Goal: Task Accomplishment & Management: Complete application form

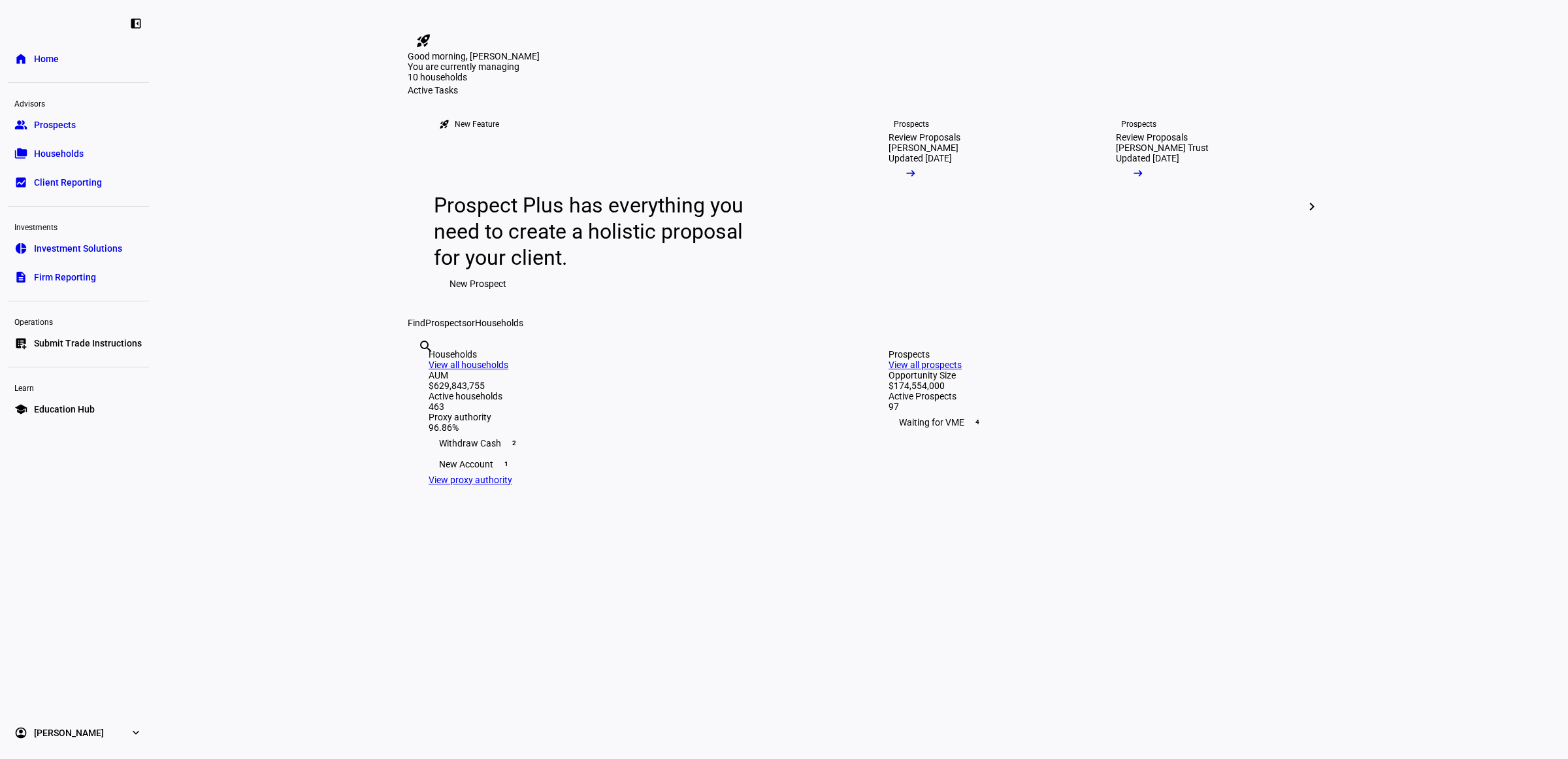
click at [330, 542] on eth-layout-page-content "rocket_launch Product Updates The latest features and improvements Powered by L…" at bounding box center [862, 380] width 1411 height 759
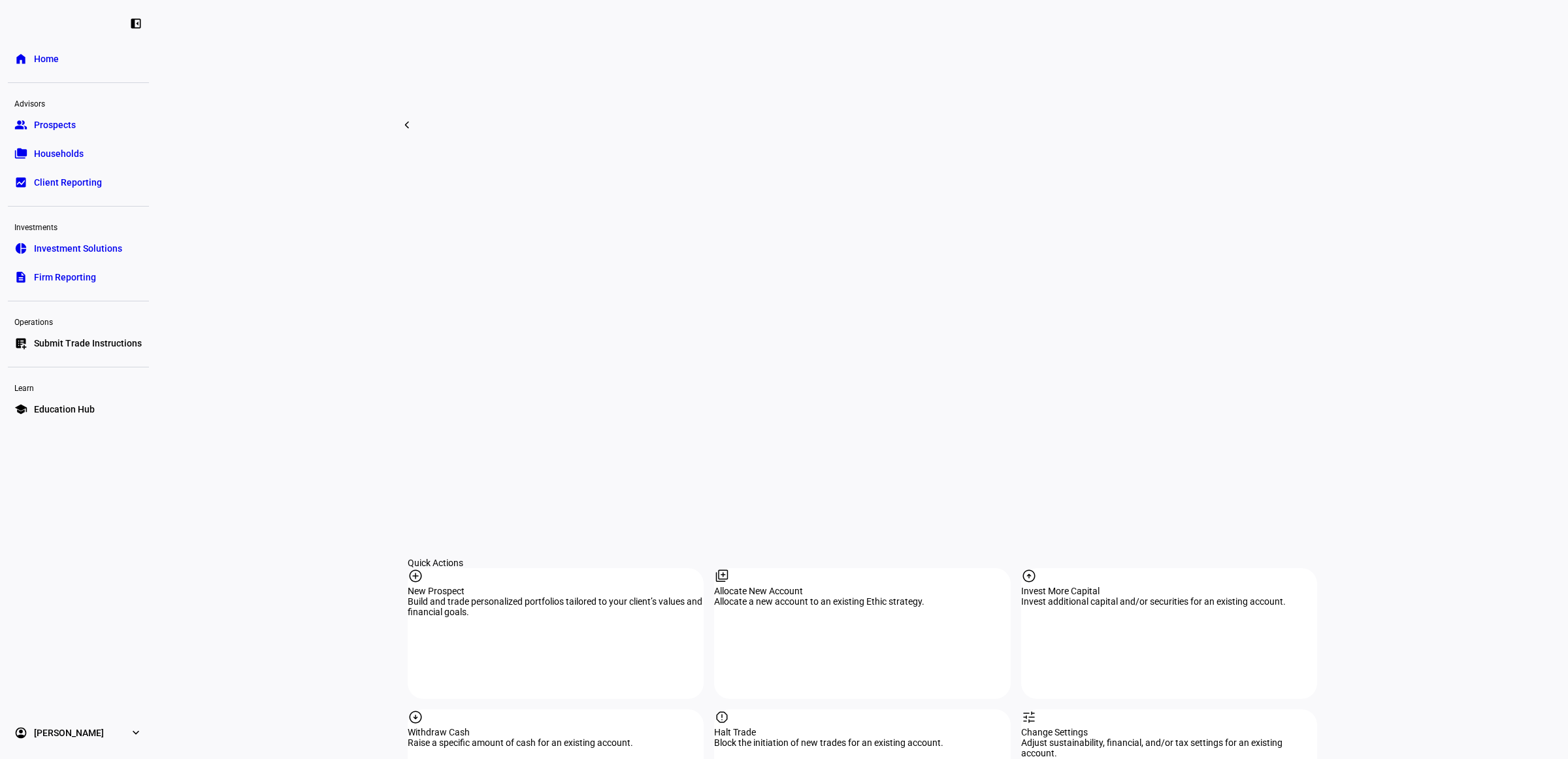
scroll to position [1062, 0]
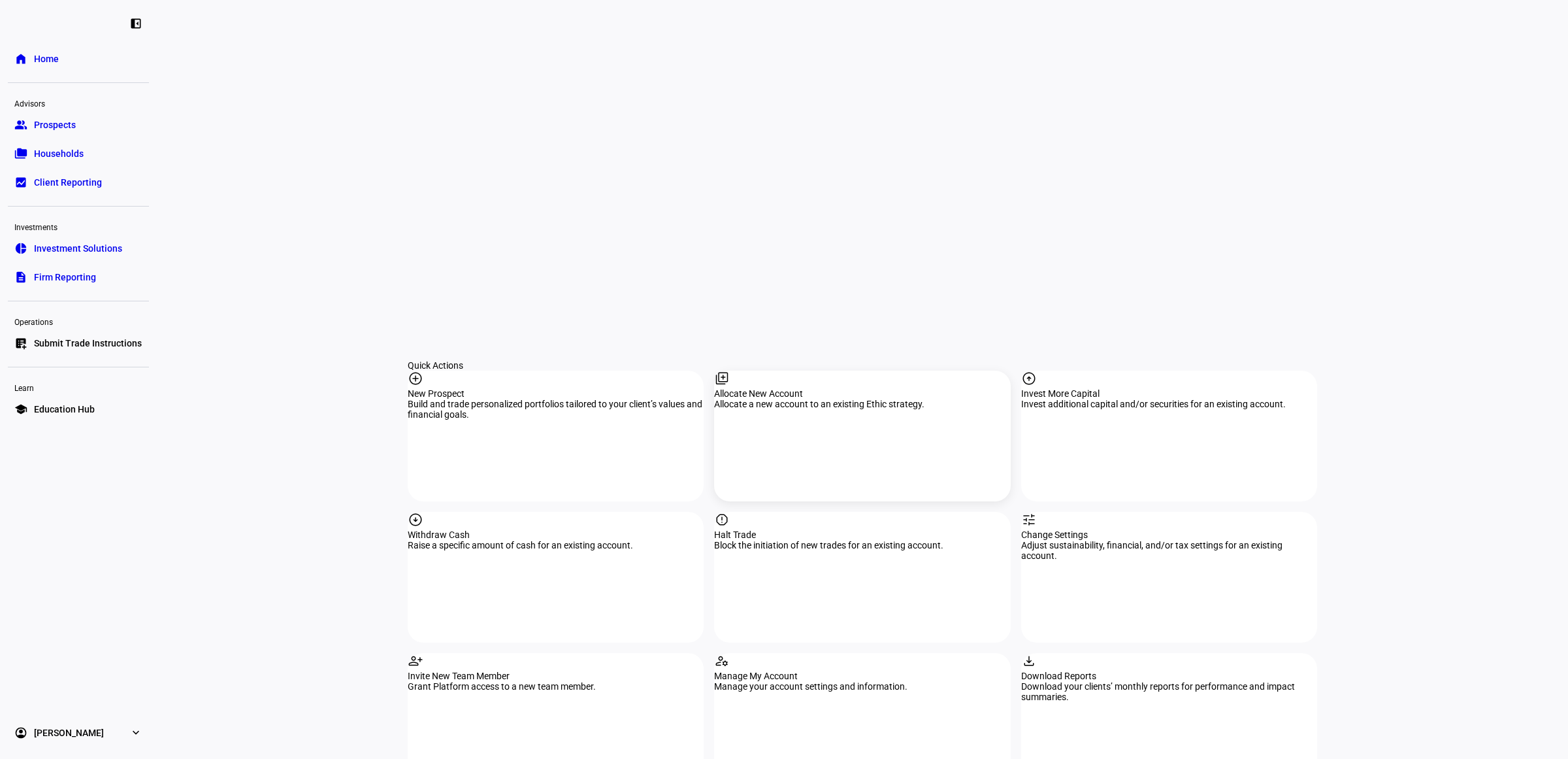
click at [795, 371] on div "library_add Allocate New Account Allocate a new account to an existing Ethic st…" at bounding box center [862, 436] width 296 height 131
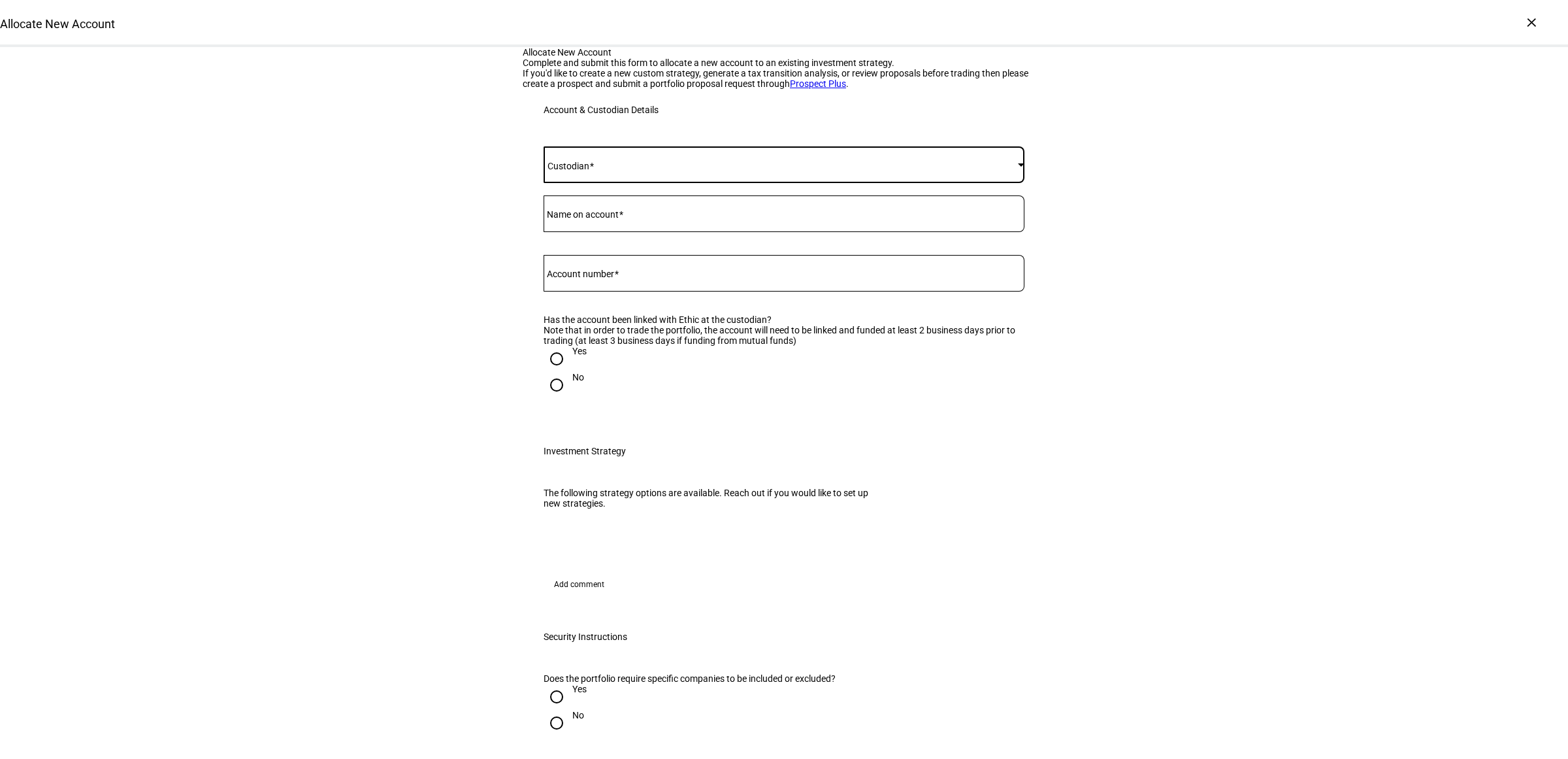
click at [594, 170] on span at bounding box center [780, 164] width 474 height 11
click at [603, 489] on mat-option "[PERSON_NAME]" at bounding box center [778, 490] width 480 height 32
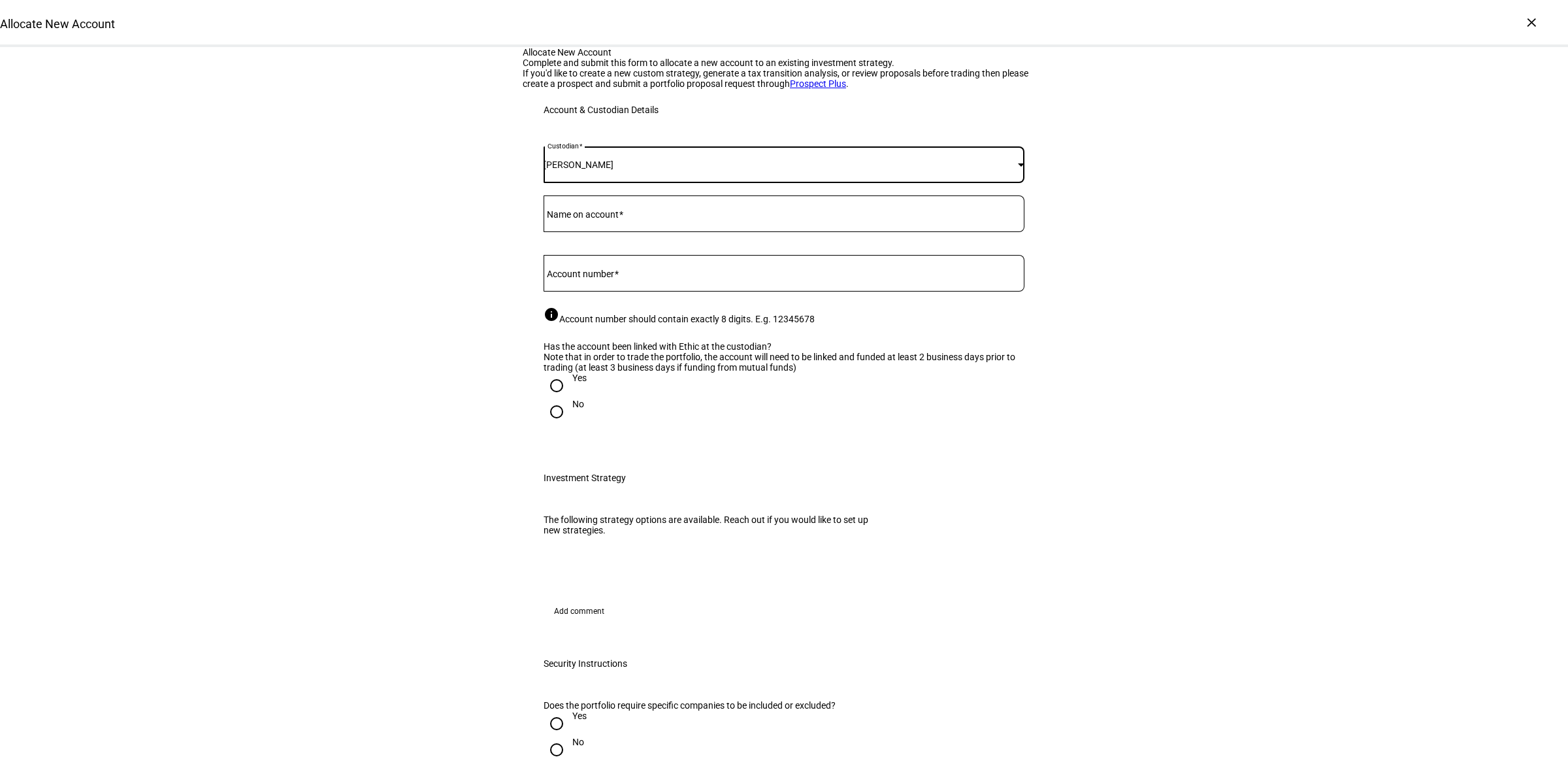
click at [614, 279] on mat-label "Account number" at bounding box center [580, 273] width 67 height 11
click at [615, 276] on input "Account number" at bounding box center [784, 270] width 480 height 11
paste input "59534276"
type input "59534276"
click at [628, 232] on div at bounding box center [784, 214] width 480 height 36
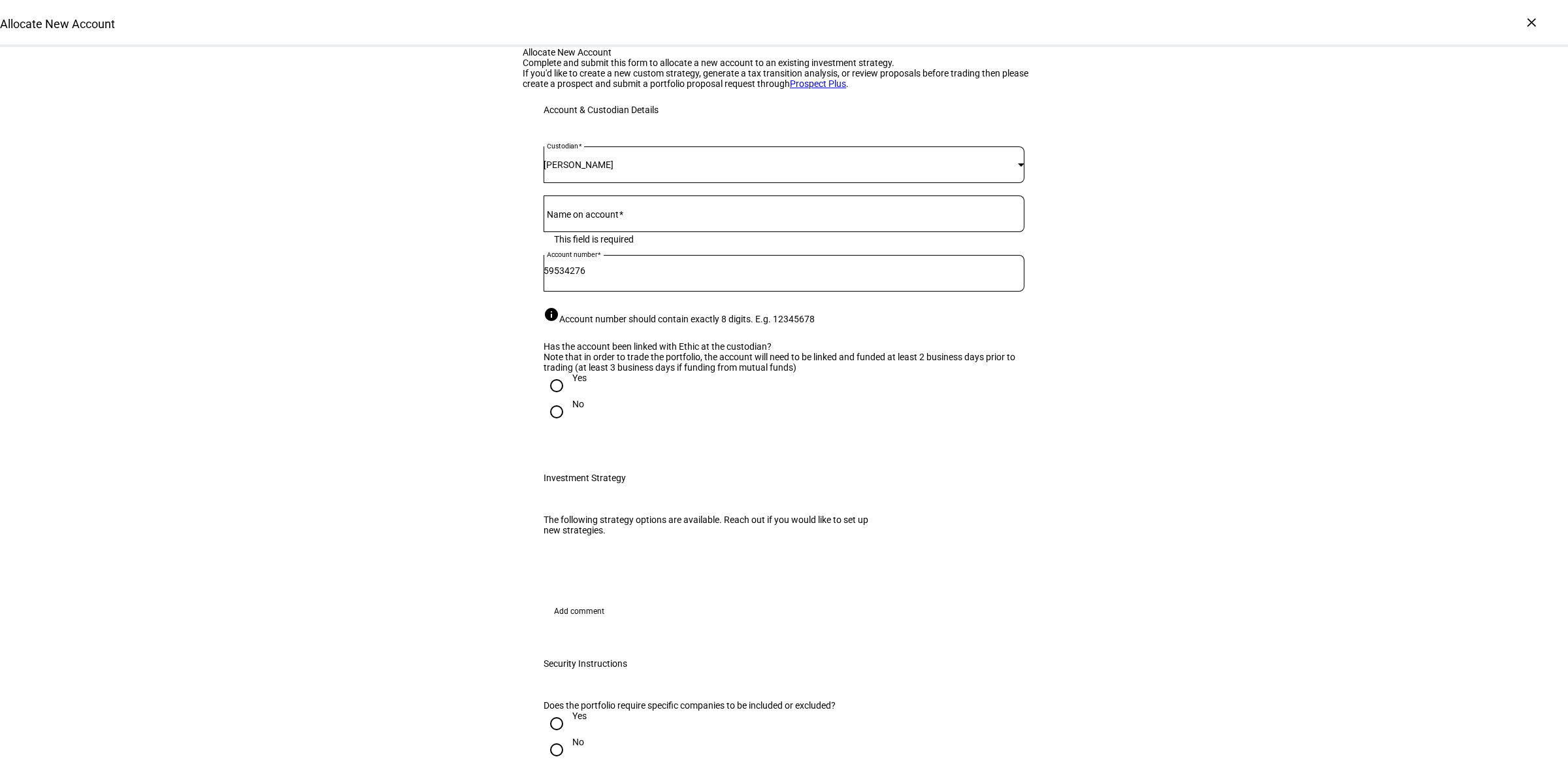
click at [582, 219] on mat-label "Name on account" at bounding box center [582, 214] width 72 height 11
click at [582, 216] on input "Name on account" at bounding box center [784, 210] width 480 height 11
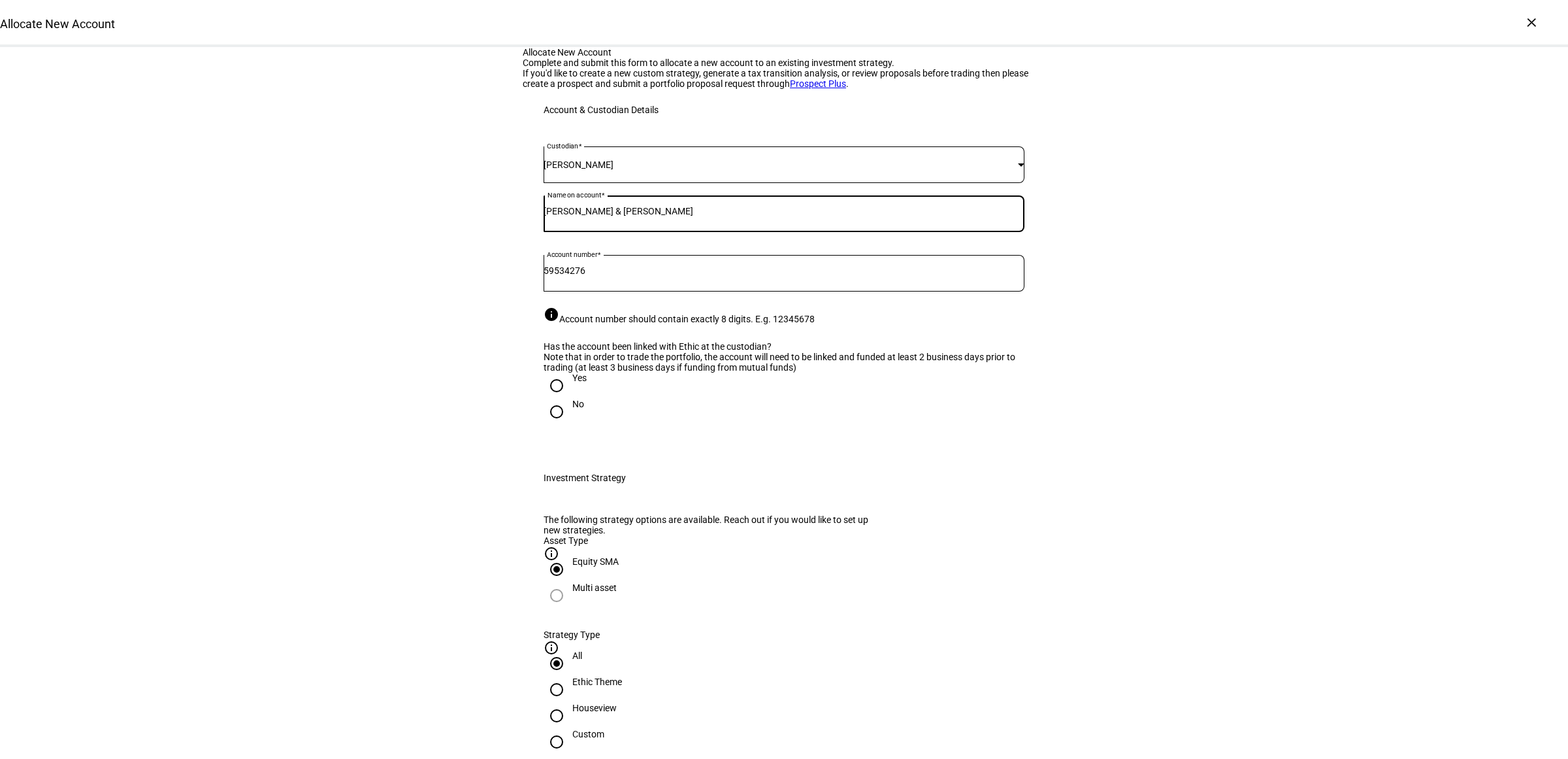
type input "Geoffrey & Susan Engelstein"
click at [573, 396] on div "Yes" at bounding box center [580, 384] width 15 height 23
click at [560, 399] on input "Yes" at bounding box center [556, 385] width 26 height 26
radio input "true"
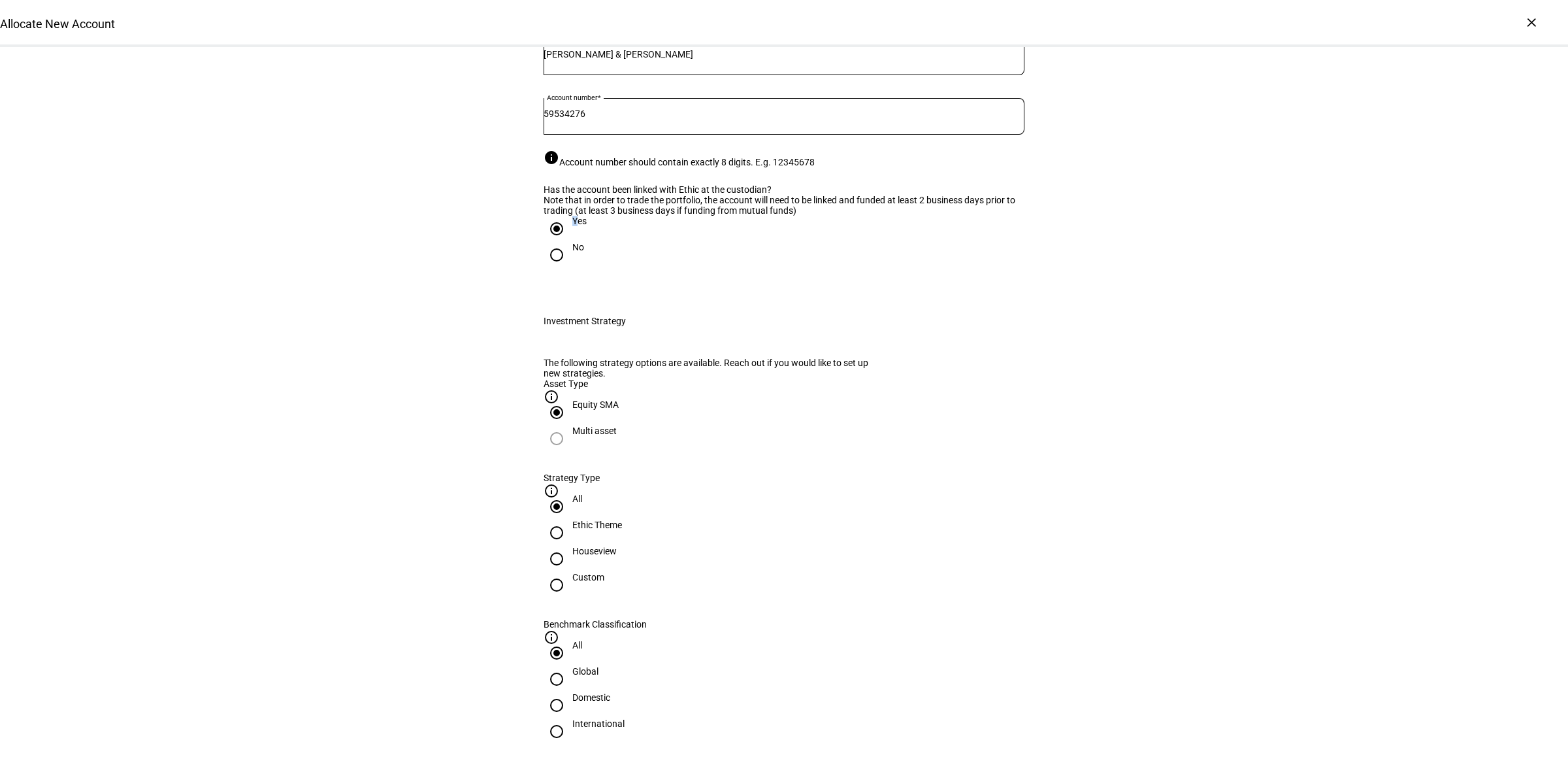
scroll to position [245, 0]
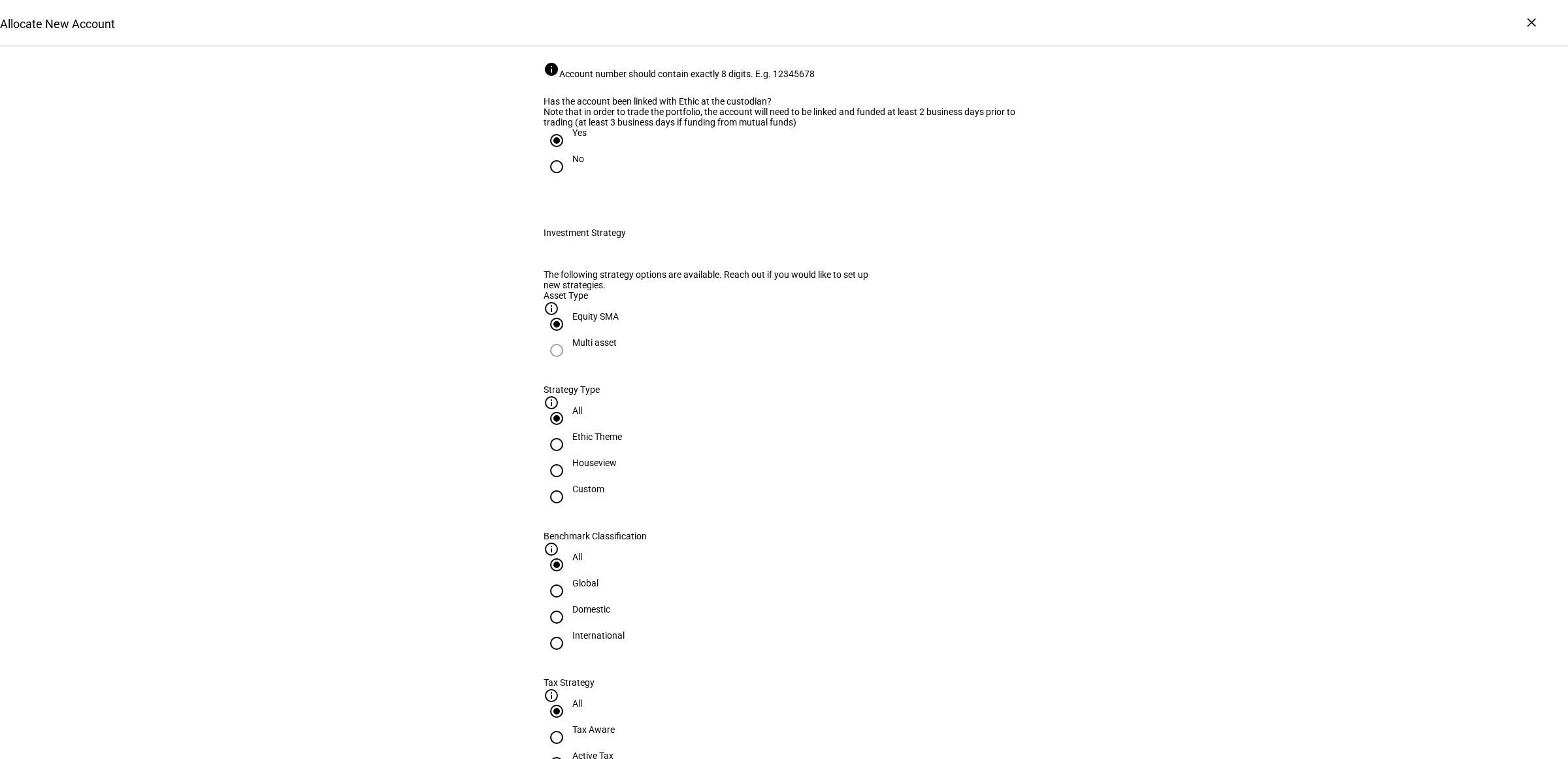
click at [616, 468] on div "Houseview" at bounding box center [594, 462] width 44 height 11
click at [569, 484] on input "Houseview" at bounding box center [556, 470] width 26 height 26
radio input "true"
click at [610, 604] on div "Domestic" at bounding box center [591, 608] width 38 height 11
click at [569, 604] on input "Domestic" at bounding box center [556, 617] width 26 height 26
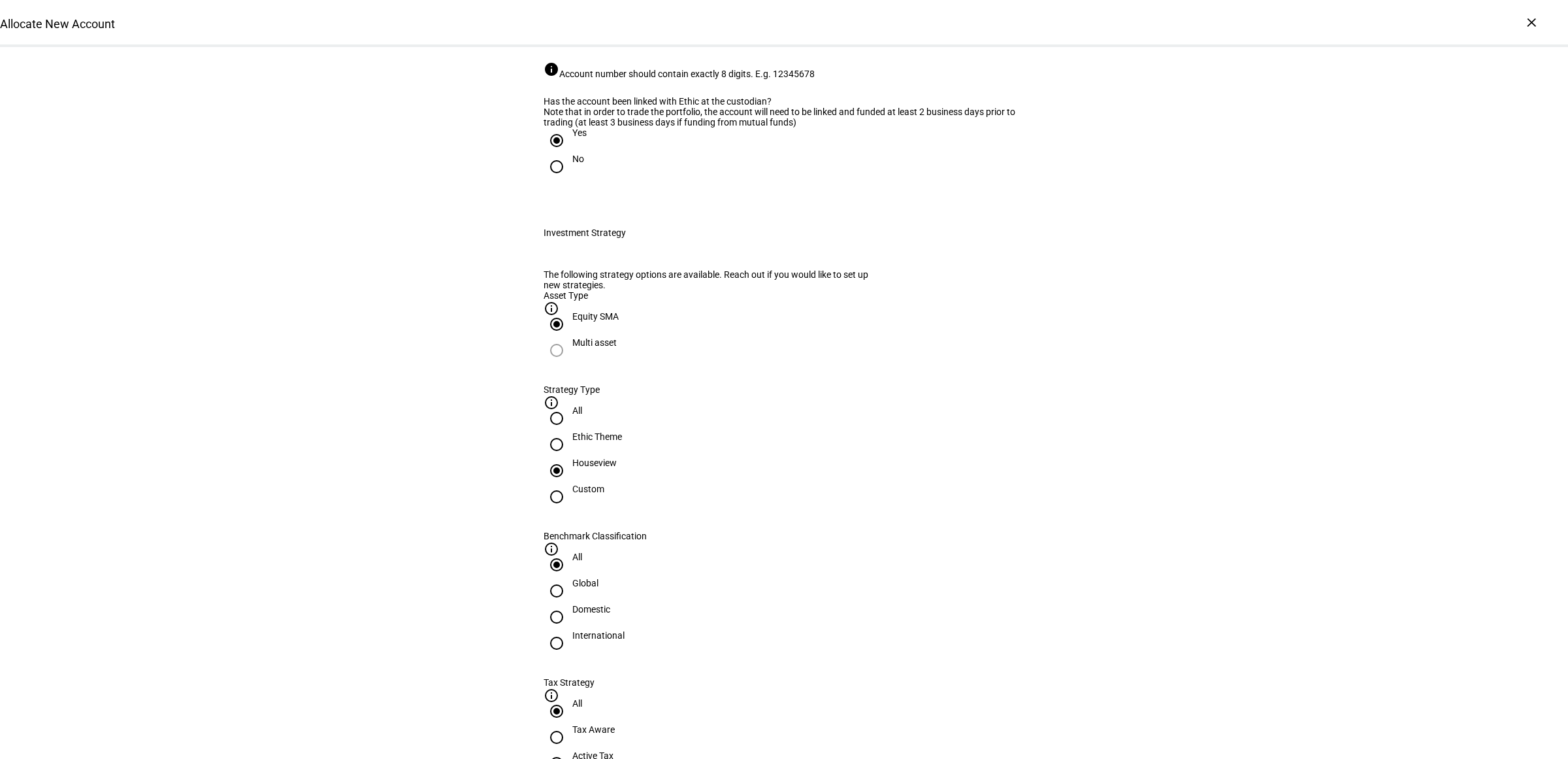
radio input "true"
click at [613, 750] on div "Active Tax" at bounding box center [593, 755] width 41 height 11
click at [569, 750] on input "Active Tax" at bounding box center [556, 763] width 26 height 26
radio input "true"
drag, startPoint x: 801, startPoint y: 639, endPoint x: 776, endPoint y: 664, distance: 35.4
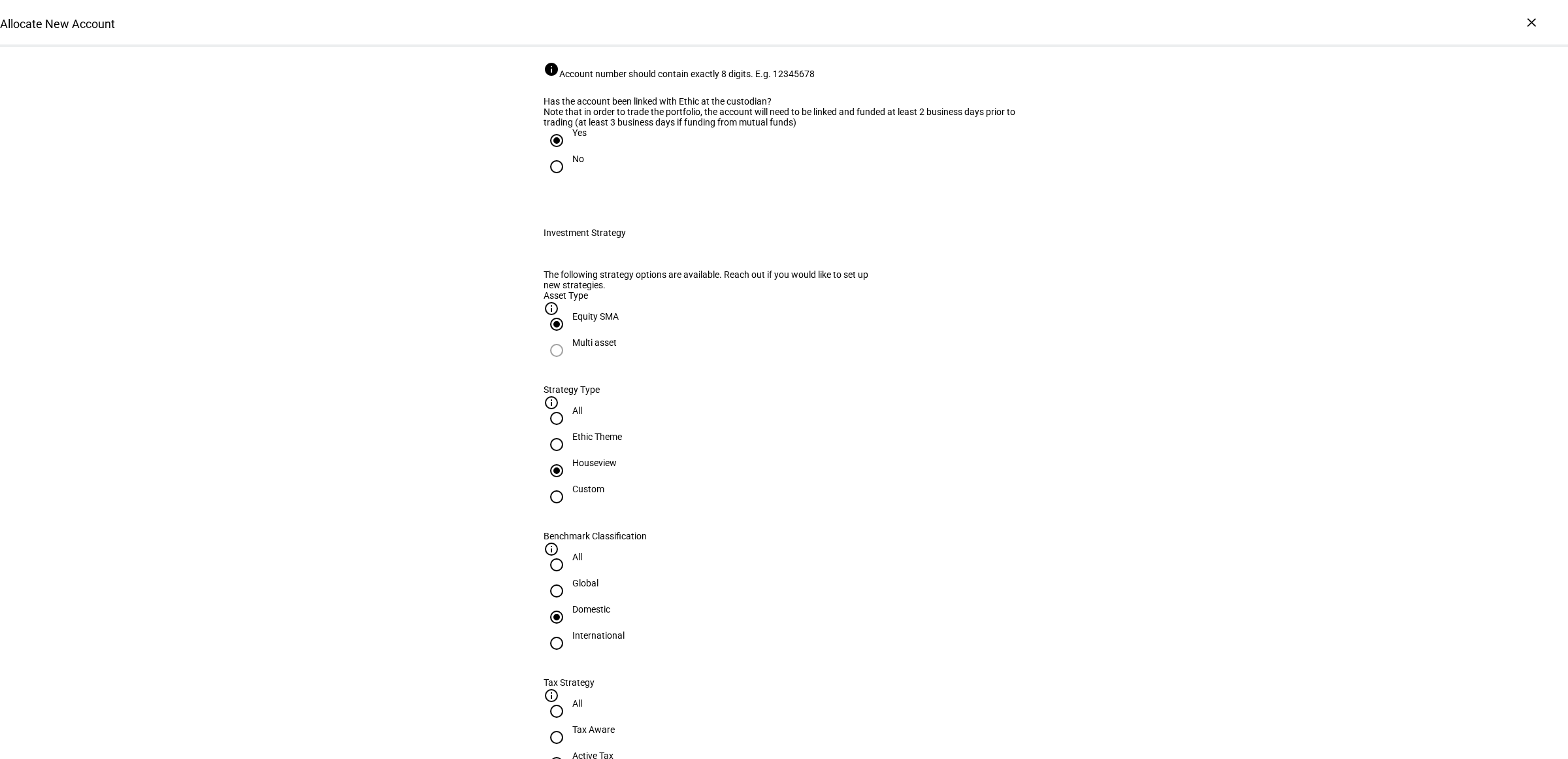
click at [801, 639] on eth-radio-group "All Global Domestic International" at bounding box center [784, 614] width 480 height 125
click at [708, 726] on span "Corient - Active Tax Strategy - IVV" at bounding box center [628, 735] width 158 height 28
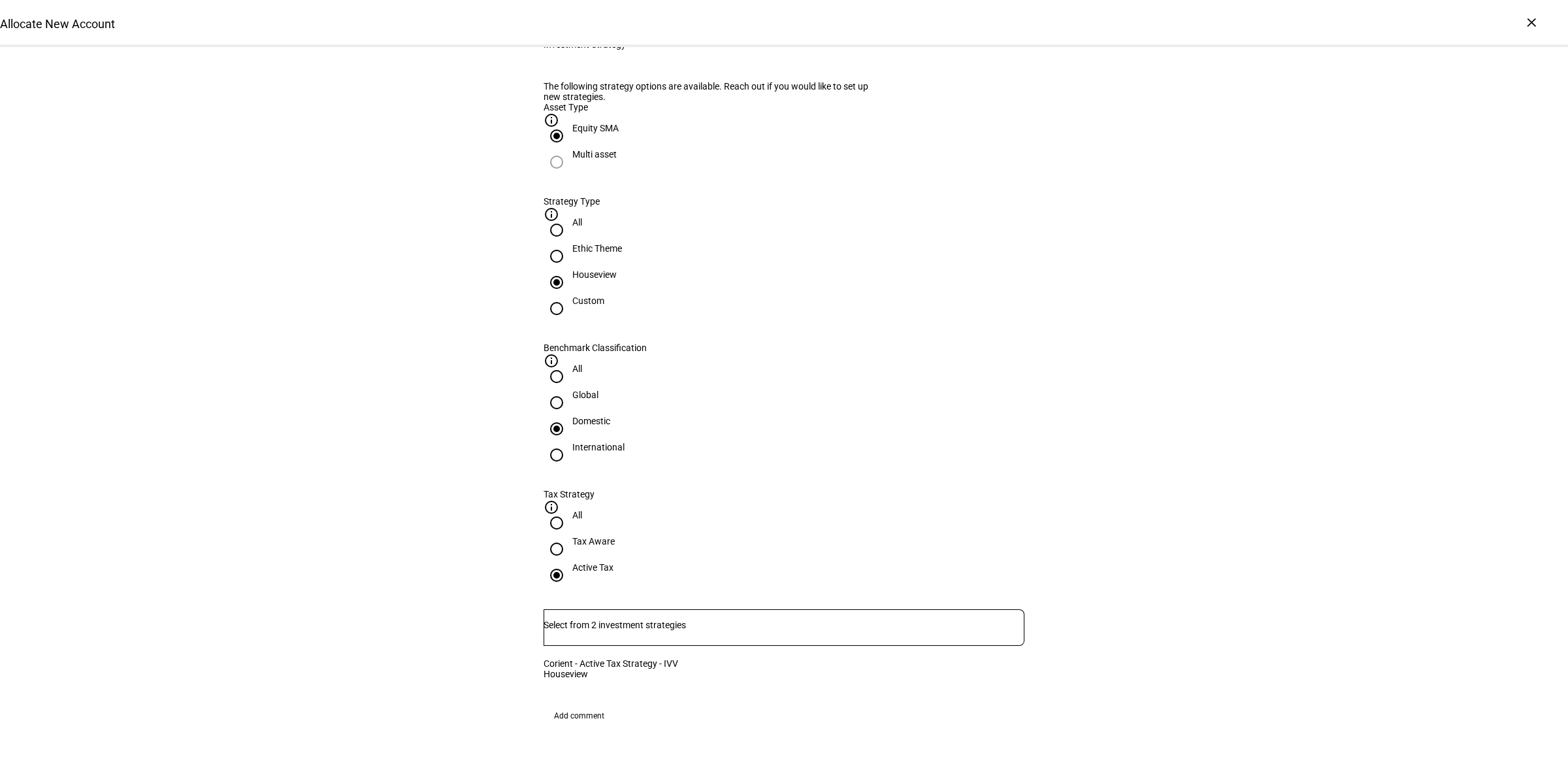
scroll to position [736, 0]
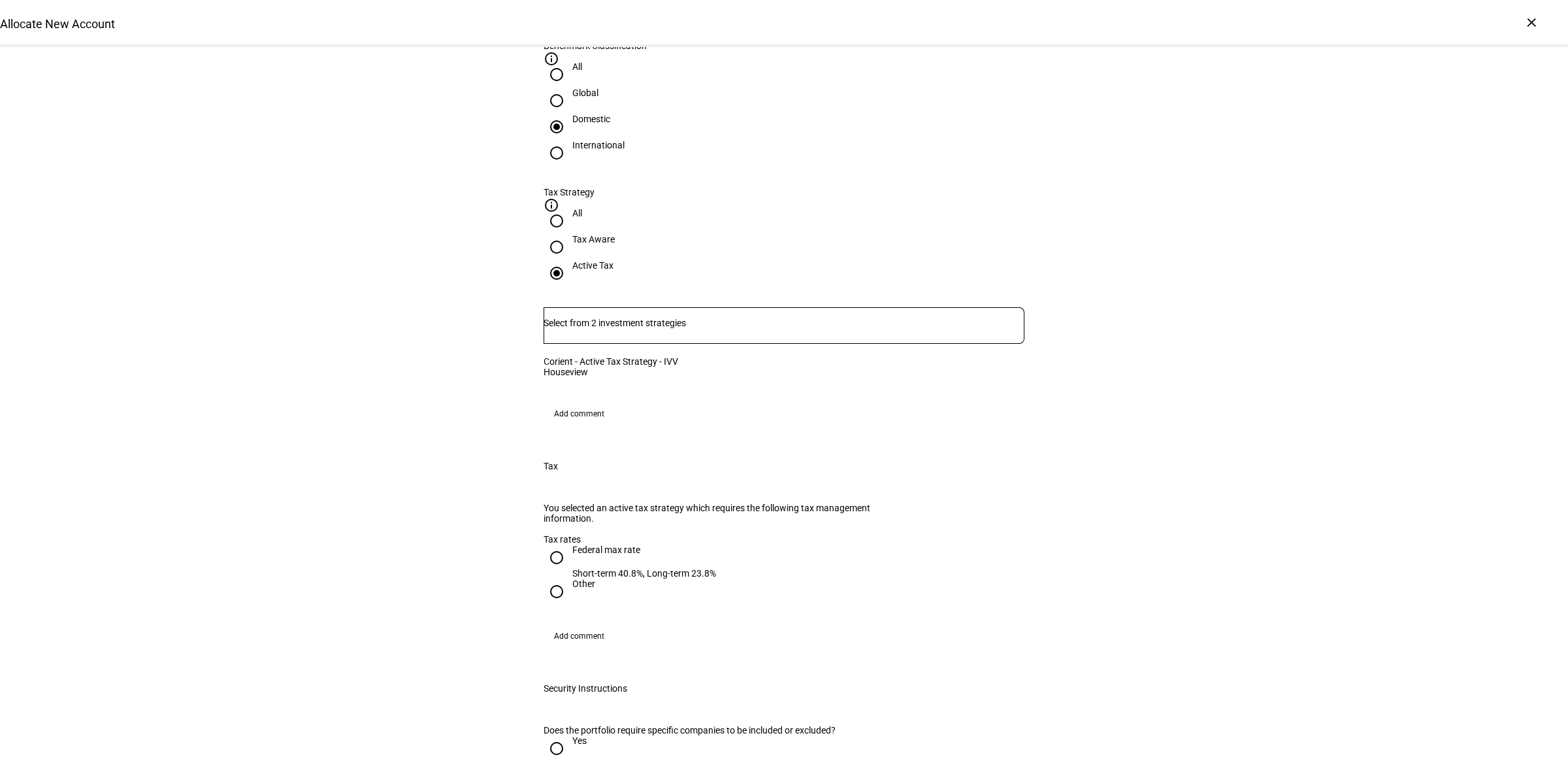
click at [546, 559] on input "Federal max rate Short-term 40.8%, Long-term 23.8%" at bounding box center [556, 558] width 26 height 26
radio input "true"
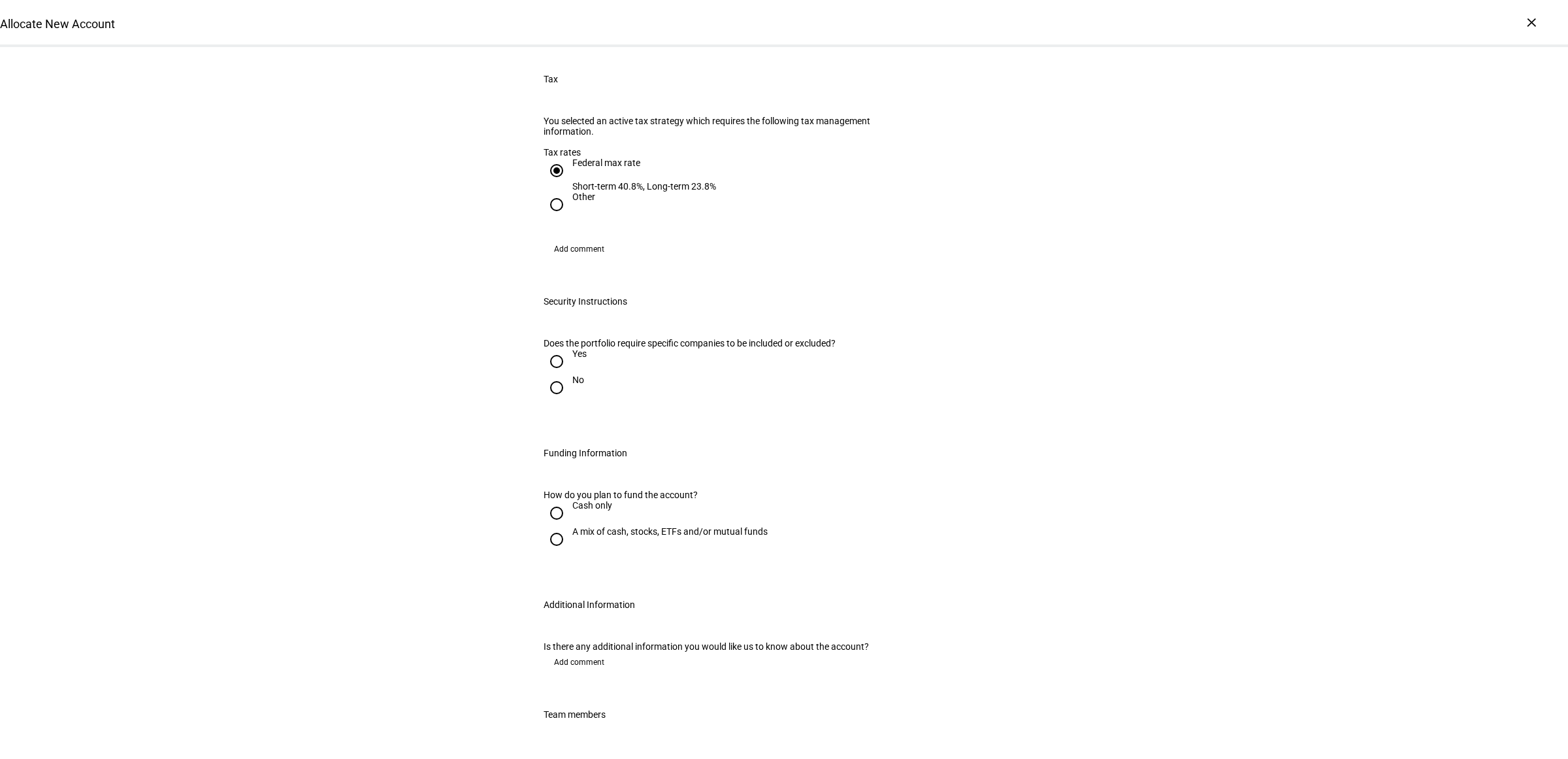
scroll to position [1225, 0]
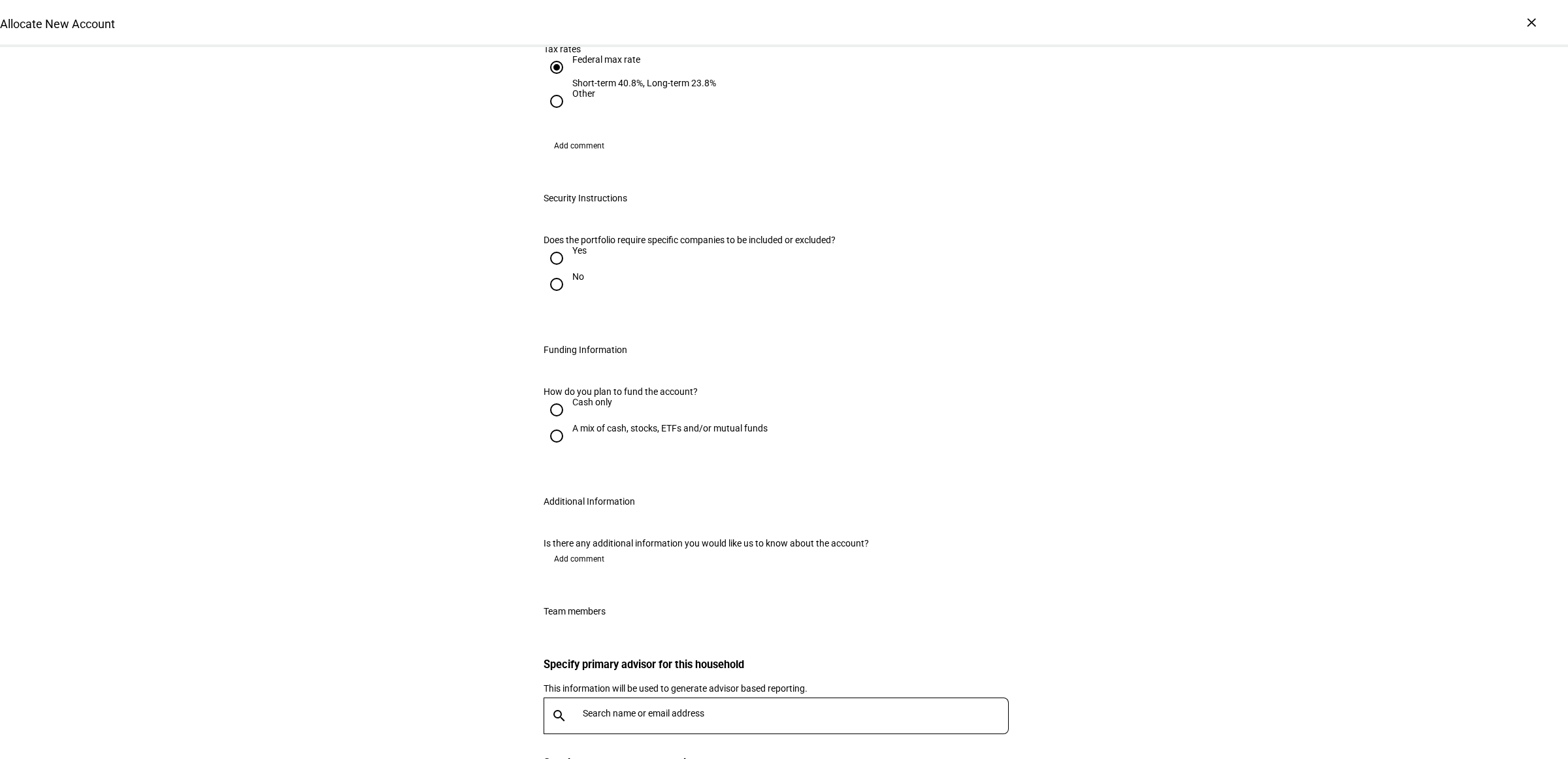
click at [541, 300] on div at bounding box center [556, 284] width 32 height 32
radio input "true"
click at [552, 449] on input "A mix of cash, stocks, ETFs and/or mutual funds" at bounding box center [556, 436] width 26 height 26
radio input "true"
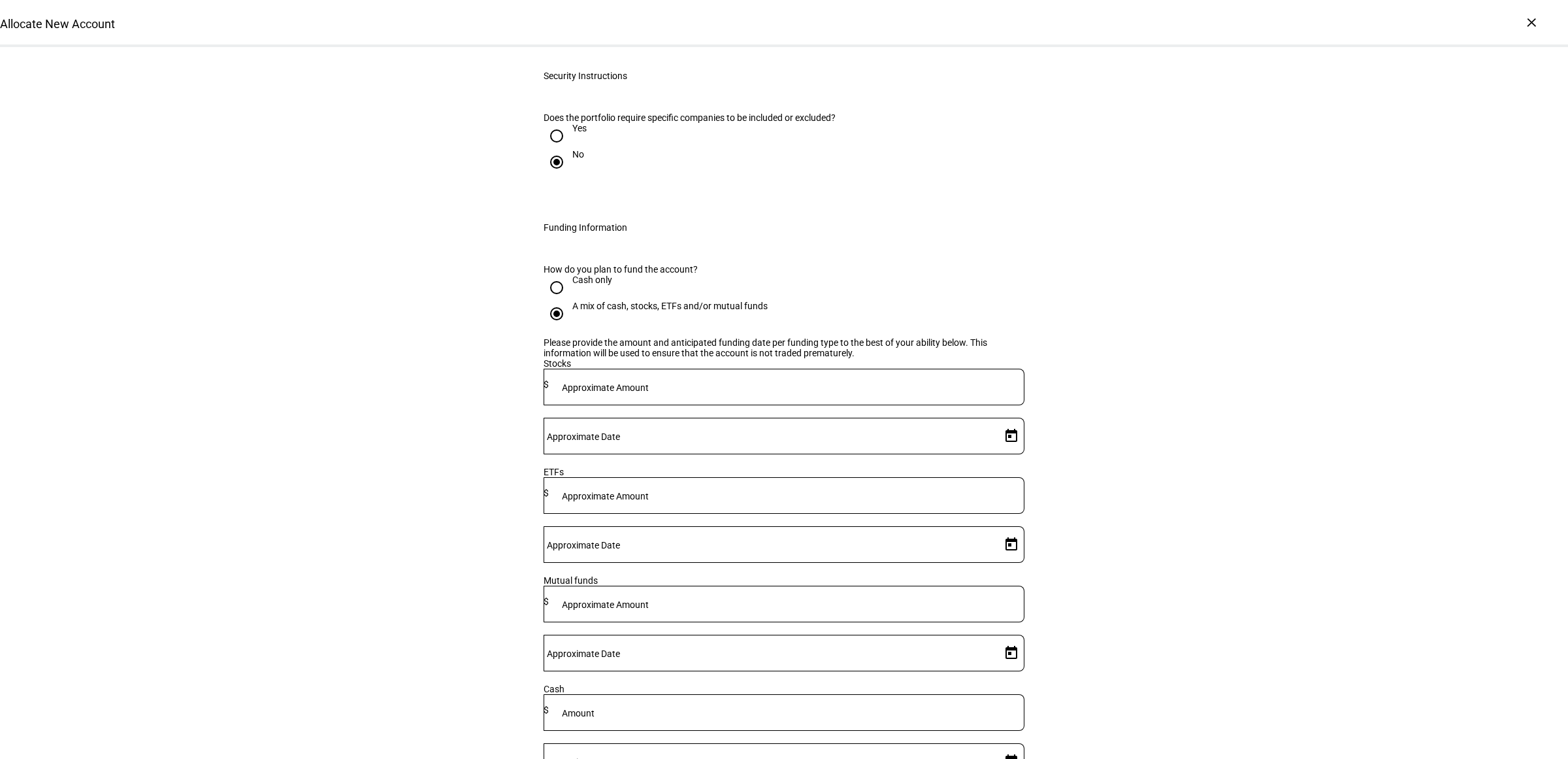
scroll to position [1470, 0]
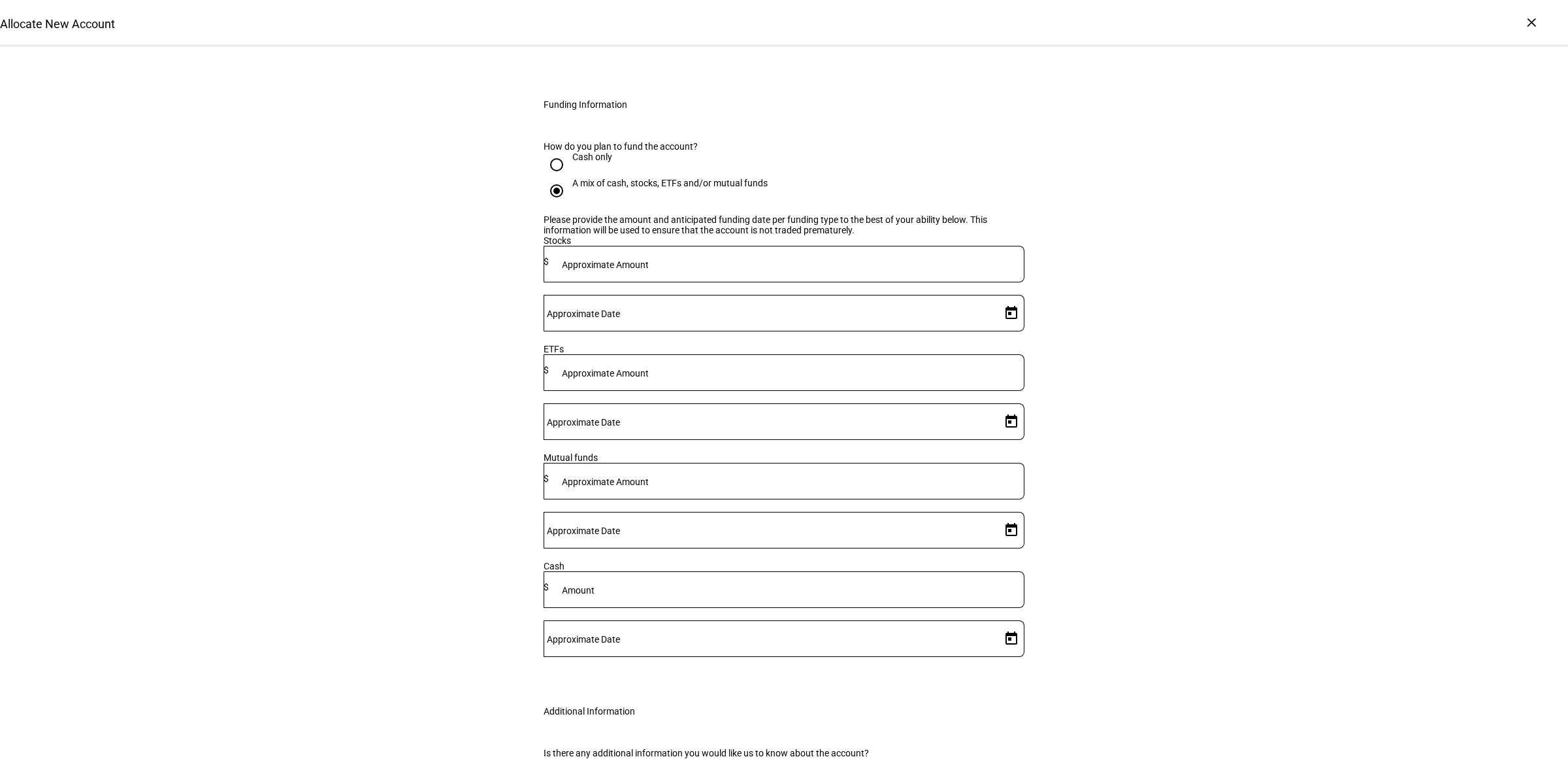
click at [649, 270] on mat-label "Approximate Amount" at bounding box center [605, 265] width 87 height 11
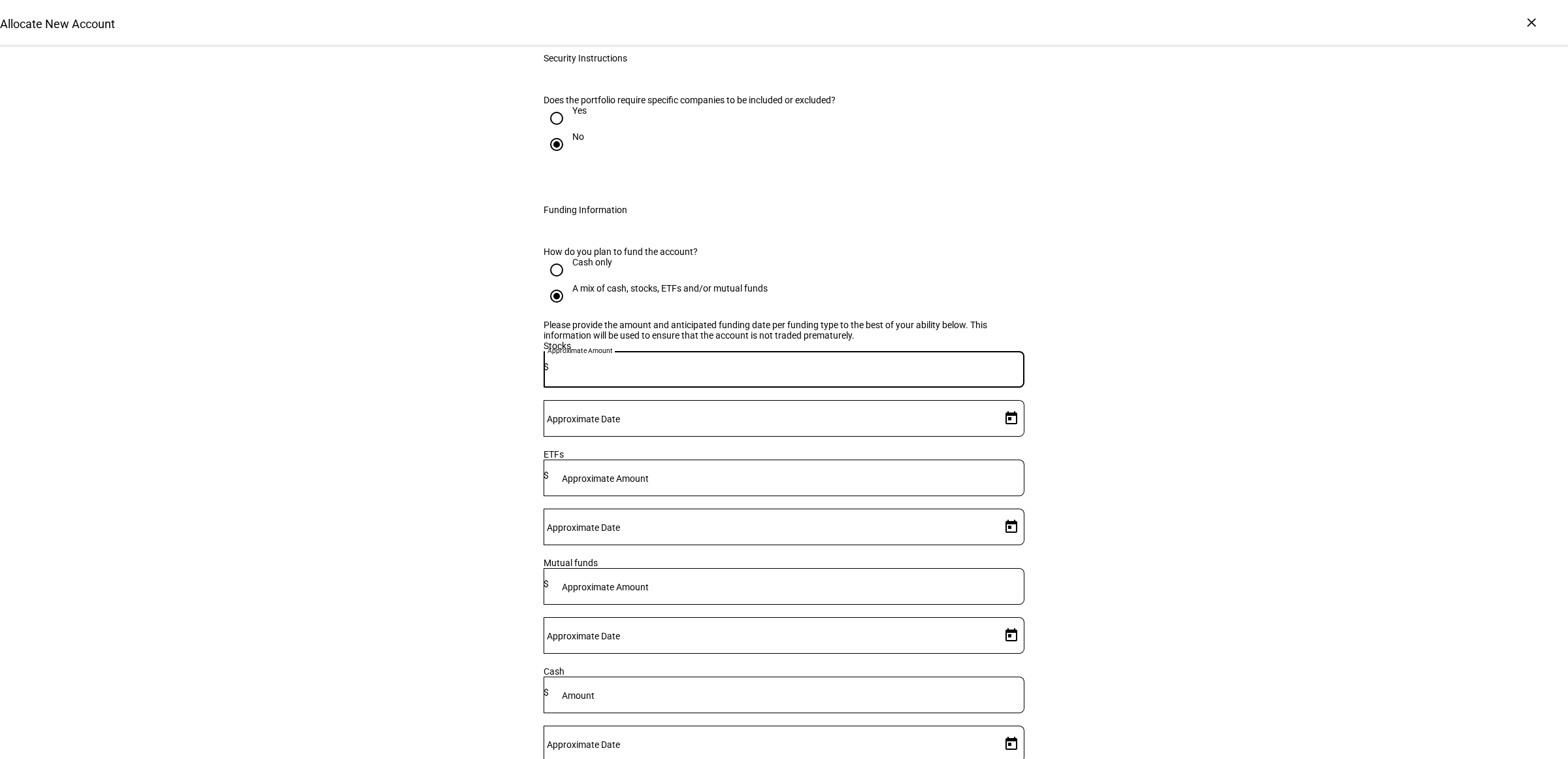
click at [735, 687] on input at bounding box center [786, 692] width 475 height 11
type input "150,000"
click at [980, 736] on input "Approximate Date" at bounding box center [769, 740] width 452 height 11
drag, startPoint x: 1004, startPoint y: 671, endPoint x: 1096, endPoint y: 626, distance: 102.4
click at [1004, 671] on span "22" at bounding box center [1001, 673] width 23 height 23
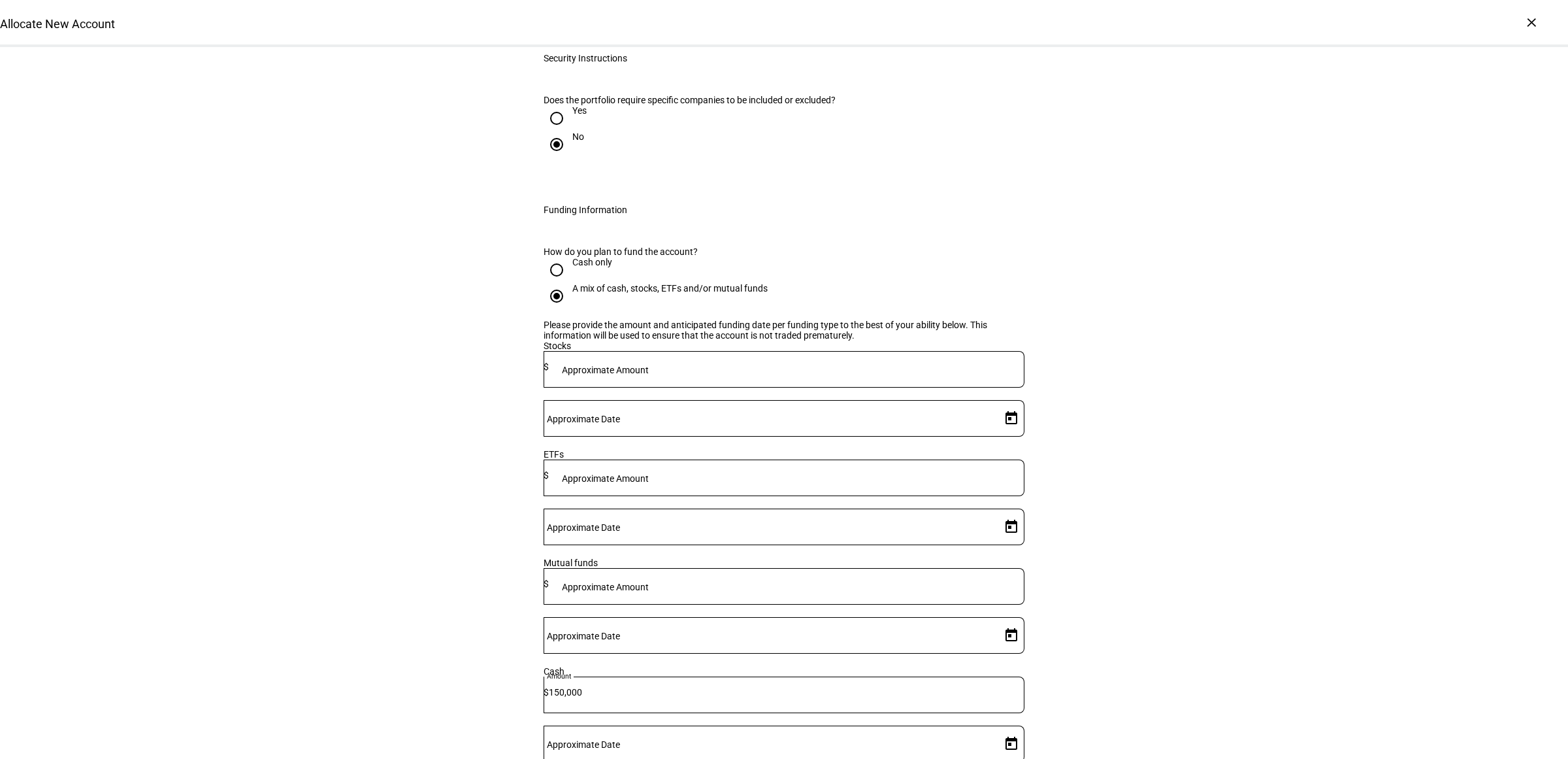
type input "8/22/2025"
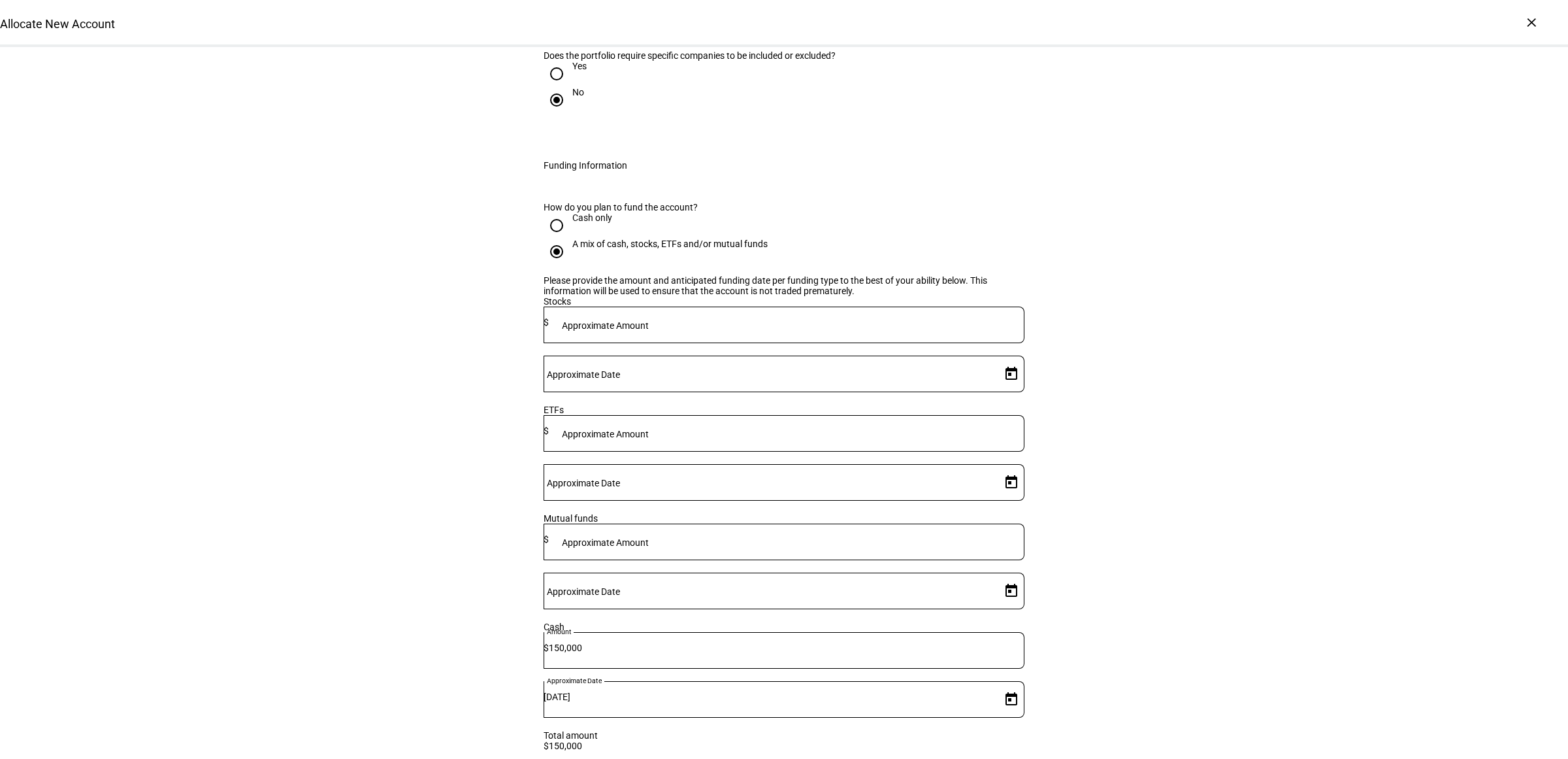
scroll to position [1635, 0]
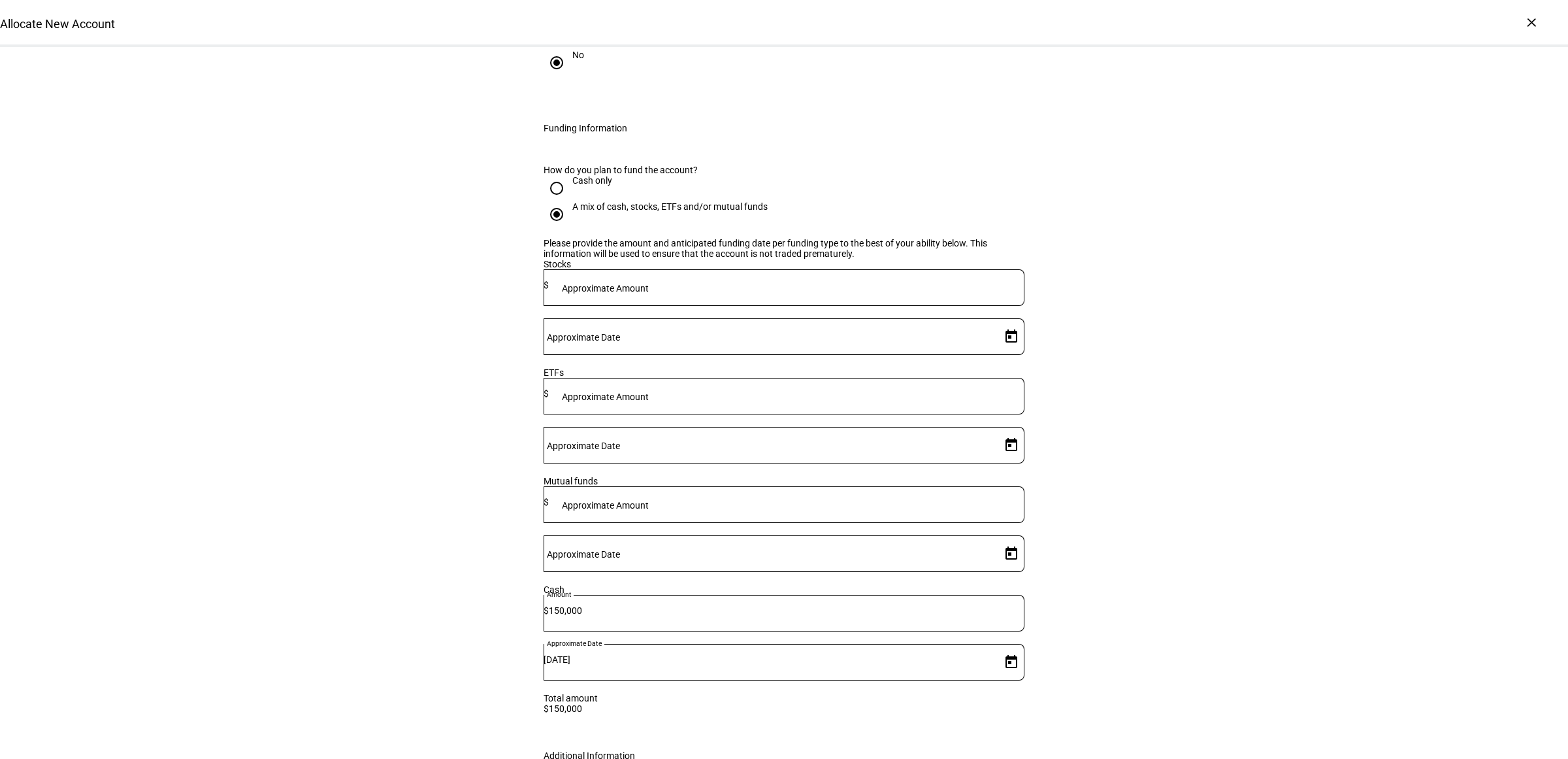
click at [699, 605] on input "150,000" at bounding box center [786, 610] width 475 height 11
click at [698, 605] on input "150,000" at bounding box center [786, 610] width 475 height 11
click at [649, 500] on mat-label "Approximate Amount" at bounding box center [605, 505] width 87 height 11
click at [1000, 647] on span "Open calendar" at bounding box center [1011, 662] width 32 height 32
click at [977, 379] on div at bounding box center [784, 380] width 1568 height 759
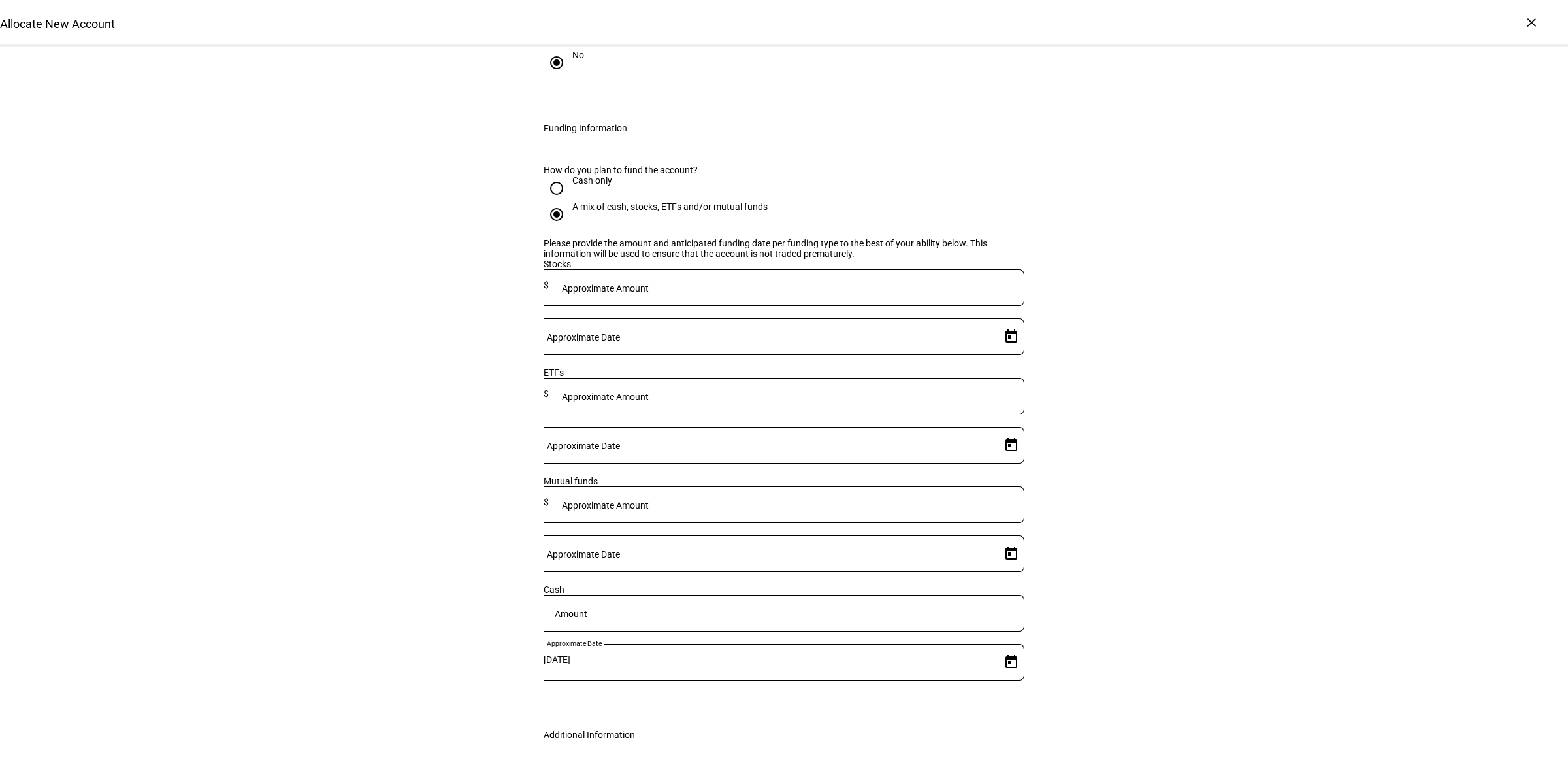
click at [1006, 647] on span "Open calendar" at bounding box center [1011, 662] width 32 height 32
click at [1112, 389] on div at bounding box center [784, 380] width 1568 height 759
click at [620, 549] on mat-label "Approximate Date" at bounding box center [583, 553] width 73 height 11
click at [932, 545] on input "Approximate Date" at bounding box center [769, 550] width 452 height 11
click at [1012, 546] on span "22" at bounding box center [1001, 544] width 23 height 23
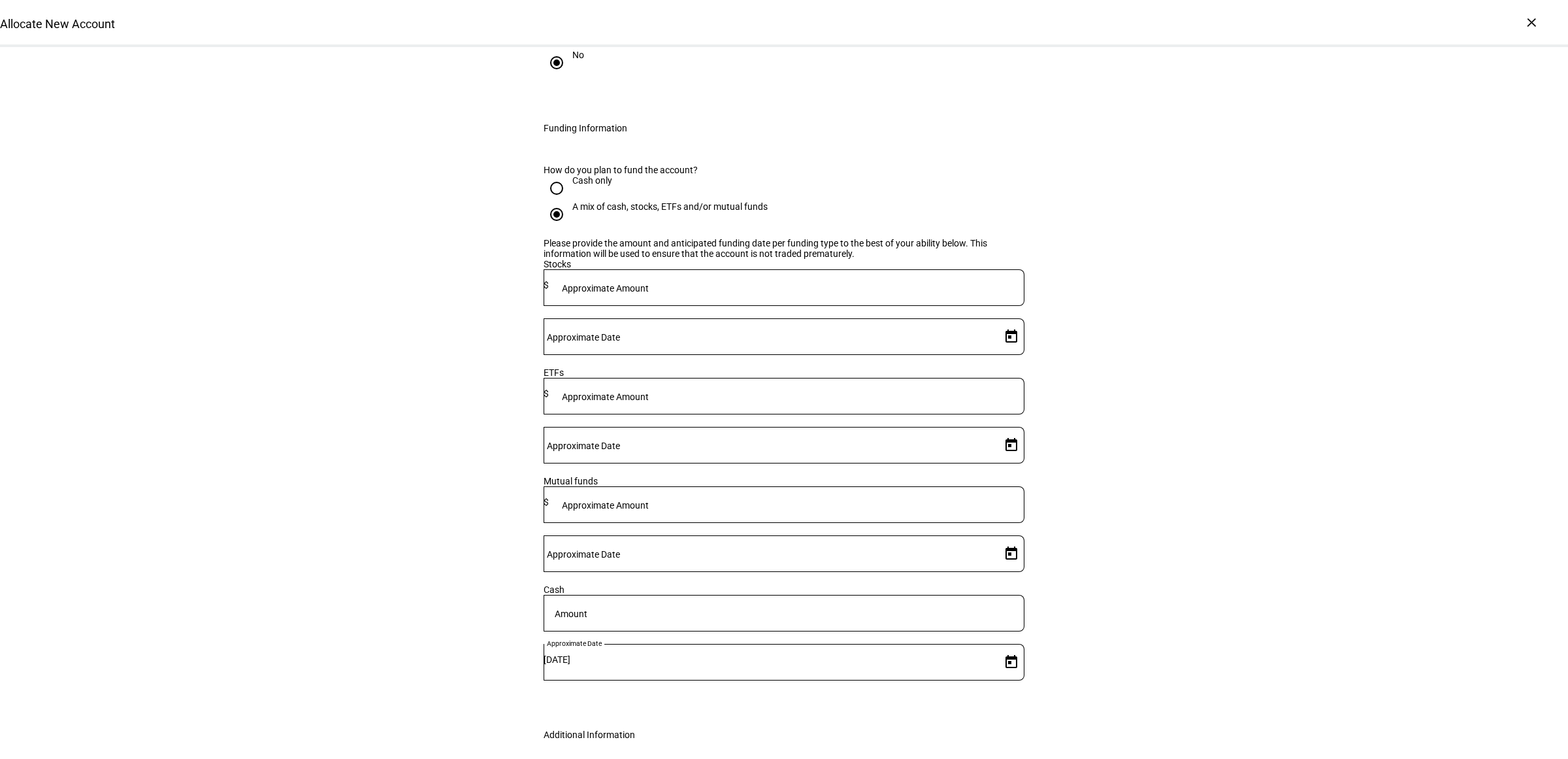
type input "8/22/2025"
click at [764, 414] on div at bounding box center [784, 420] width 480 height 12
click at [756, 486] on div at bounding box center [786, 504] width 475 height 36
type input "150,000"
click at [759, 595] on div at bounding box center [784, 613] width 480 height 36
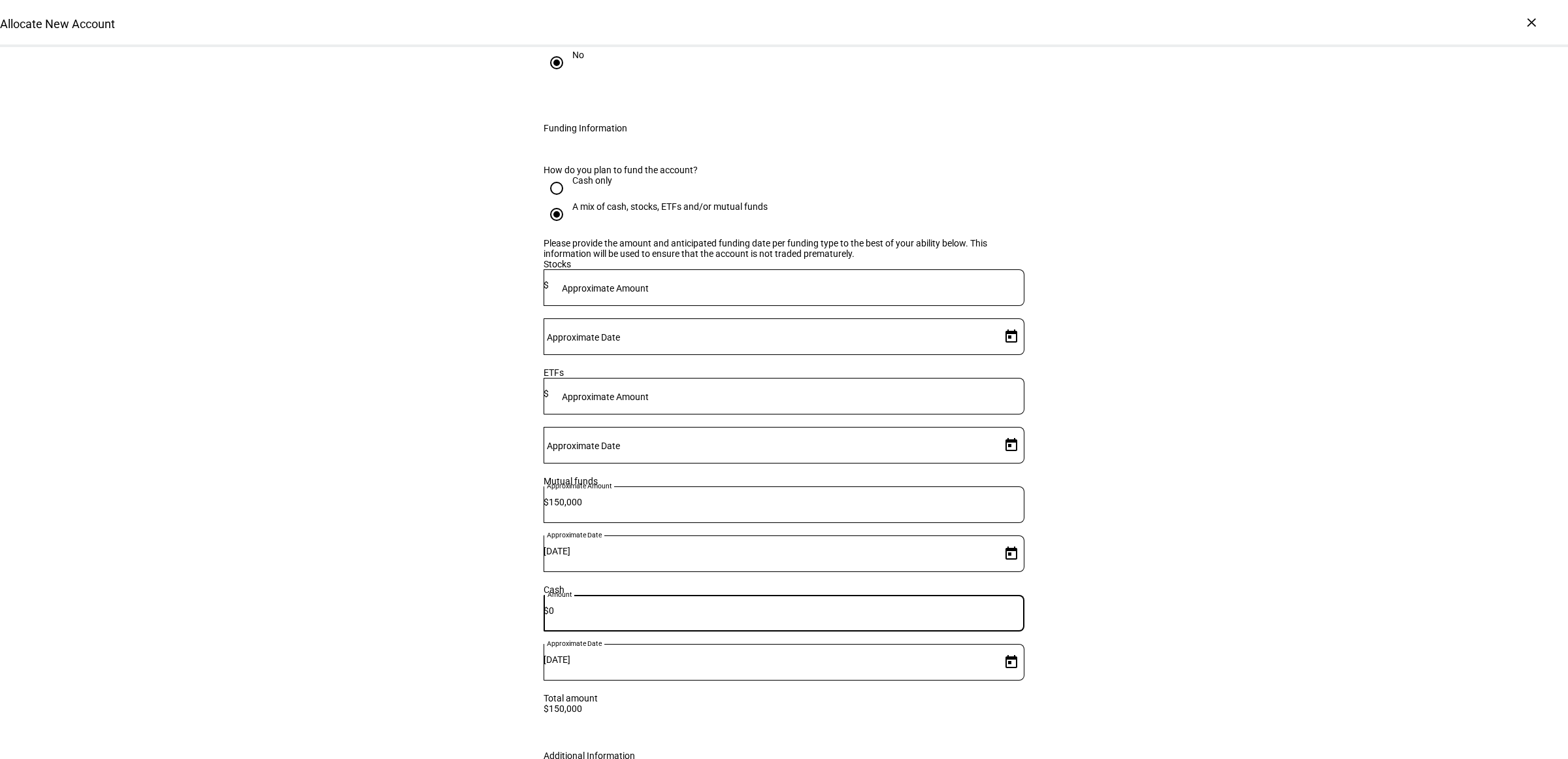
type input "0"
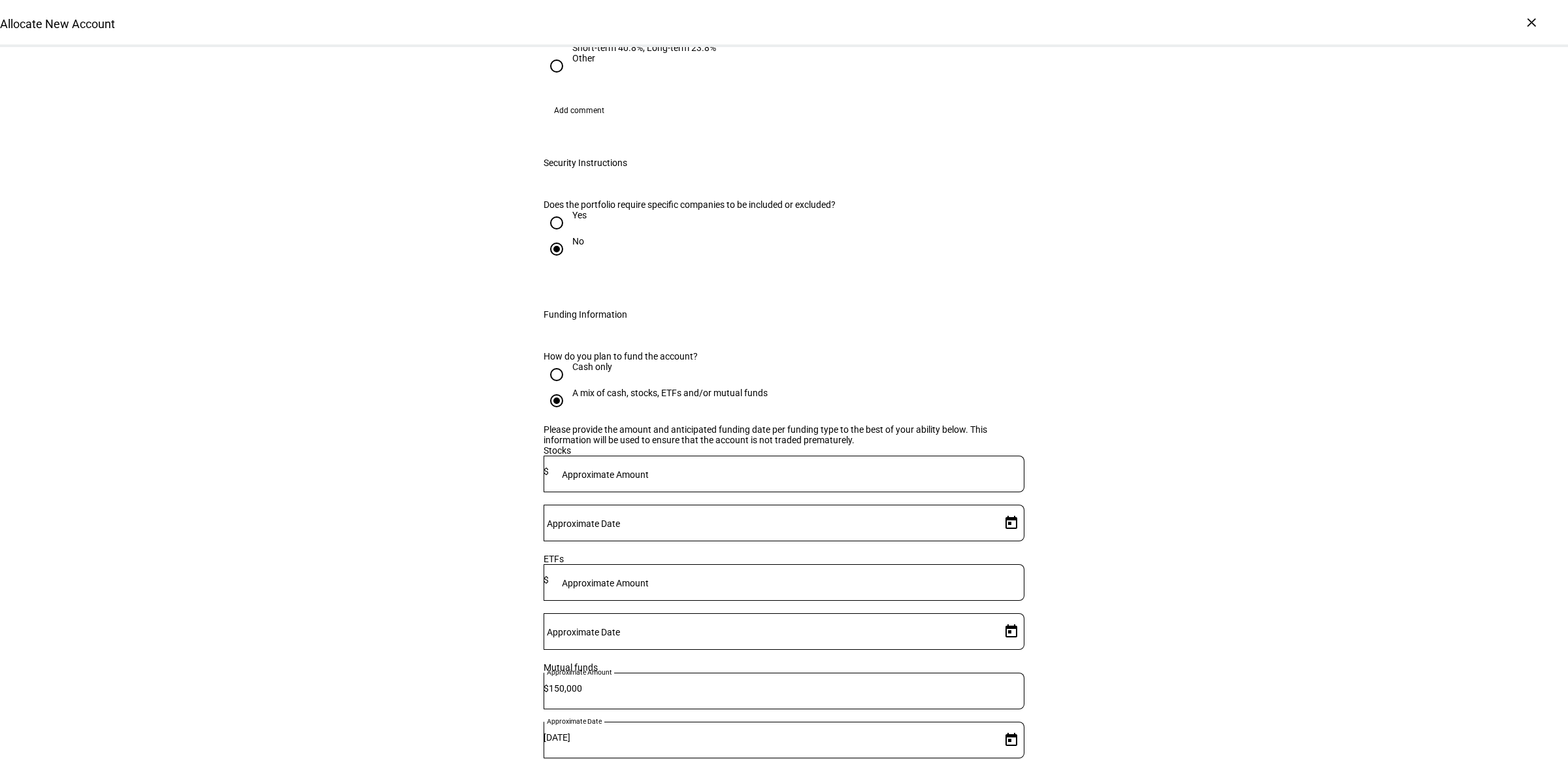
scroll to position [1694, 0]
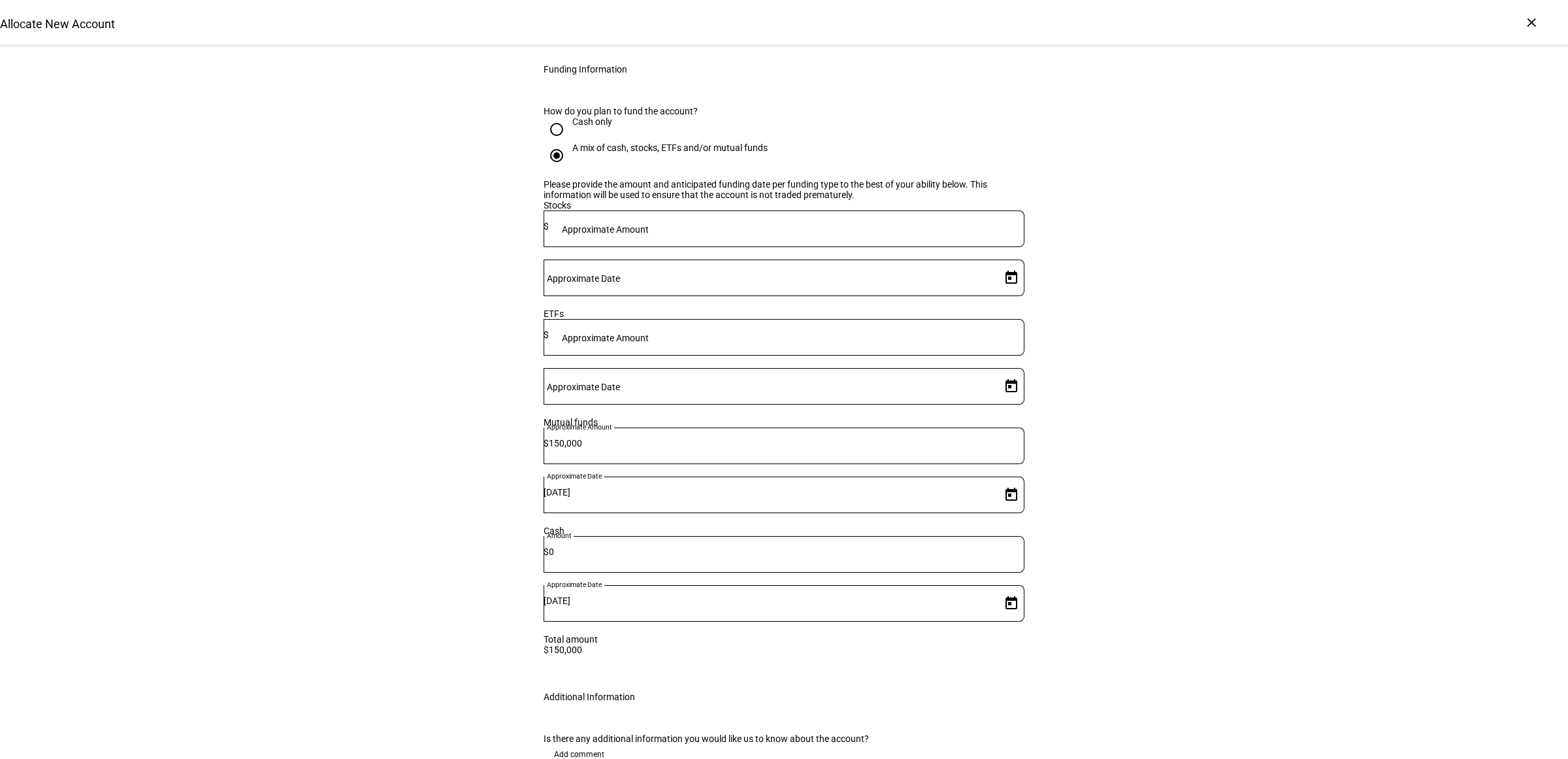
click at [586, 744] on span "Add comment" at bounding box center [579, 754] width 50 height 21
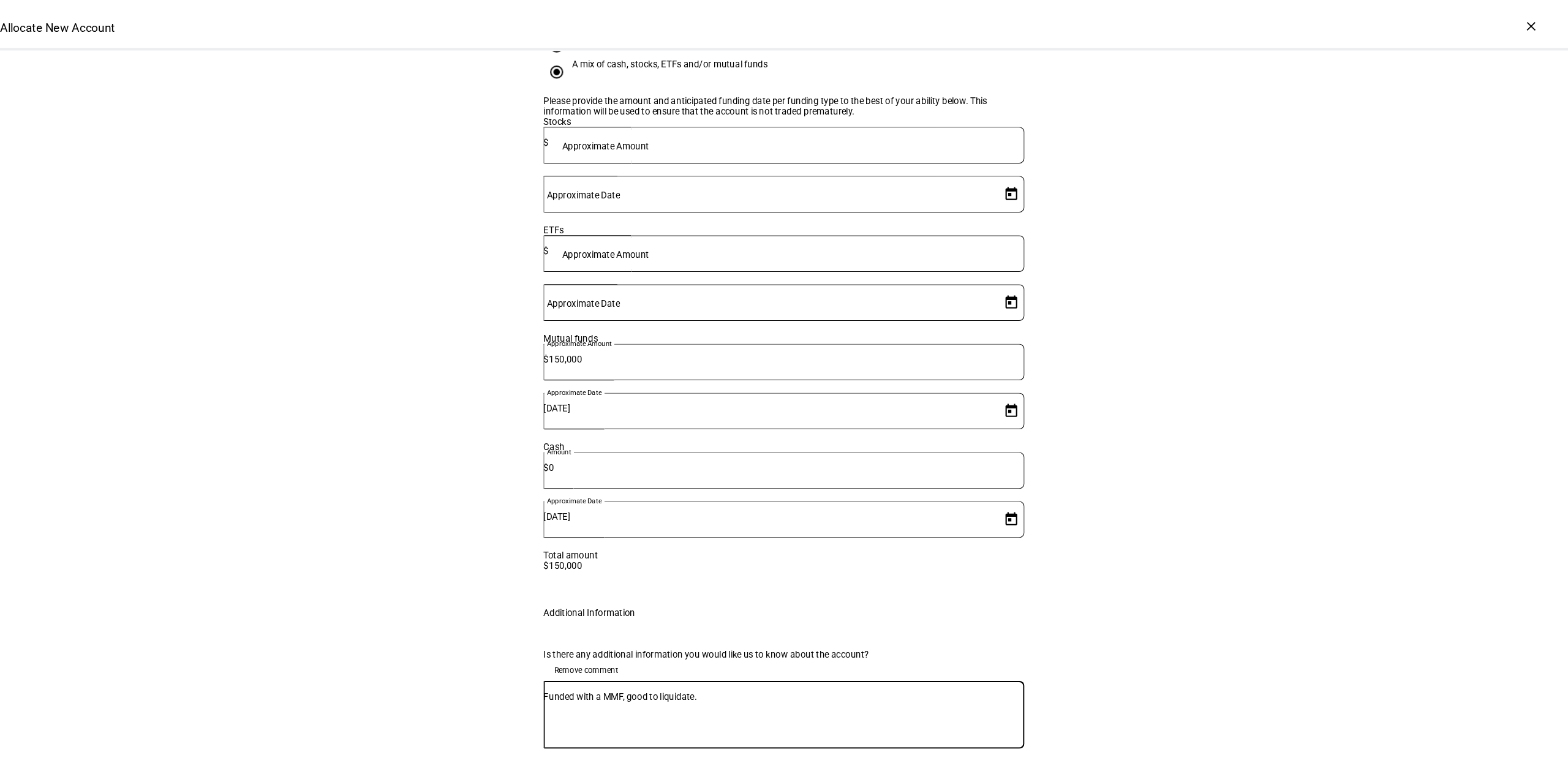
scroll to position [1817, 0]
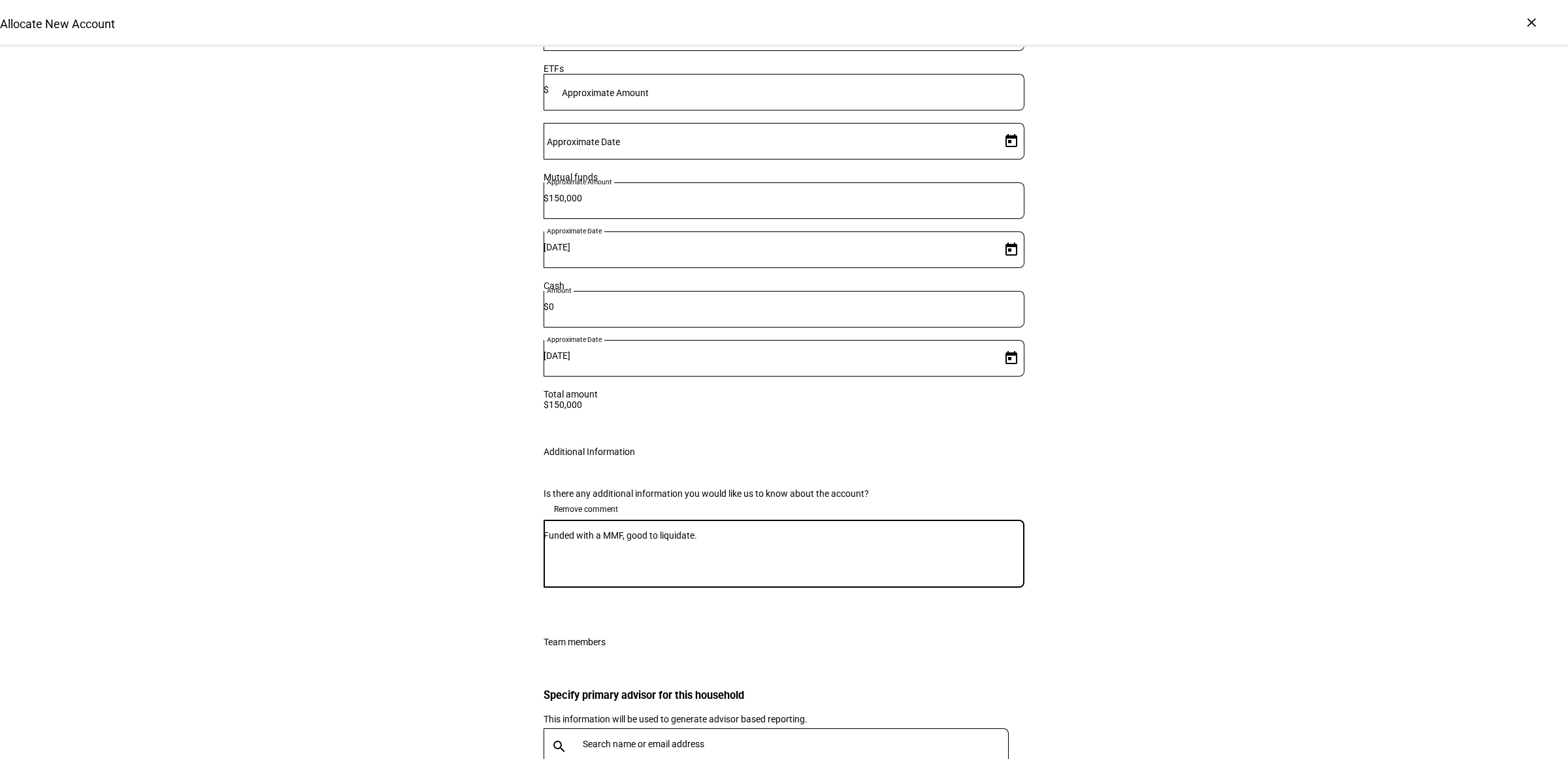
type textarea "Funded with a MMF, good to liquidate."
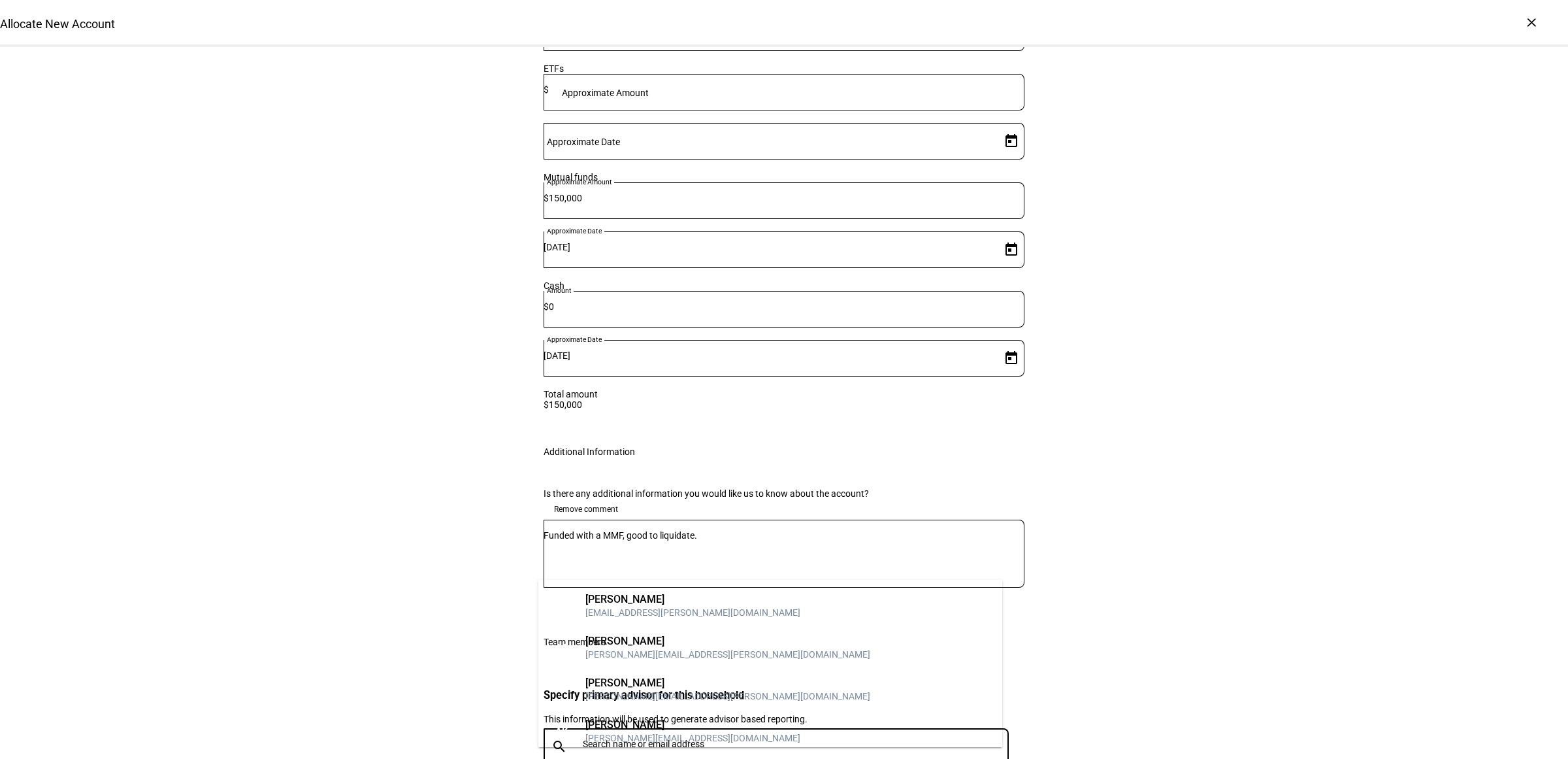
click at [729, 739] on input "text" at bounding box center [797, 744] width 431 height 11
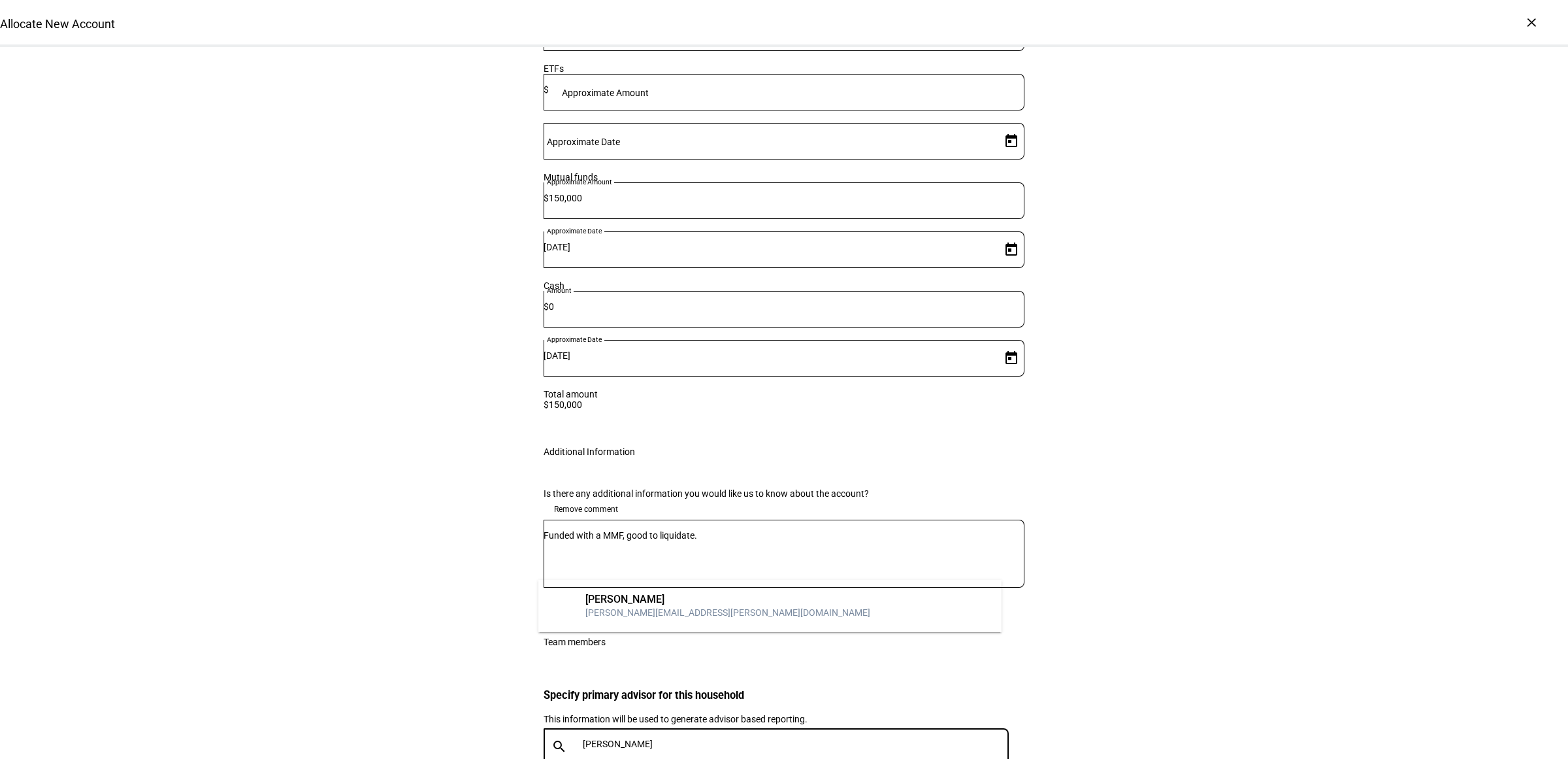
type input "chad"
click at [623, 606] on div "chad.obrien@corient.com" at bounding box center [728, 613] width 285 height 13
click at [795, 530] on textarea "Funded with a MMF, good to liquidate." at bounding box center [784, 553] width 480 height 47
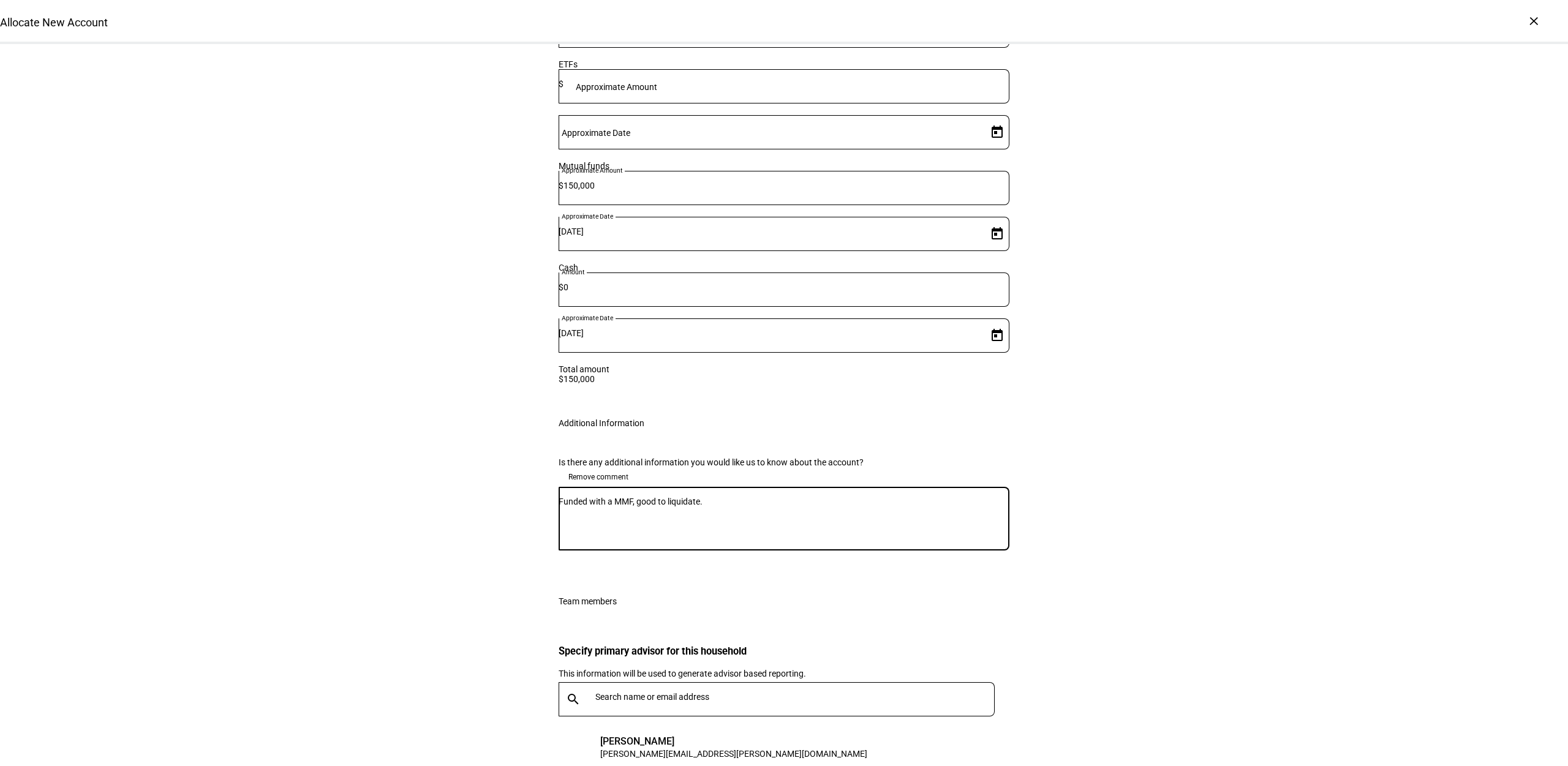
drag, startPoint x: 562, startPoint y: 323, endPoint x: 573, endPoint y: 320, distance: 11.4
click at [562, 497] on textarea "Funded with a MMF, good to liquidate." at bounding box center [784, 519] width 450 height 44
paste textarea "Please connect to the existing portfolio you manage for Susan Engelstein (31443…"
click at [760, 497] on textarea "Please connect to the existing portfolio you manage for Susan Engelstein (31443…" at bounding box center [784, 519] width 450 height 44
click at [626, 497] on textarea "Please connect to the existing portfolio you manage for Susan Engelstein (31443…" at bounding box center [784, 519] width 450 height 44
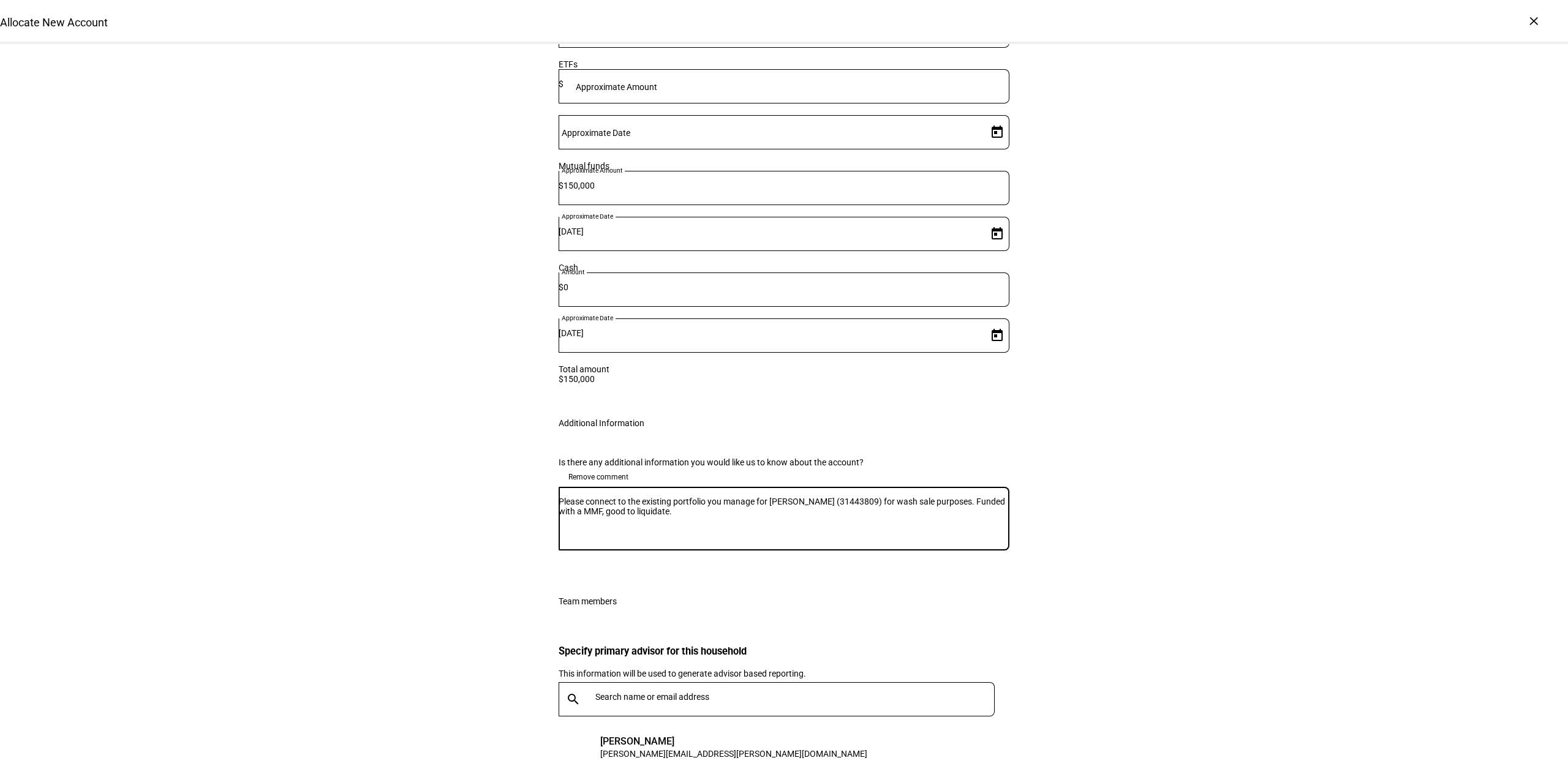
click at [626, 497] on textarea "Please connect to the existing portfolio you manage for Susan Engelstein (31443…" at bounding box center [784, 519] width 450 height 44
type textarea "Please connect to the existing portfolio you manage for Susan Engelstein (31443…"
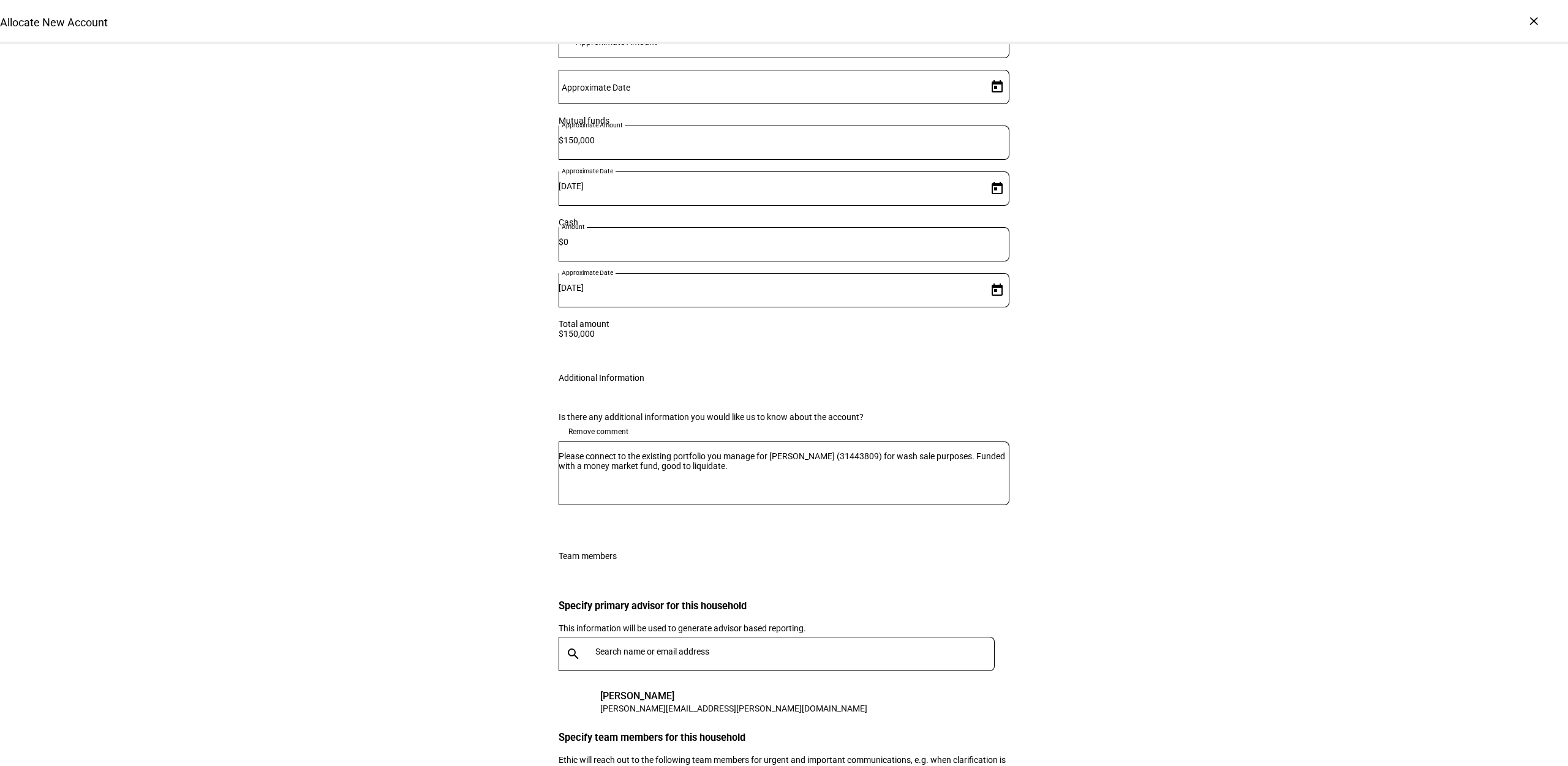
scroll to position [1876, 0]
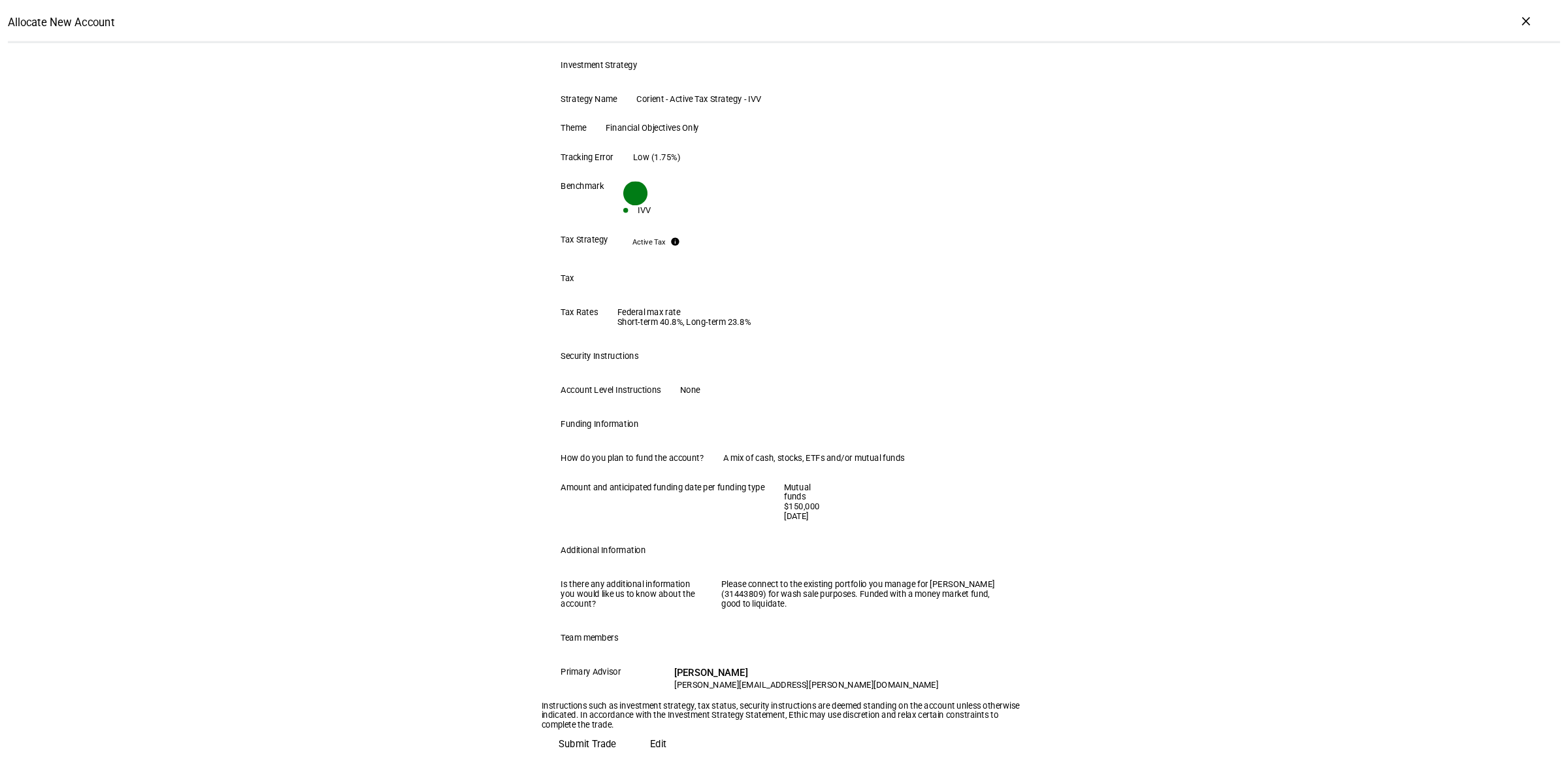
scroll to position [540, 0]
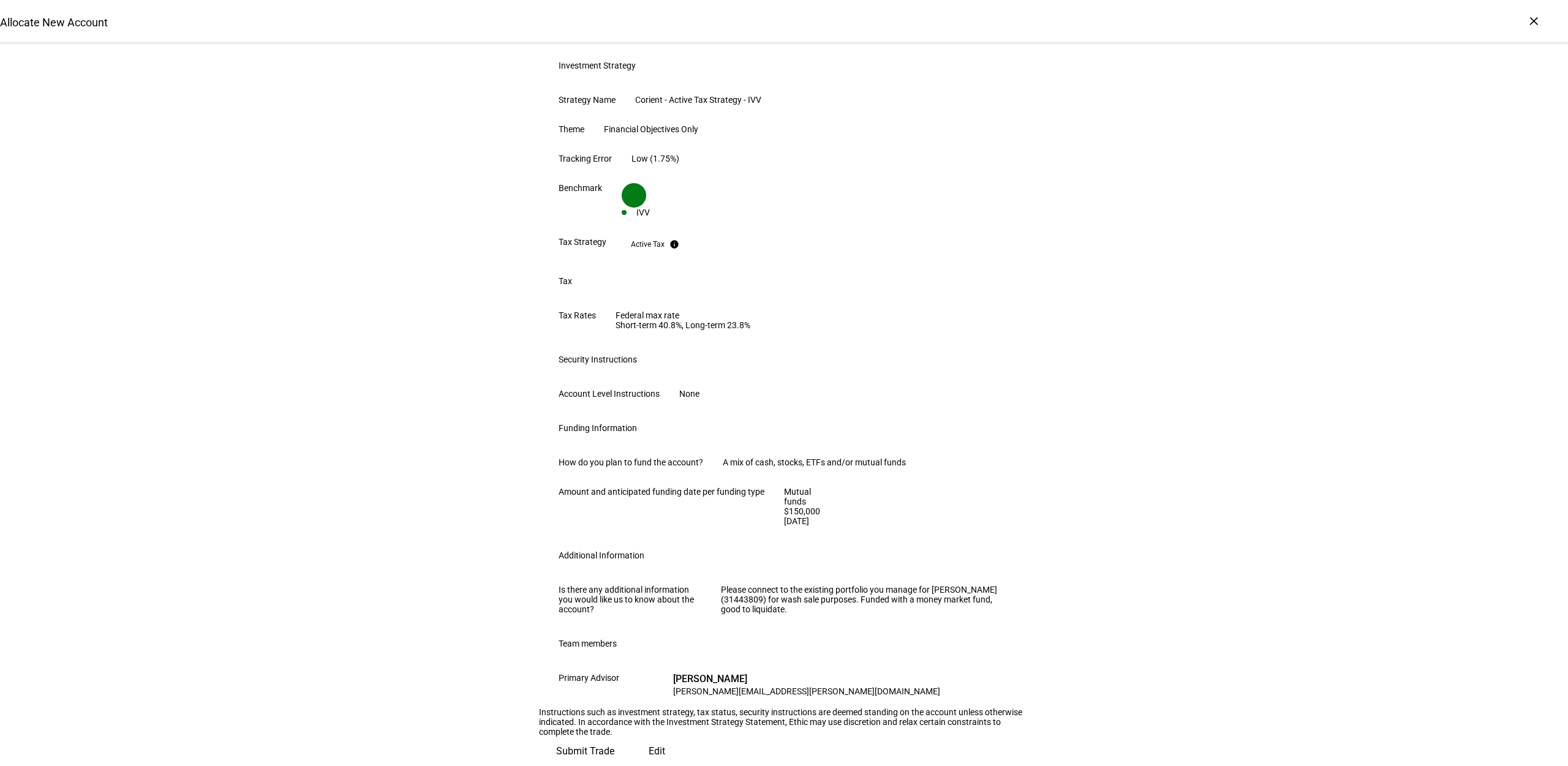
click at [614, 711] on span "Submit Trade" at bounding box center [585, 752] width 58 height 30
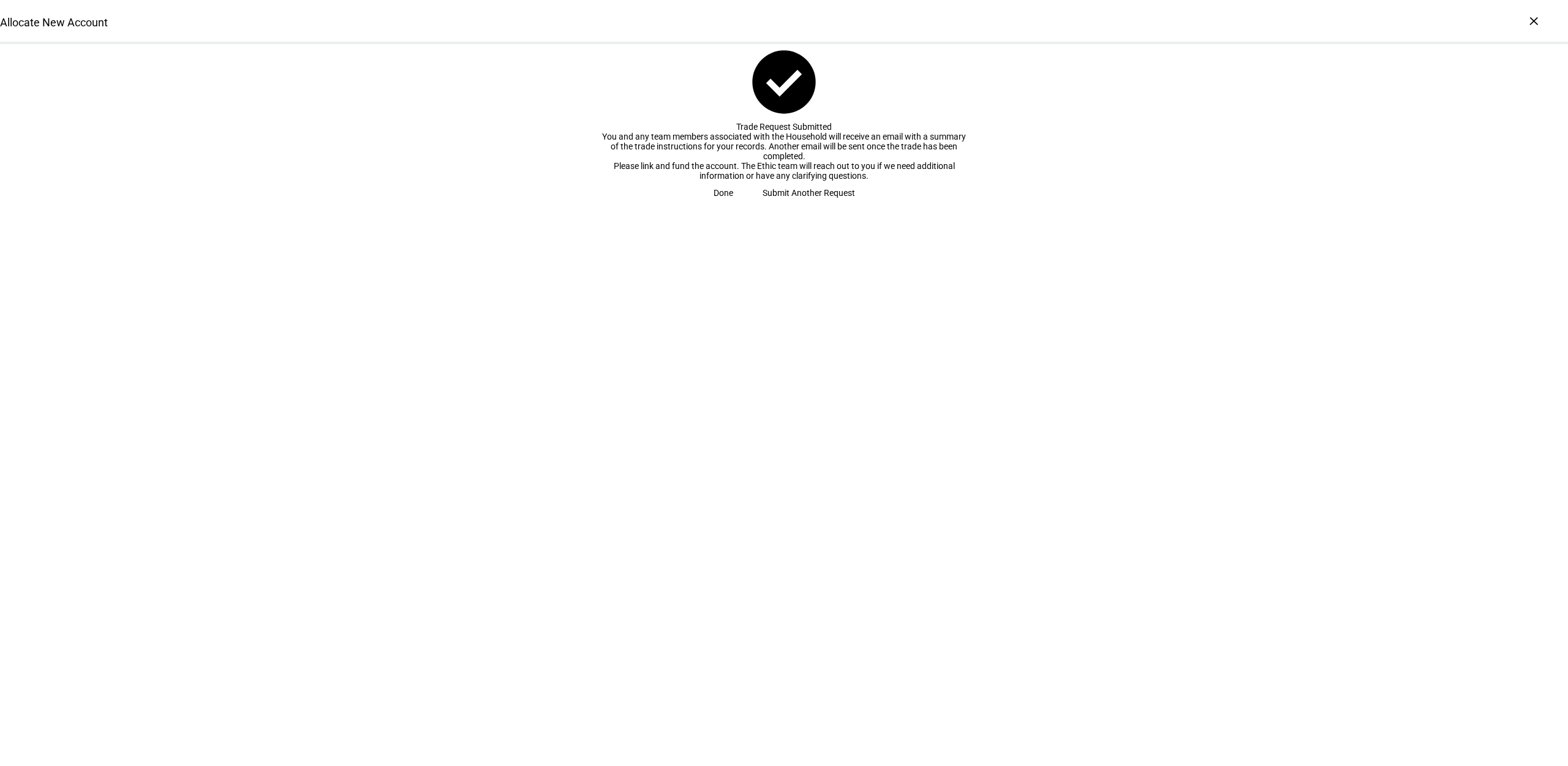
click at [782, 206] on span "Submit Another Request" at bounding box center [809, 193] width 93 height 24
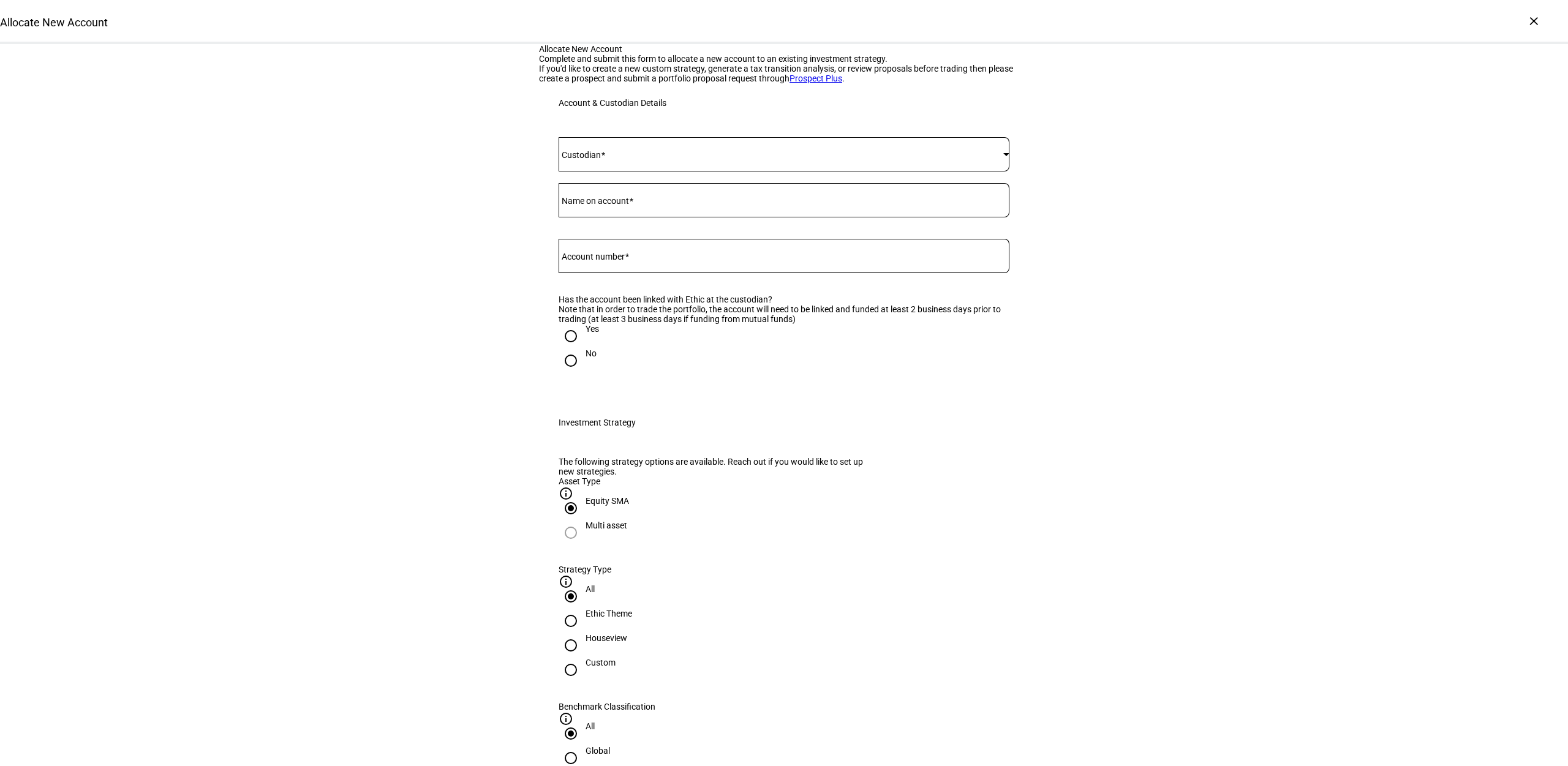
click at [594, 262] on mat-label "Account number" at bounding box center [593, 256] width 63 height 10
click at [594, 259] on input "Account number" at bounding box center [784, 253] width 450 height 10
paste input "51123264"
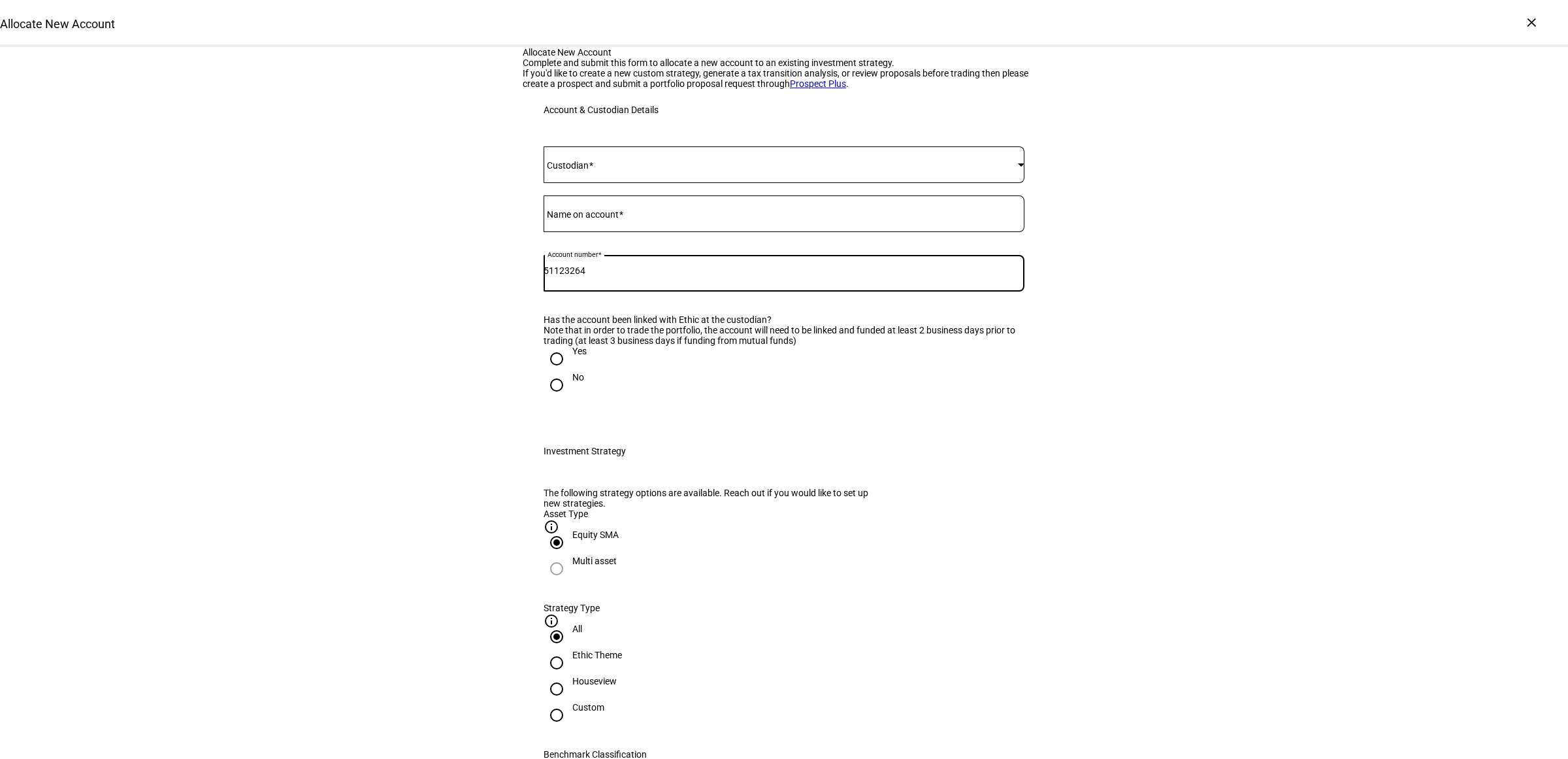
type input "51123264"
click at [593, 171] on span at bounding box center [591, 165] width 5 height 11
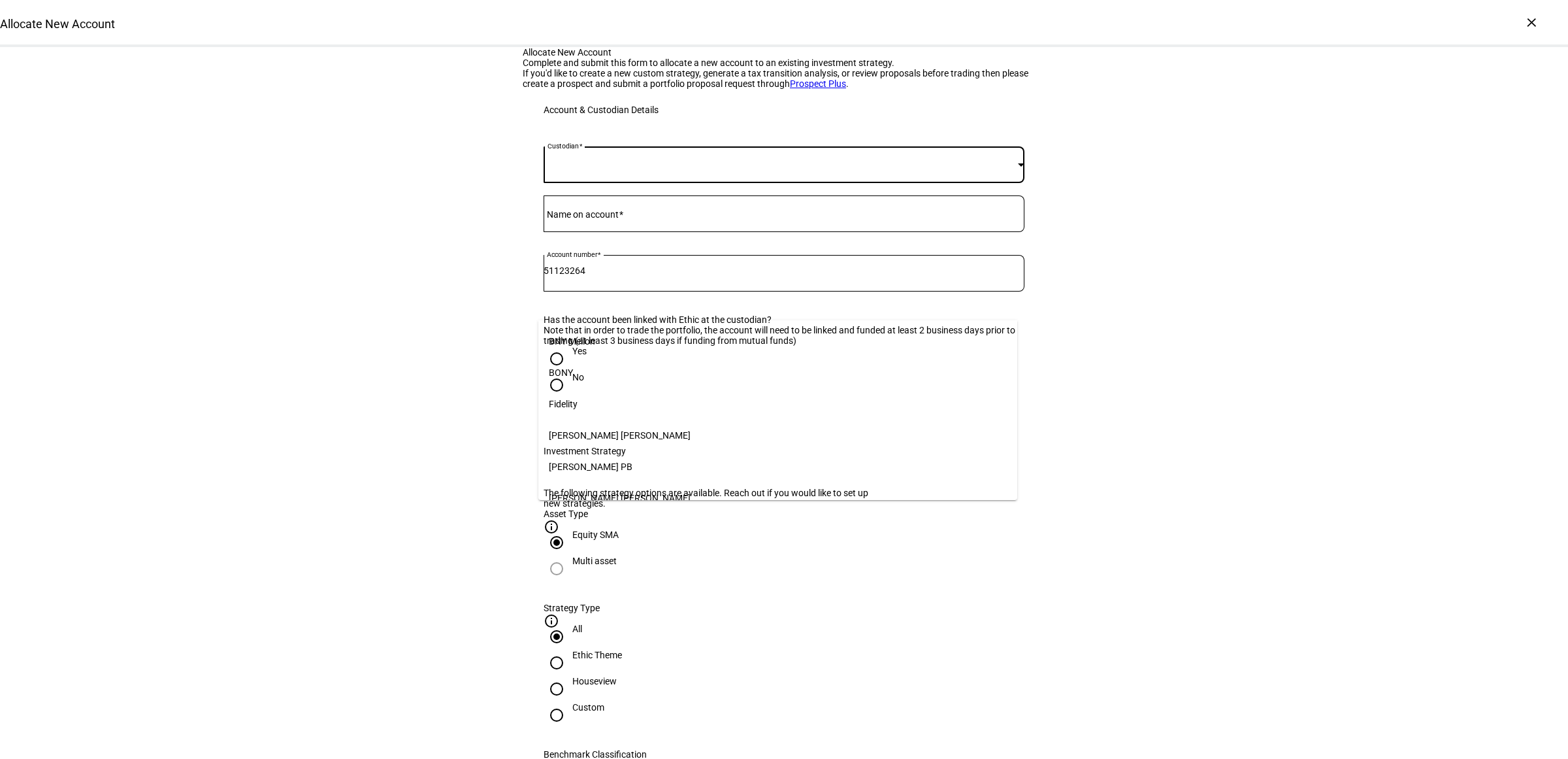
scroll to position [134, 0]
click at [596, 481] on mat-option "Schwab" at bounding box center [778, 490] width 480 height 32
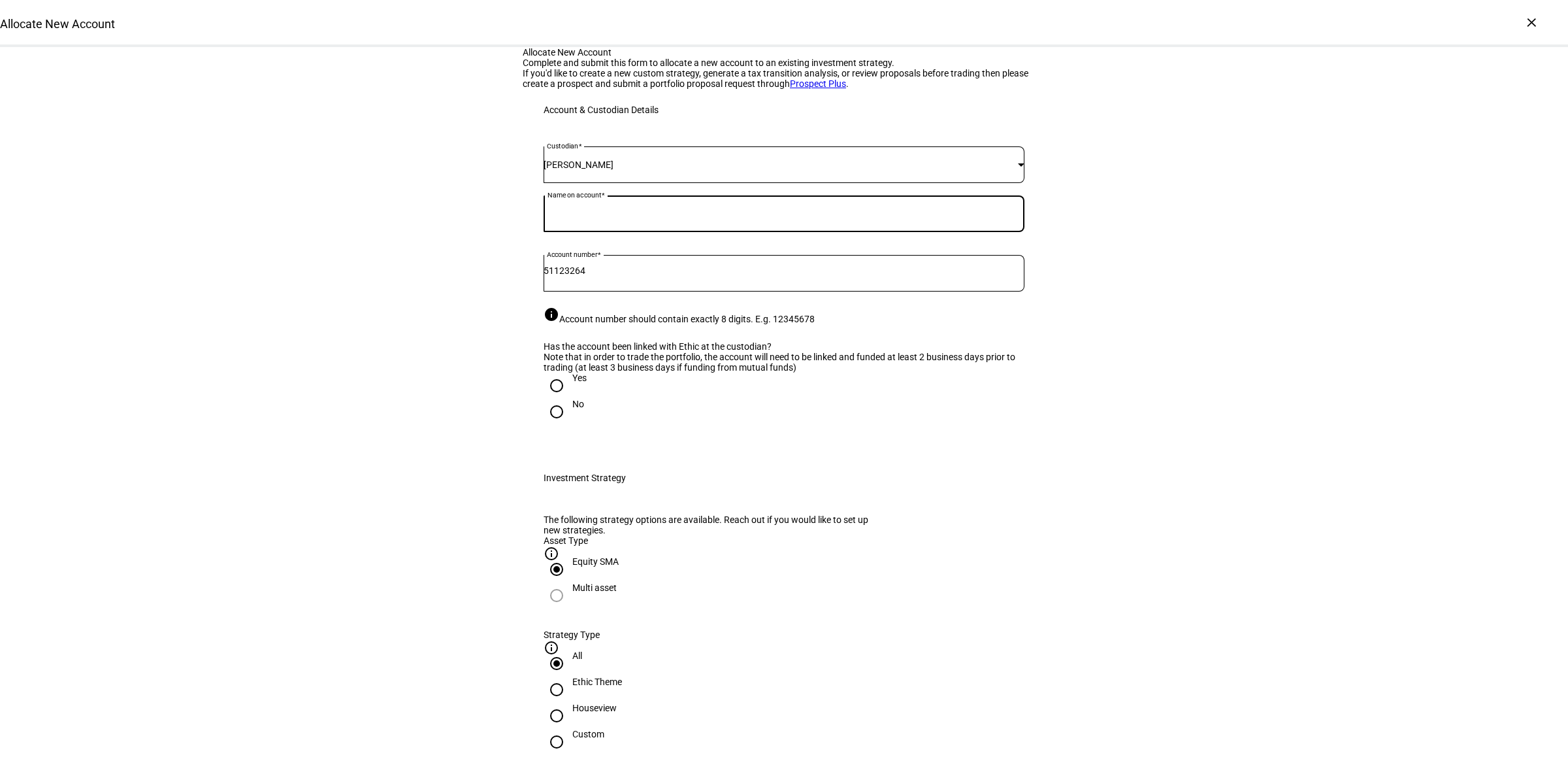
click at [611, 232] on div "Name on account" at bounding box center [784, 214] width 480 height 36
click at [607, 219] on mat-label "Name on account" at bounding box center [582, 214] width 72 height 11
click at [607, 216] on input "Name on account" at bounding box center [784, 210] width 480 height 11
type input "Susan Blanchette"
click at [556, 399] on input "Yes" at bounding box center [556, 385] width 26 height 26
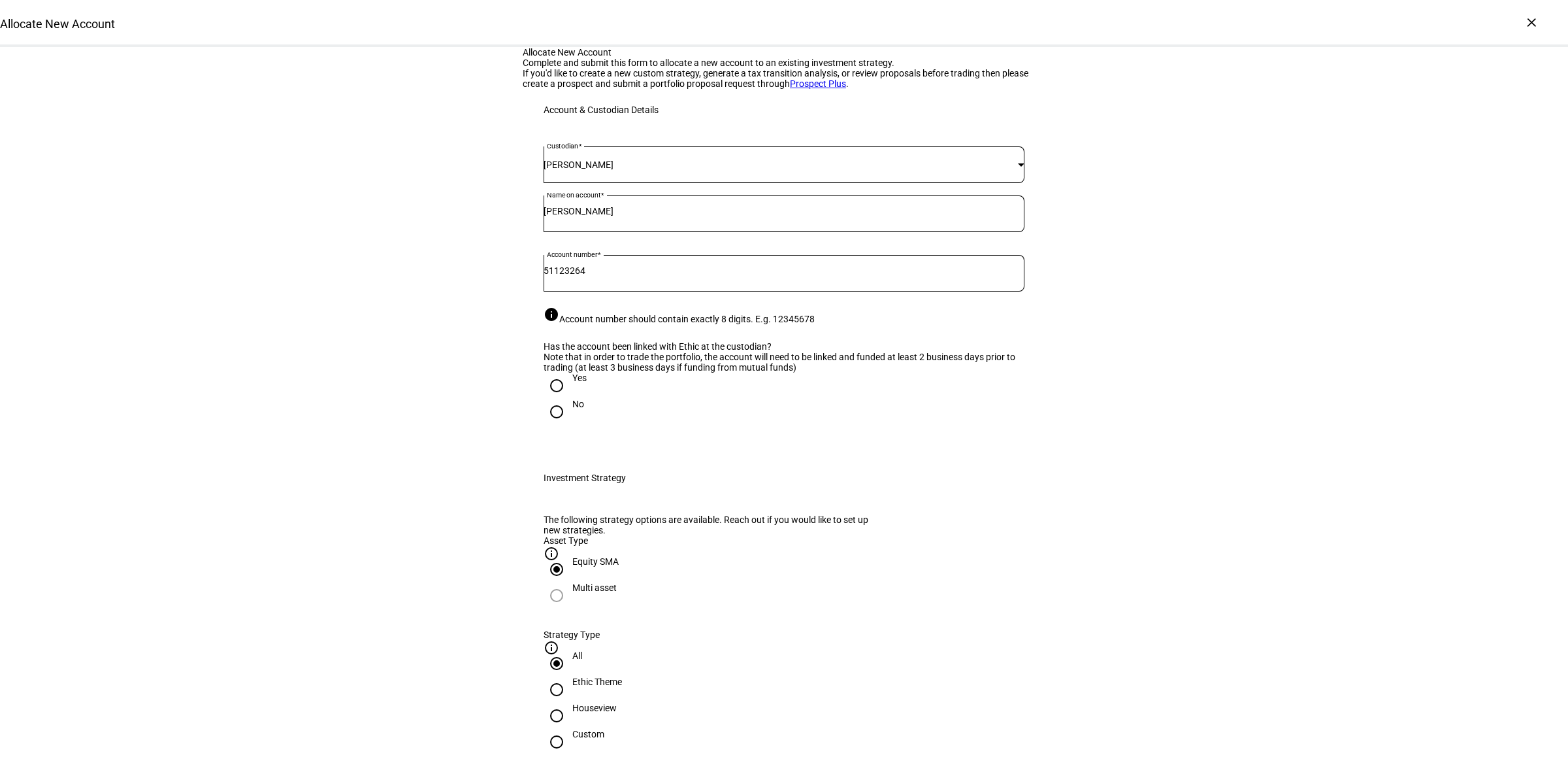
radio input "true"
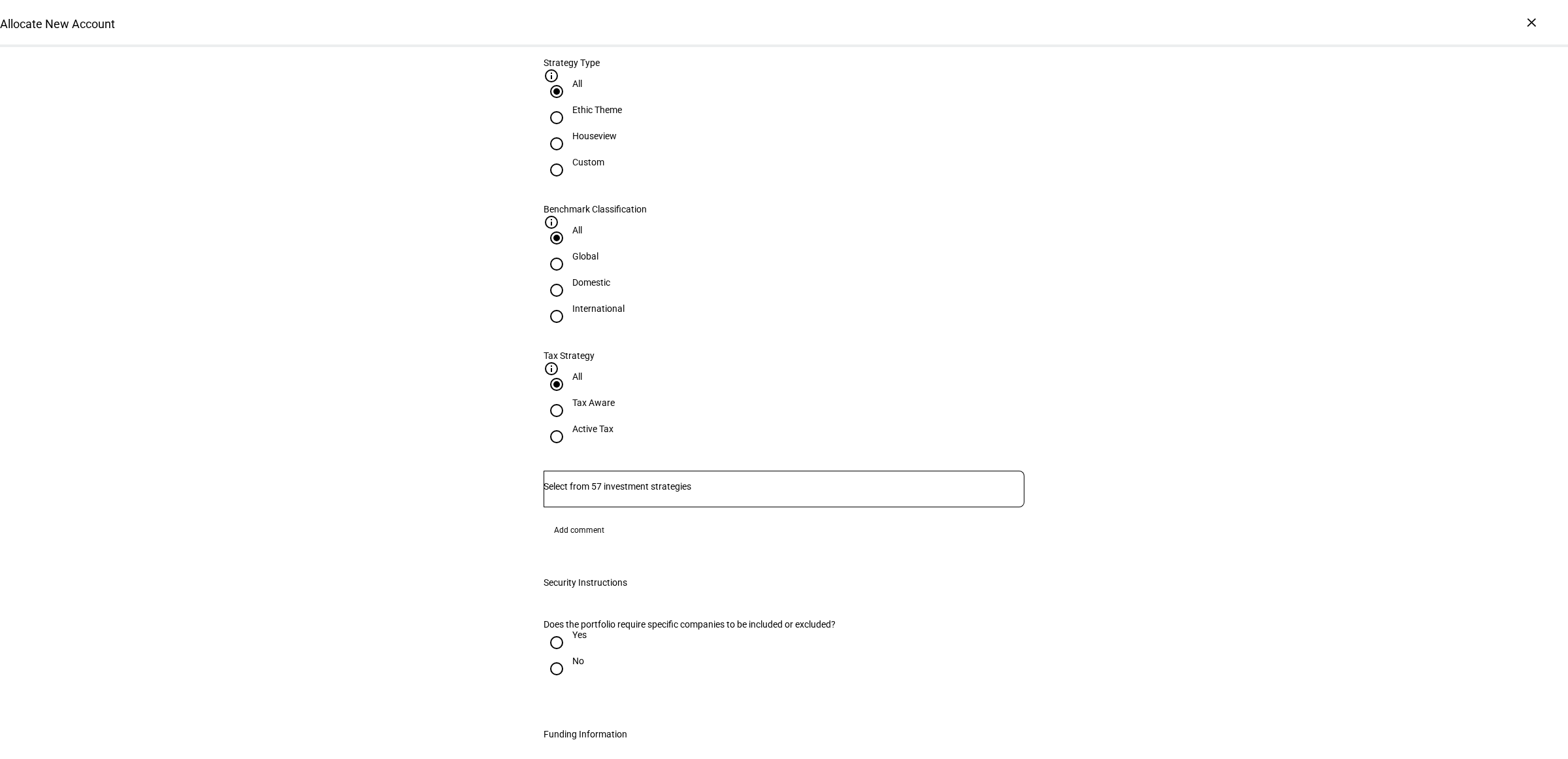
click at [616, 155] on div "Houseview" at bounding box center [594, 142] width 44 height 23
click at [569, 157] on input "Houseview" at bounding box center [556, 144] width 26 height 26
radio input "true"
click at [610, 277] on div "Domestic" at bounding box center [591, 282] width 38 height 11
click at [569, 277] on input "Domestic" at bounding box center [556, 290] width 26 height 26
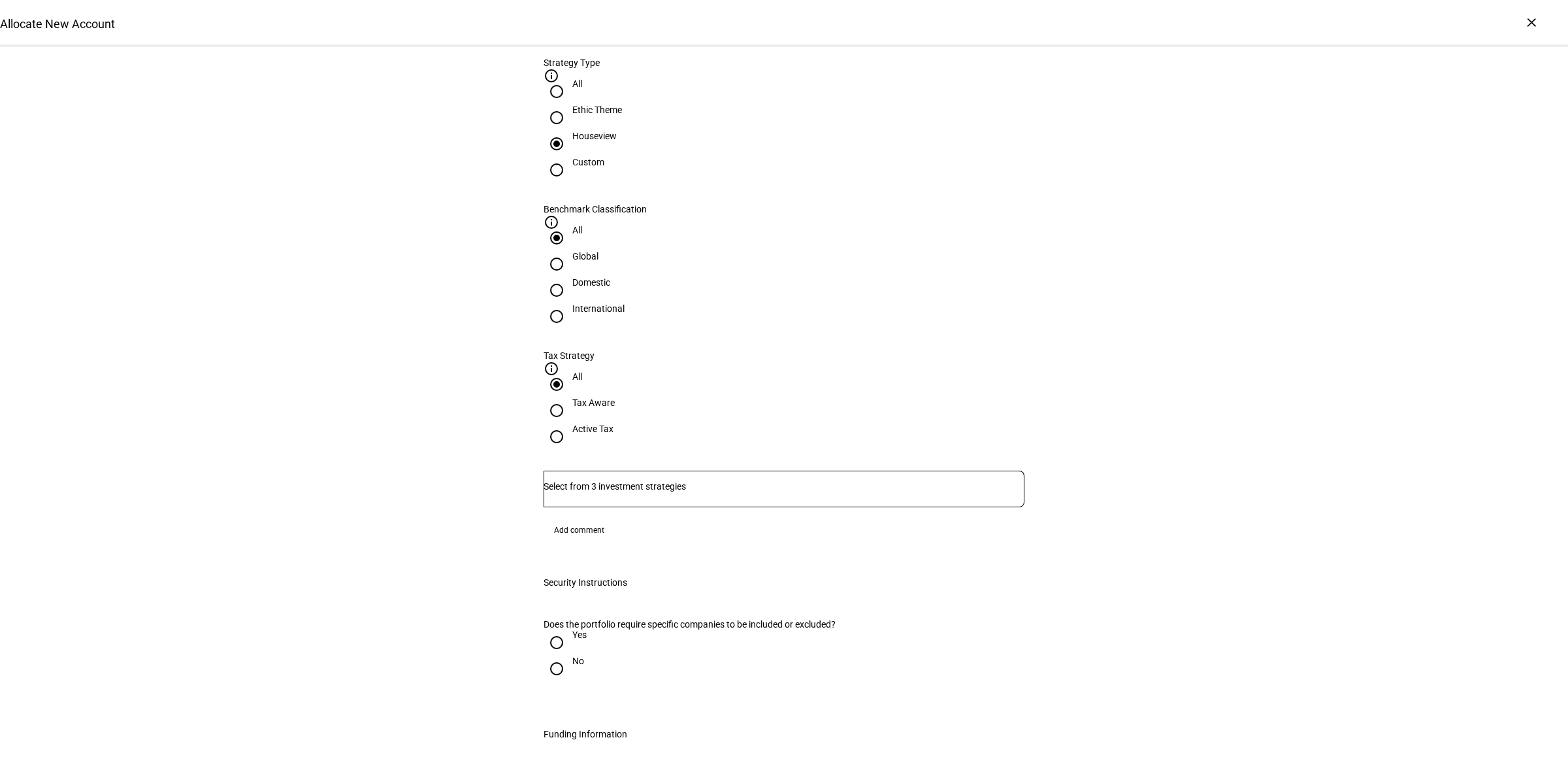
radio input "true"
click at [613, 423] on div "Active Tax" at bounding box center [593, 435] width 41 height 23
click at [569, 423] on input "Active Tax" at bounding box center [556, 436] width 26 height 26
radio input "true"
click at [788, 481] on input "Number" at bounding box center [784, 486] width 480 height 11
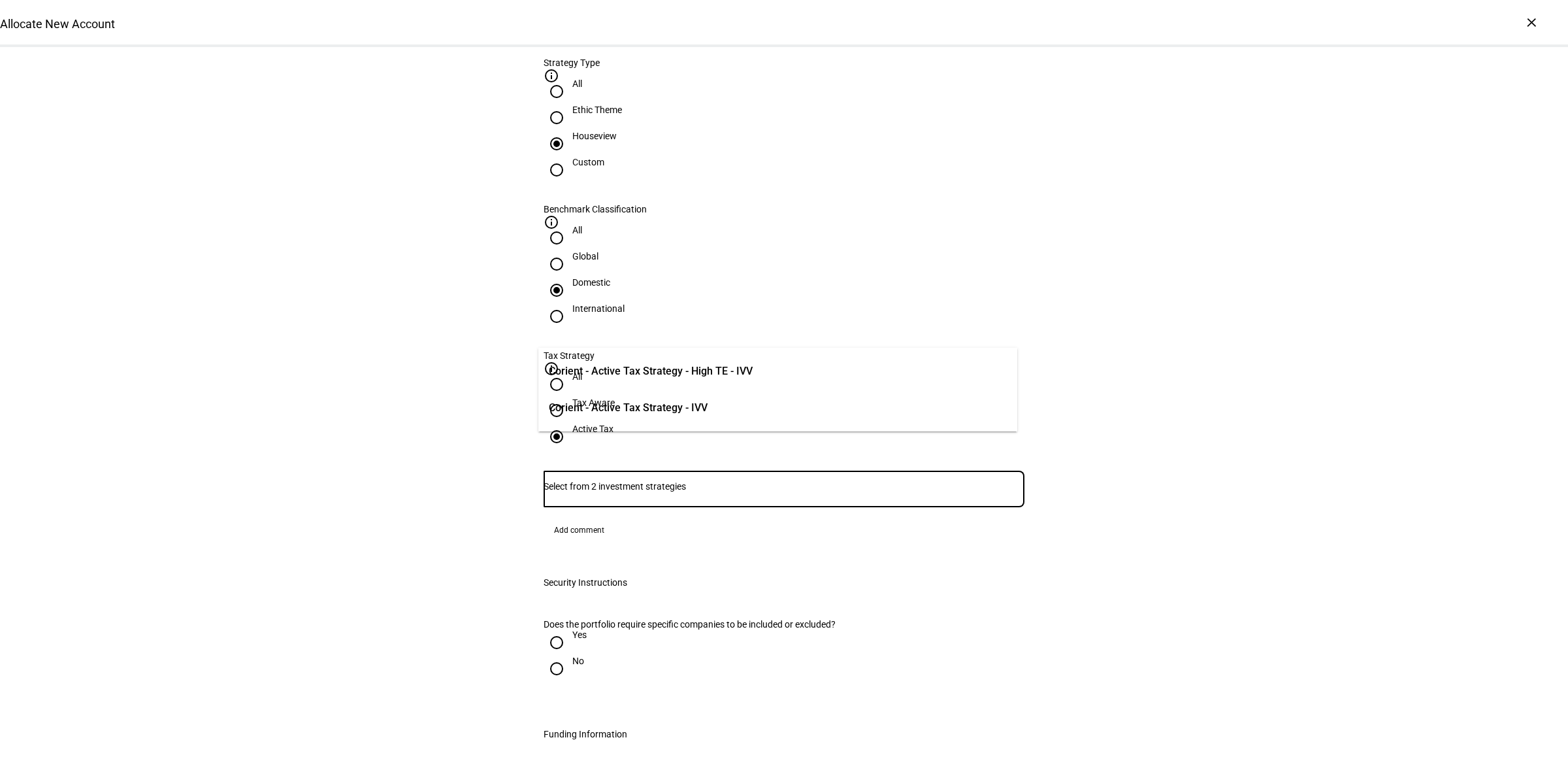
click at [684, 364] on span "Corient - Active Tax Strategy - High TE - IVV" at bounding box center [650, 371] width 204 height 15
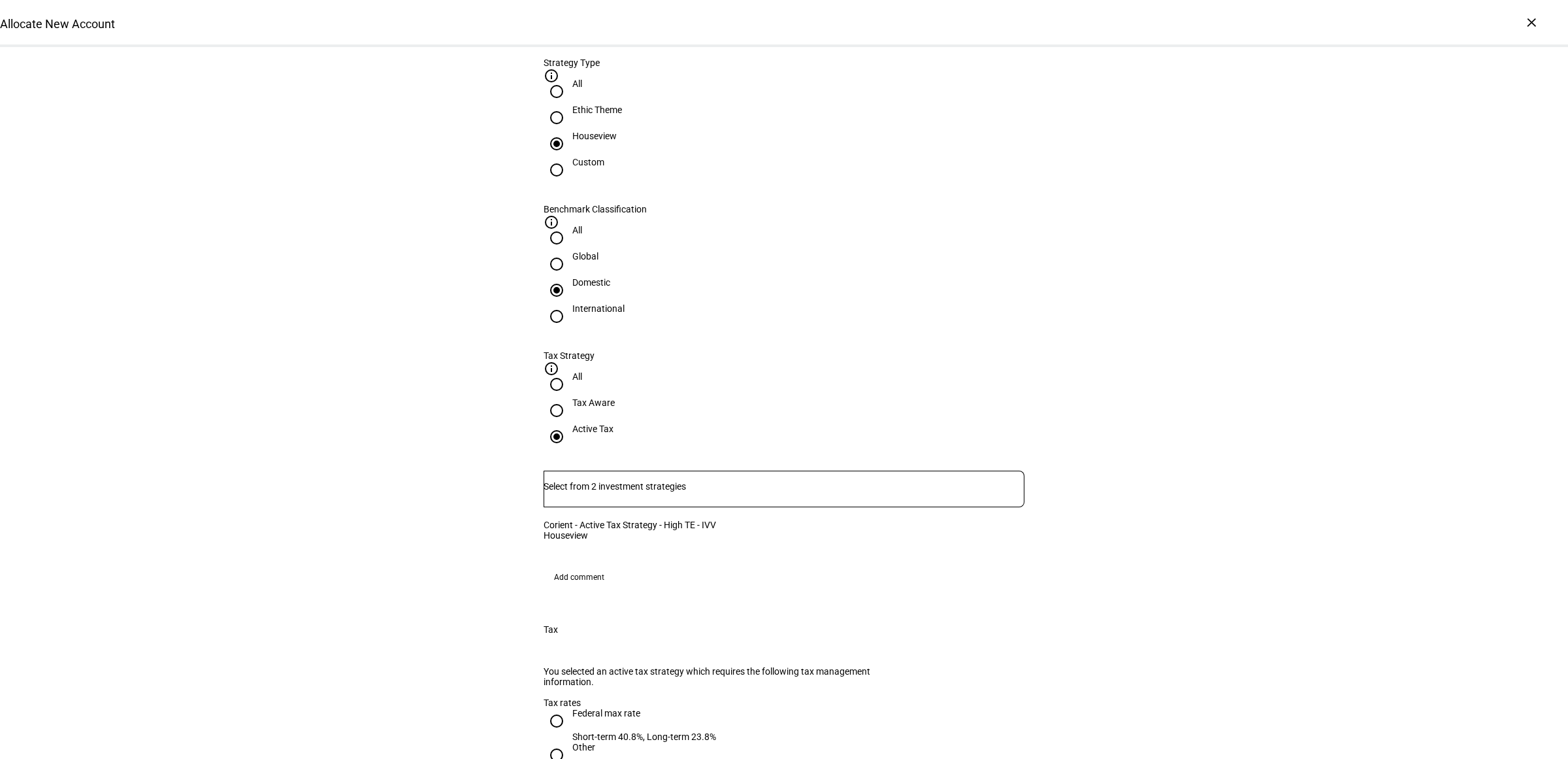
click at [1143, 426] on div "Allocate New Account Complete and submit this form to allocate a new account to…" at bounding box center [784, 524] width 1568 height 2099
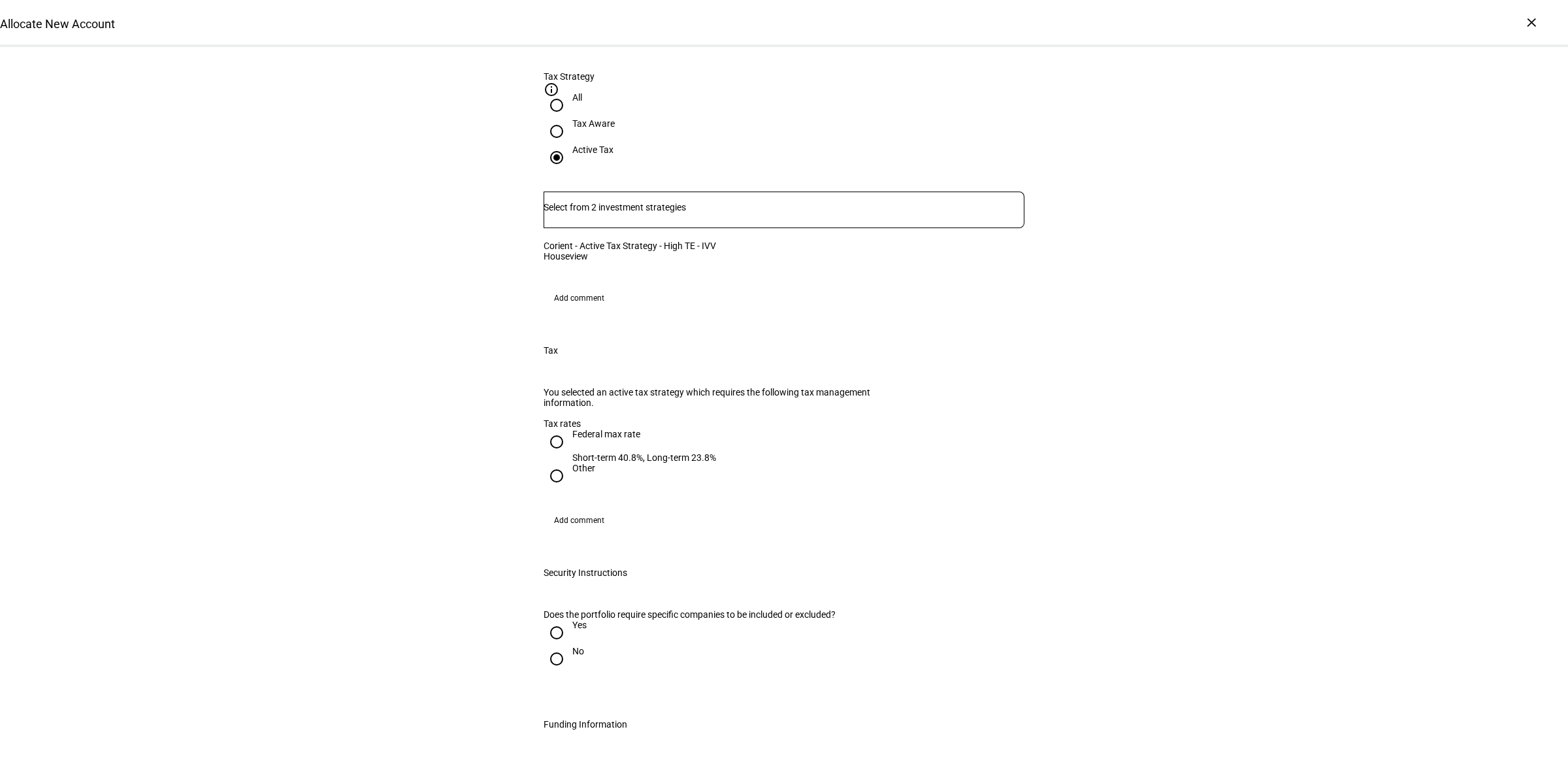
scroll to position [981, 0]
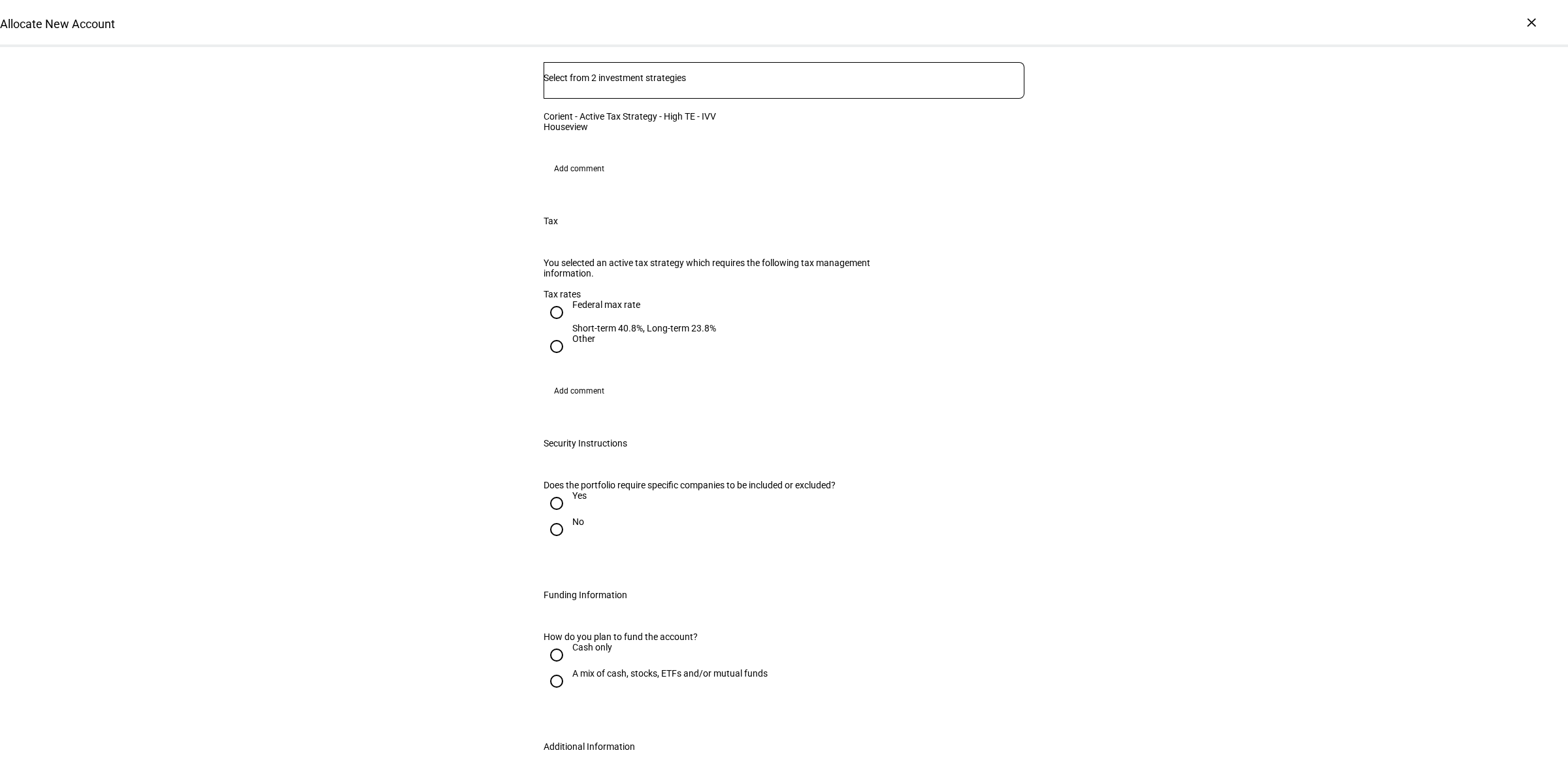
click at [573, 310] on div "Federal max rate" at bounding box center [645, 304] width 144 height 11
click at [565, 317] on input "Federal max rate Short-term 40.8%, Long-term 23.8%" at bounding box center [556, 312] width 26 height 26
radio input "true"
click at [562, 545] on div at bounding box center [556, 529] width 32 height 32
radio input "true"
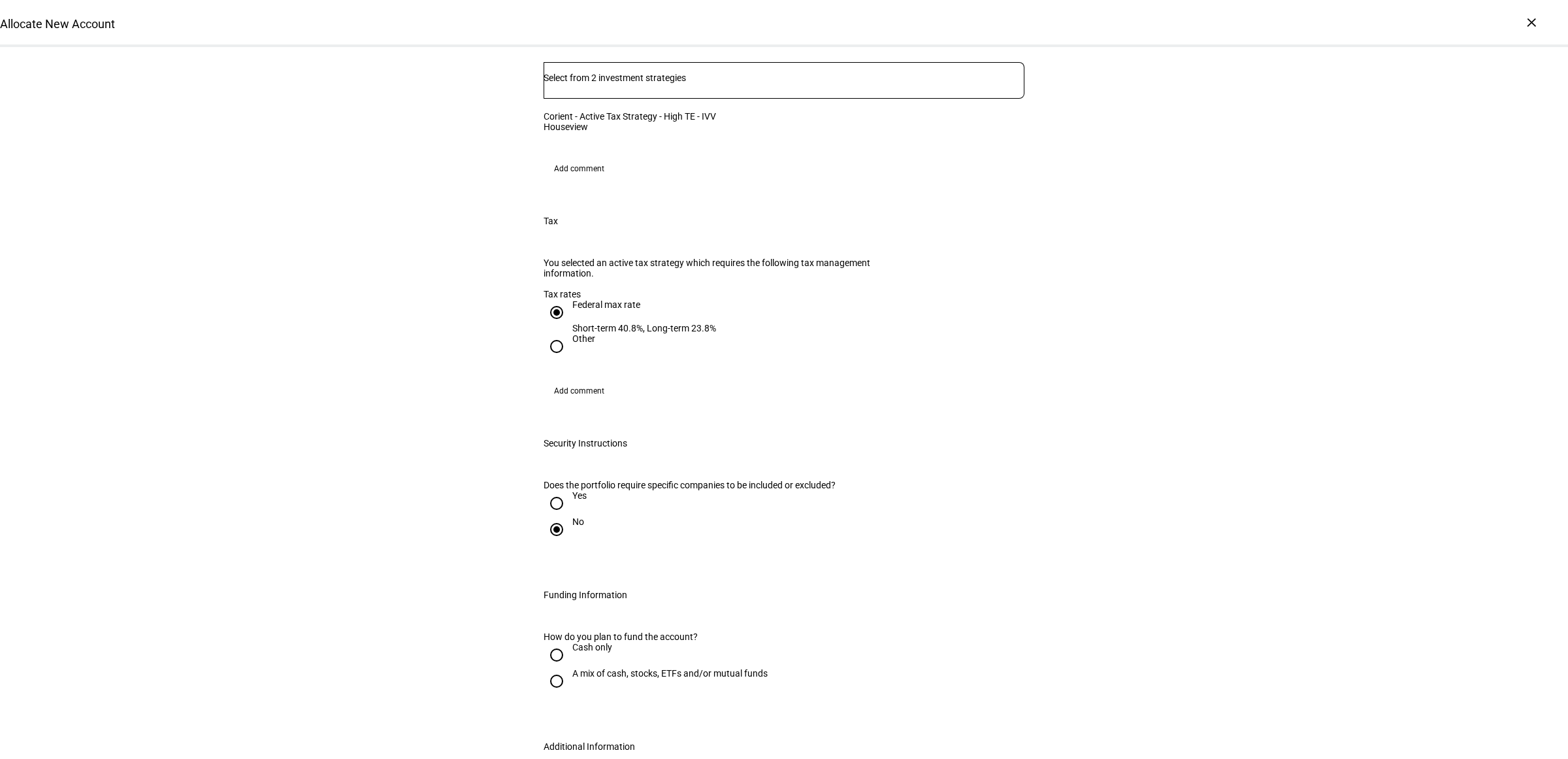
scroll to position [1389, 0]
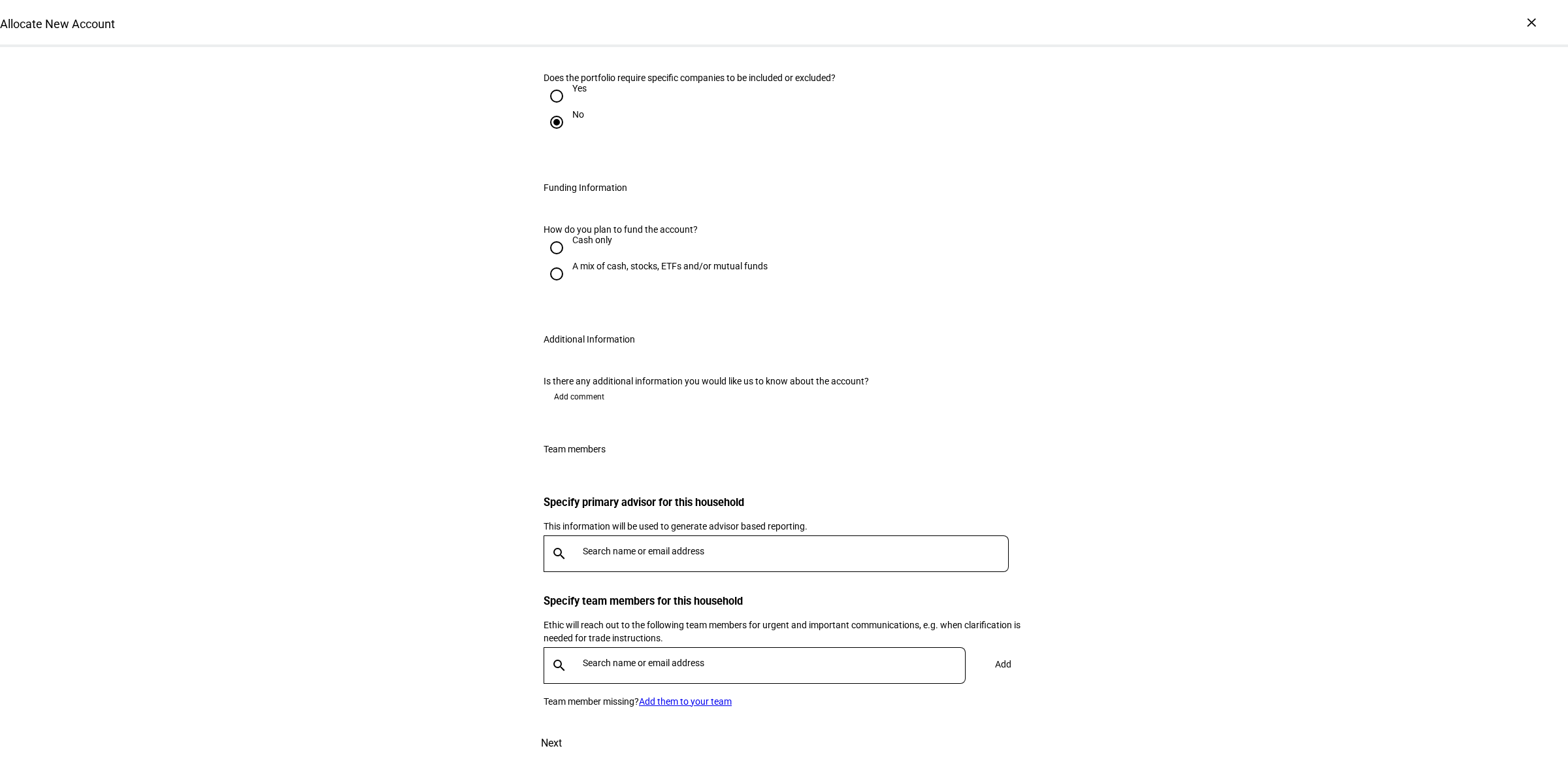
click at [586, 271] on div "A mix of cash, stocks, ETFs and/or mutual funds" at bounding box center [670, 265] width 196 height 11
click at [569, 287] on input "A mix of cash, stocks, ETFs and/or mutual funds" at bounding box center [556, 273] width 26 height 26
radio input "true"
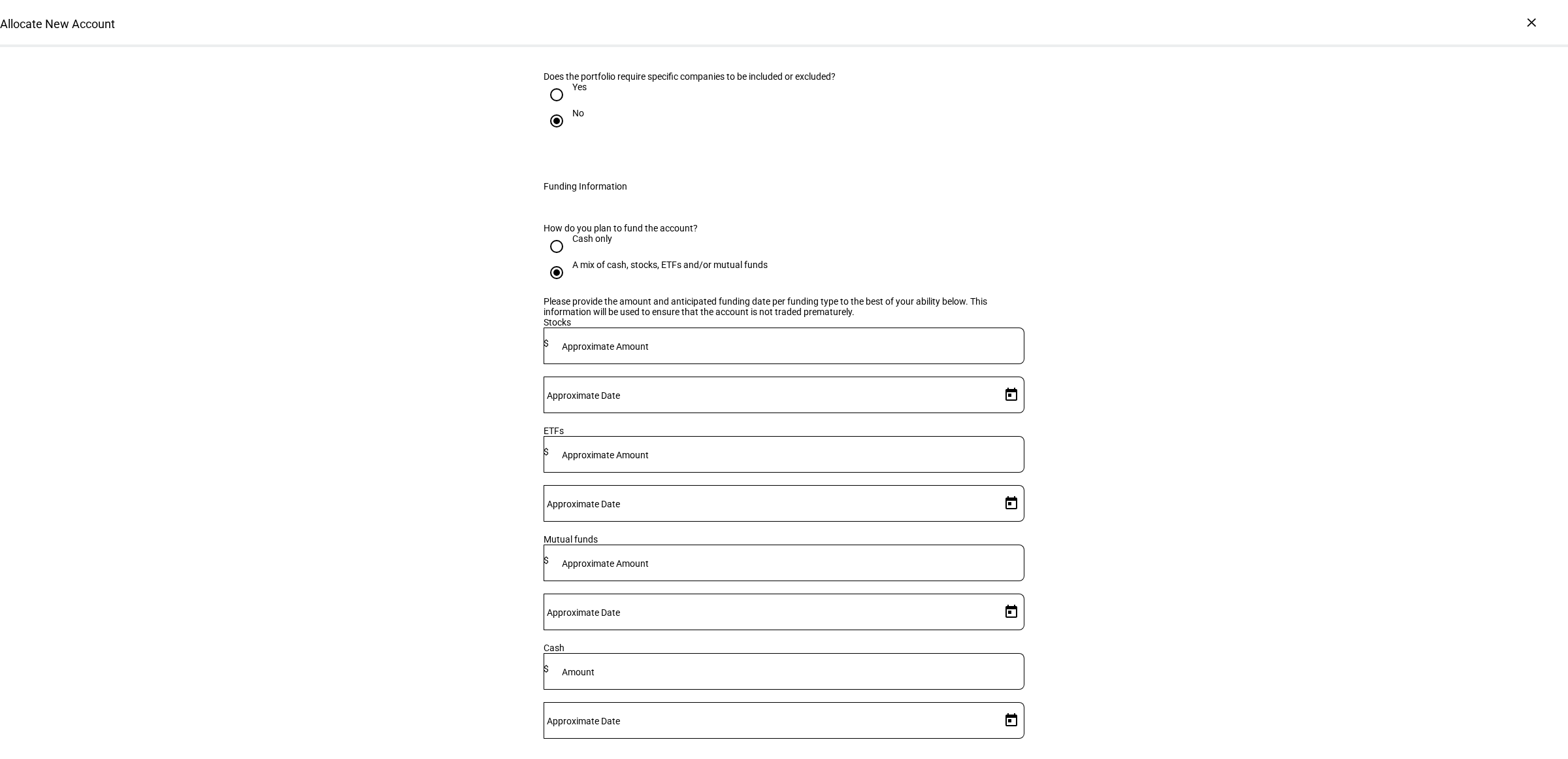
click at [752, 376] on div at bounding box center [784, 370] width 480 height 12
click at [649, 352] on mat-label "Approximate Amount" at bounding box center [605, 346] width 87 height 11
type input "580,000"
click at [1004, 410] on span "Open calendar" at bounding box center [1011, 394] width 32 height 32
click at [1000, 620] on span "22" at bounding box center [1001, 612] width 23 height 23
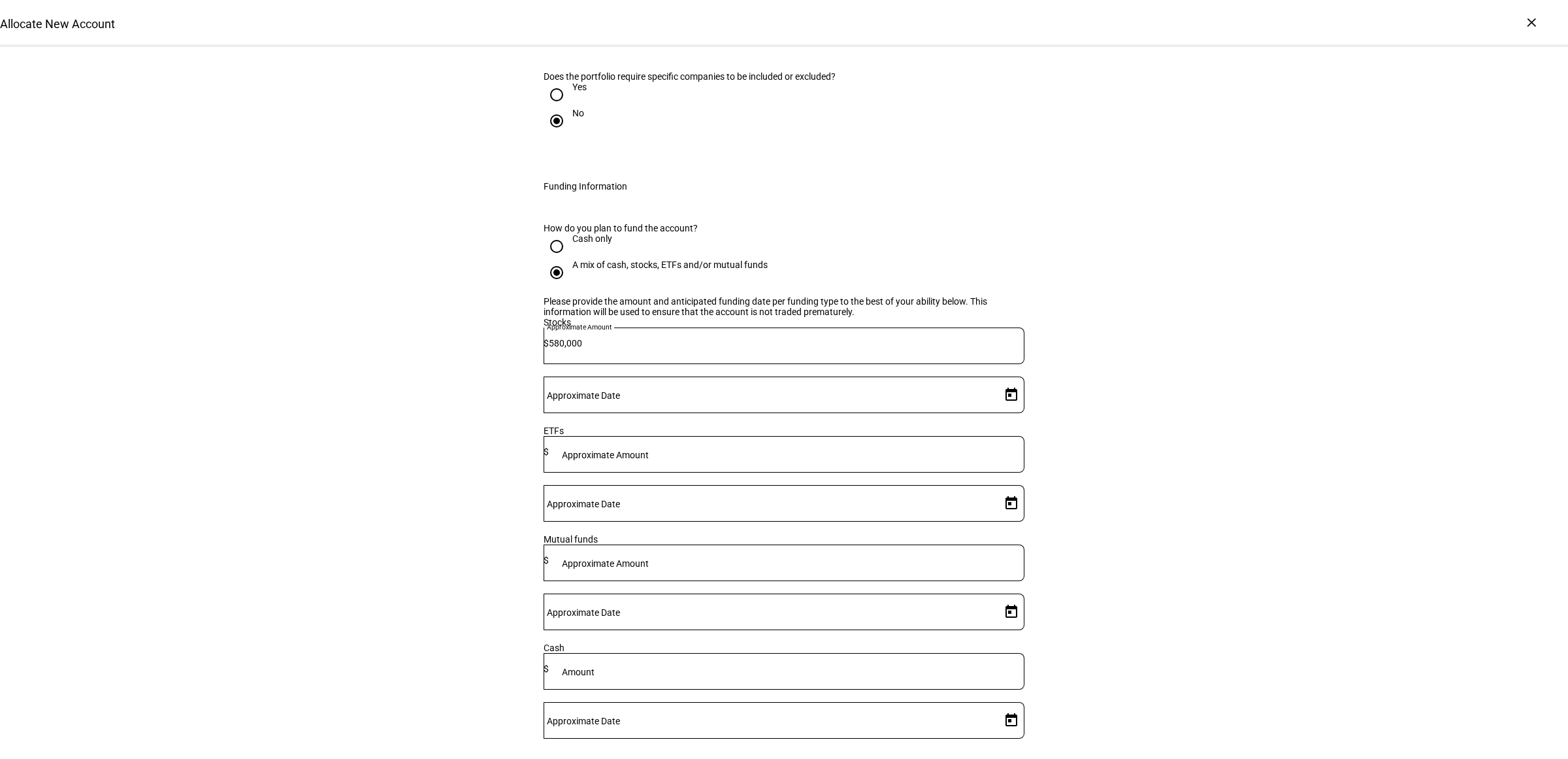
type input "8/22/2025"
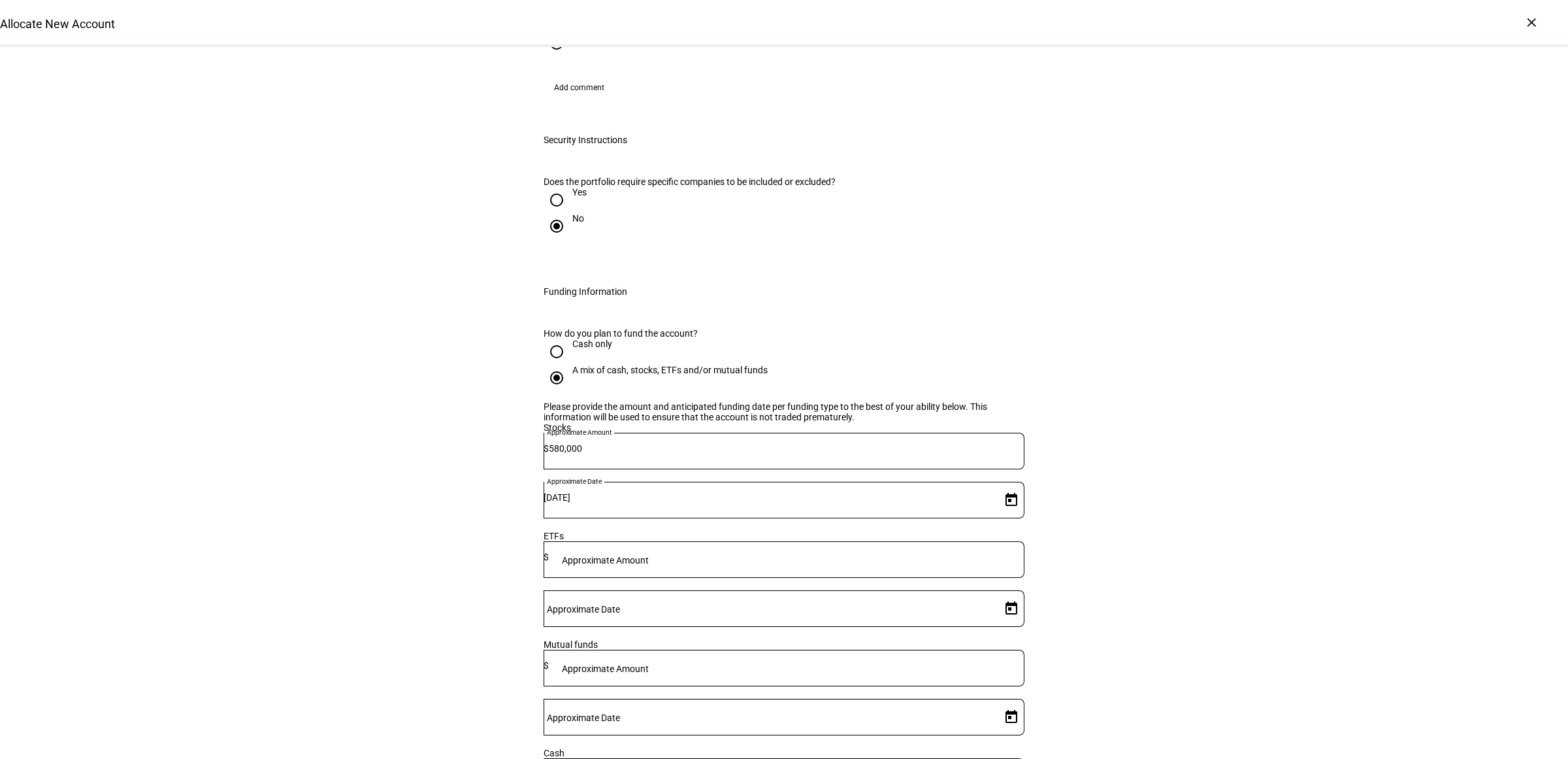
click at [916, 644] on div "How do you plan to fund the account? Cash only A mix of cash, stocks, ETFs and/…" at bounding box center [784, 605] width 522 height 586
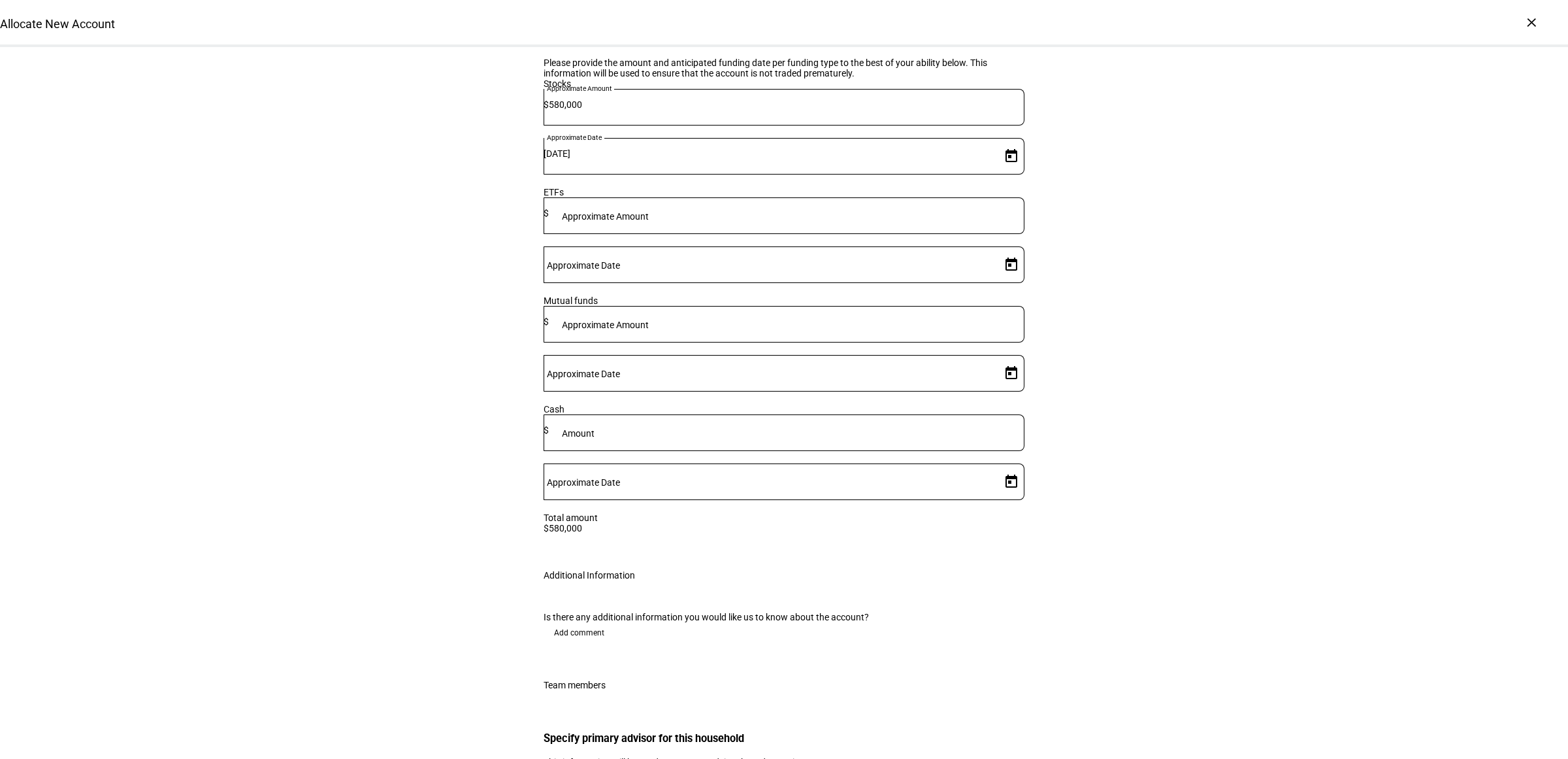
scroll to position [1881, 0]
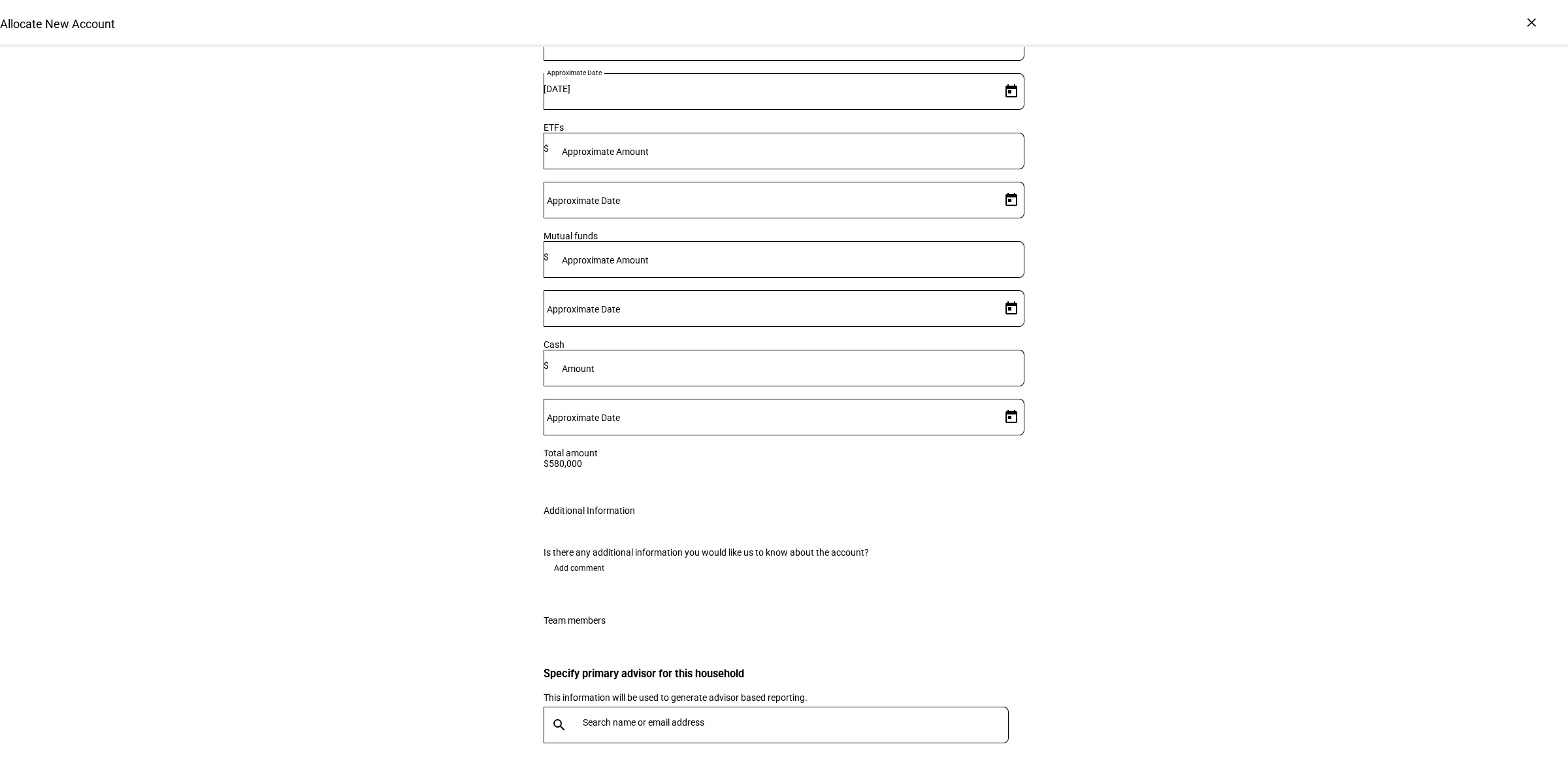
click at [585, 558] on span "Add comment" at bounding box center [579, 568] width 50 height 21
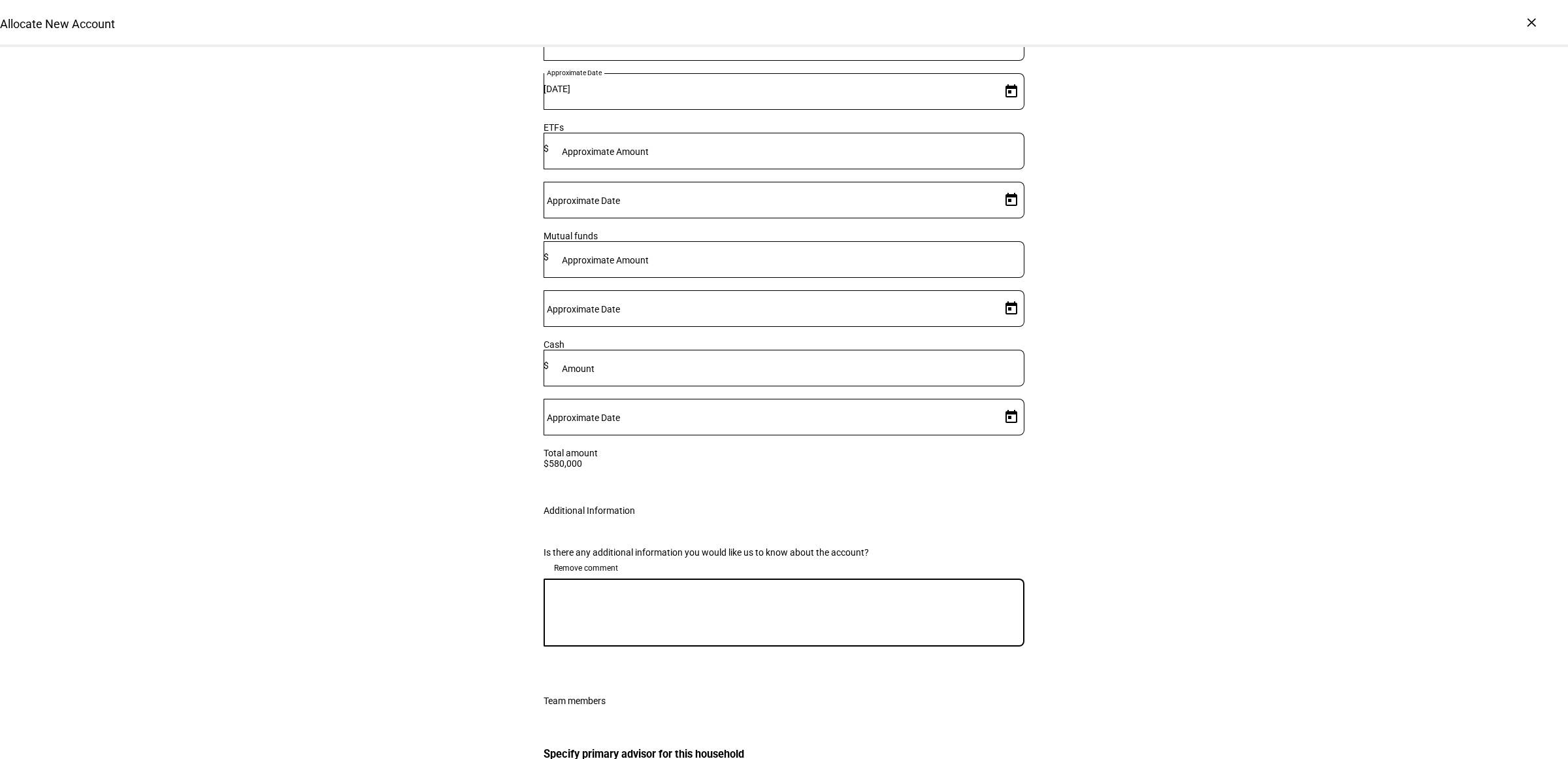
click at [621, 589] on textarea at bounding box center [784, 613] width 480 height 47
click at [810, 589] on textarea "Please implement gain neutrally, additional assets will be coming down the road…" at bounding box center [784, 613] width 480 height 47
type textarea "Please implement gain neutrally, additional assets will be coming a few months …"
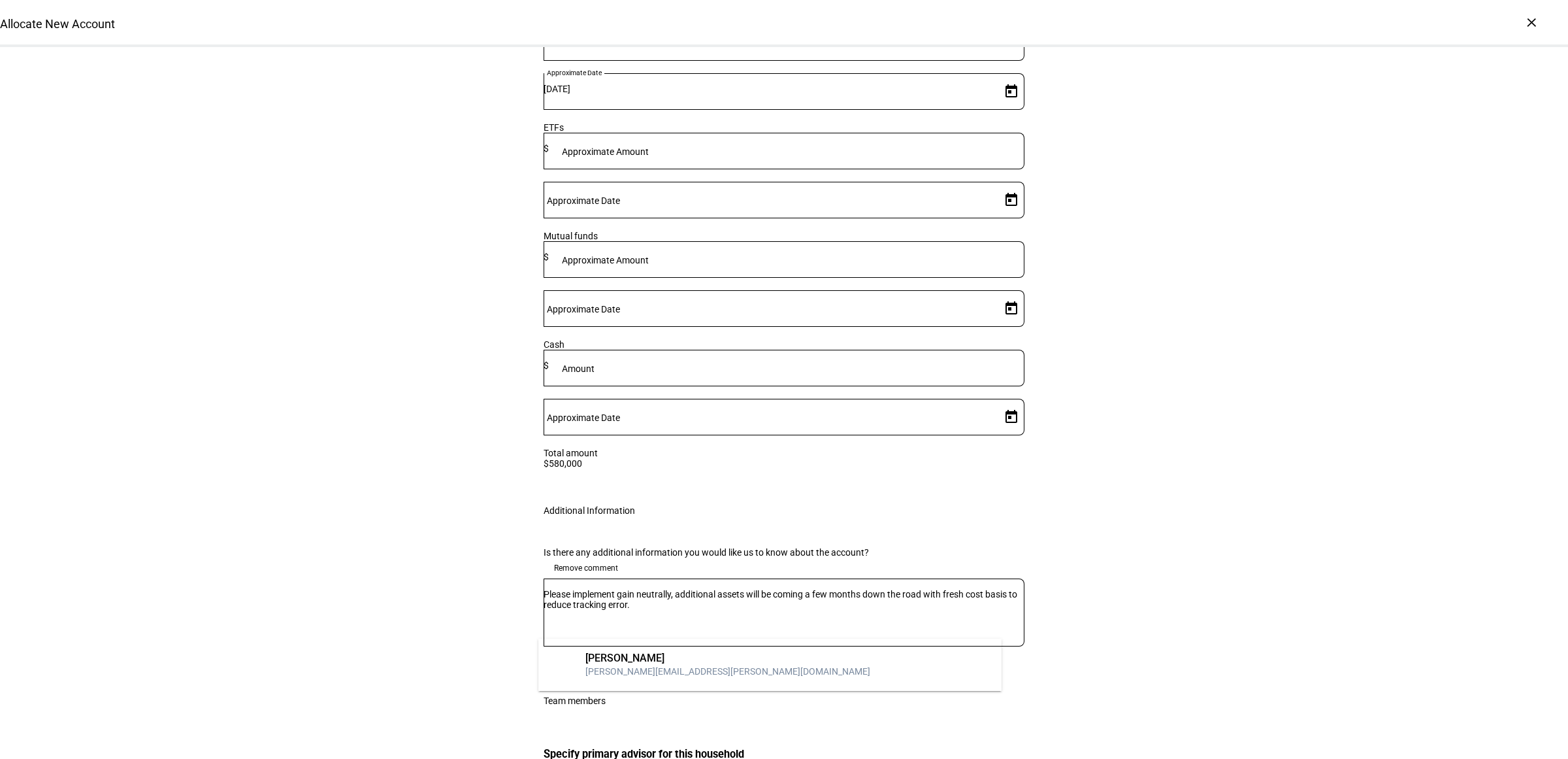
type input "chad"
click at [636, 655] on div "Chad O'brien" at bounding box center [728, 658] width 285 height 13
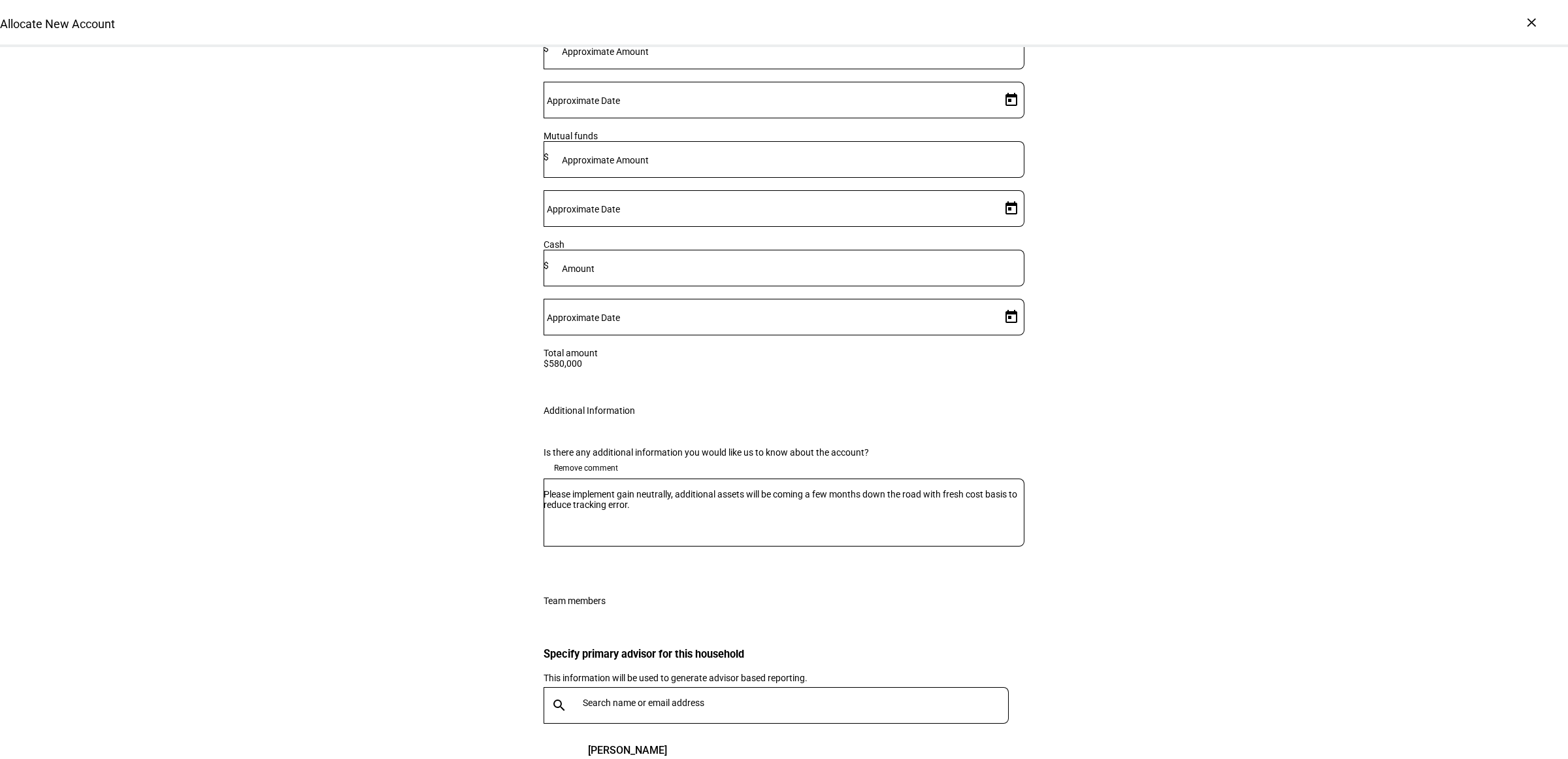
scroll to position [2060, 0]
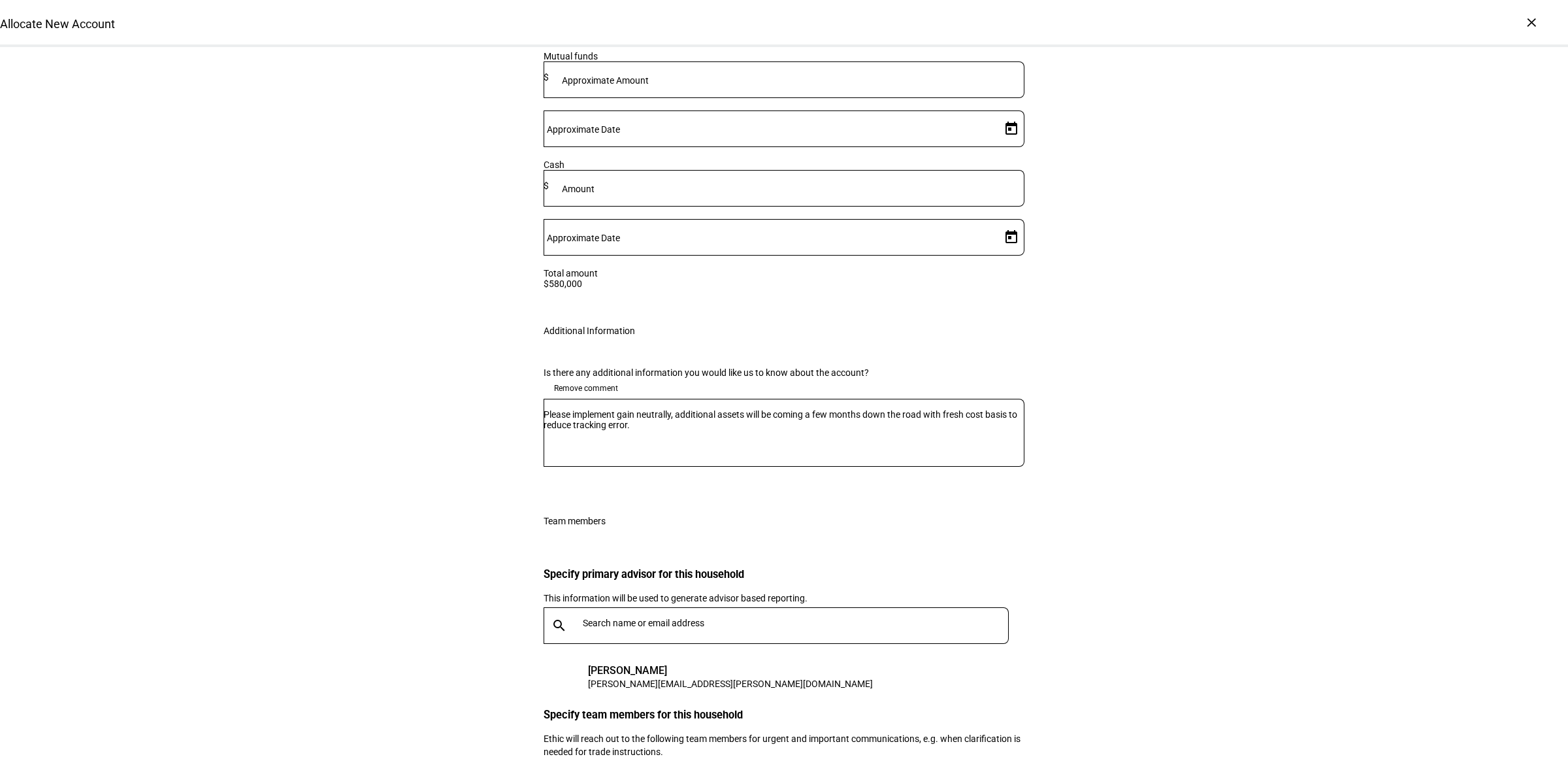
drag, startPoint x: 1419, startPoint y: 183, endPoint x: 1329, endPoint y: 226, distance: 99.7
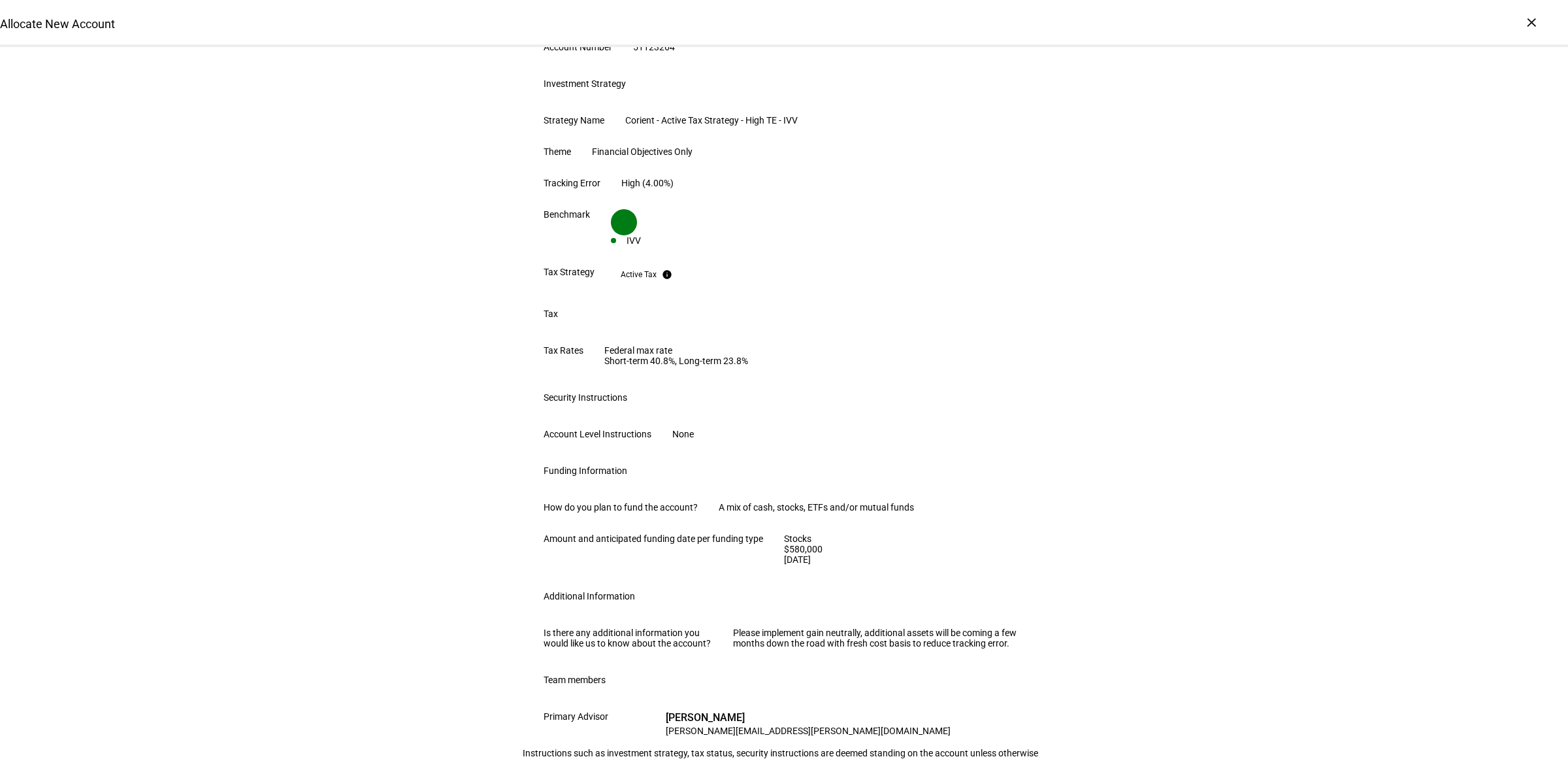
scroll to position [163, 0]
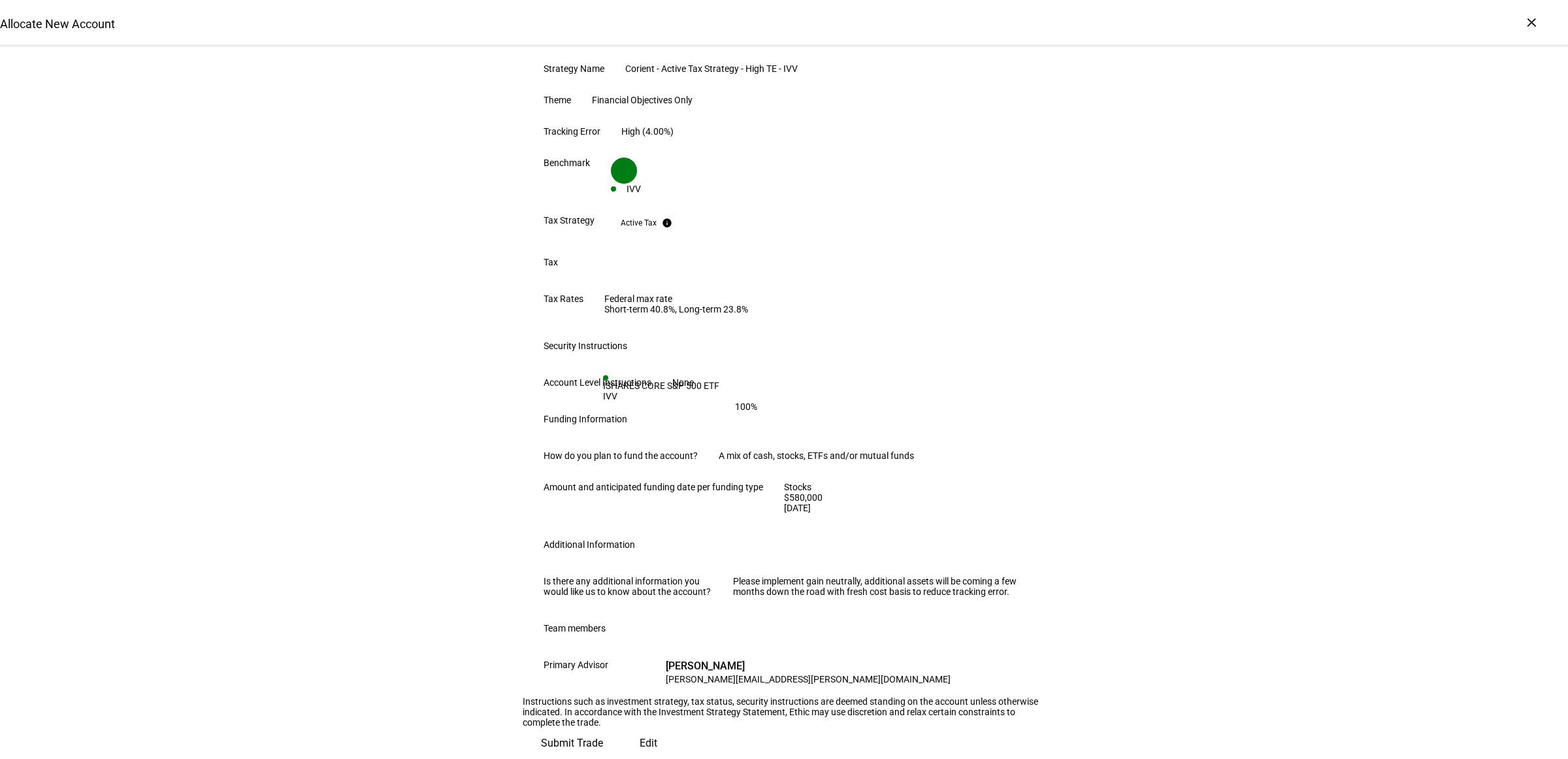
click at [1259, 420] on div "Review Trade Request One more step - Please review the instructions and click t…" at bounding box center [784, 296] width 1568 height 926
click at [603, 727] on span "Submit Trade" at bounding box center [572, 743] width 62 height 32
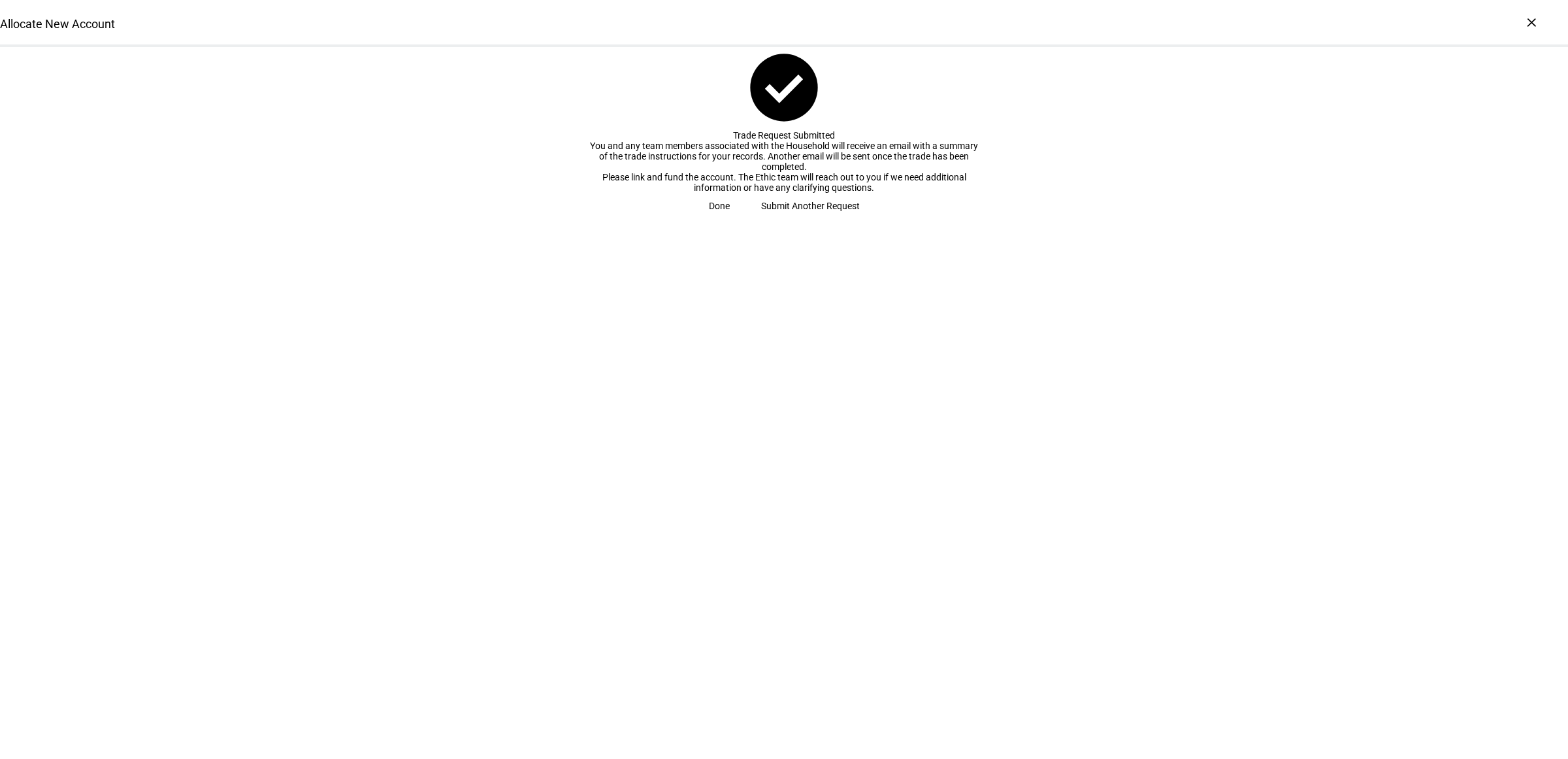
click at [797, 219] on span "Submit Another Request" at bounding box center [810, 206] width 99 height 26
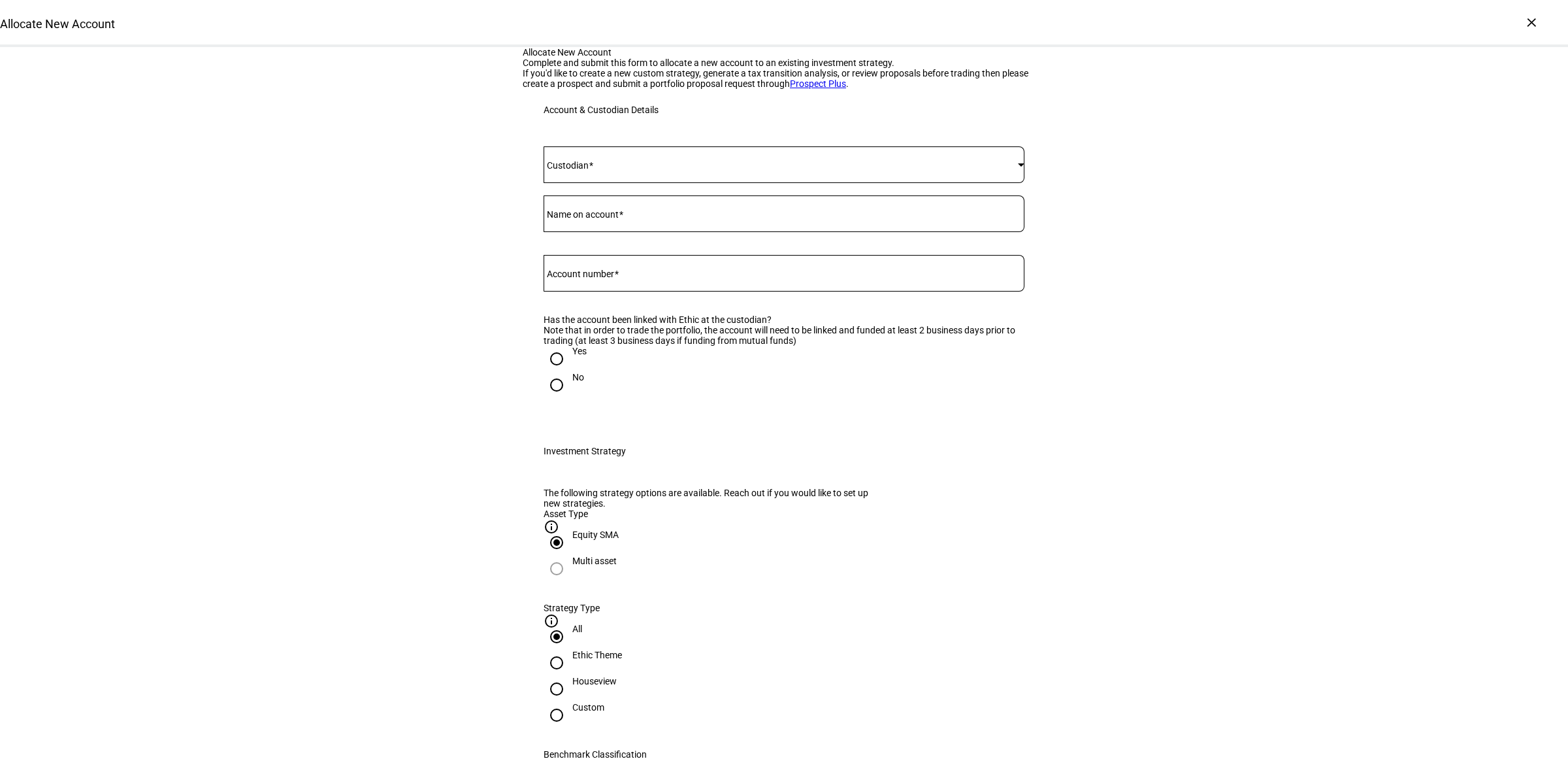
click at [599, 279] on mat-label "Account number" at bounding box center [580, 273] width 67 height 11
click at [599, 276] on input "Account number" at bounding box center [784, 270] width 480 height 11
paste input "60283246"
type input "60283246"
click at [637, 170] on span at bounding box center [780, 164] width 474 height 11
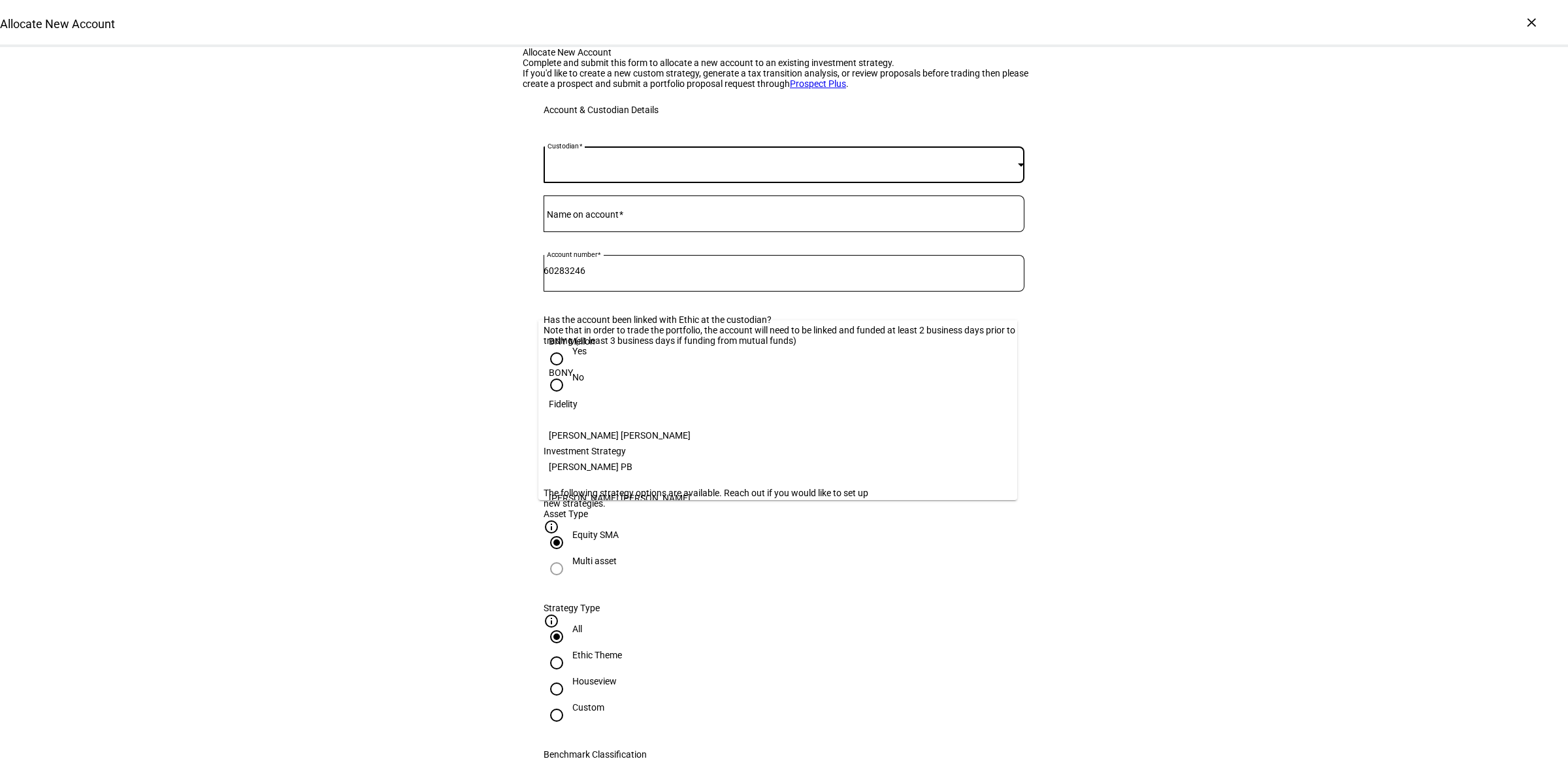
scroll to position [134, 0]
click at [588, 484] on mat-option "Schwab" at bounding box center [778, 490] width 480 height 32
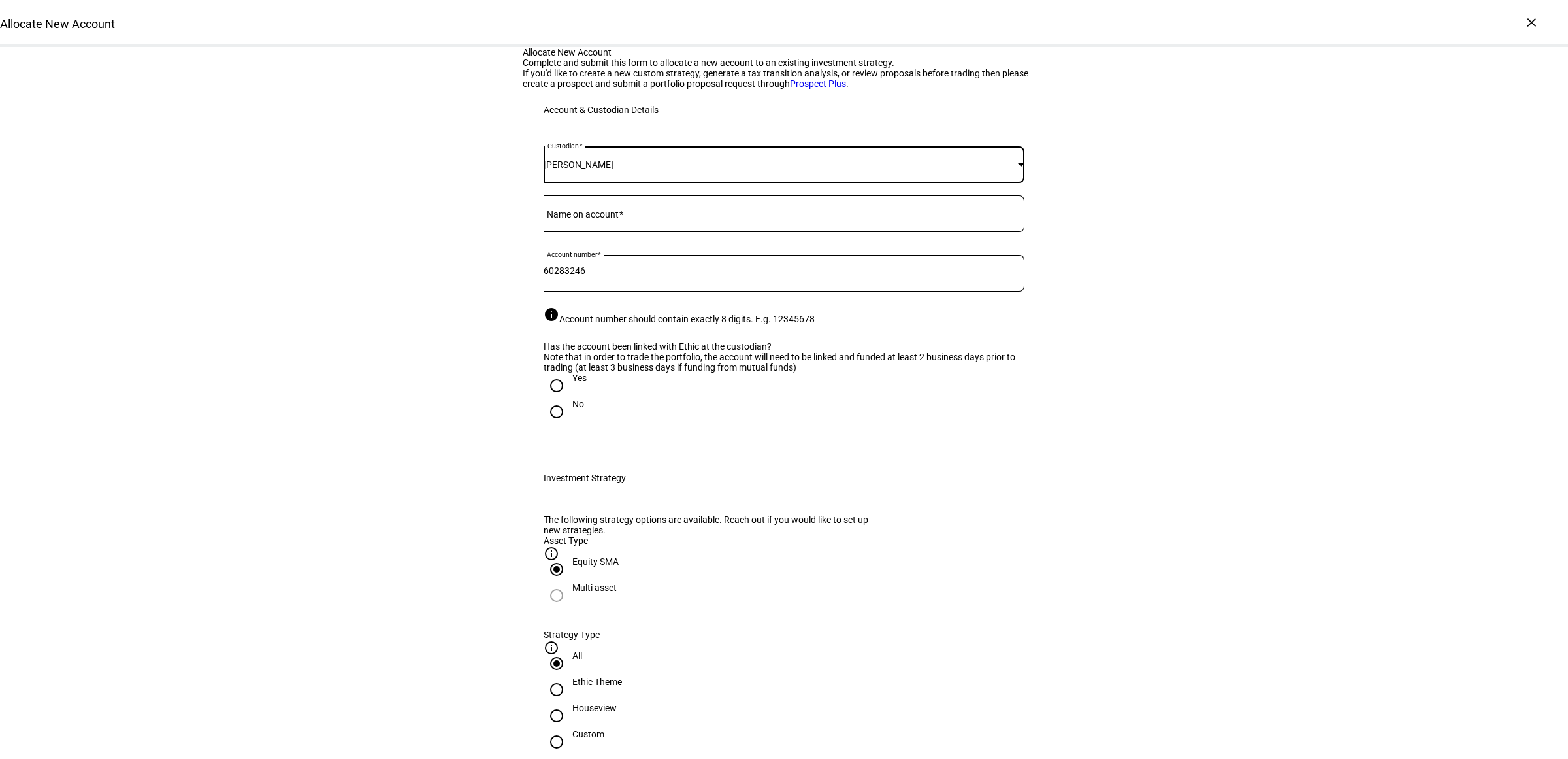
click at [611, 219] on mat-label "Name on account" at bounding box center [582, 214] width 72 height 11
click at [611, 216] on input "Name on account" at bounding box center [784, 210] width 480 height 11
type input "Mayurkumar & Jasmine Patel"
click at [564, 401] on div at bounding box center [556, 385] width 32 height 32
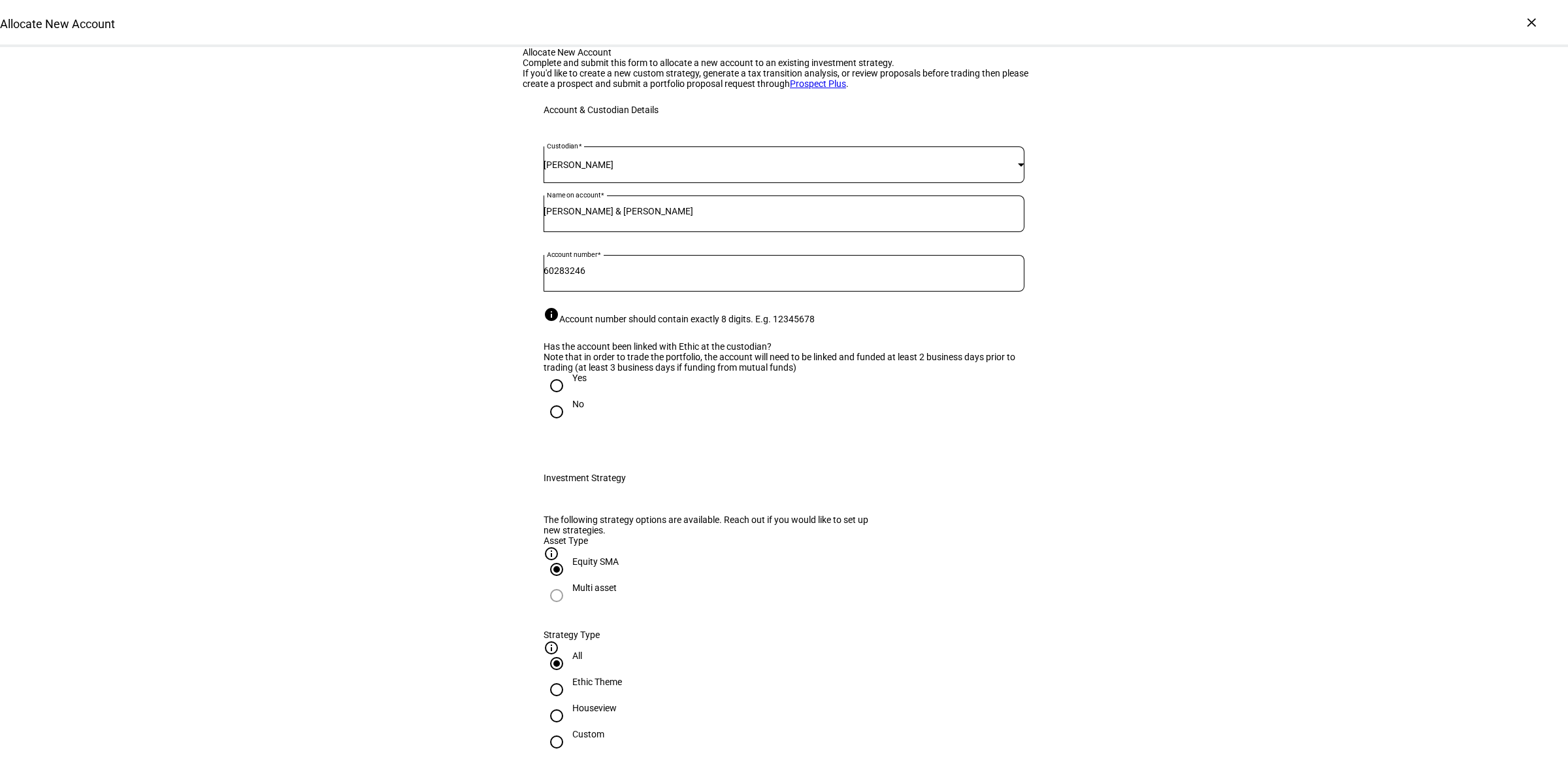
radio input "true"
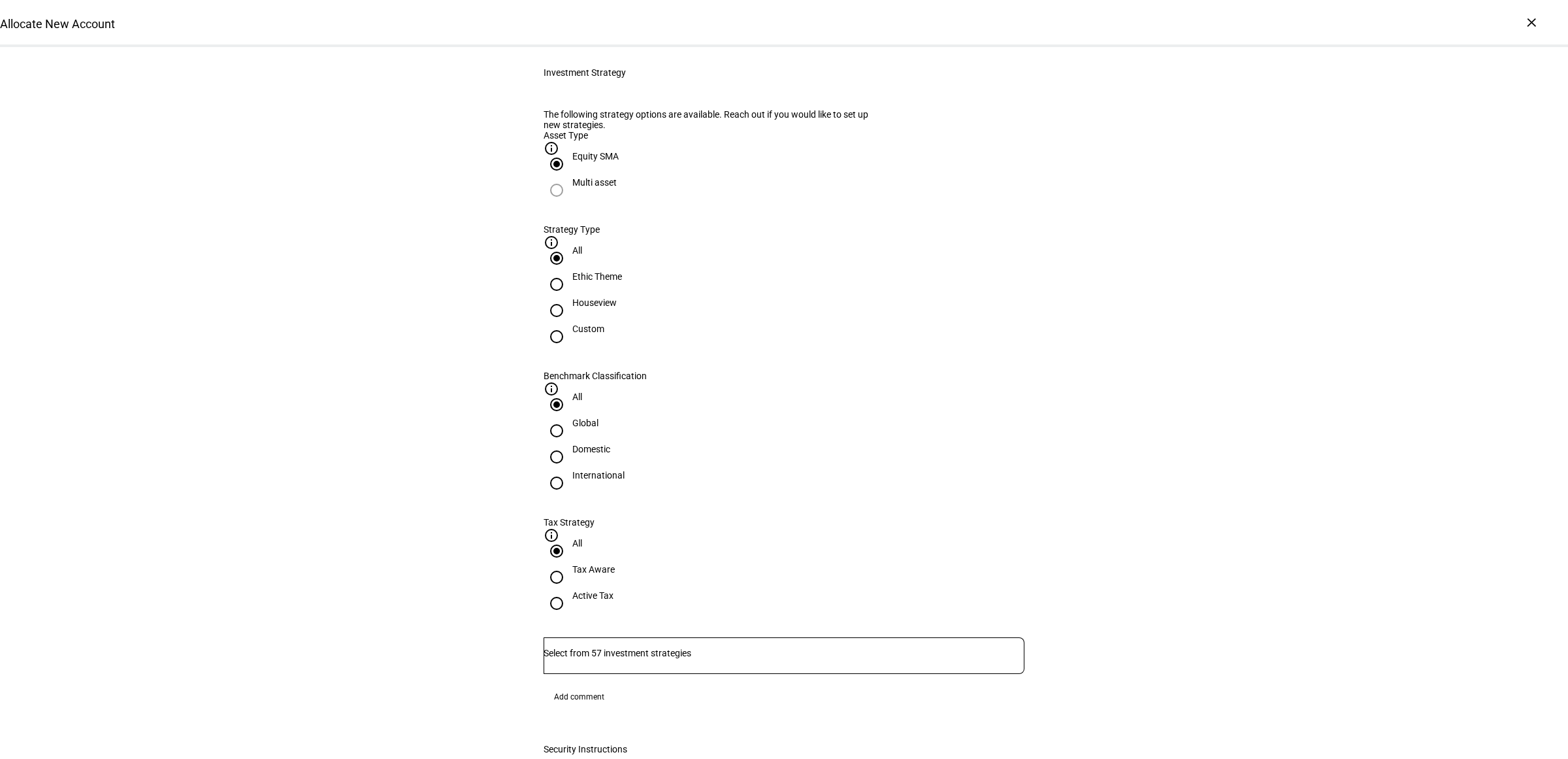
scroll to position [490, 0]
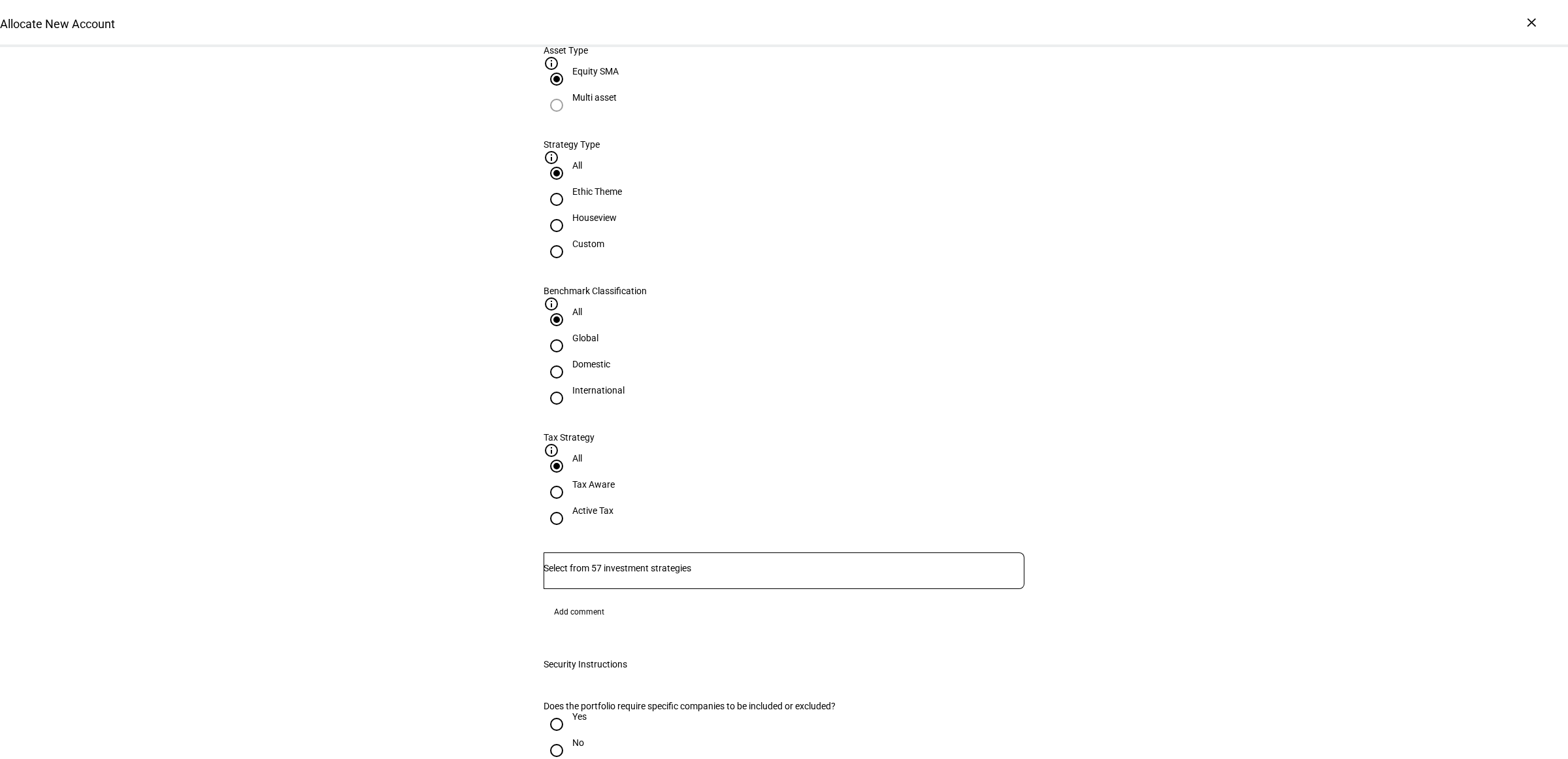
click at [616, 223] on div "Houseview" at bounding box center [594, 218] width 44 height 11
click at [569, 239] on input "Houseview" at bounding box center [556, 226] width 26 height 26
radio input "true"
click at [610, 358] on div "Domestic" at bounding box center [591, 363] width 38 height 11
click at [569, 358] on input "Domestic" at bounding box center [556, 371] width 26 height 26
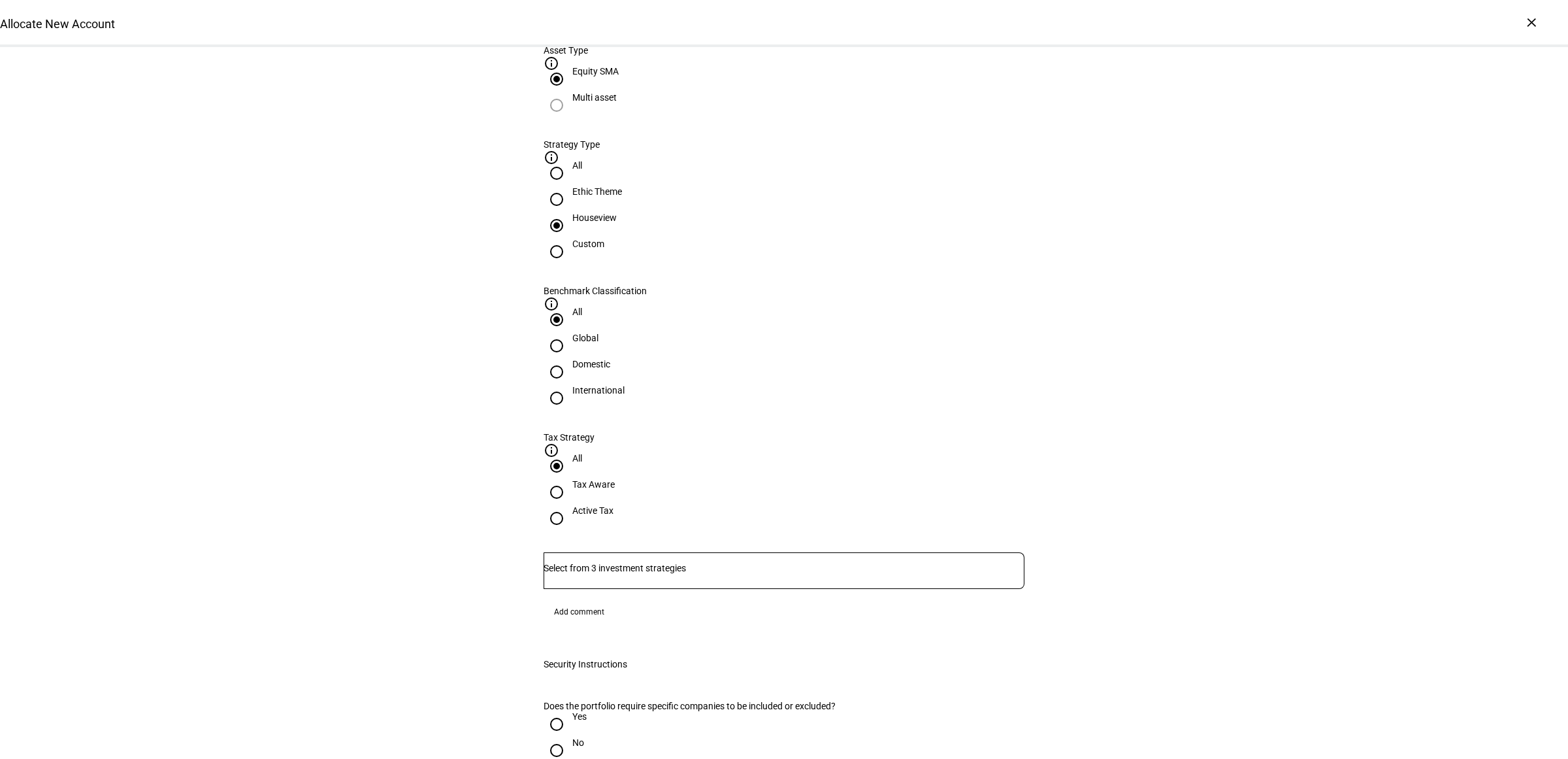
radio input "true"
drag, startPoint x: 980, startPoint y: 332, endPoint x: 946, endPoint y: 350, distance: 38.5
click at [613, 505] on div "Active Tax" at bounding box center [593, 510] width 41 height 11
click at [569, 505] on input "Active Tax" at bounding box center [556, 518] width 26 height 26
radio input "true"
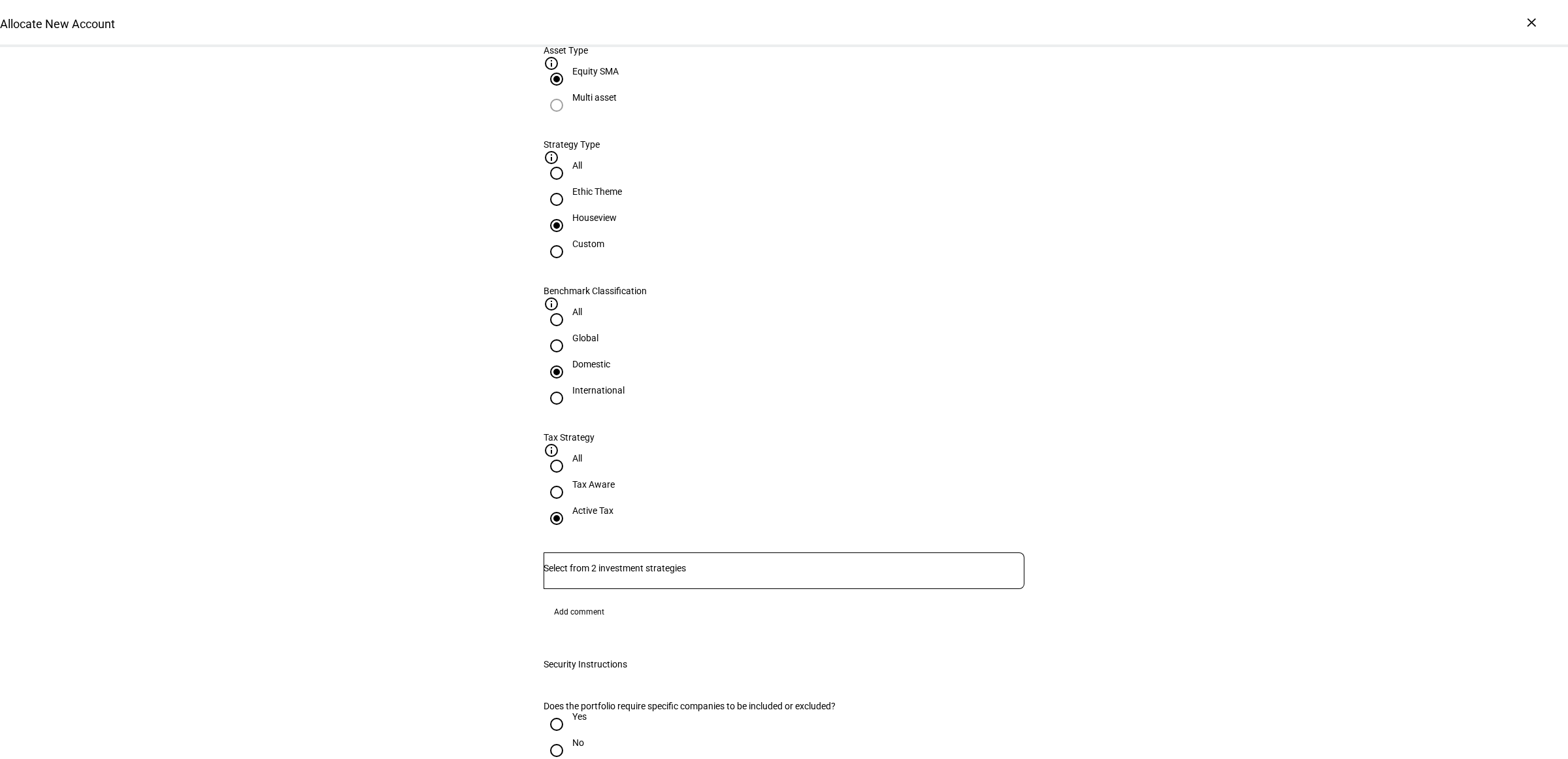
drag, startPoint x: 776, startPoint y: 425, endPoint x: 766, endPoint y: 426, distance: 10.0
click at [776, 553] on div at bounding box center [784, 570] width 480 height 36
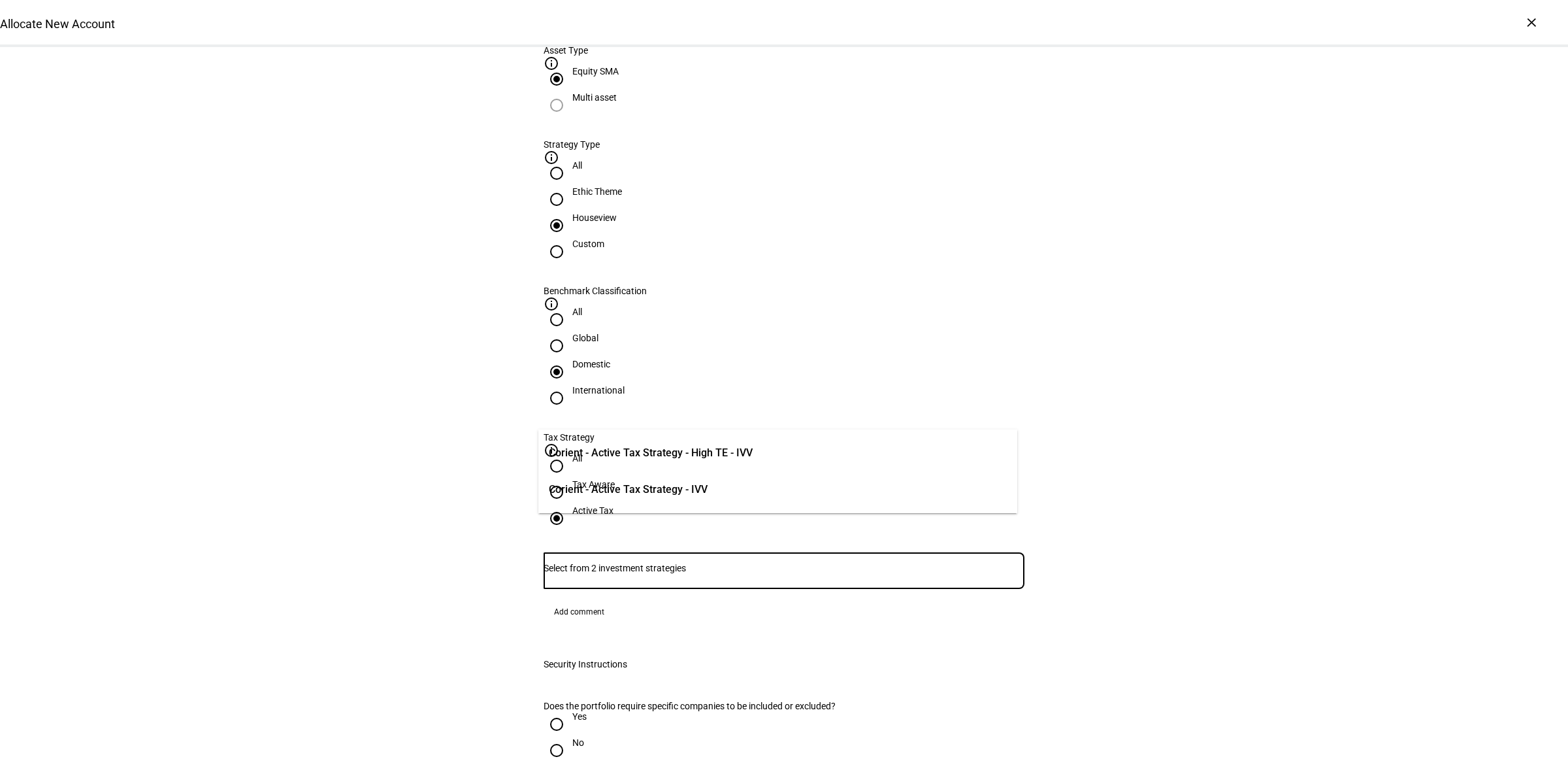
click at [695, 461] on span "Corient - Active Tax Strategy - High TE - IVV" at bounding box center [650, 453] width 204 height 28
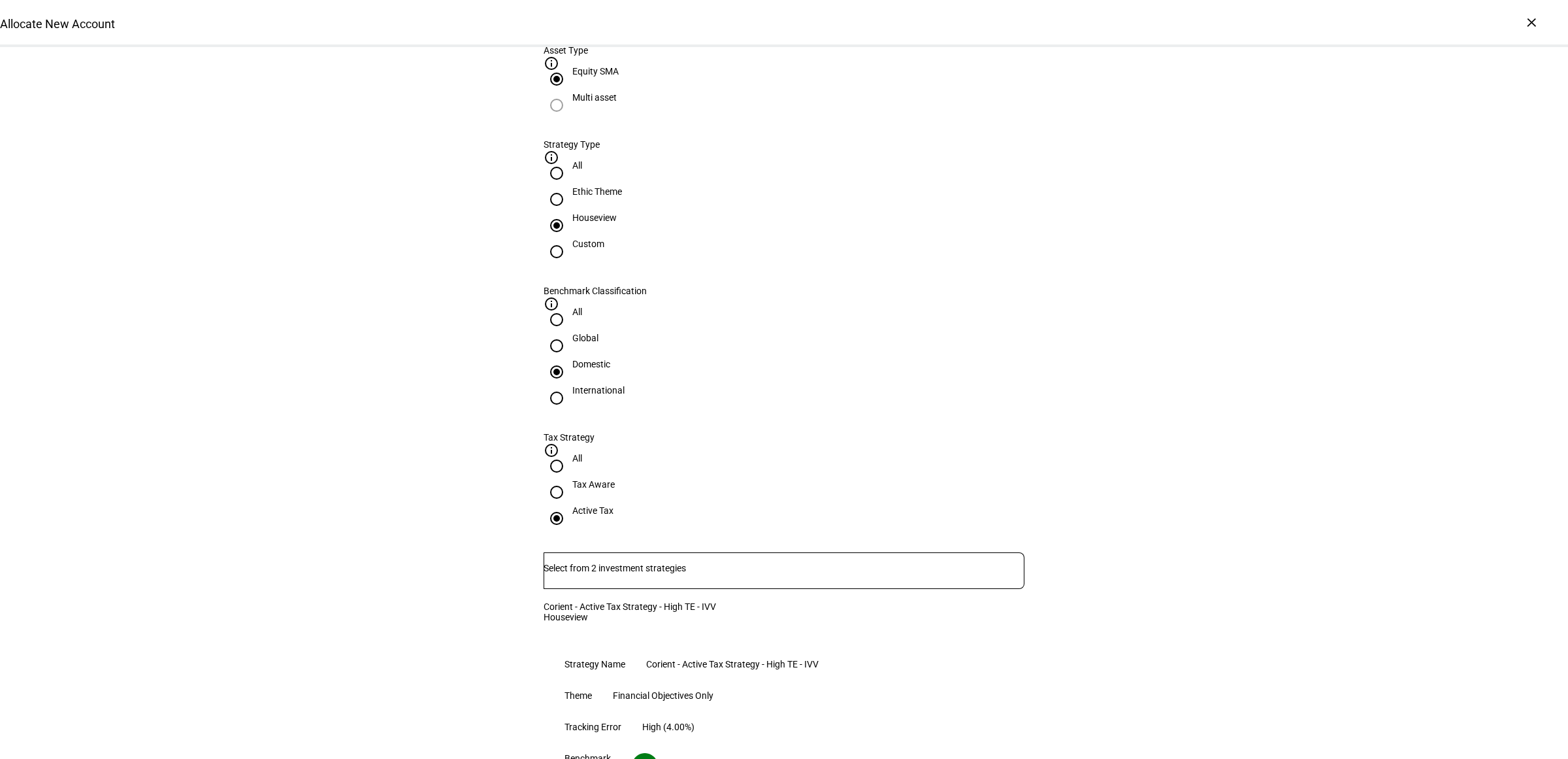
click at [1184, 536] on div "Allocate New Account Complete and submit this form to allocate a new account to…" at bounding box center [784, 753] width 1568 height 2392
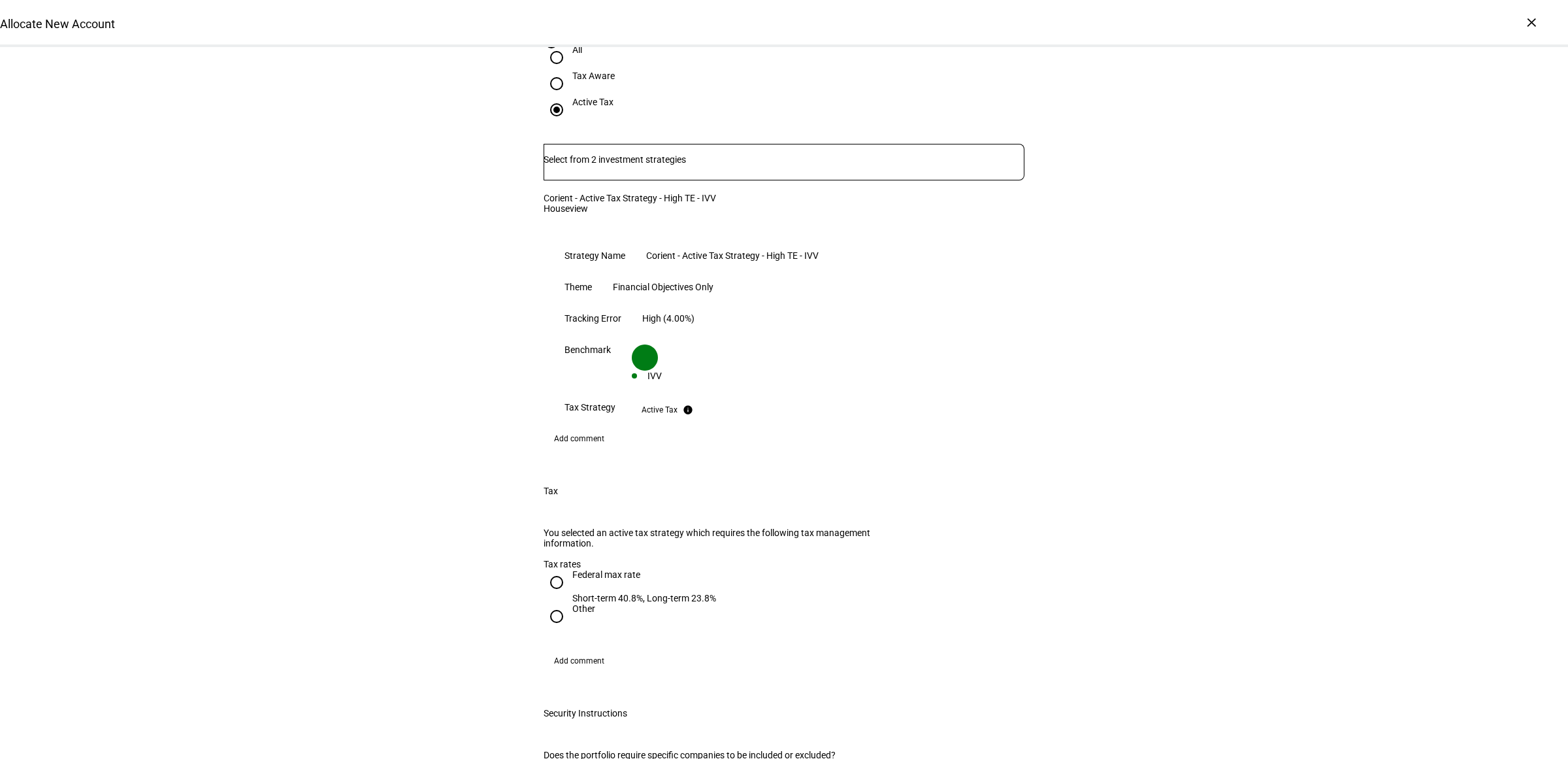
click at [573, 570] on div "Federal max rate" at bounding box center [645, 575] width 144 height 11
click at [569, 570] on input "Federal max rate Short-term 40.8%, Long-term 23.8%" at bounding box center [556, 583] width 26 height 26
radio input "true"
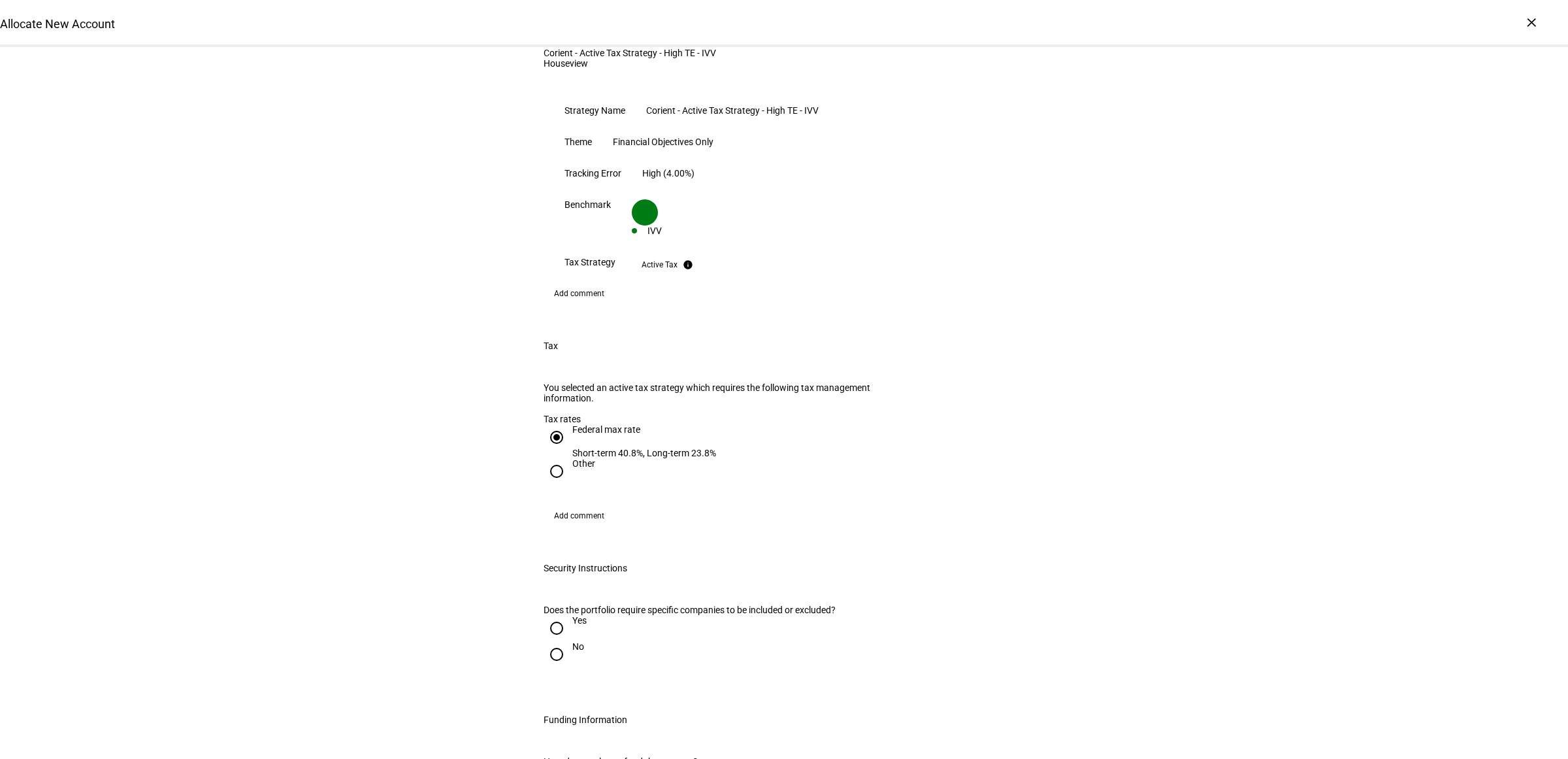
scroll to position [1307, 0]
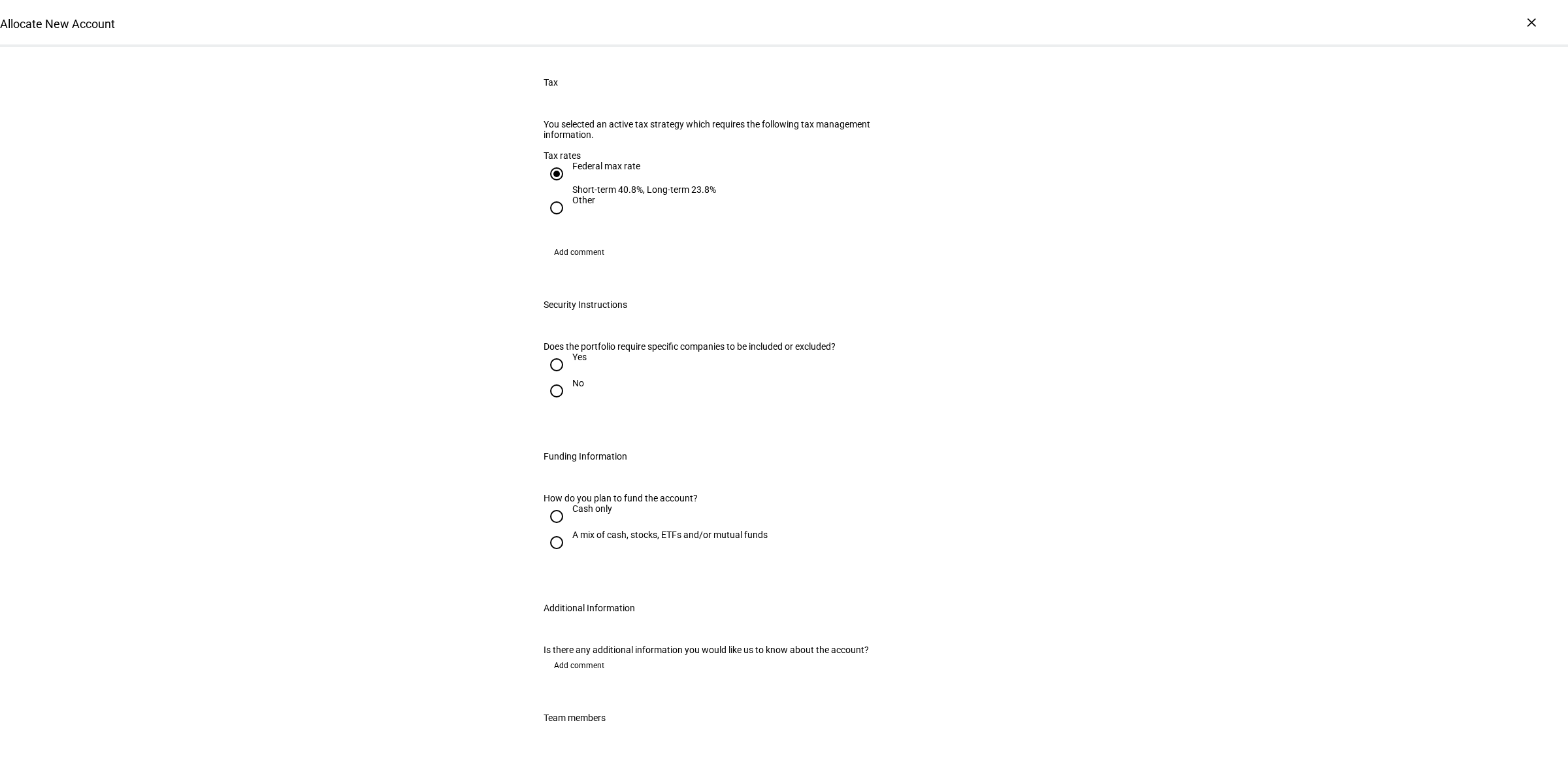
click at [562, 375] on div at bounding box center [556, 391] width 32 height 32
radio input "true"
click at [552, 529] on input "A mix of cash, stocks, ETFs and/or mutual funds" at bounding box center [556, 542] width 26 height 26
radio input "true"
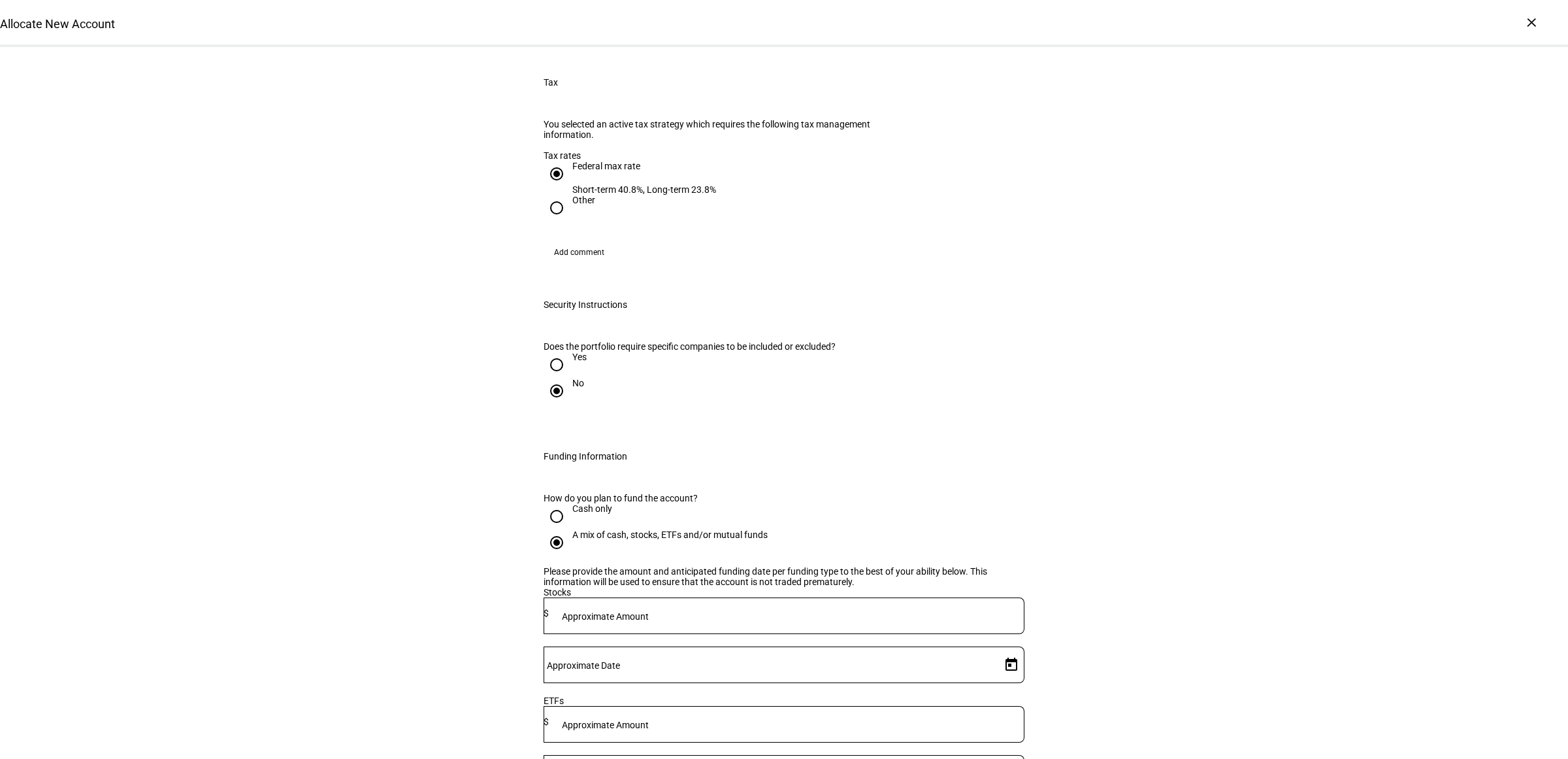
click at [374, 473] on div "Allocate New Account Complete and submit this form to allocate a new account to…" at bounding box center [784, 111] width 1568 height 2742
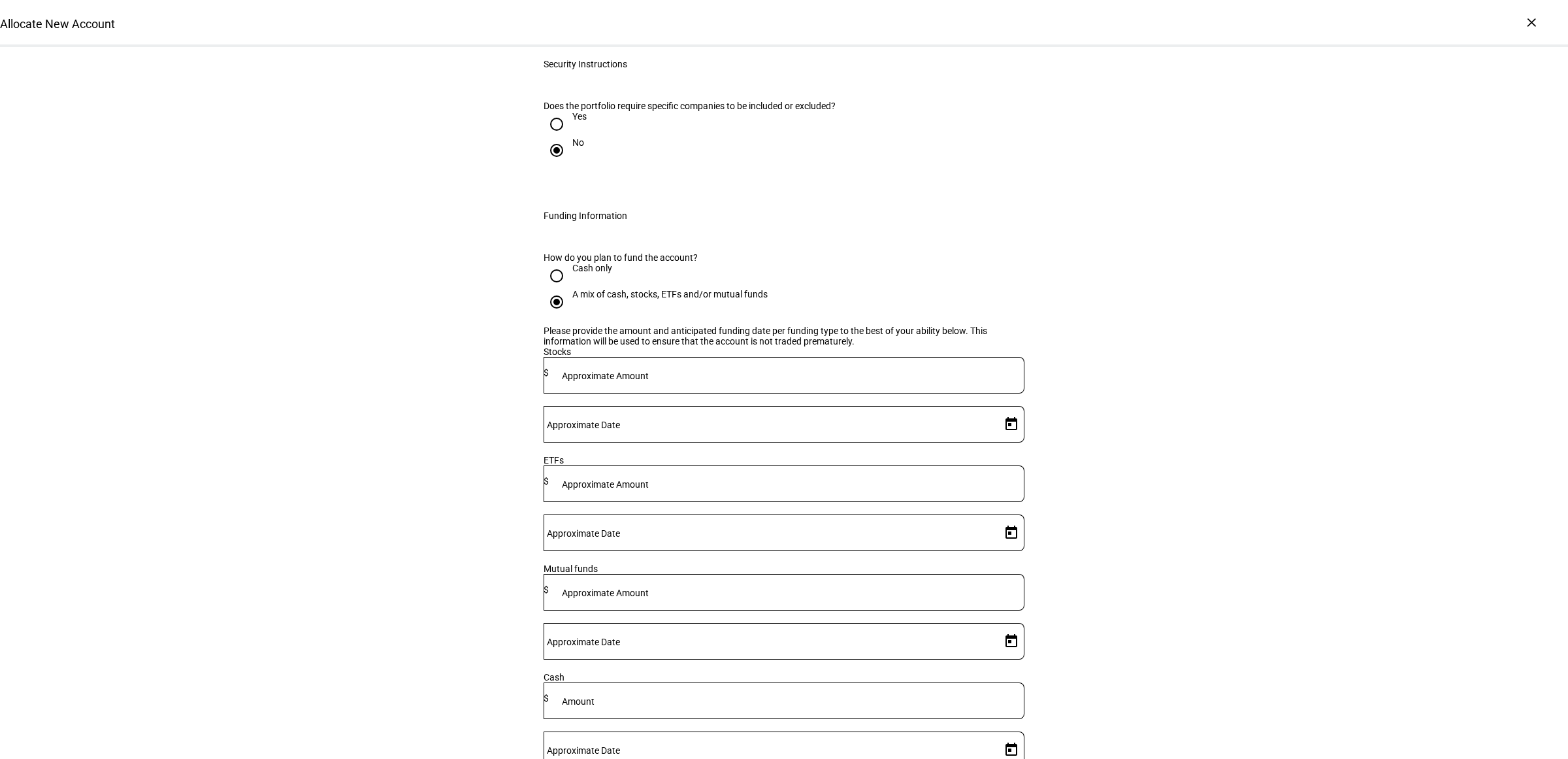
scroll to position [1552, 0]
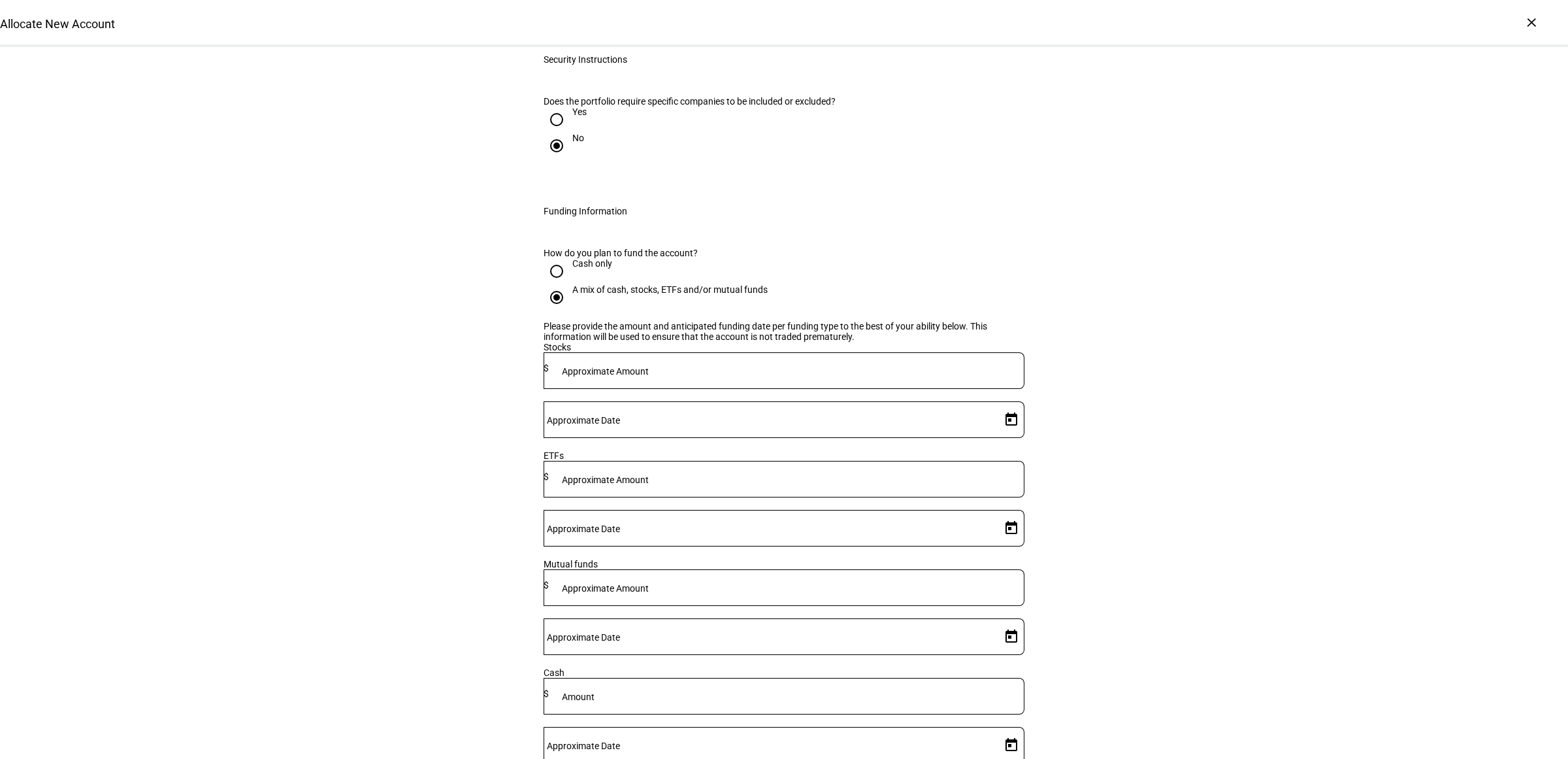
drag, startPoint x: 725, startPoint y: 330, endPoint x: 729, endPoint y: 338, distance: 8.9
click at [725, 330] on div "Please provide the amount and anticipated funding date per funding type to the …" at bounding box center [784, 549] width 480 height 455
click at [732, 352] on div at bounding box center [786, 370] width 475 height 36
type input "382,000"
click at [997, 404] on span "Open calendar" at bounding box center [1011, 419] width 32 height 32
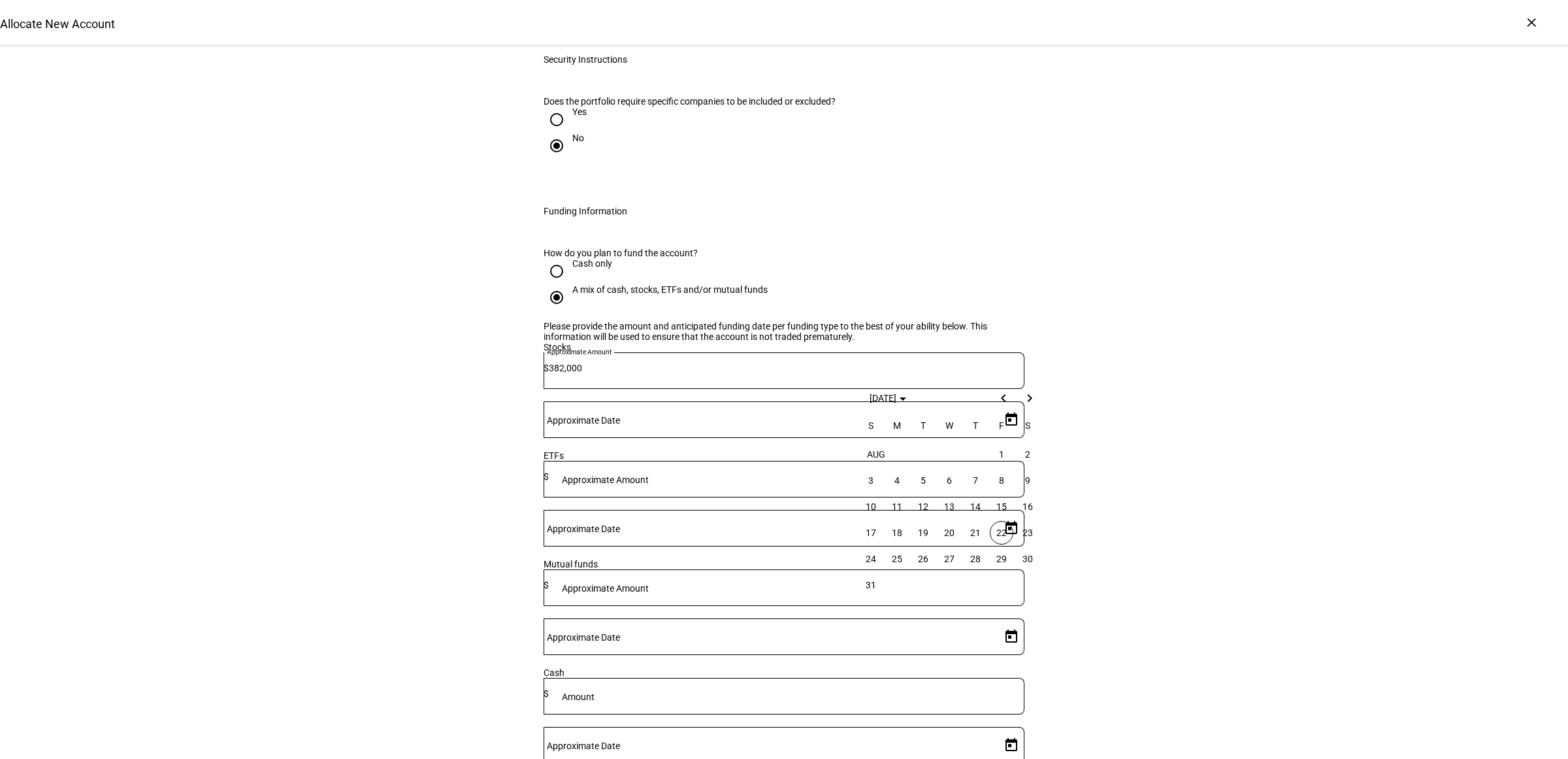
click at [1004, 528] on span "22" at bounding box center [1001, 532] width 23 height 23
type input "8/22/2025"
drag, startPoint x: 1212, startPoint y: 515, endPoint x: 956, endPoint y: 551, distance: 258.5
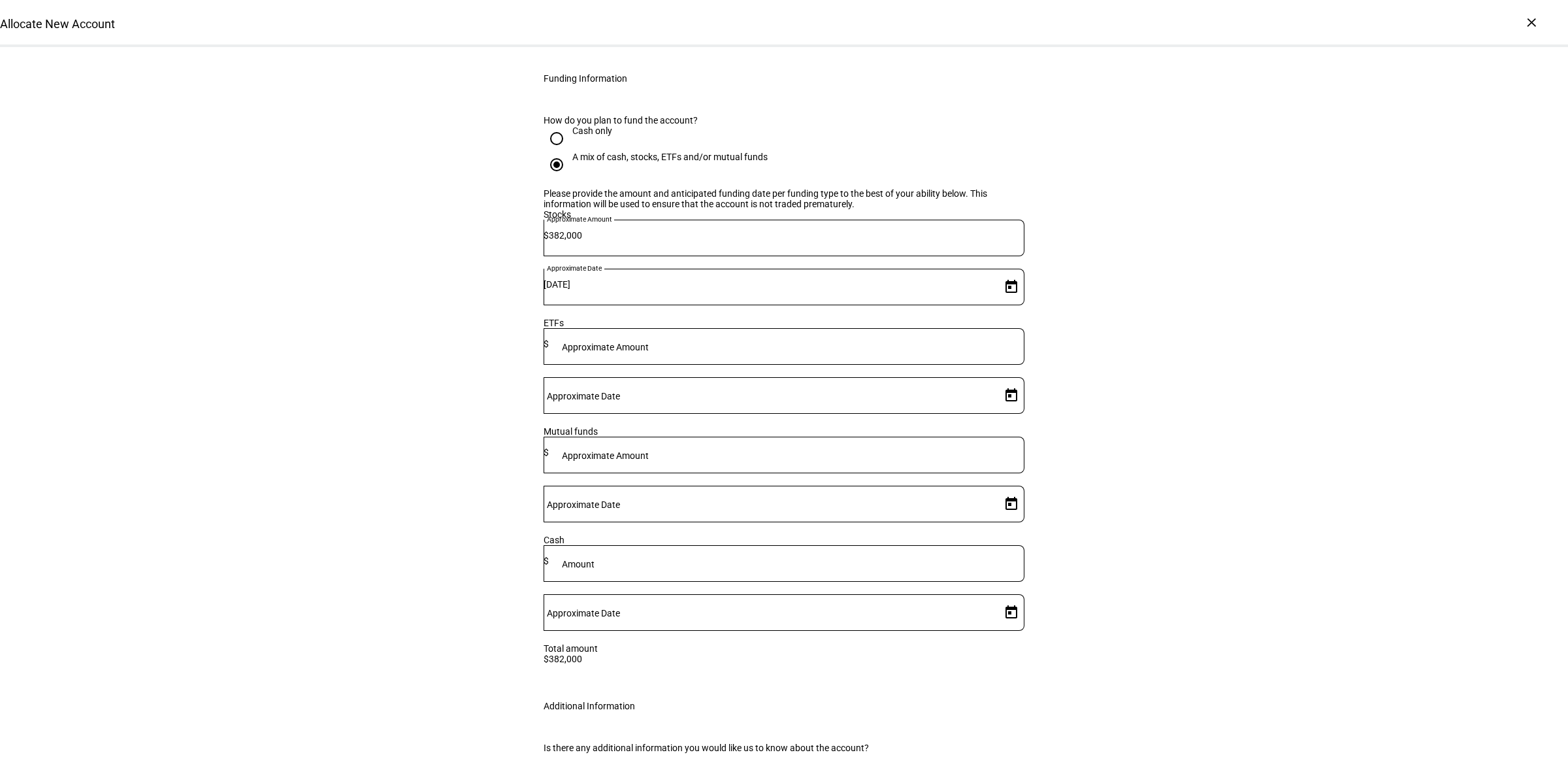
scroll to position [1797, 0]
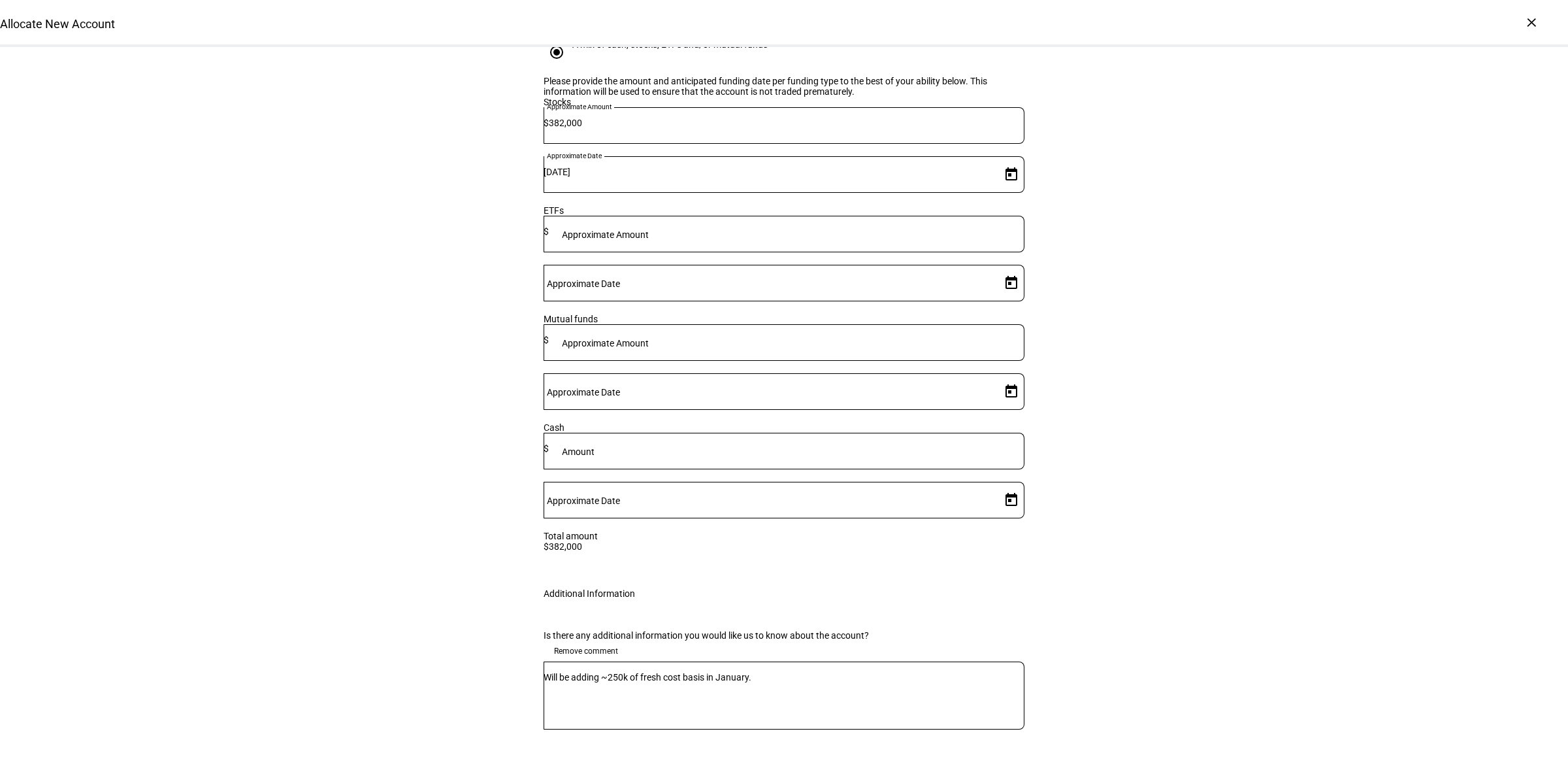
click at [545, 661] on div "Will be adding ~250k of fresh cost basis in January." at bounding box center [784, 695] width 480 height 68
click at [546, 661] on div "Will be adding ~250k of fresh cost basis in January." at bounding box center [784, 695] width 480 height 68
click at [547, 672] on textarea "Will be adding ~250k of fresh cost basis in January." at bounding box center [784, 695] width 480 height 47
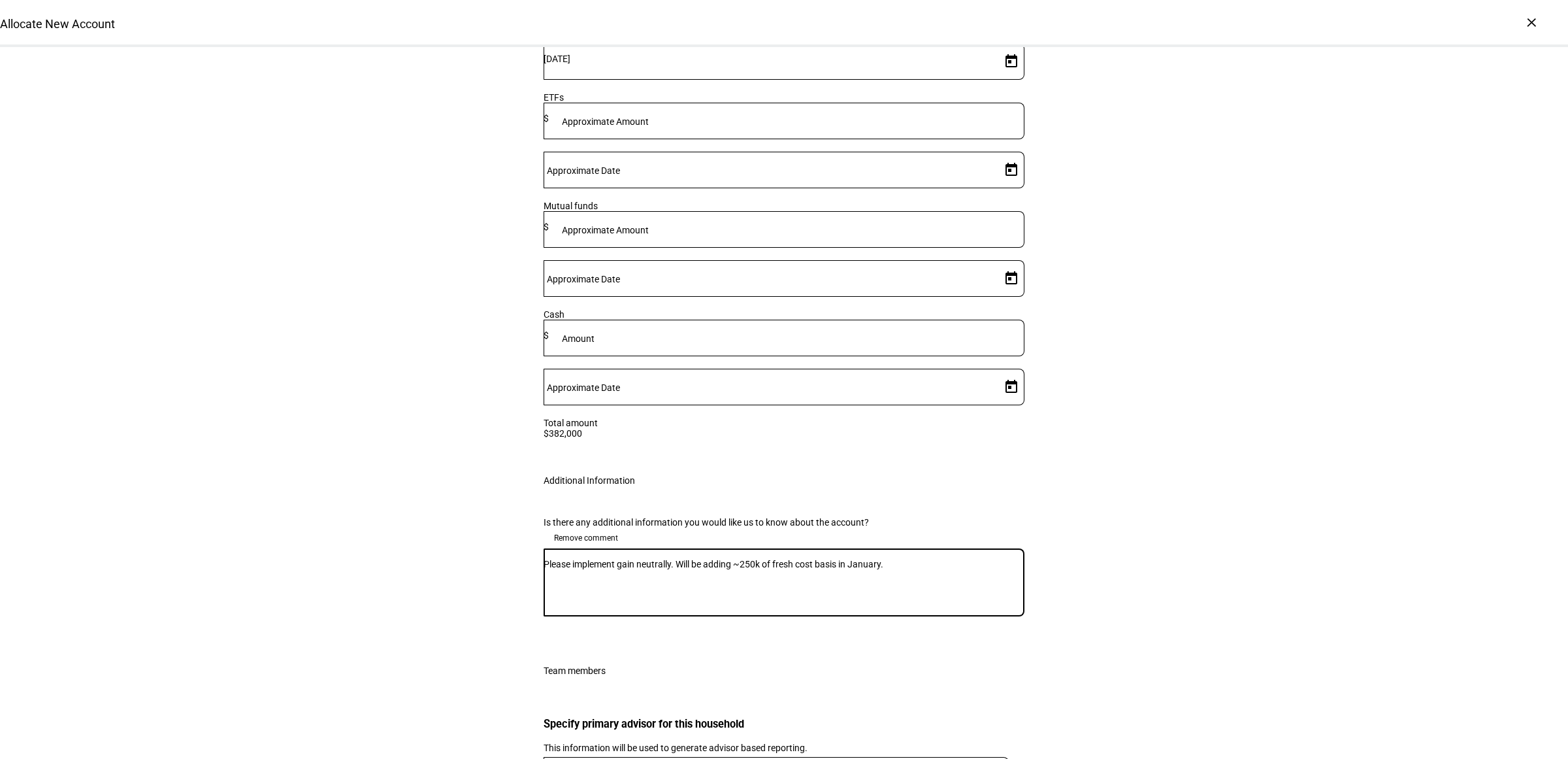
scroll to position [2018, 0]
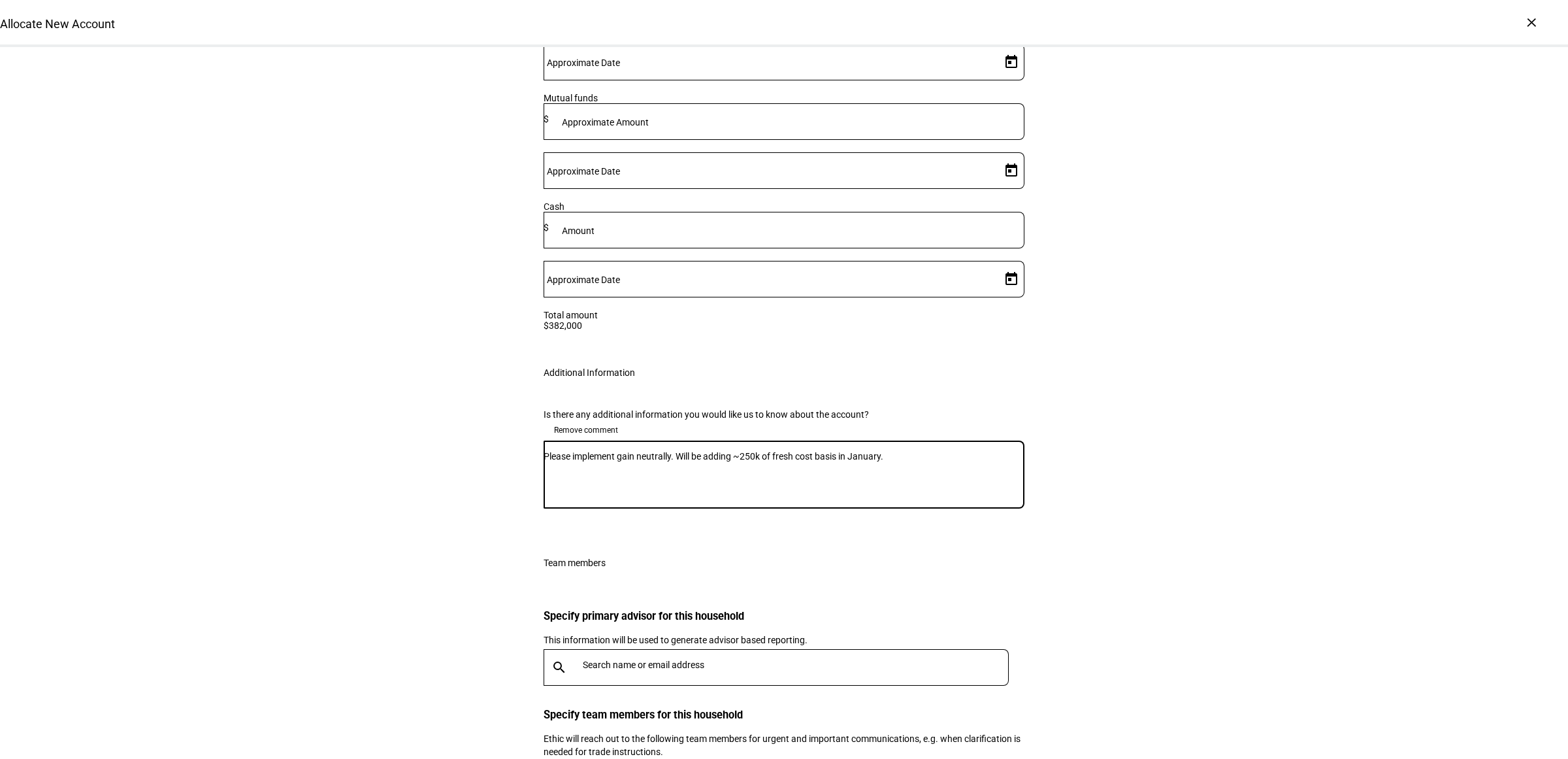
type textarea "Please implement gain neutrally. Will be adding ~250k of fresh cost basis in Ja…"
click at [692, 659] on input "text" at bounding box center [797, 664] width 431 height 11
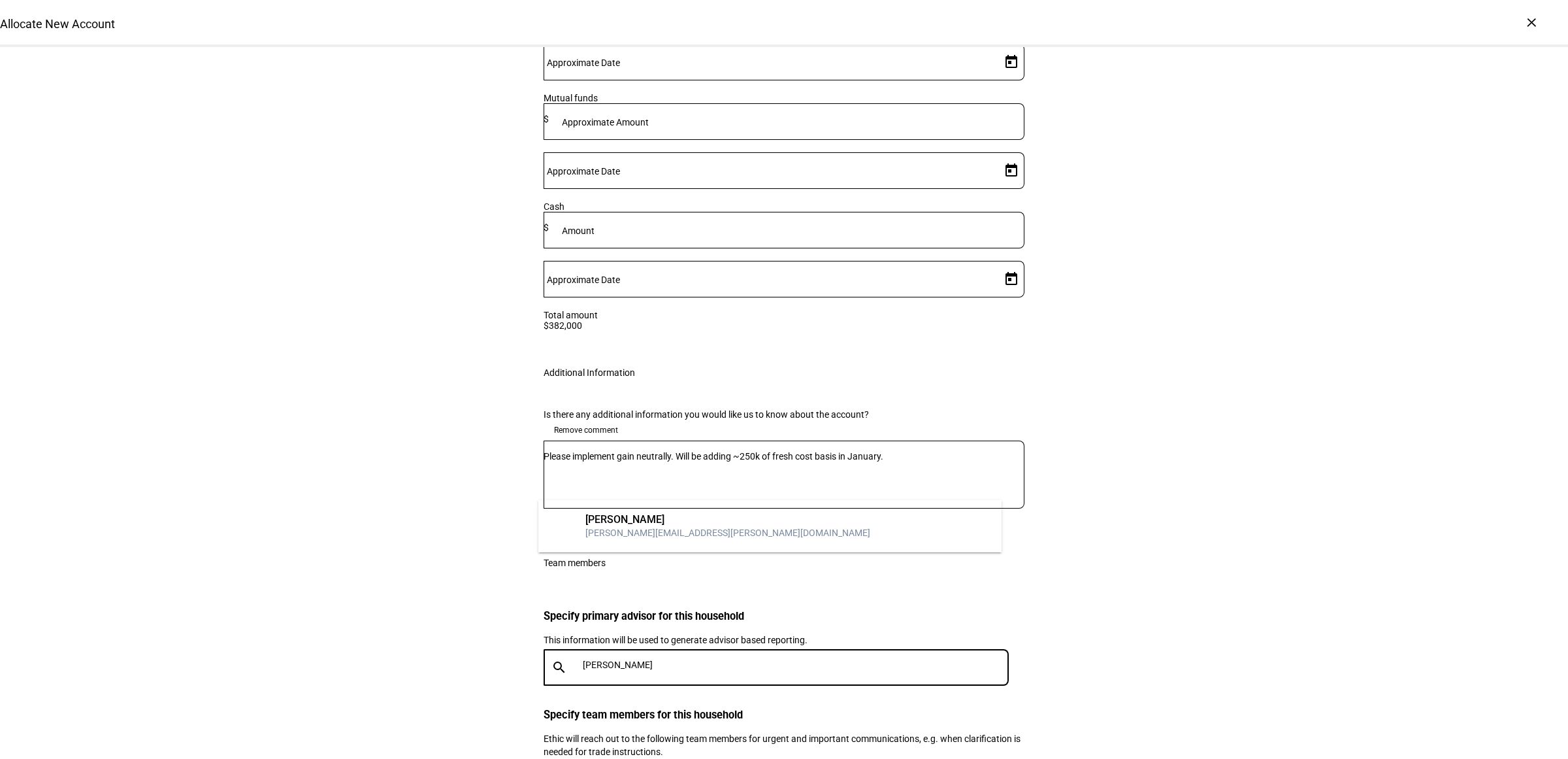
type input "barb"
click at [674, 519] on div "Barbara Bilello" at bounding box center [728, 519] width 285 height 13
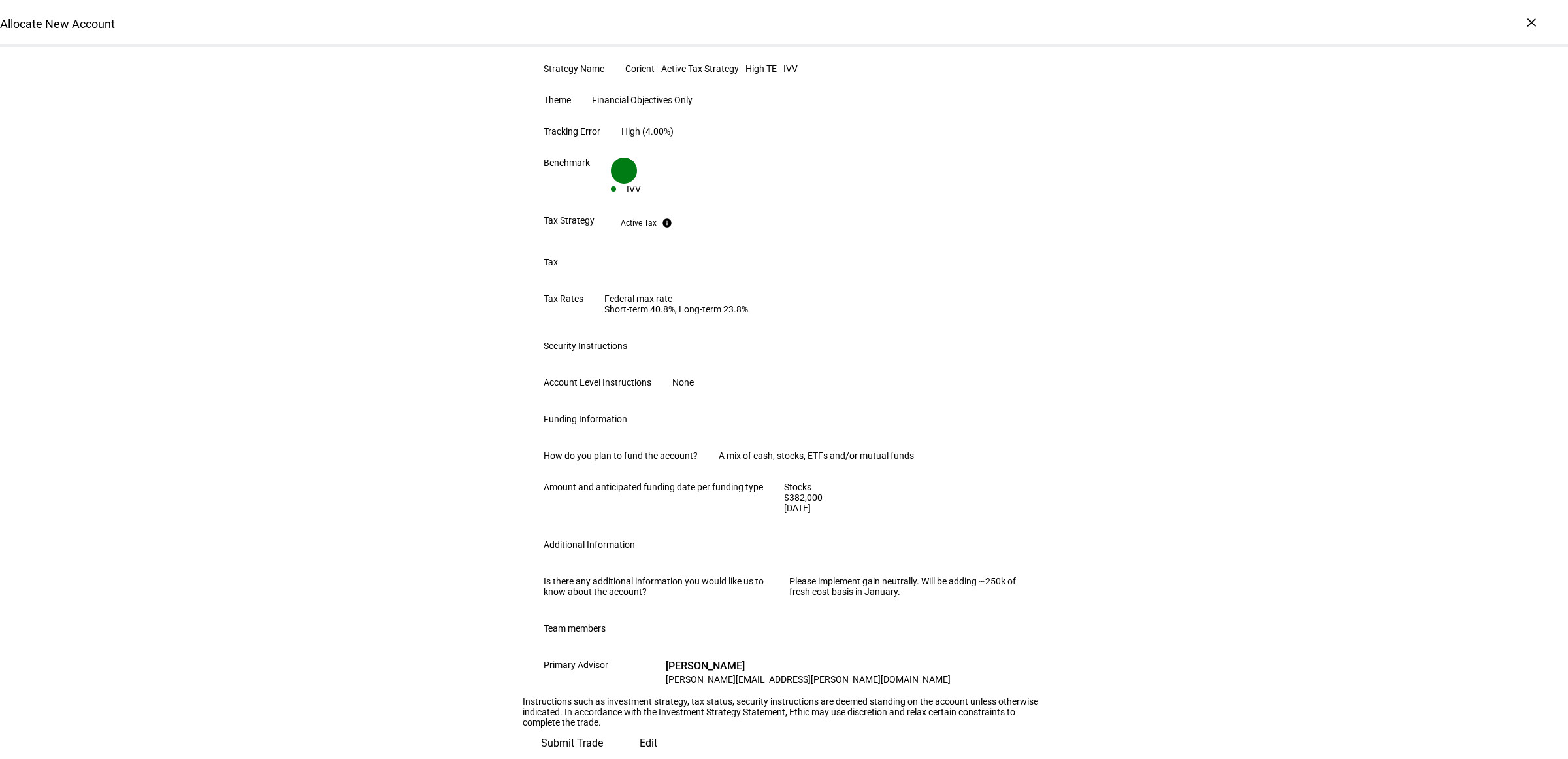
scroll to position [586, 0]
click at [640, 727] on span "Edit" at bounding box center [649, 743] width 18 height 32
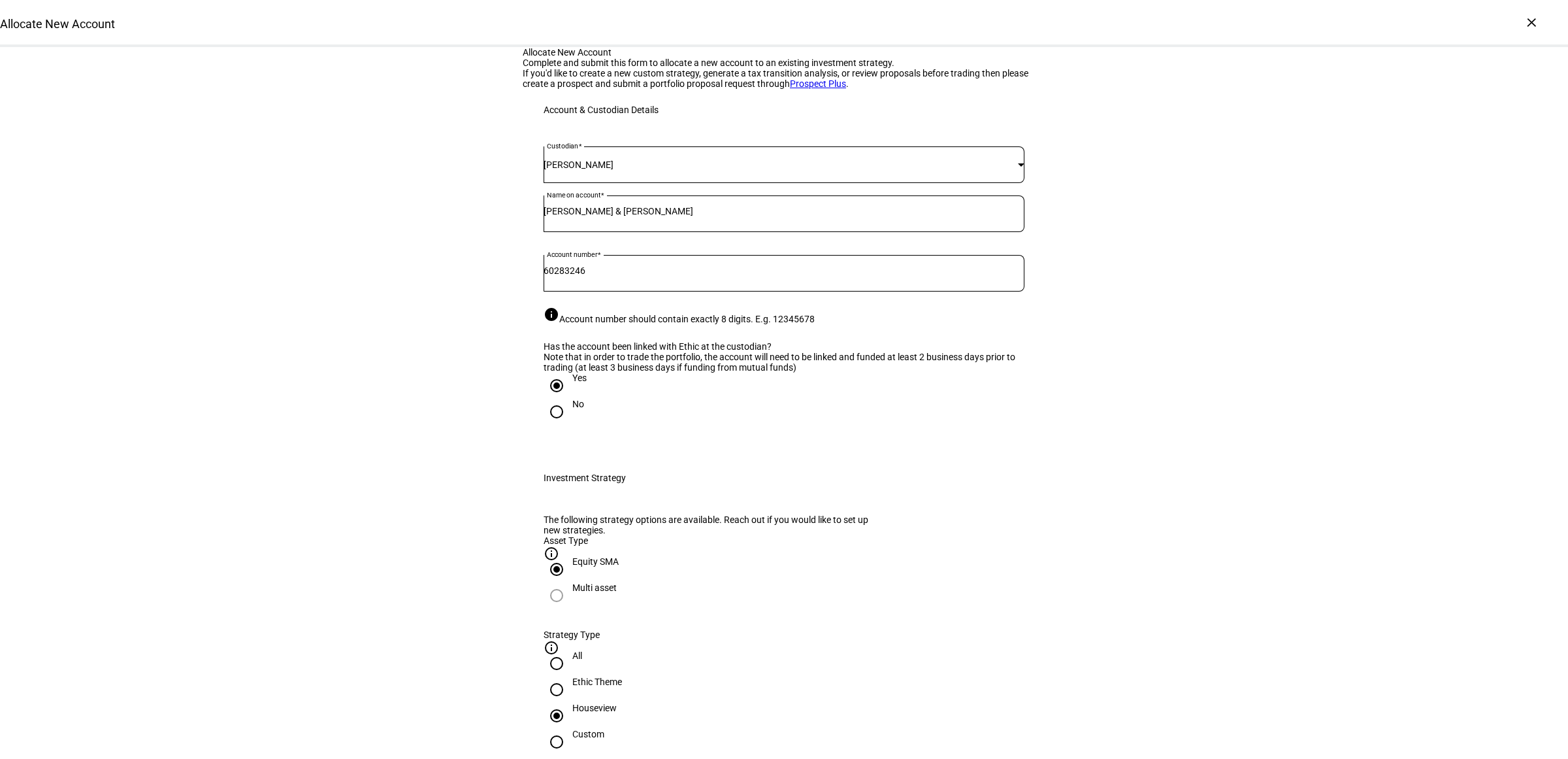
scroll to position [327, 0]
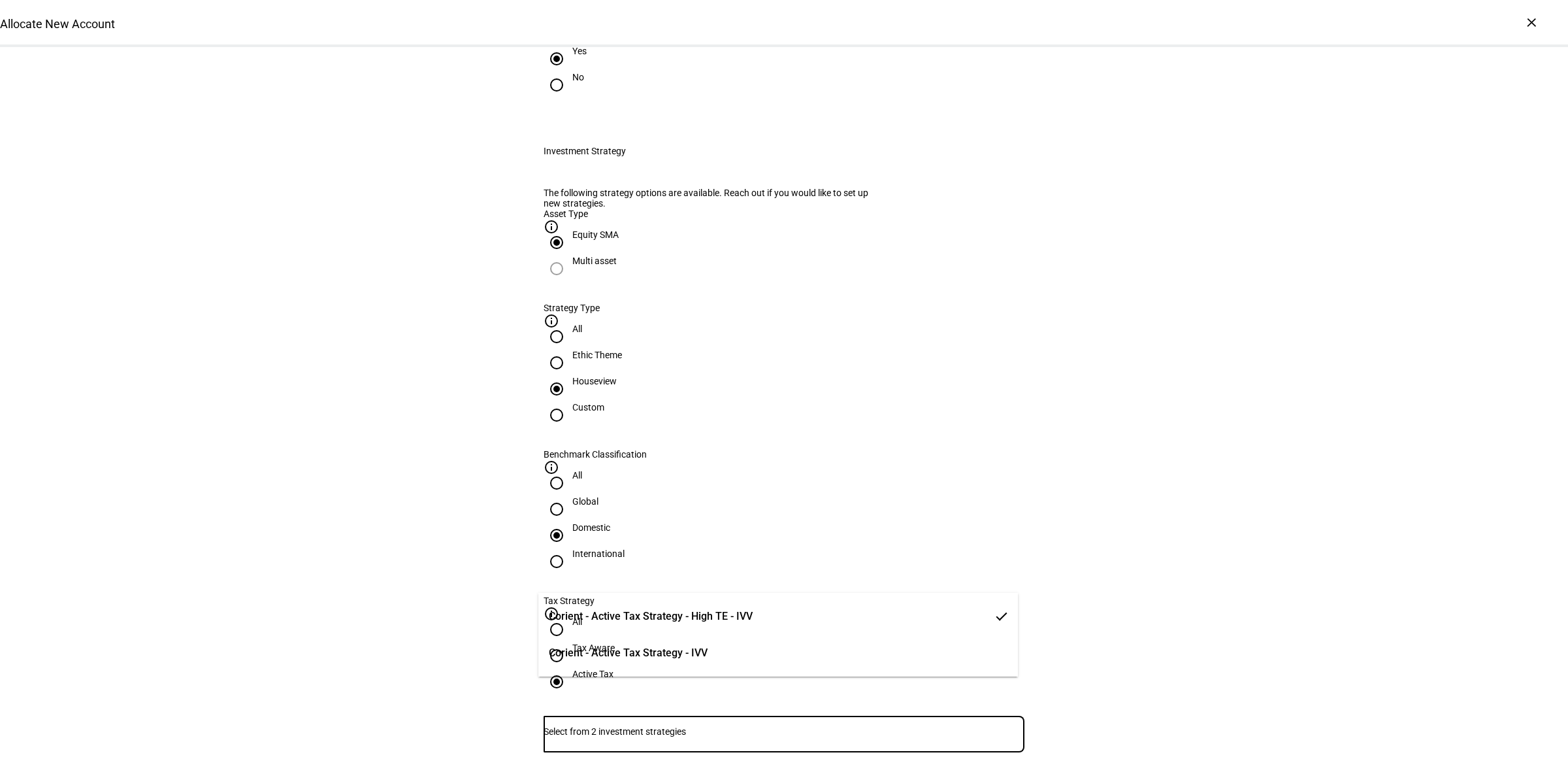
click at [664, 726] on input "Number" at bounding box center [784, 731] width 480 height 11
drag, startPoint x: 655, startPoint y: 651, endPoint x: 768, endPoint y: 654, distance: 113.0
click at [655, 651] on span "Corient - Active Tax Strategy - IVV" at bounding box center [628, 652] width 158 height 15
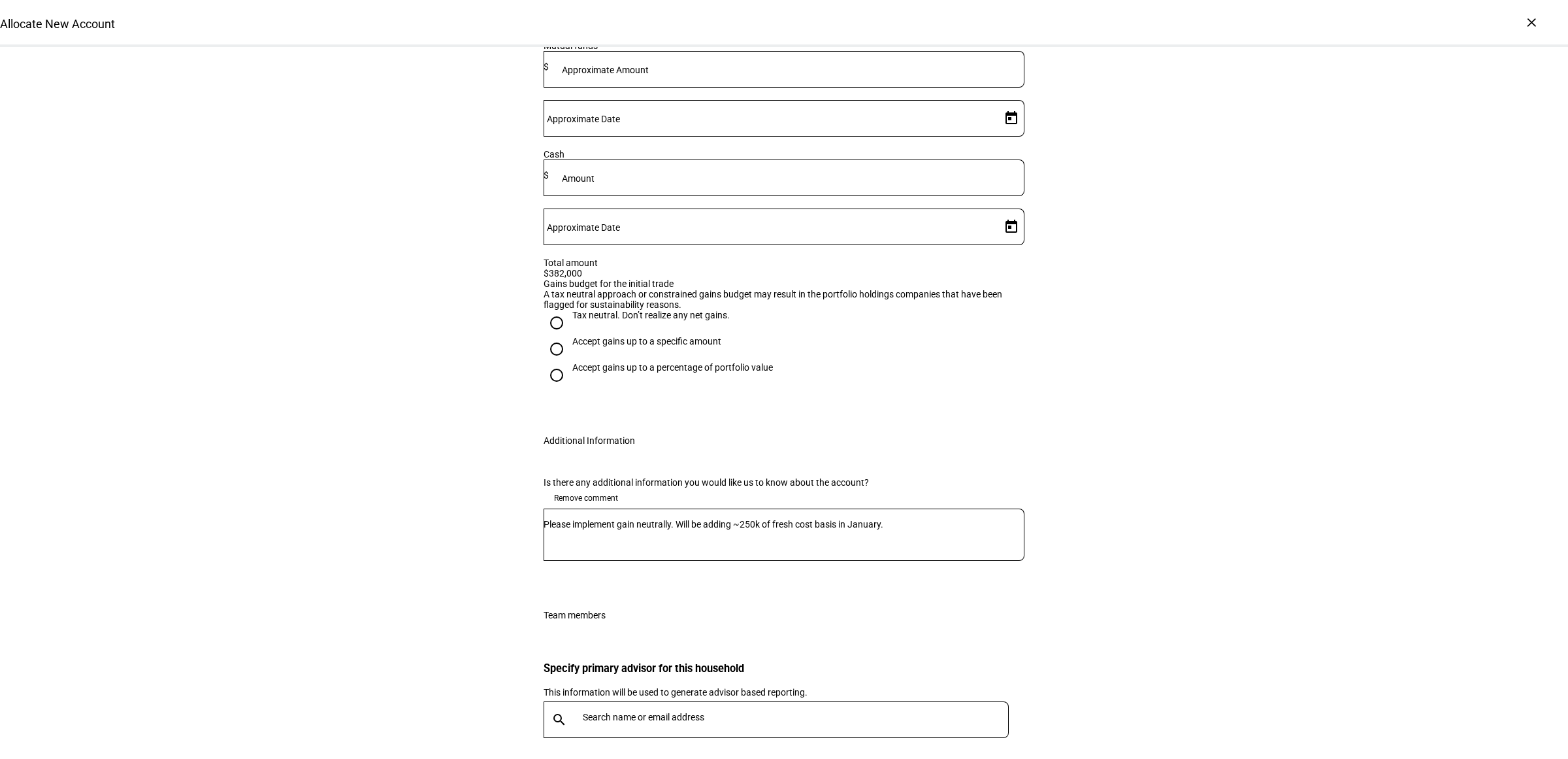
scroll to position [1635, 0]
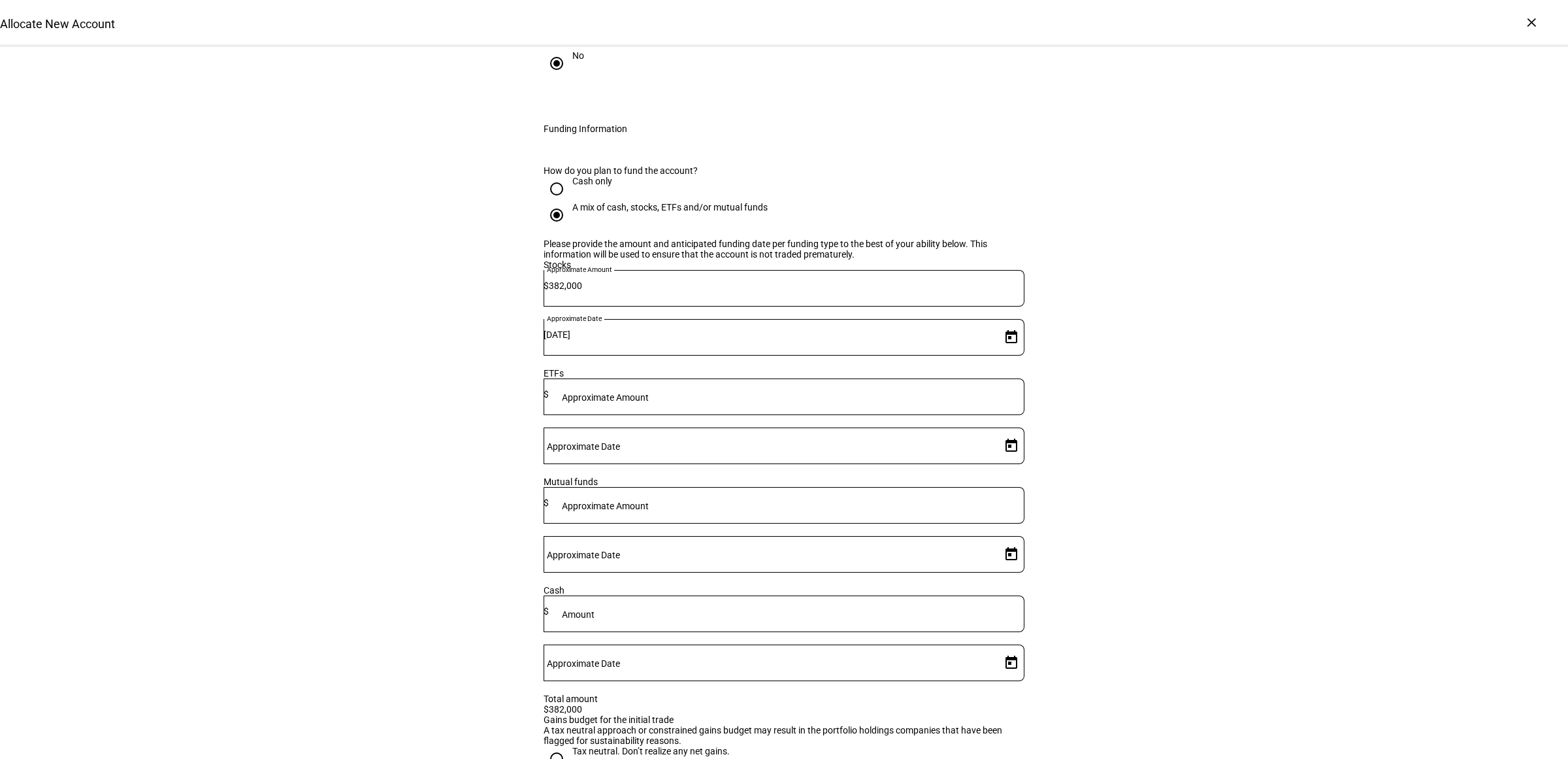
click at [550, 746] on input "Tax neutral. Don’t realize any net gains." at bounding box center [556, 759] width 26 height 26
radio input "true"
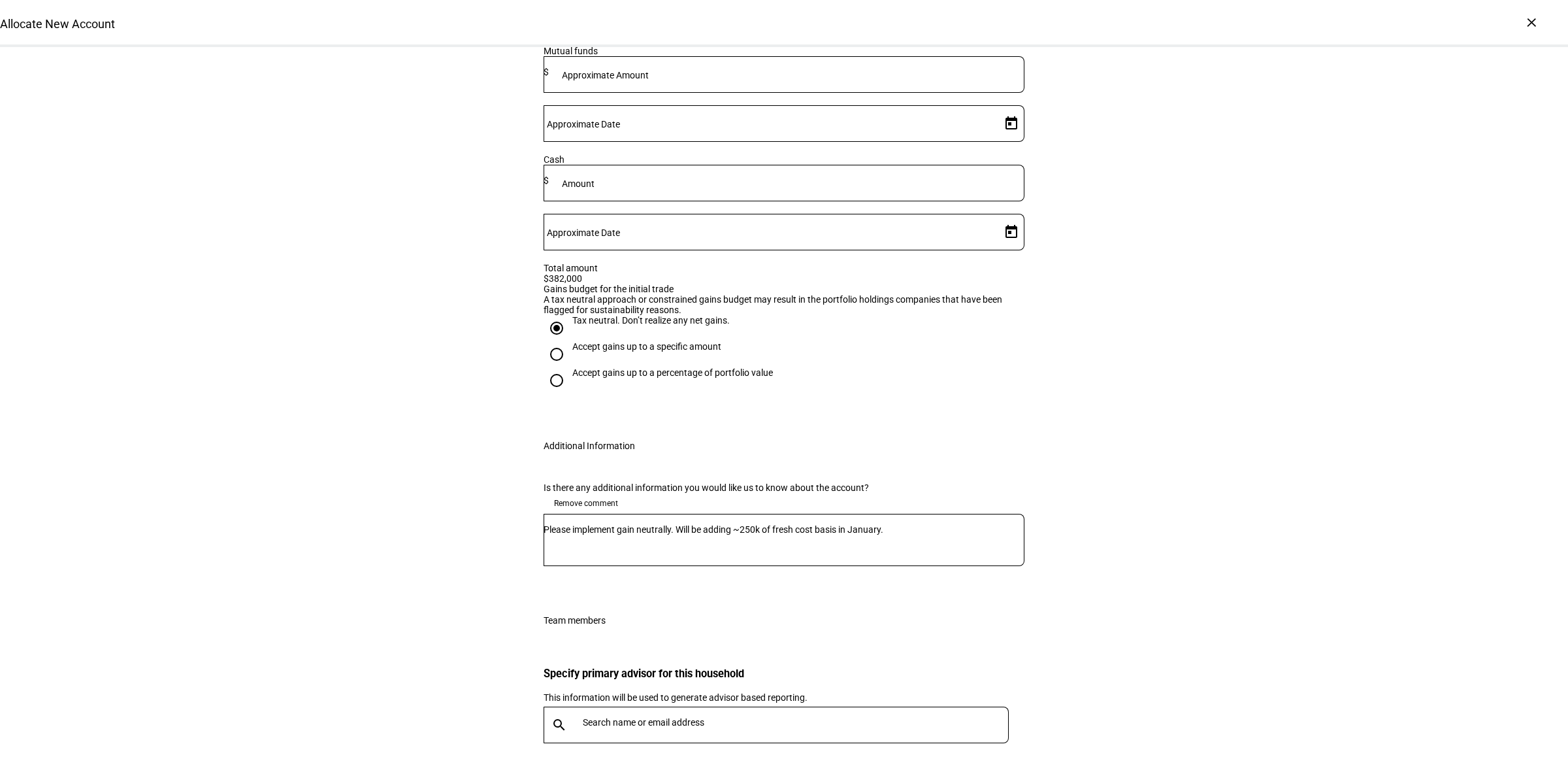
scroll to position [2207, 0]
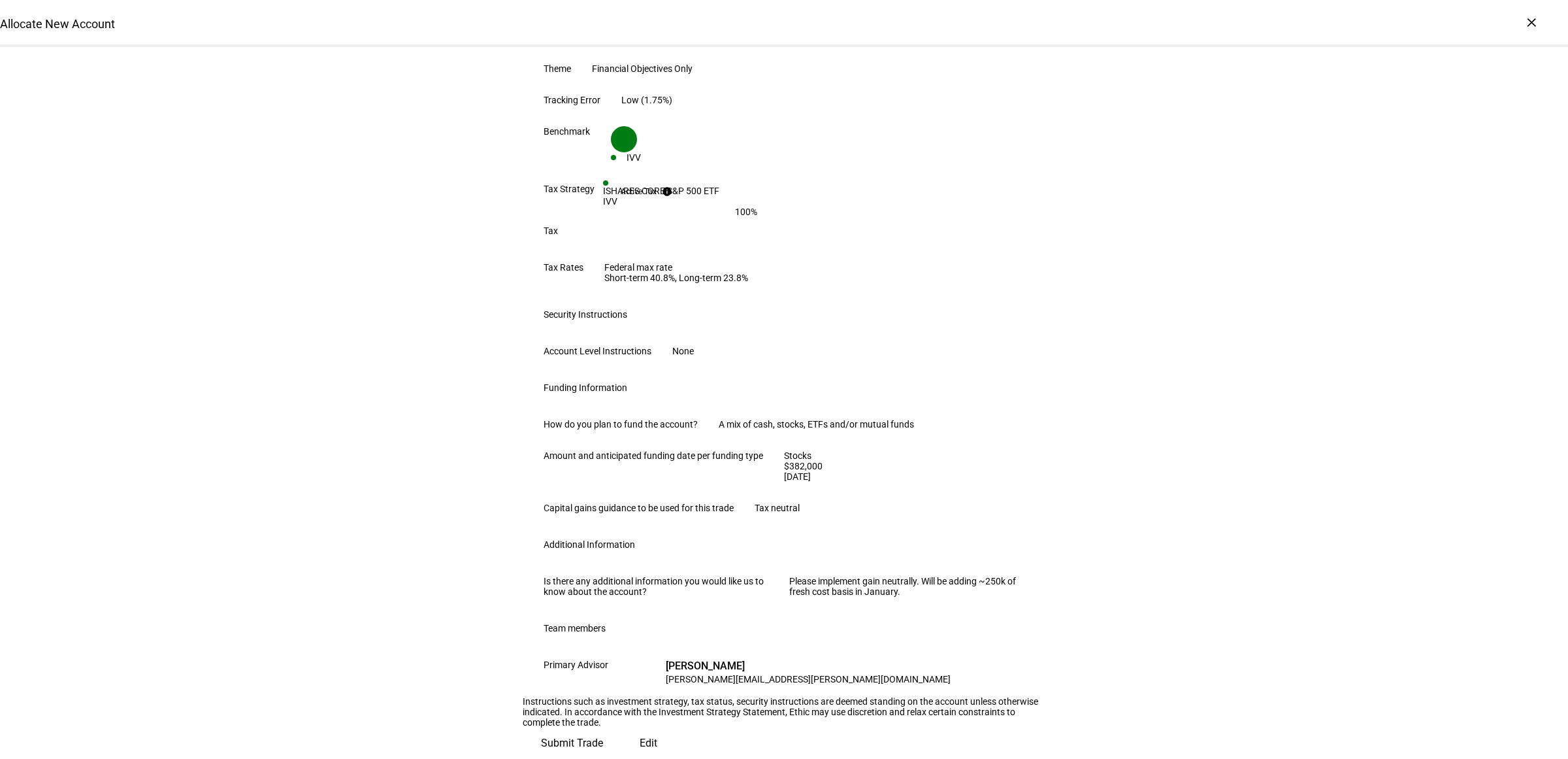
scroll to position [620, 0]
click at [603, 727] on span "Submit Trade" at bounding box center [572, 743] width 62 height 32
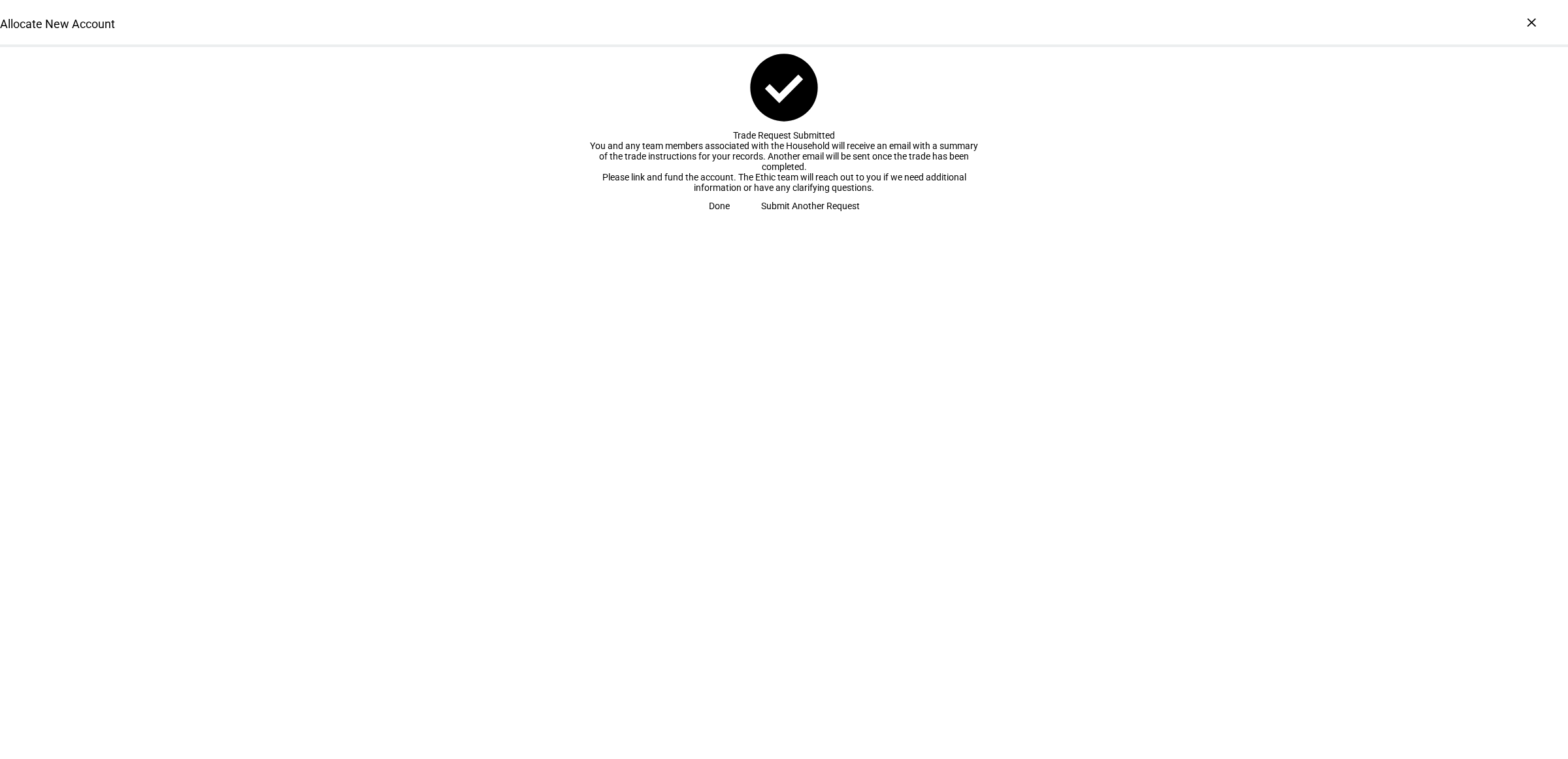
click at [811, 219] on span "Submit Another Request" at bounding box center [810, 206] width 99 height 26
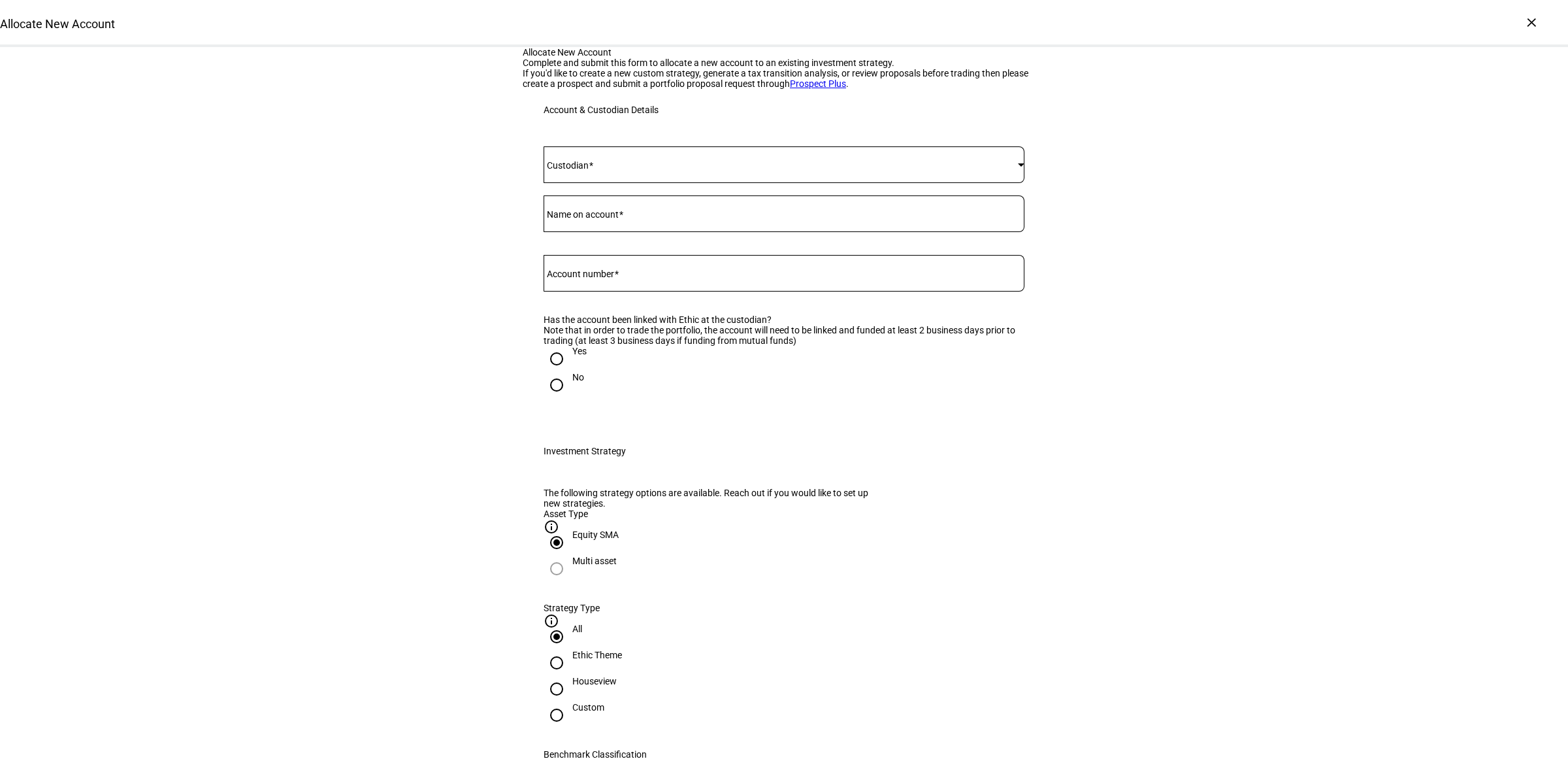
click at [704, 276] on input "Account number" at bounding box center [784, 270] width 480 height 11
paste input "86801864"
type input "86801864"
click at [626, 170] on span at bounding box center [780, 164] width 474 height 11
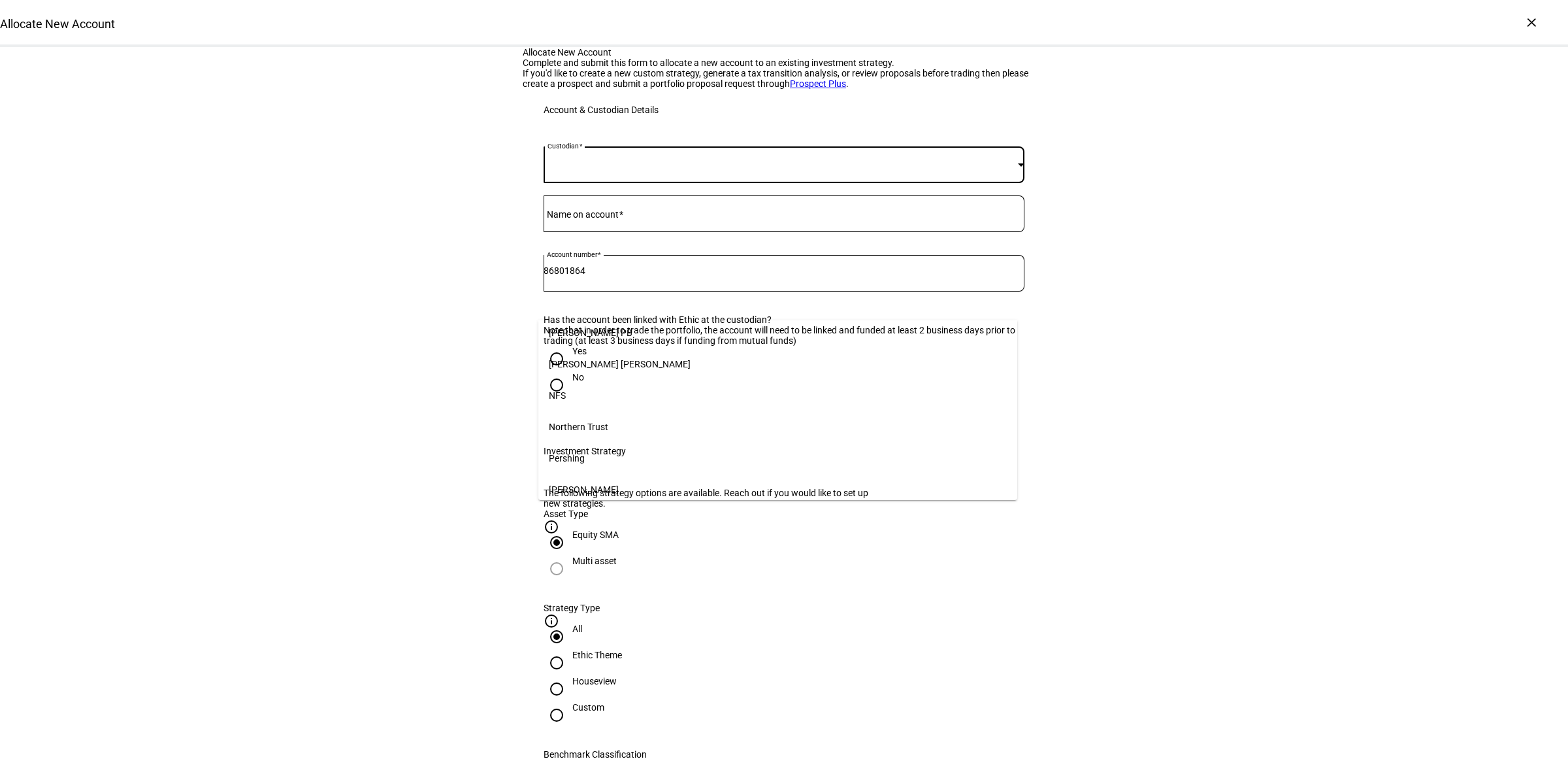
click at [598, 485] on mat-option "Schwab" at bounding box center [778, 490] width 480 height 32
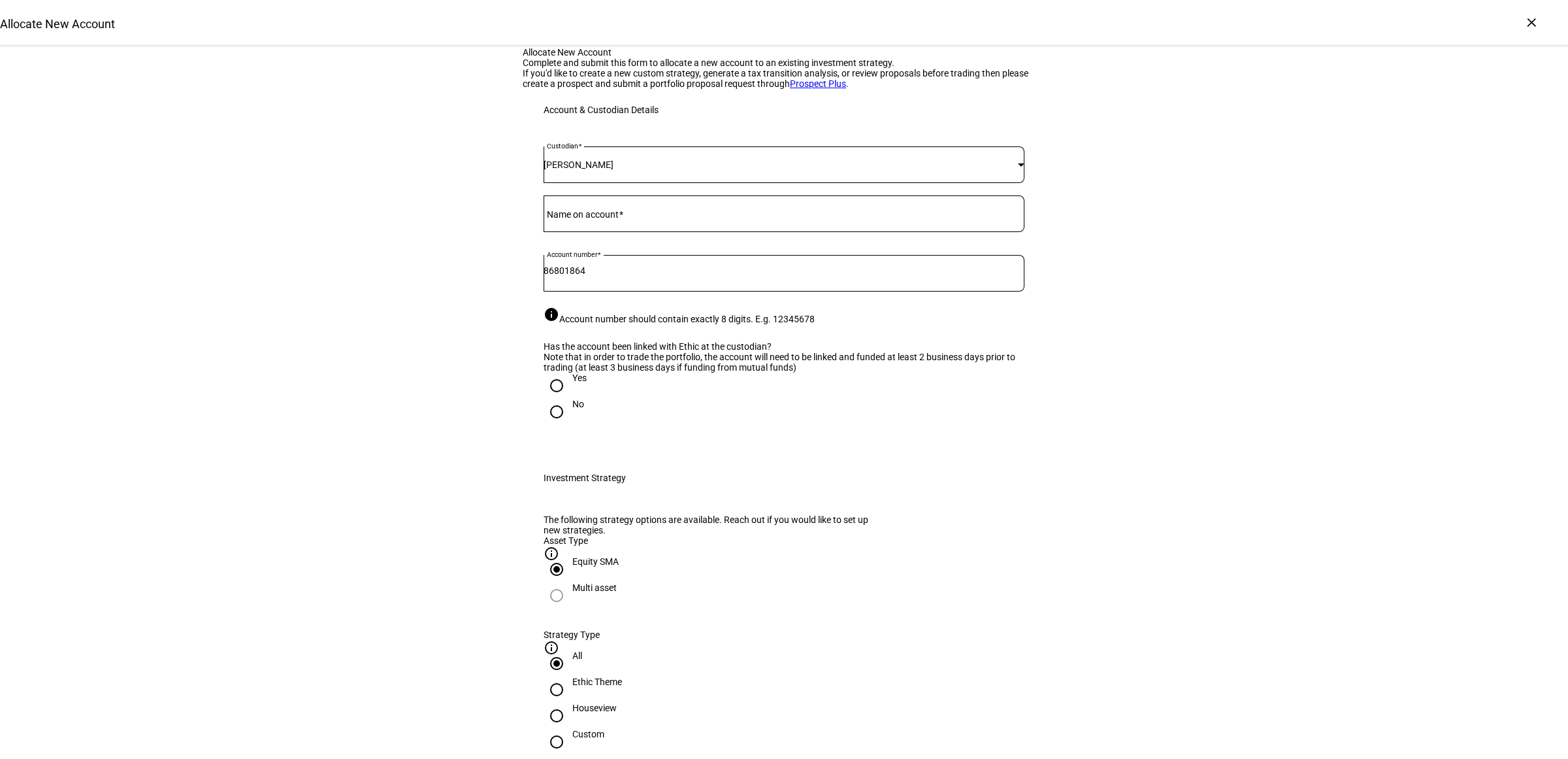
click at [582, 219] on mat-label "Name on account" at bounding box center [582, 214] width 72 height 11
click at [582, 216] on input "Name on account" at bounding box center [784, 210] width 480 height 11
type input "Michael & Molly Sick"
drag, startPoint x: 573, startPoint y: 572, endPoint x: 560, endPoint y: 570, distance: 13.2
click at [573, 383] on div "Yes" at bounding box center [580, 377] width 15 height 11
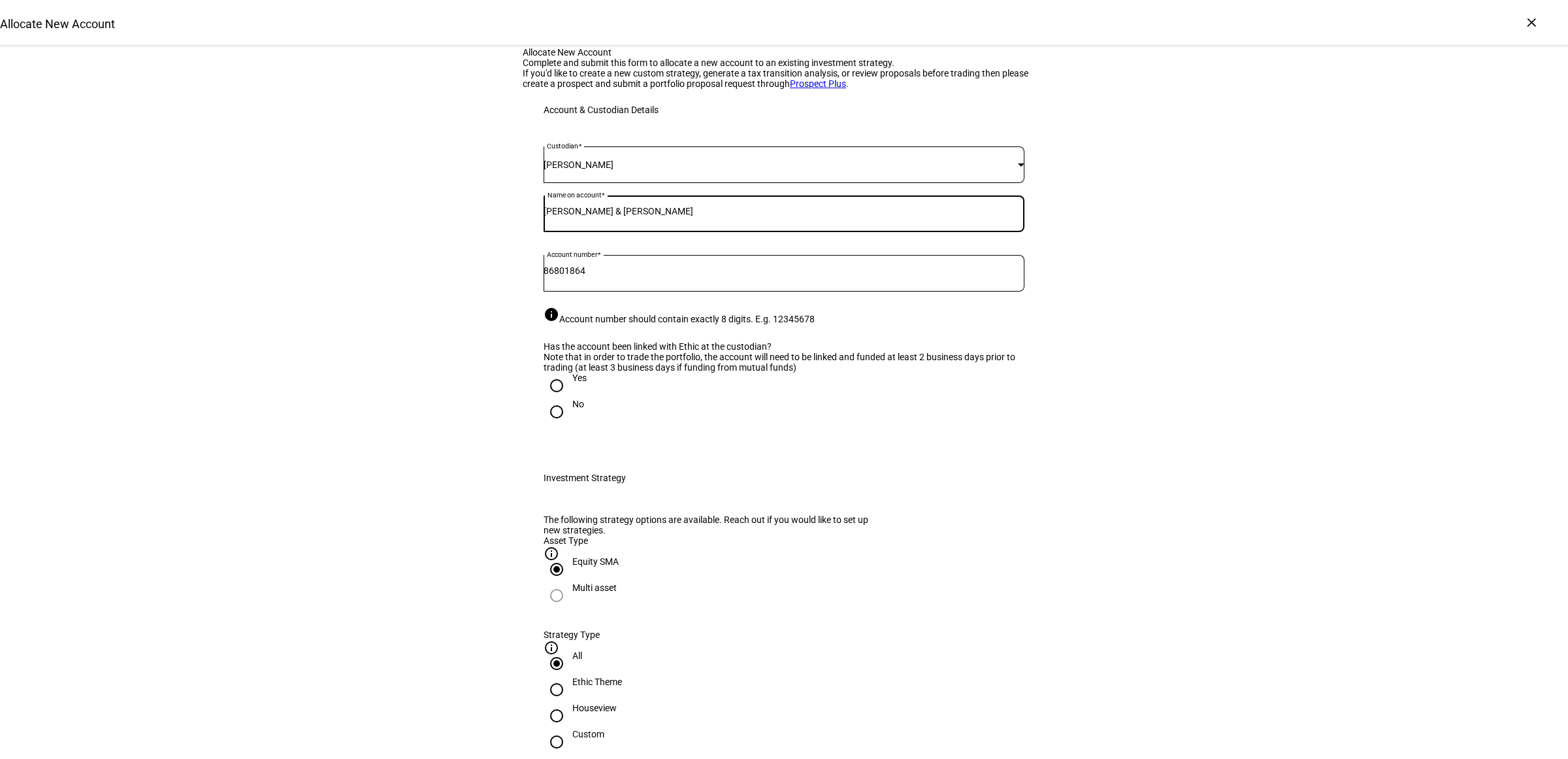
click at [569, 399] on input "Yes" at bounding box center [556, 385] width 26 height 26
radio input "true"
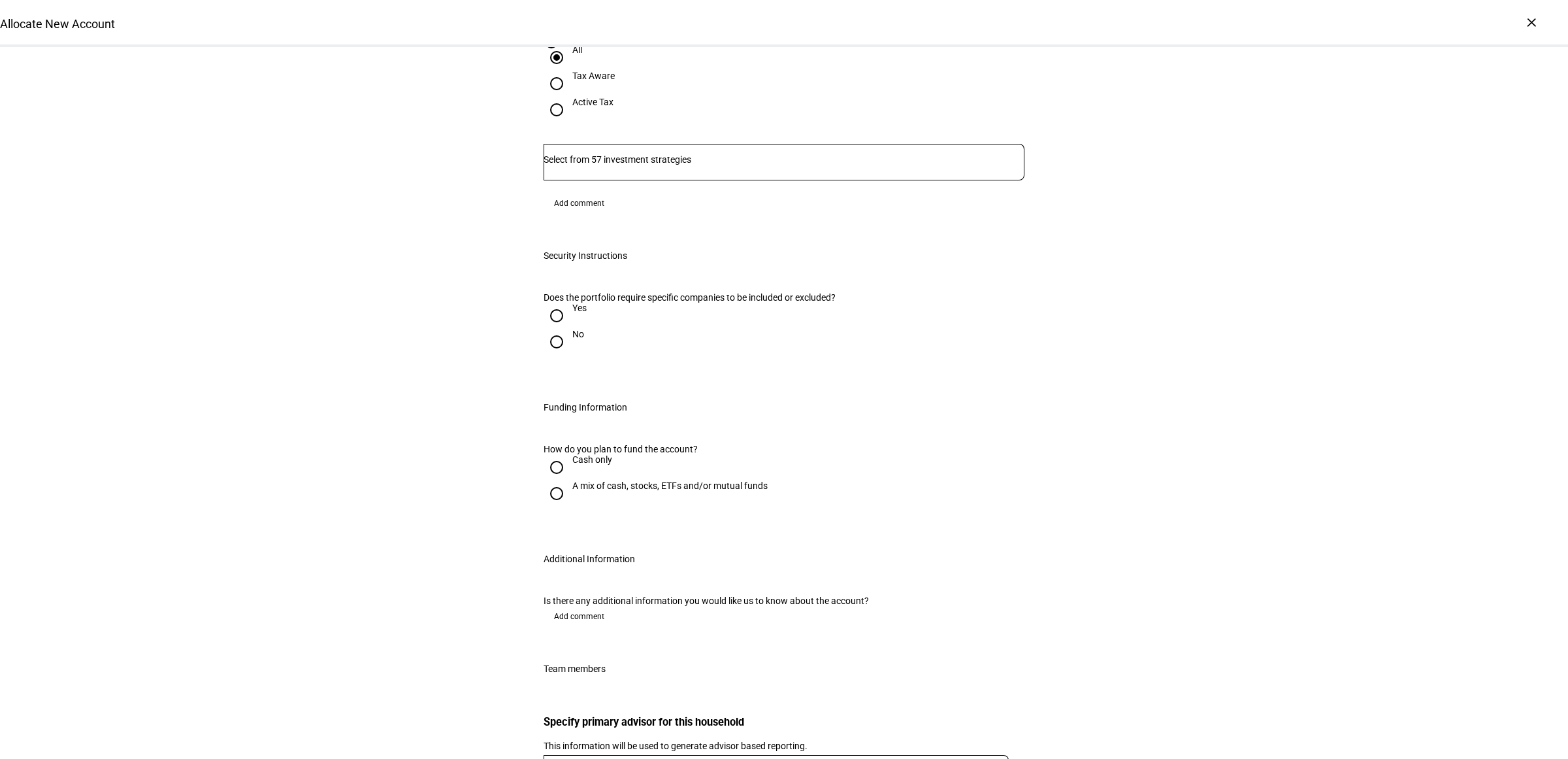
scroll to position [572, 0]
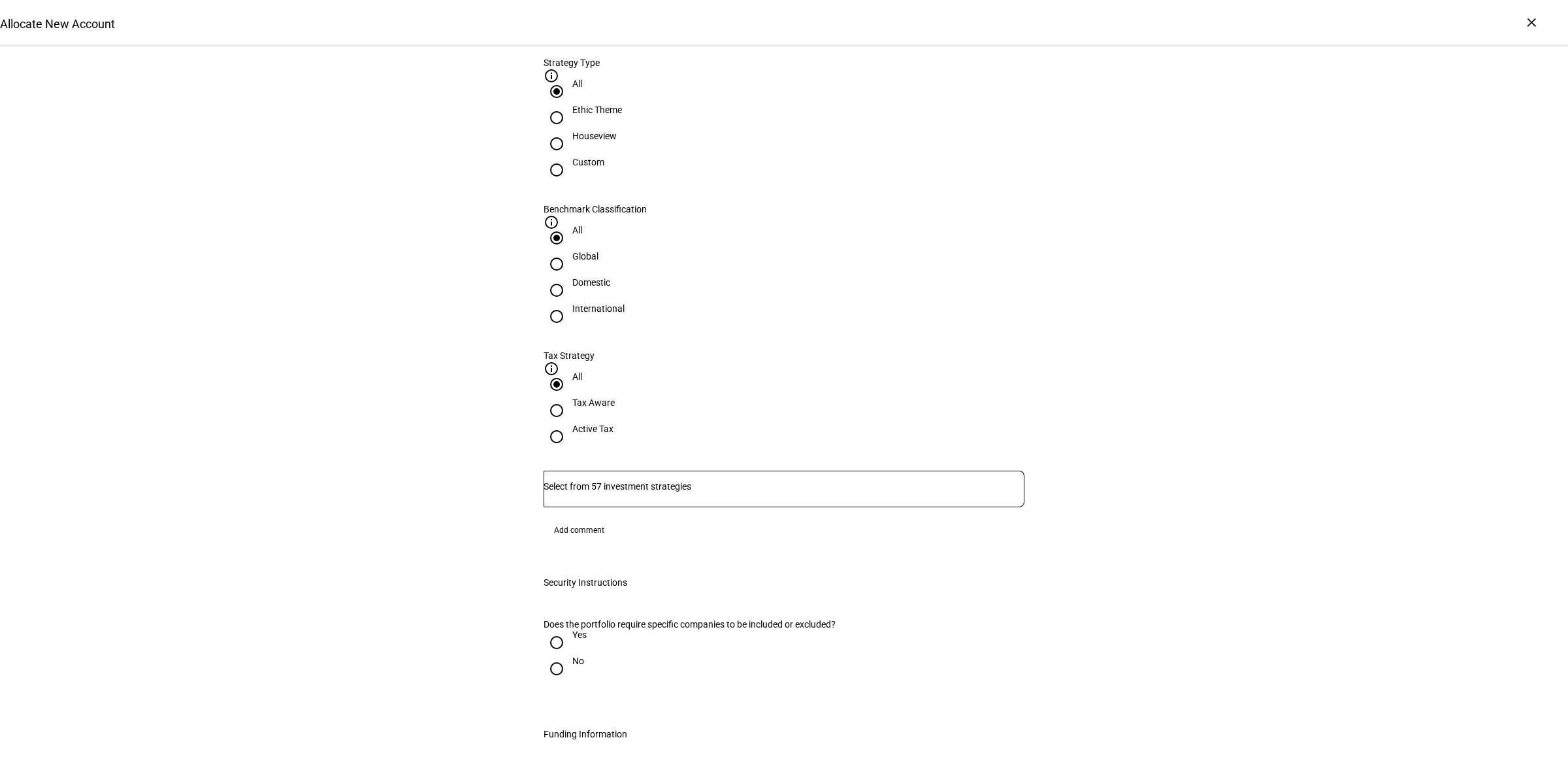
click at [616, 155] on div "Houseview" at bounding box center [594, 142] width 44 height 23
click at [569, 157] on input "Houseview" at bounding box center [556, 144] width 26 height 26
radio input "true"
click at [610, 277] on div "Domestic" at bounding box center [591, 282] width 38 height 11
click at [569, 277] on input "Domestic" at bounding box center [556, 290] width 26 height 26
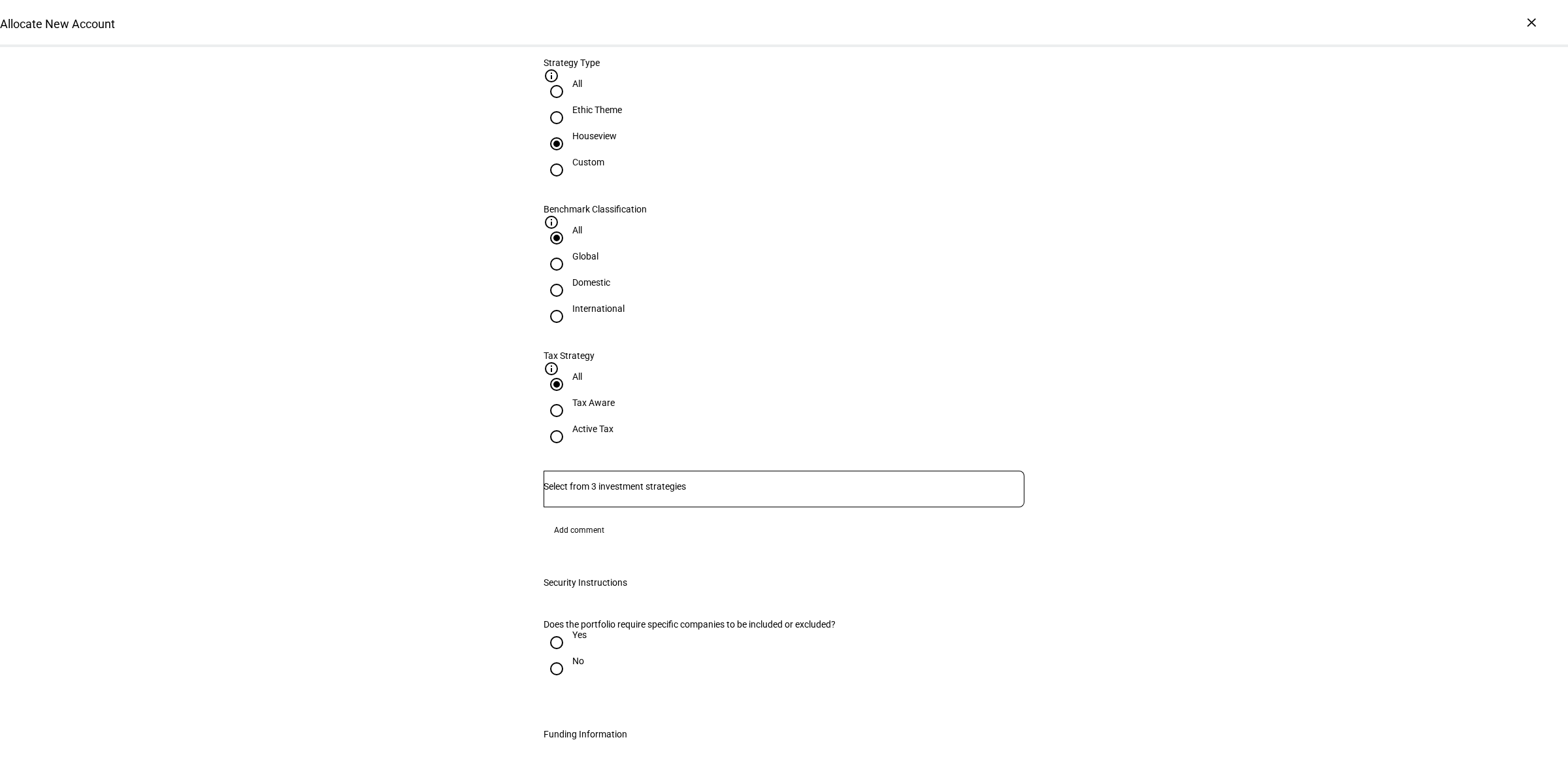
radio input "true"
click at [573, 421] on div at bounding box center [556, 436] width 32 height 32
radio input "false"
radio input "true"
drag, startPoint x: 797, startPoint y: 320, endPoint x: 786, endPoint y: 346, distance: 28.2
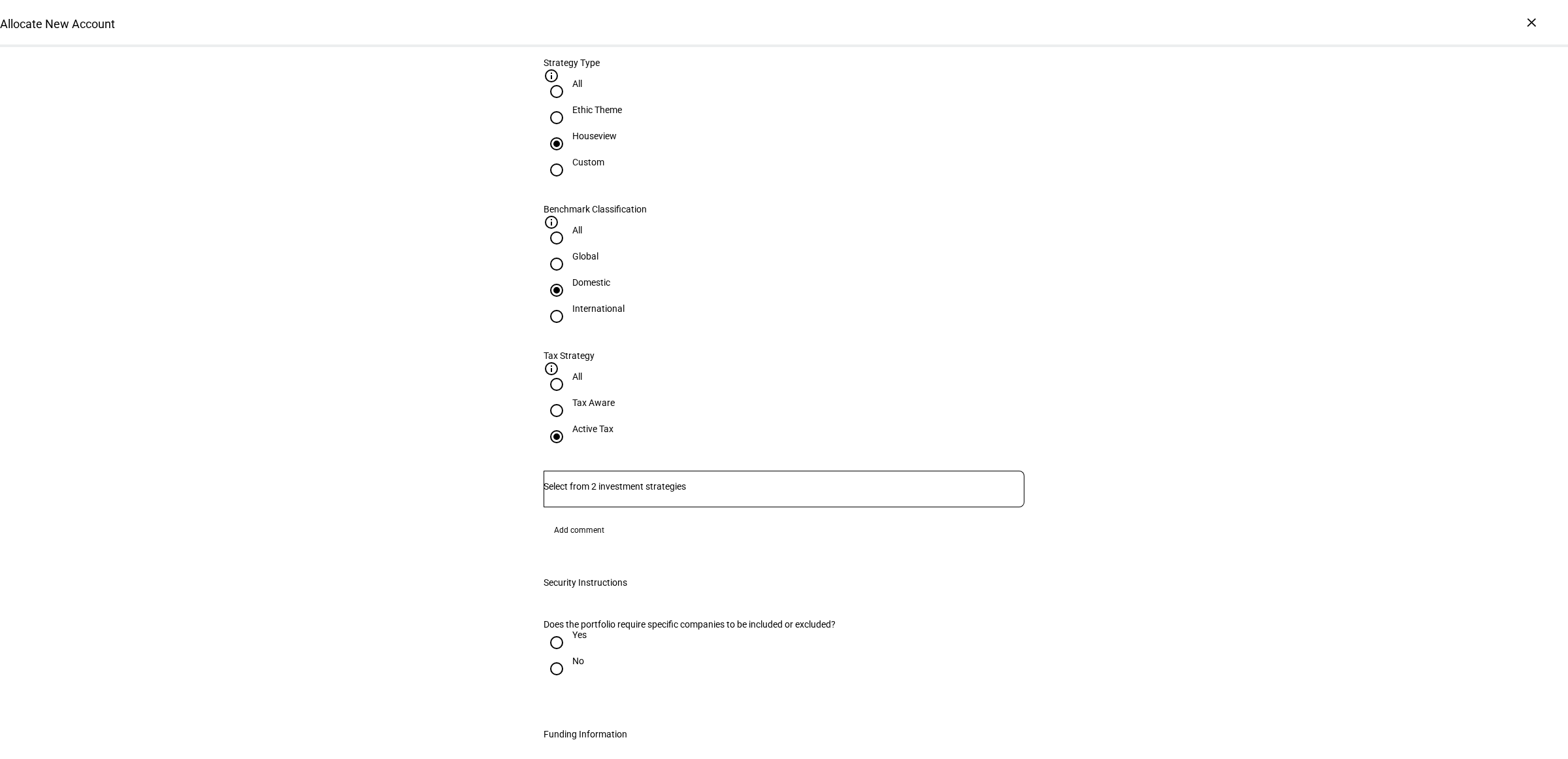
click at [797, 471] on div at bounding box center [784, 489] width 480 height 36
click at [743, 372] on span "Corient - Active Tax Strategy - High TE - IVV" at bounding box center [650, 371] width 204 height 15
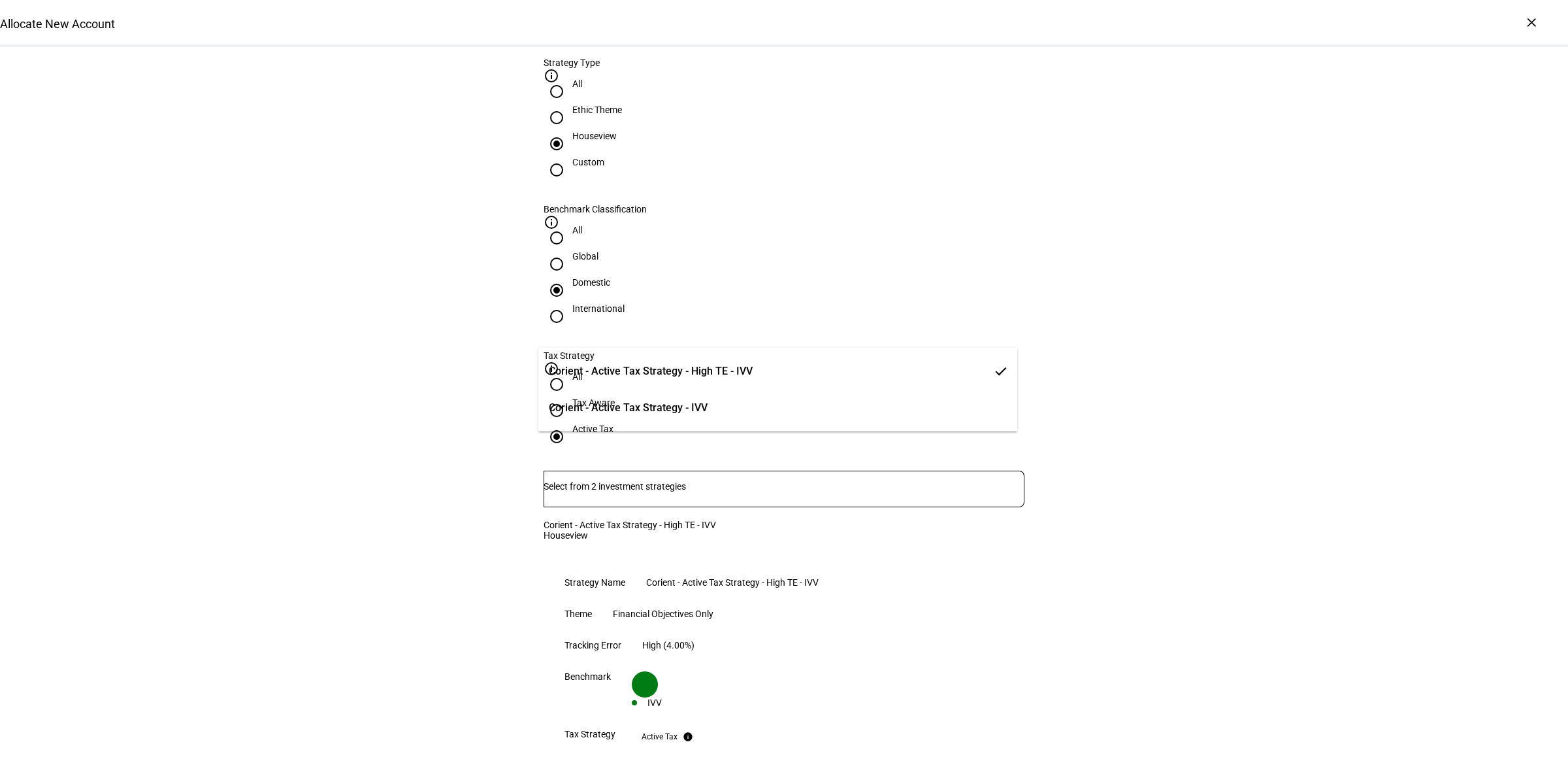
click at [1371, 412] on div "Allocate New Account Complete and submit this form to allocate a new account to…" at bounding box center [784, 618] width 1568 height 2288
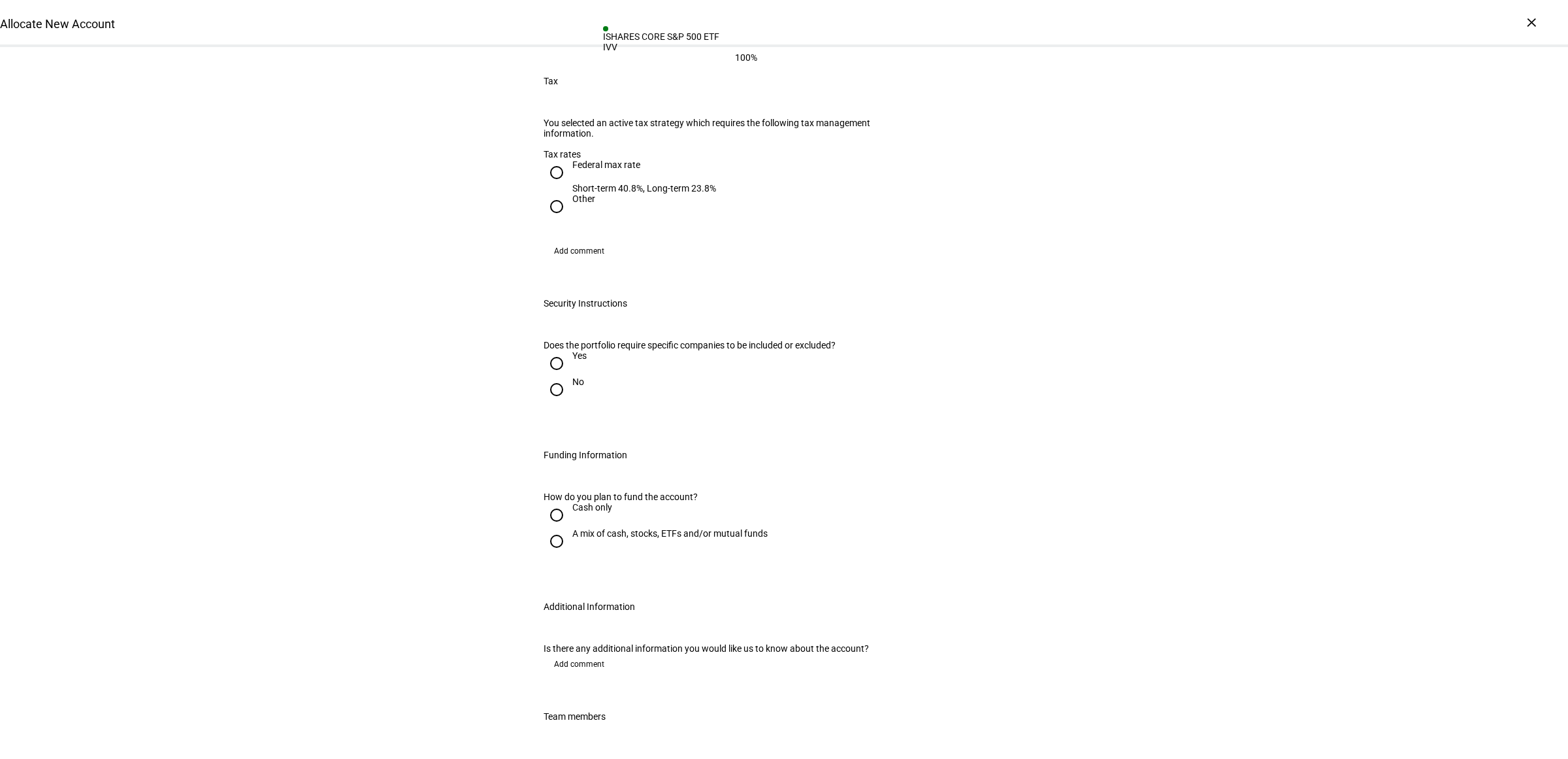
scroll to position [1307, 0]
click at [579, 161] on div "Federal max rate" at bounding box center [645, 166] width 144 height 11
click at [569, 161] on input "Federal max rate Short-term 40.8%, Long-term 23.8%" at bounding box center [556, 174] width 26 height 26
radio input "true"
click at [573, 352] on div "Yes" at bounding box center [580, 357] width 15 height 11
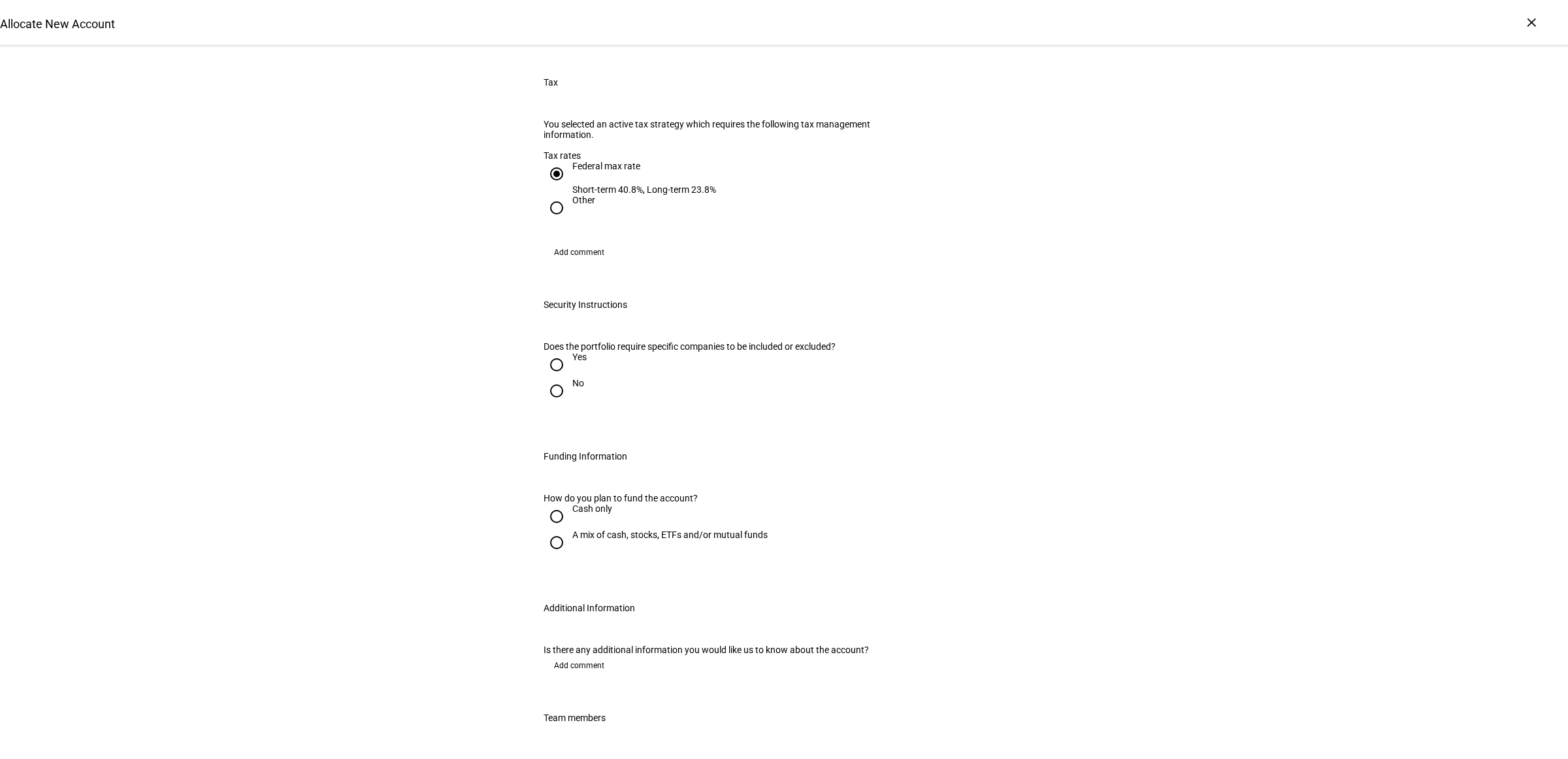
click at [565, 352] on input "Yes" at bounding box center [556, 365] width 26 height 26
radio input "true"
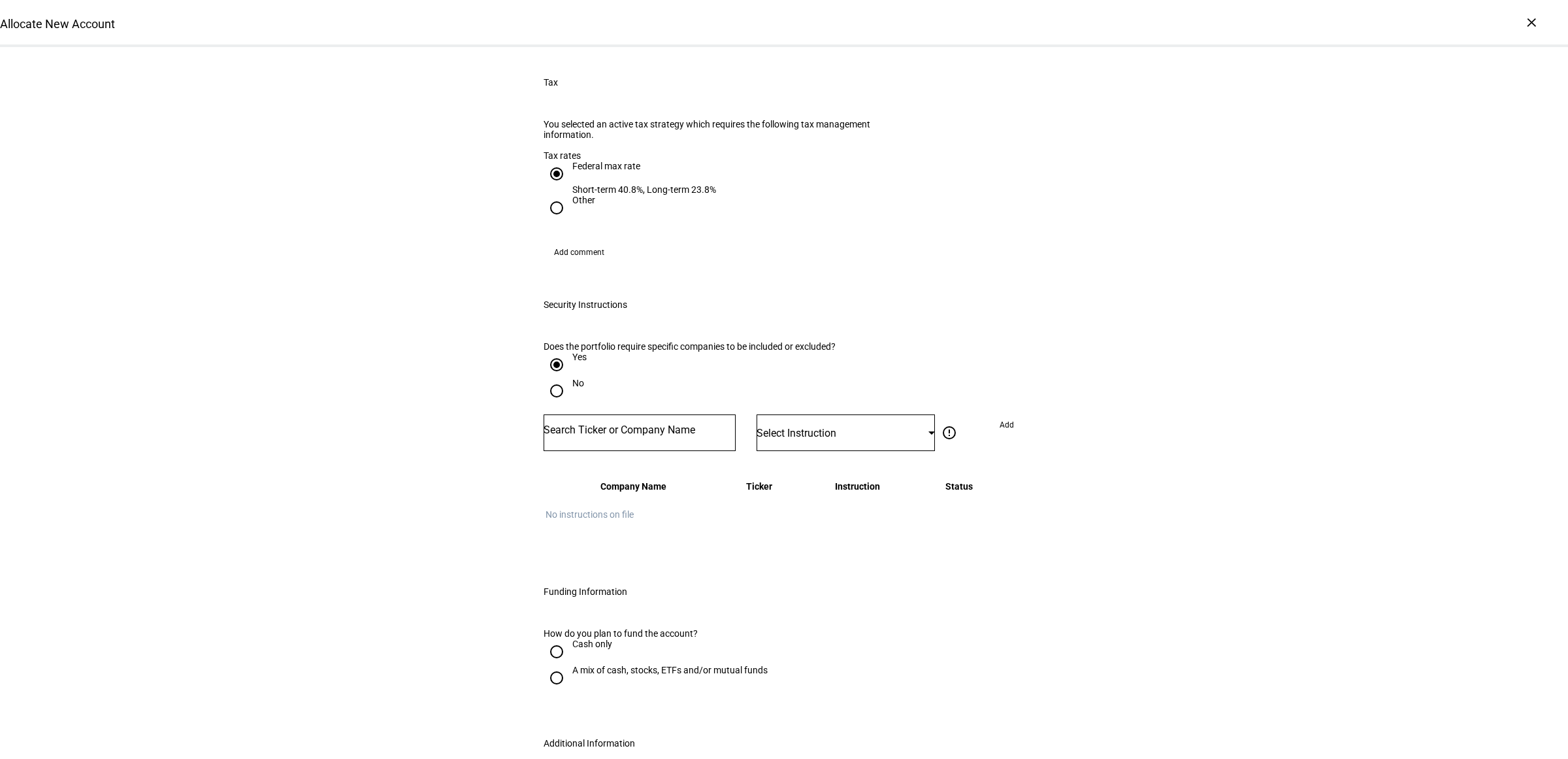
click at [645, 425] on input "Number" at bounding box center [639, 430] width 192 height 11
type input "jnj"
click at [640, 400] on div "JOHNSON & JOHNSON" at bounding box center [633, 407] width 170 height 15
click at [831, 414] on div "Select Instruction" at bounding box center [845, 432] width 179 height 36
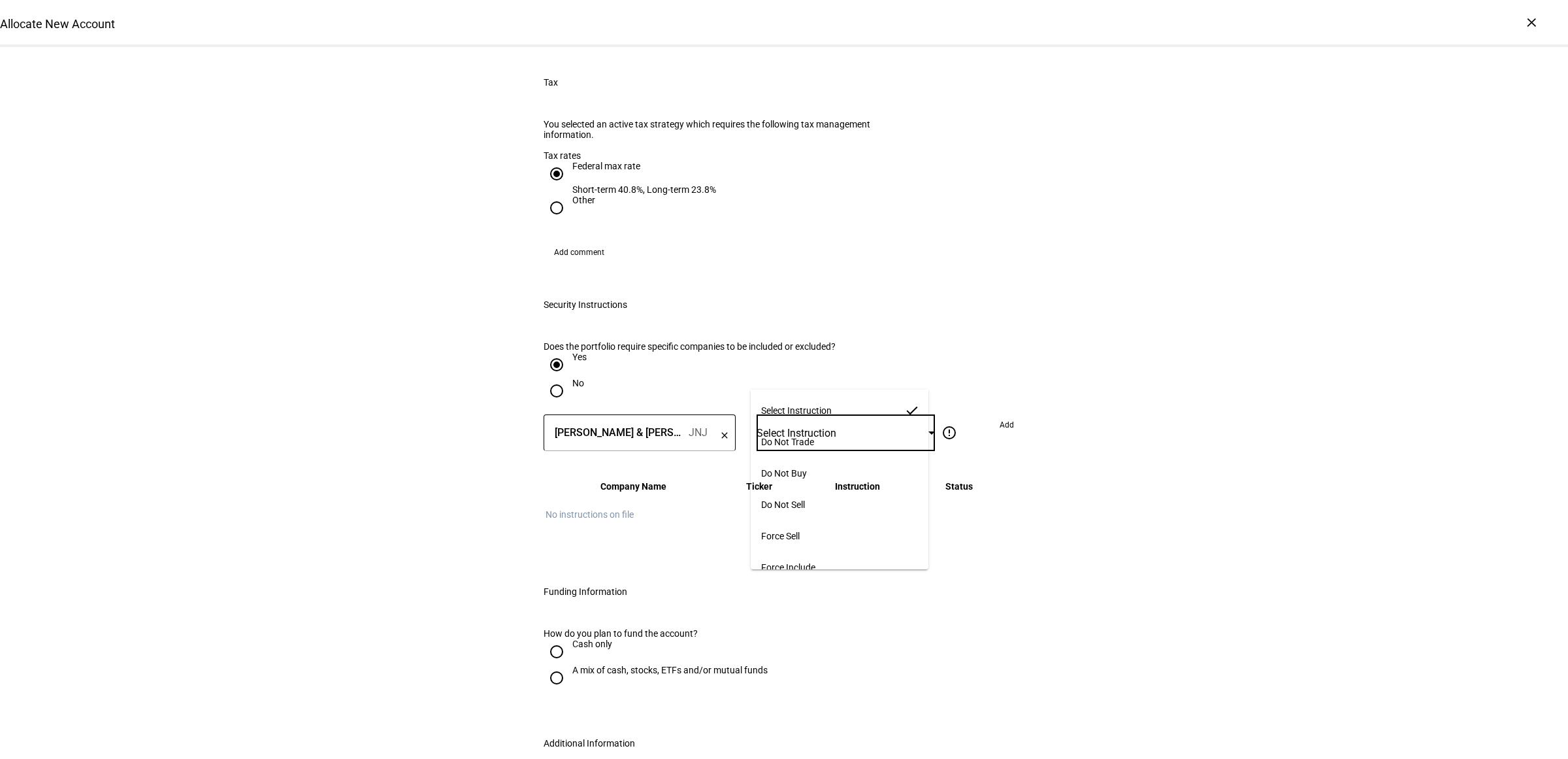
click at [817, 461] on mat-option "Do Not Buy" at bounding box center [839, 473] width 178 height 32
drag, startPoint x: 1004, startPoint y: 376, endPoint x: 919, endPoint y: 375, distance: 85.0
click at [1004, 414] on span "Add" at bounding box center [1007, 425] width 15 height 21
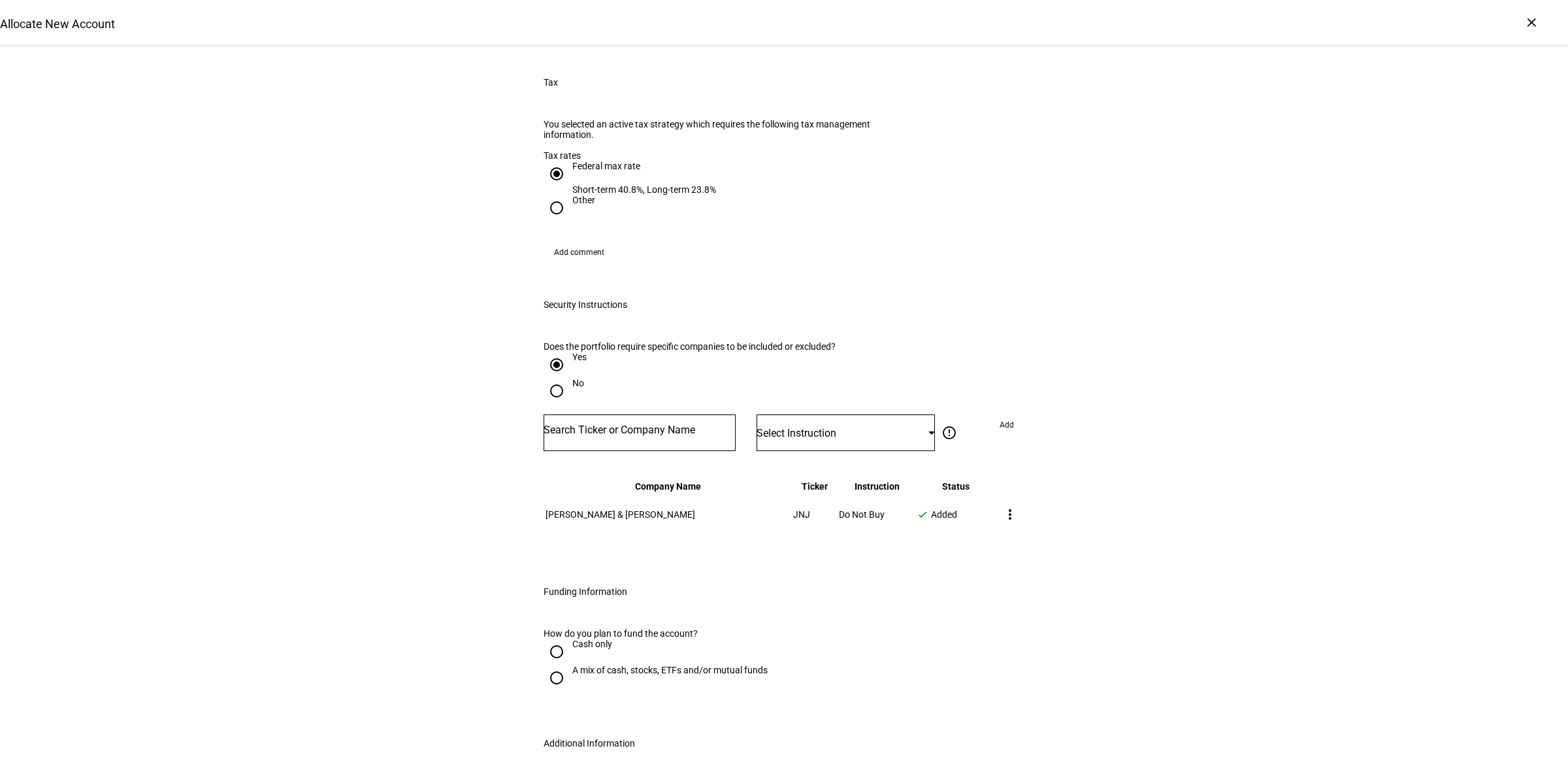
click at [603, 414] on div at bounding box center [639, 432] width 192 height 36
type input "kvue"
click at [596, 410] on div "KENVUE INC" at bounding box center [577, 407] width 58 height 15
click at [862, 426] on div "Select Instruction" at bounding box center [842, 432] width 171 height 12
click at [815, 474] on mat-option "Do Not Buy" at bounding box center [839, 473] width 178 height 32
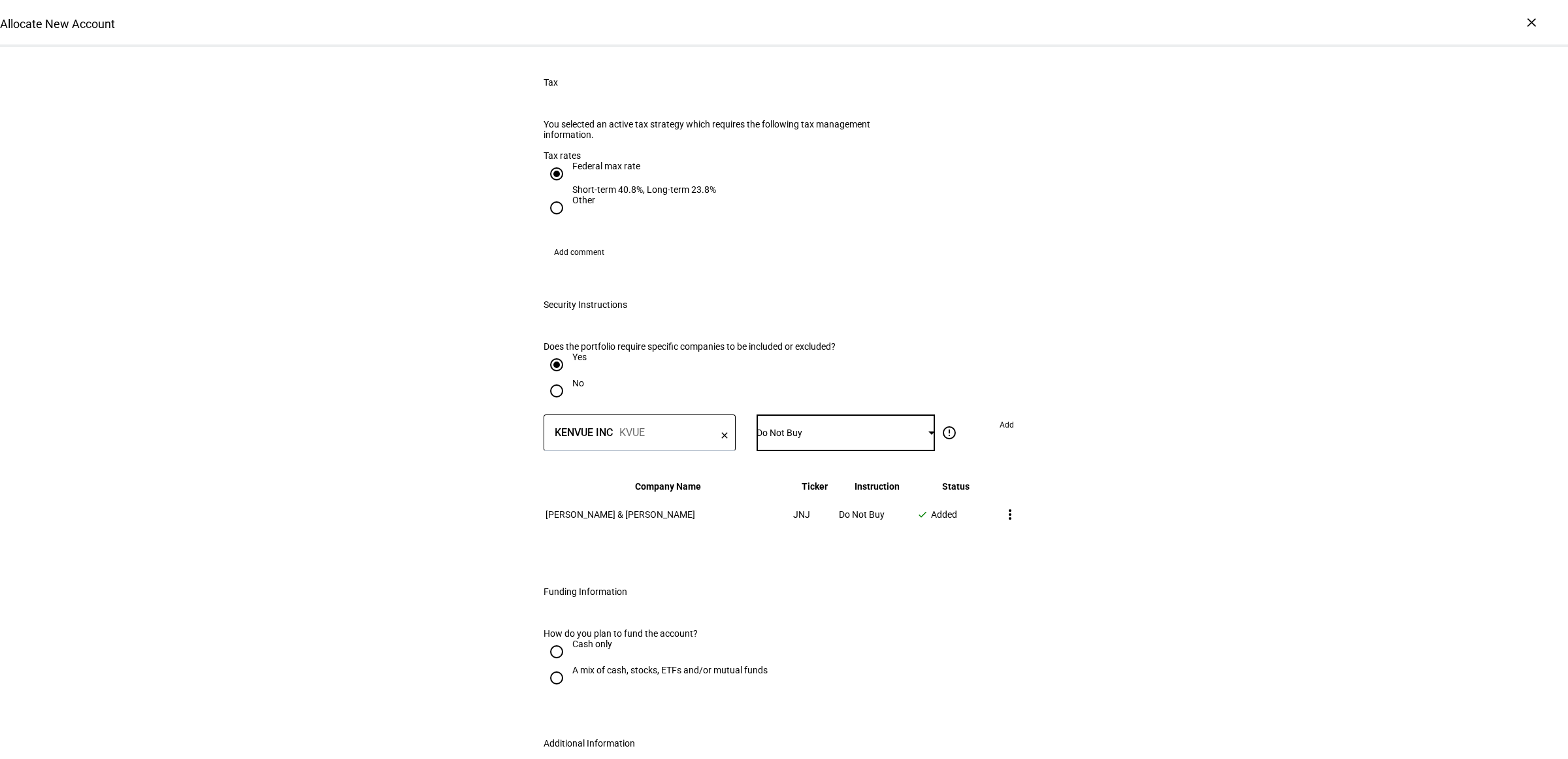
click at [989, 414] on span at bounding box center [1007, 425] width 36 height 21
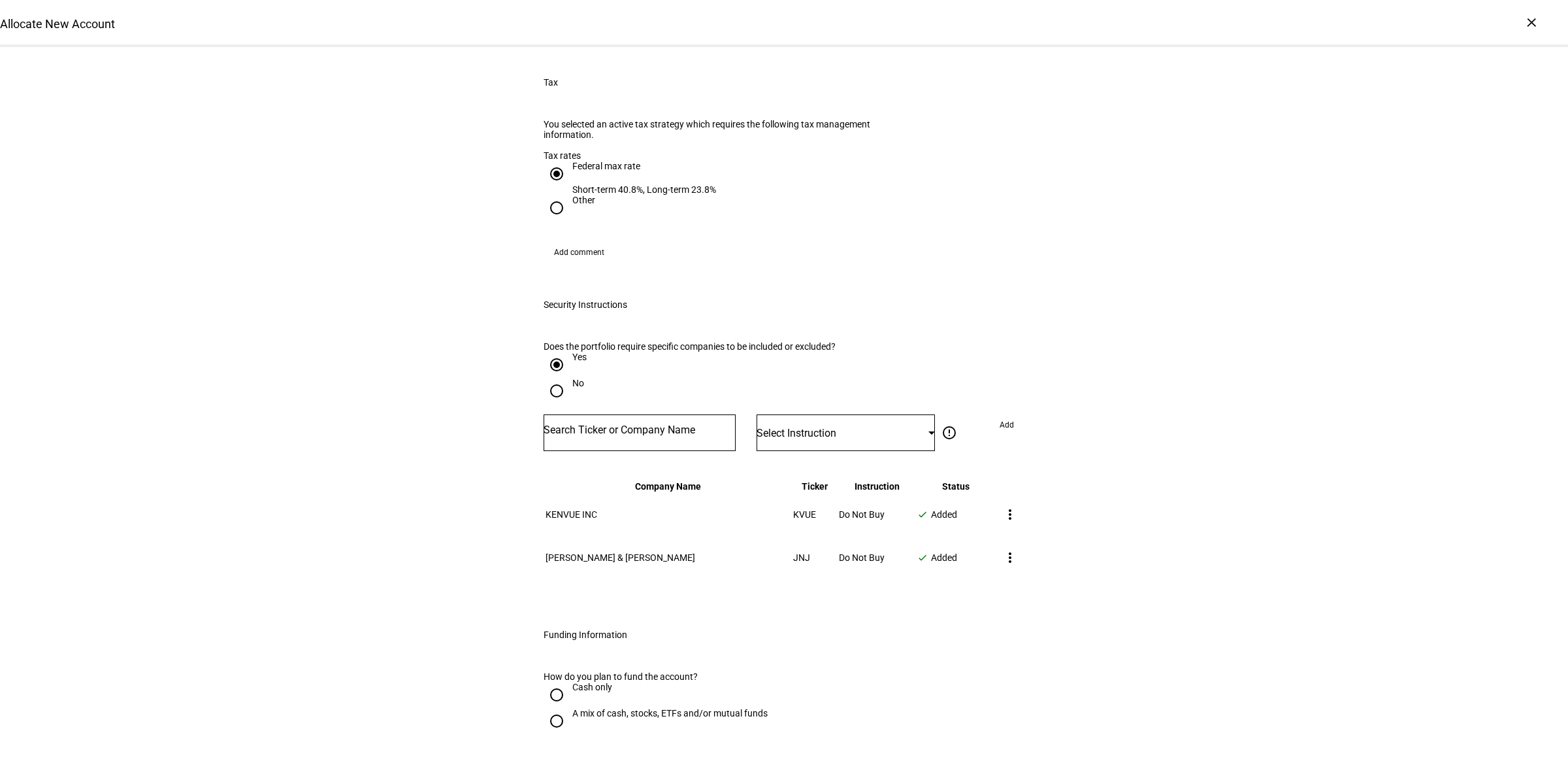
click at [585, 681] on div "Cash only" at bounding box center [592, 693] width 40 height 23
click at [569, 681] on input "Cash only" at bounding box center [556, 694] width 26 height 26
radio input "true"
click at [594, 708] on div "A mix of cash, stocks, ETFs and/or mutual funds" at bounding box center [670, 713] width 196 height 11
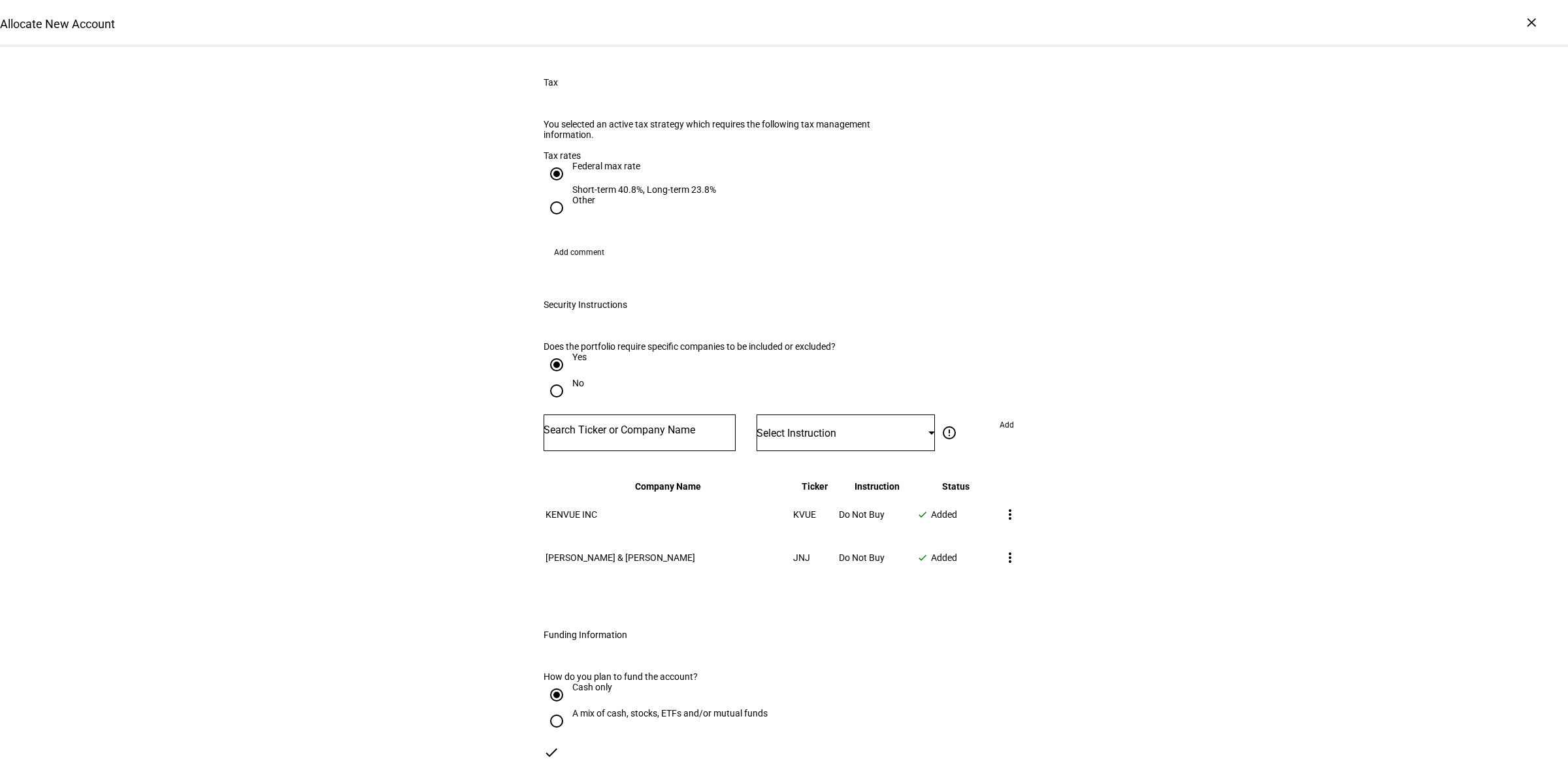
click at [569, 708] on input "A mix of cash, stocks, ETFs and/or mutual funds" at bounding box center [556, 721] width 26 height 26
radio input "true"
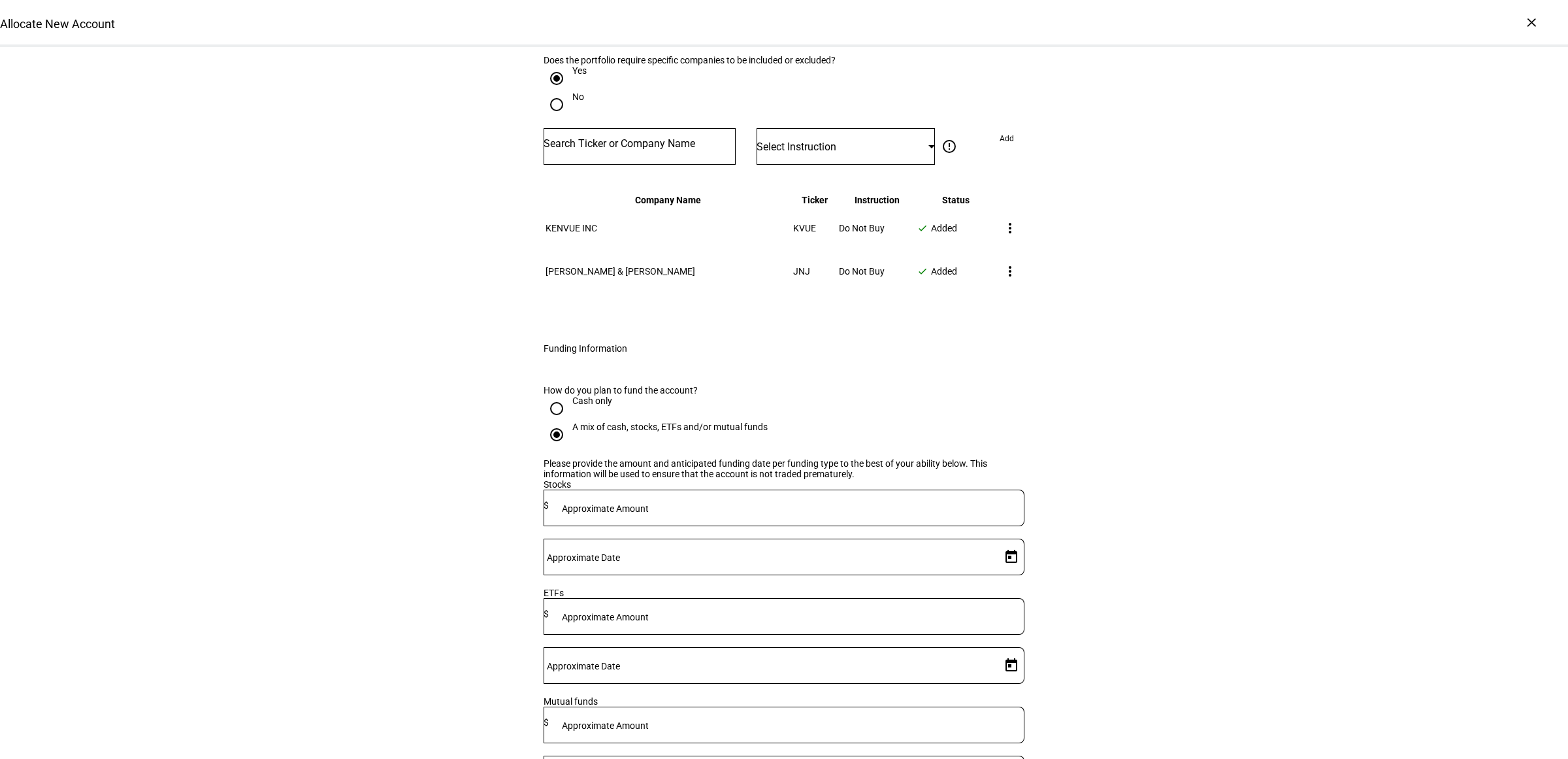
scroll to position [1715, 0]
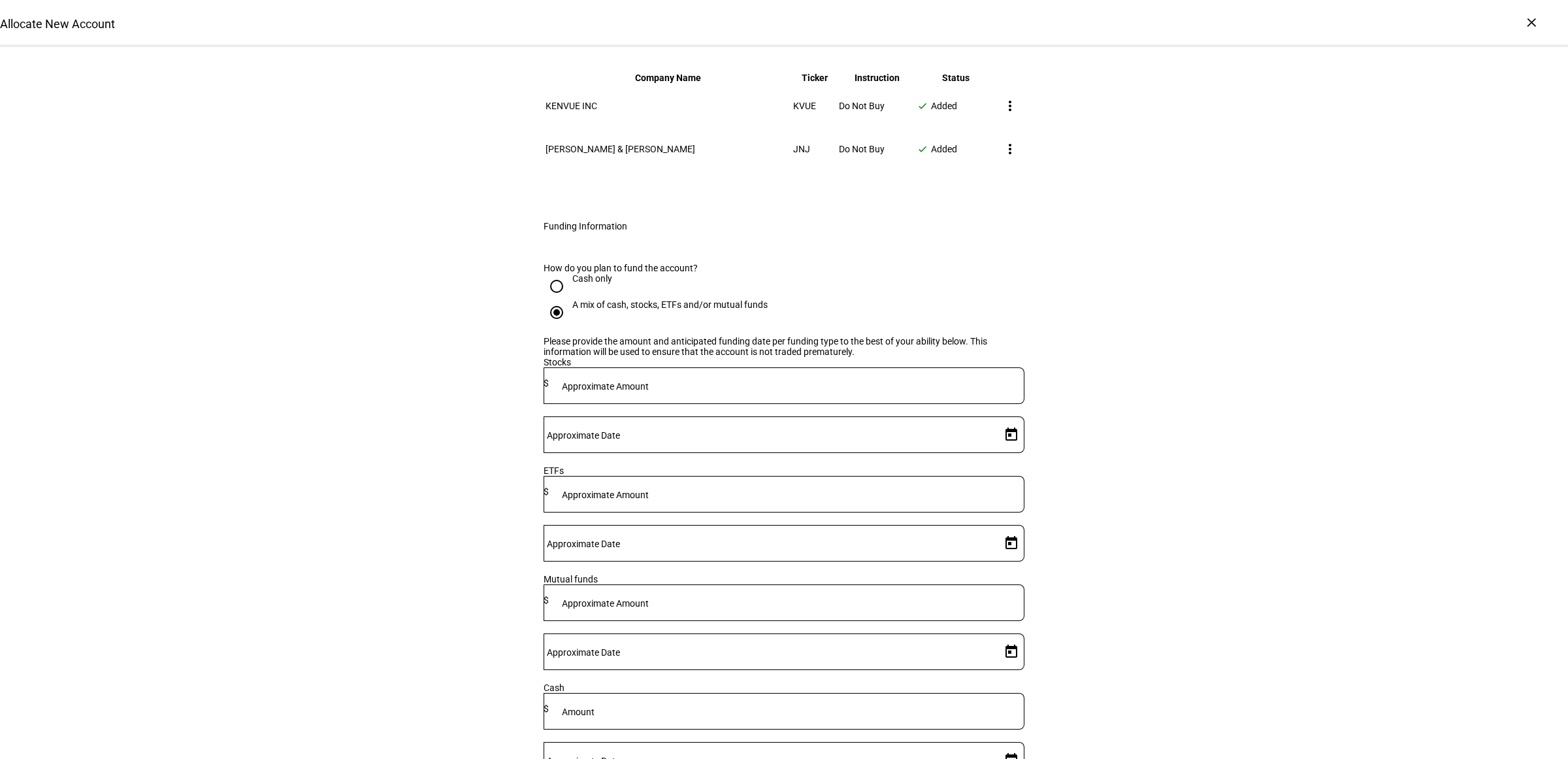
click at [649, 383] on mat-label "Approximate Amount" at bounding box center [605, 386] width 87 height 11
type input "7,650,000"
click at [997, 419] on span "Open calendar" at bounding box center [1011, 435] width 32 height 32
click at [1016, 566] on span "23" at bounding box center [1027, 563] width 23 height 23
drag, startPoint x: 1007, startPoint y: 562, endPoint x: 1147, endPoint y: 553, distance: 140.3
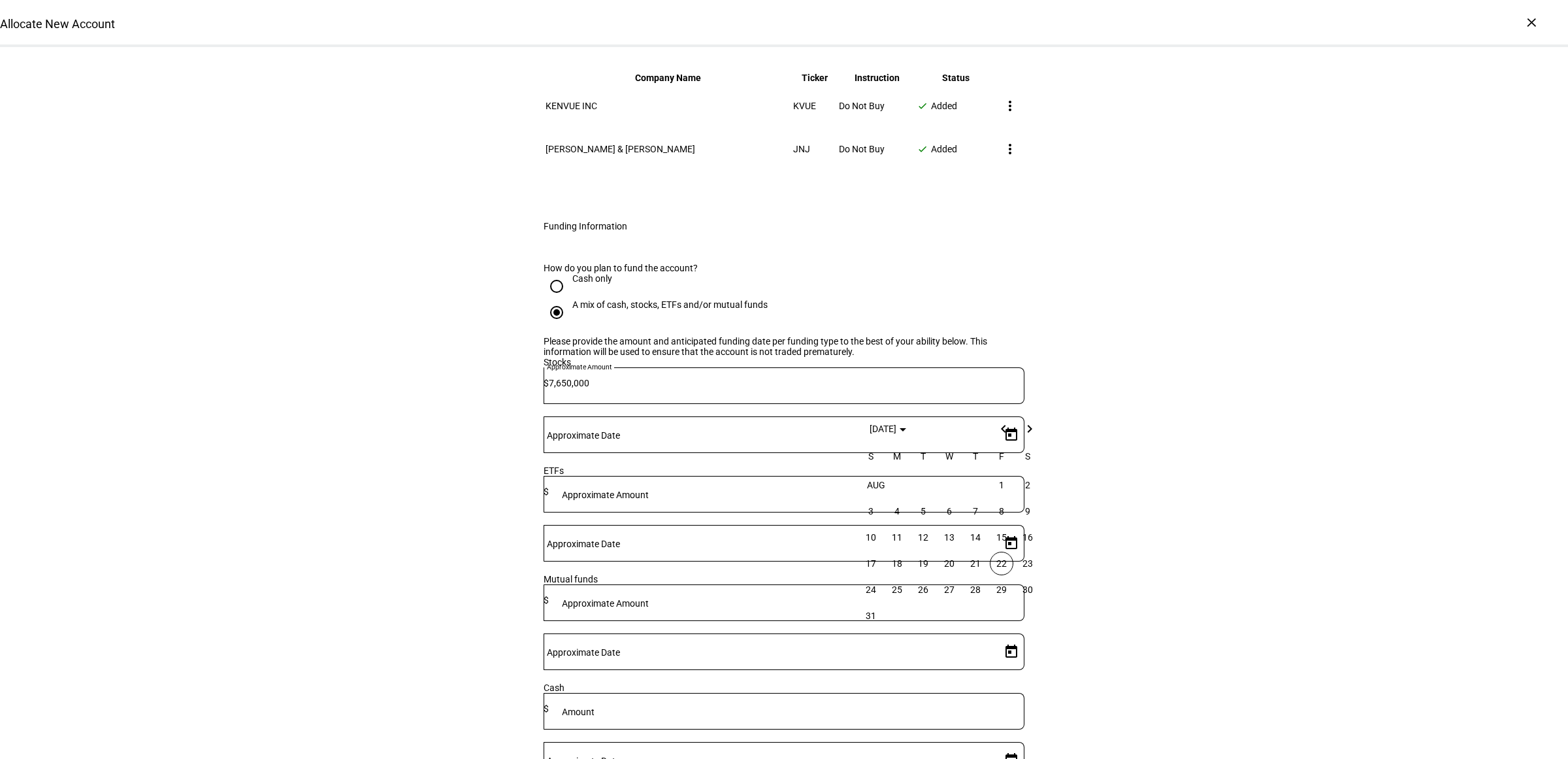
click at [1006, 562] on span "22" at bounding box center [1001, 563] width 23 height 23
type input "8/22/2025"
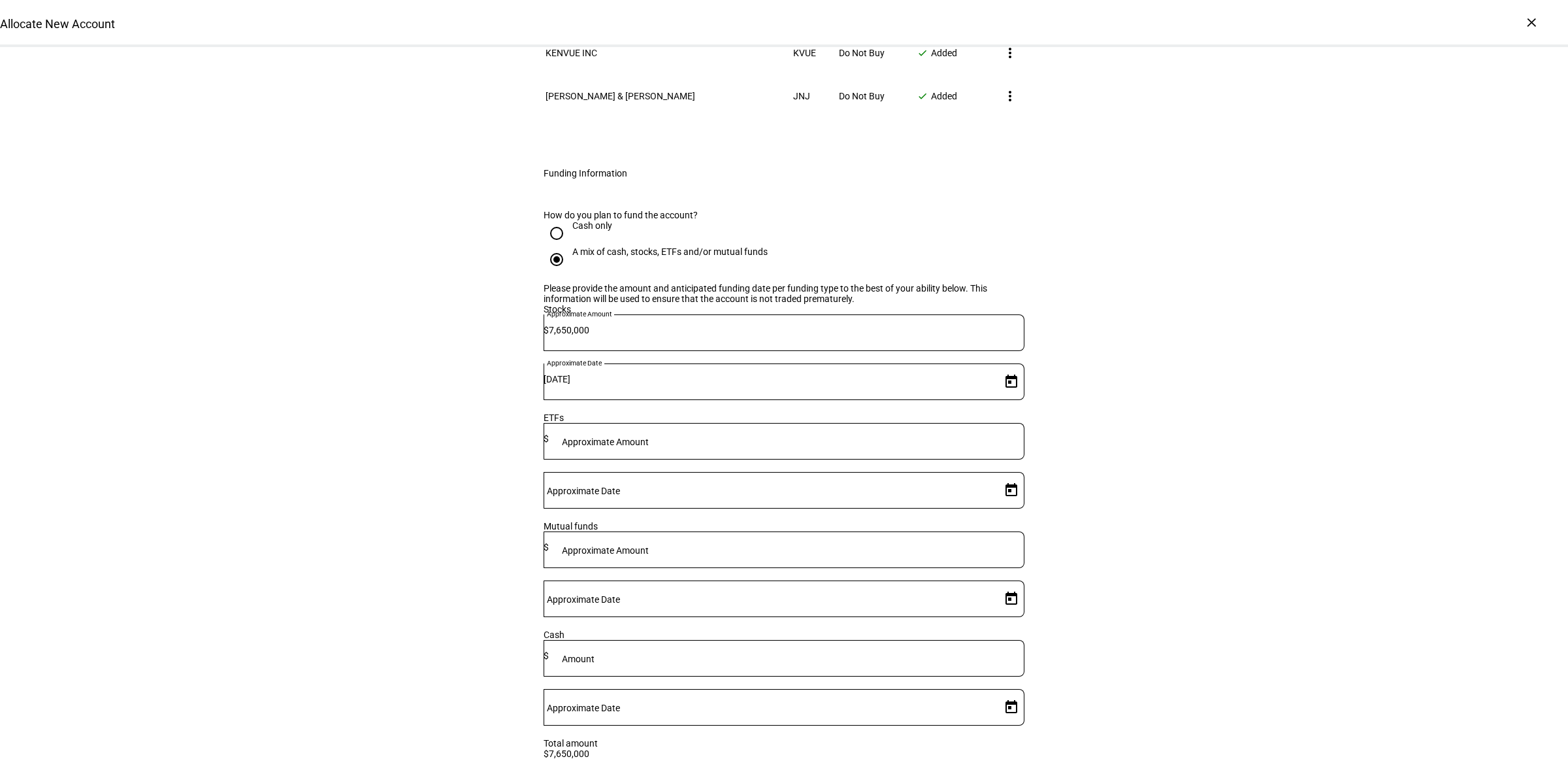
scroll to position [1879, 0]
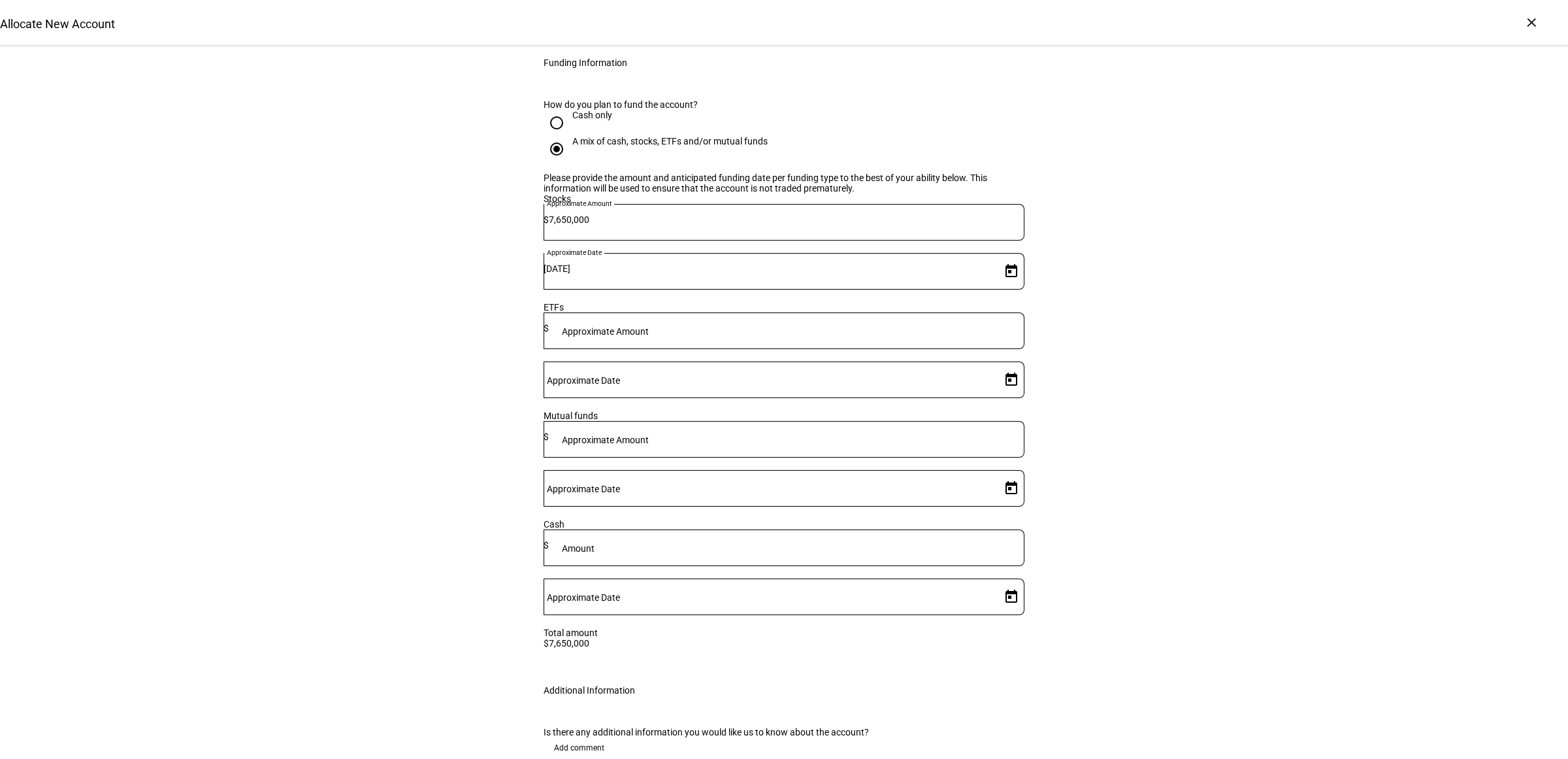
click at [589, 737] on span "Add comment" at bounding box center [579, 748] width 50 height 21
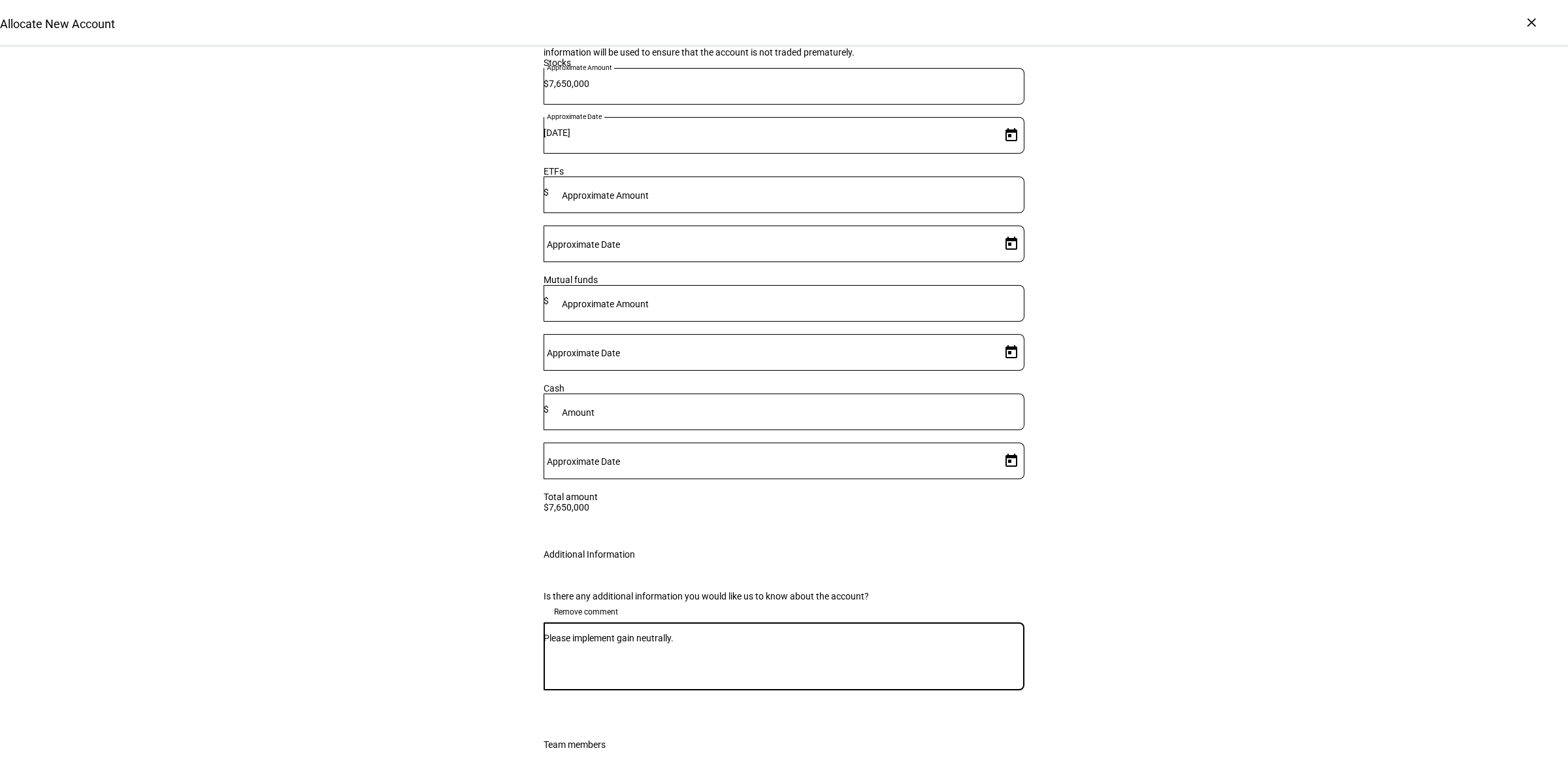
scroll to position [2042, 0]
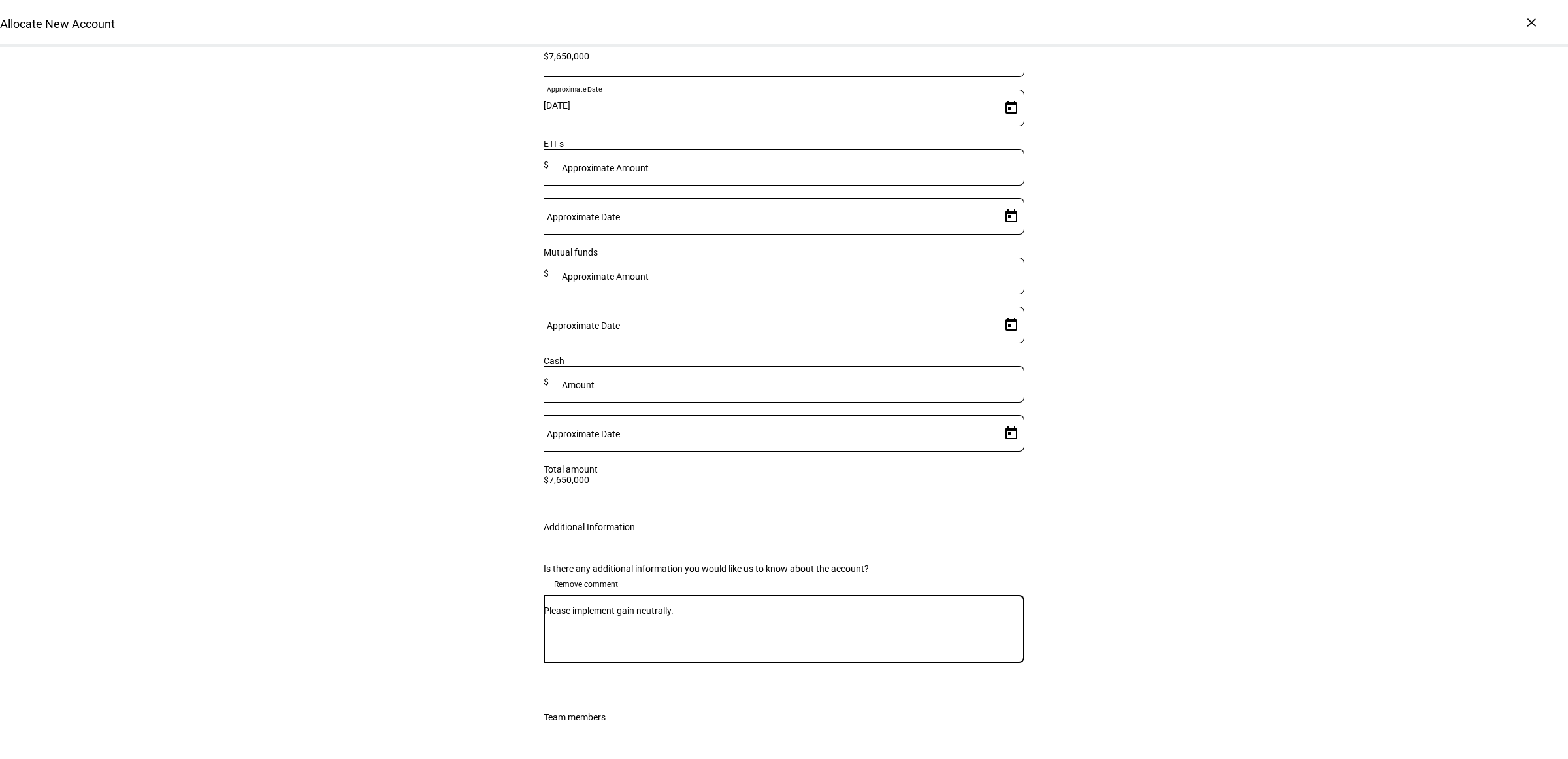
type textarea "Please implement gain neutrally."
type input "s"
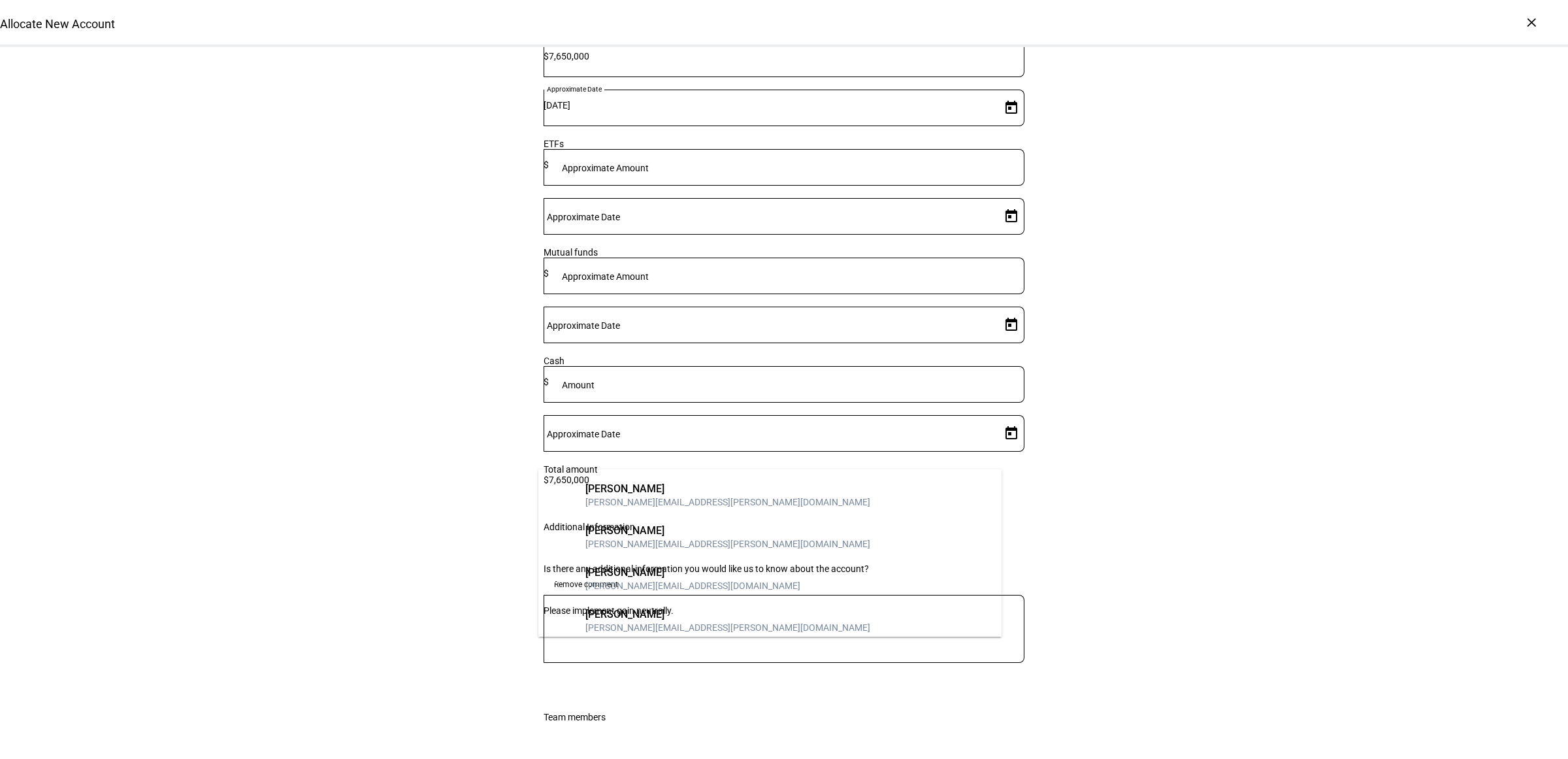
type input "matt"
click at [654, 629] on div "matthew.ogus@corient.com" at bounding box center [728, 627] width 285 height 13
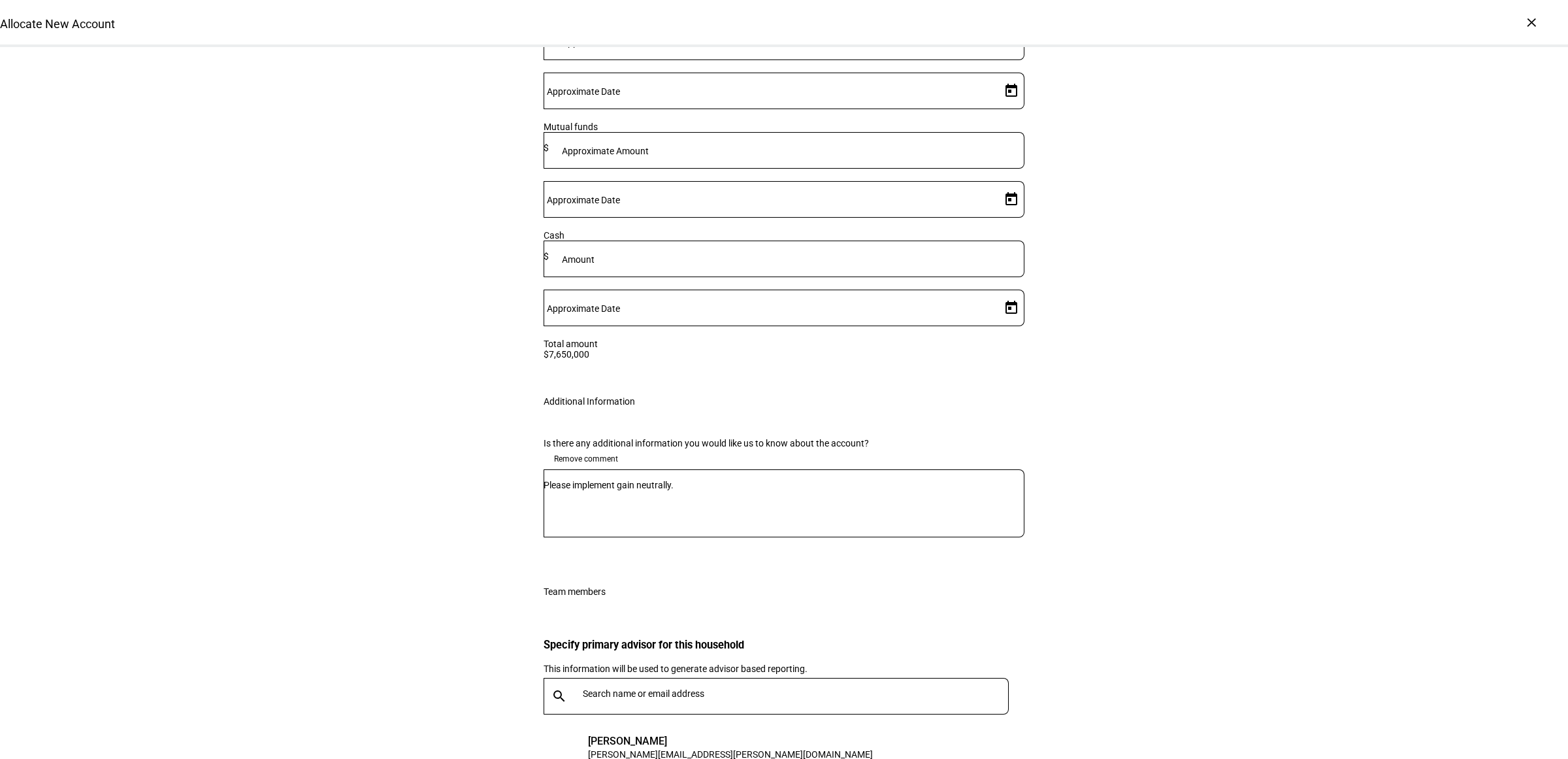
scroll to position [2254, 0]
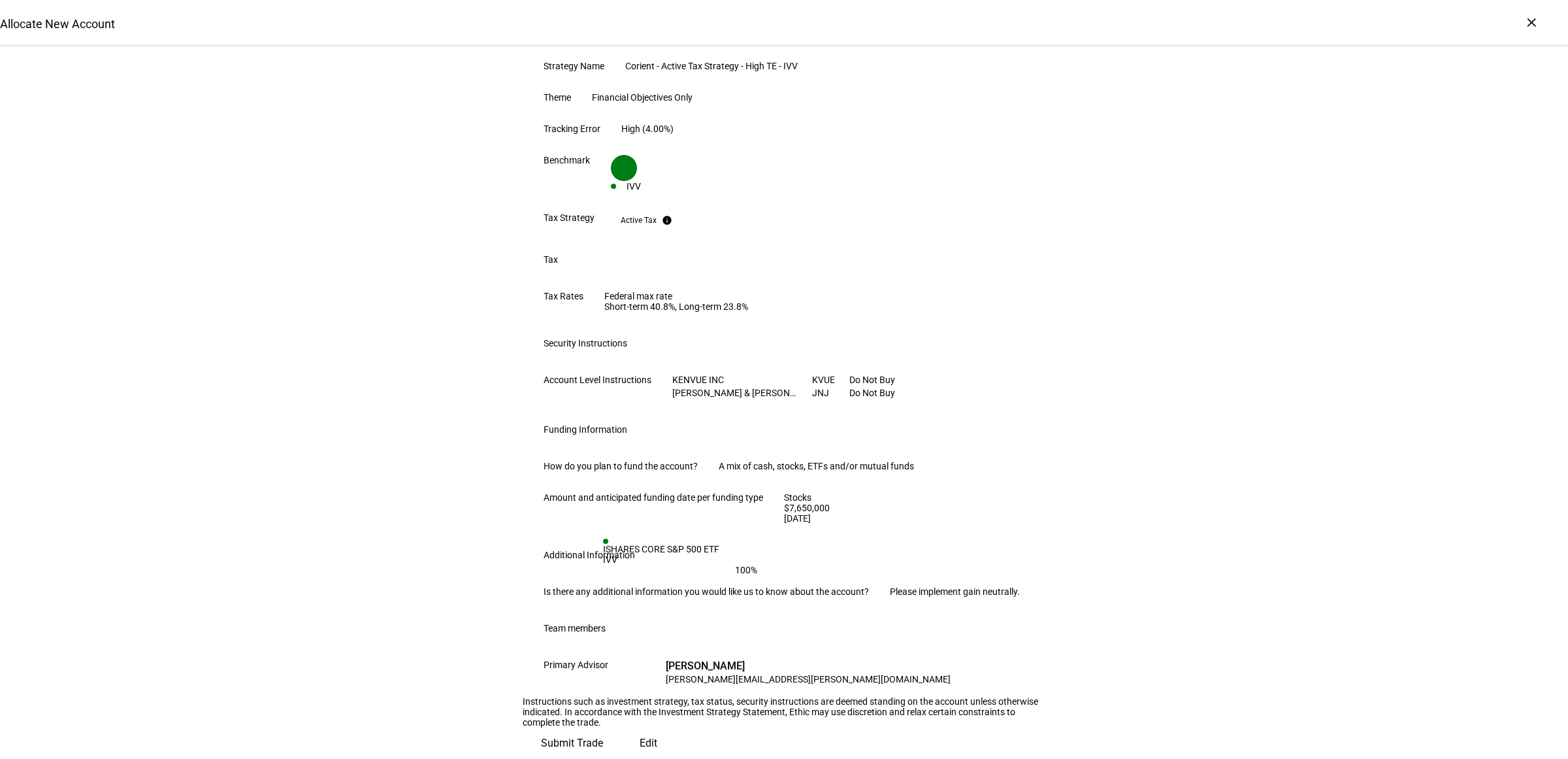
scroll to position [601, 0]
click at [1280, 655] on div "Review Trade Request One more step - Please review the instructions and click t…" at bounding box center [784, 295] width 1568 height 928
click at [1145, 657] on div "Review Trade Request One more step - Please review the instructions and click t…" at bounding box center [784, 295] width 1568 height 928
click at [1008, 687] on div "Review Trade Request One more step - Please review the instructions and click t…" at bounding box center [784, 295] width 522 height 928
click at [603, 730] on span "Submit Trade" at bounding box center [572, 743] width 62 height 32
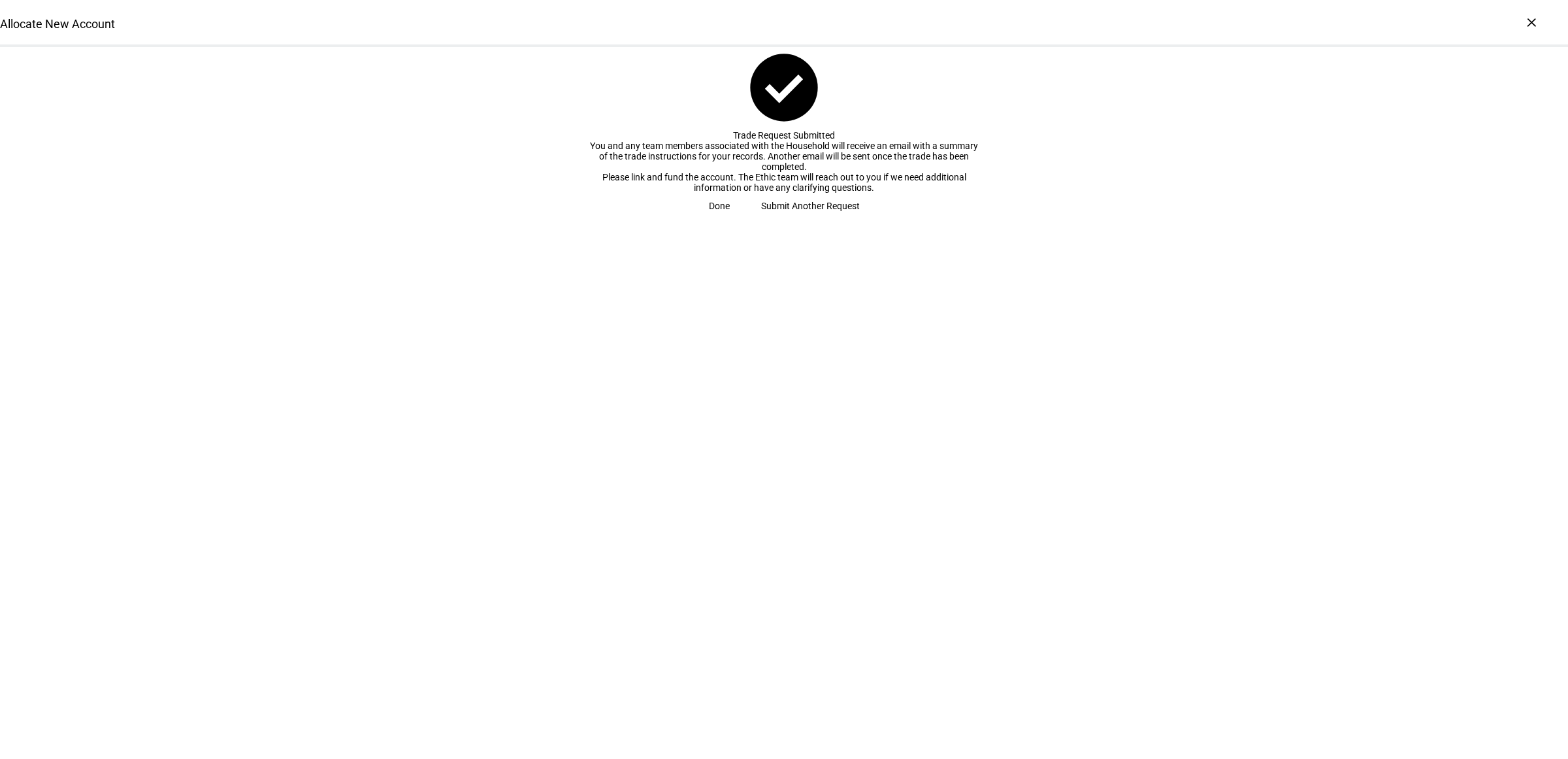
click at [788, 219] on span "Submit Another Request" at bounding box center [810, 206] width 99 height 26
